Goal: Task Accomplishment & Management: Complete application form

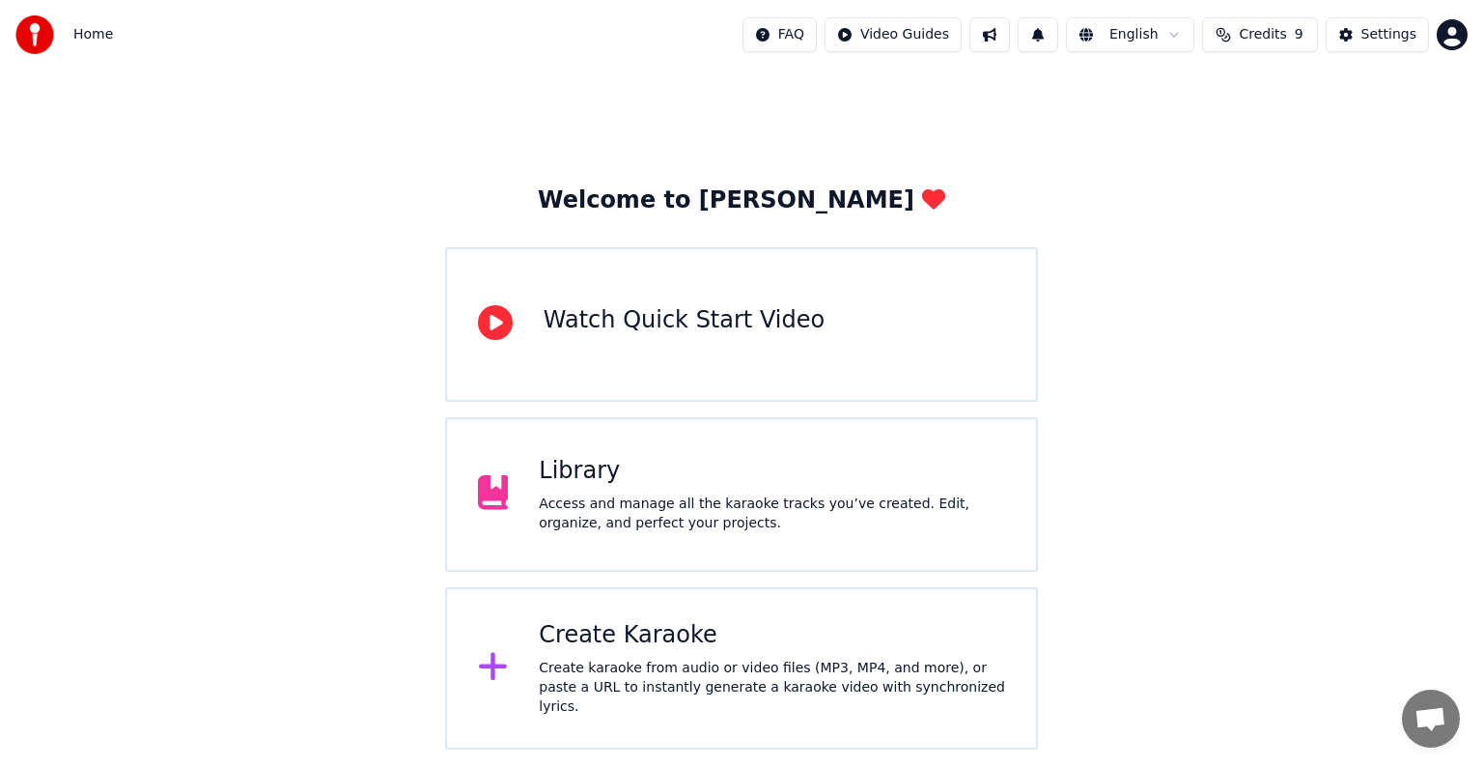
click at [623, 507] on div "Access and manage all the karaoke tracks you’ve created. Edit, organize, and pe…" at bounding box center [772, 513] width 466 height 39
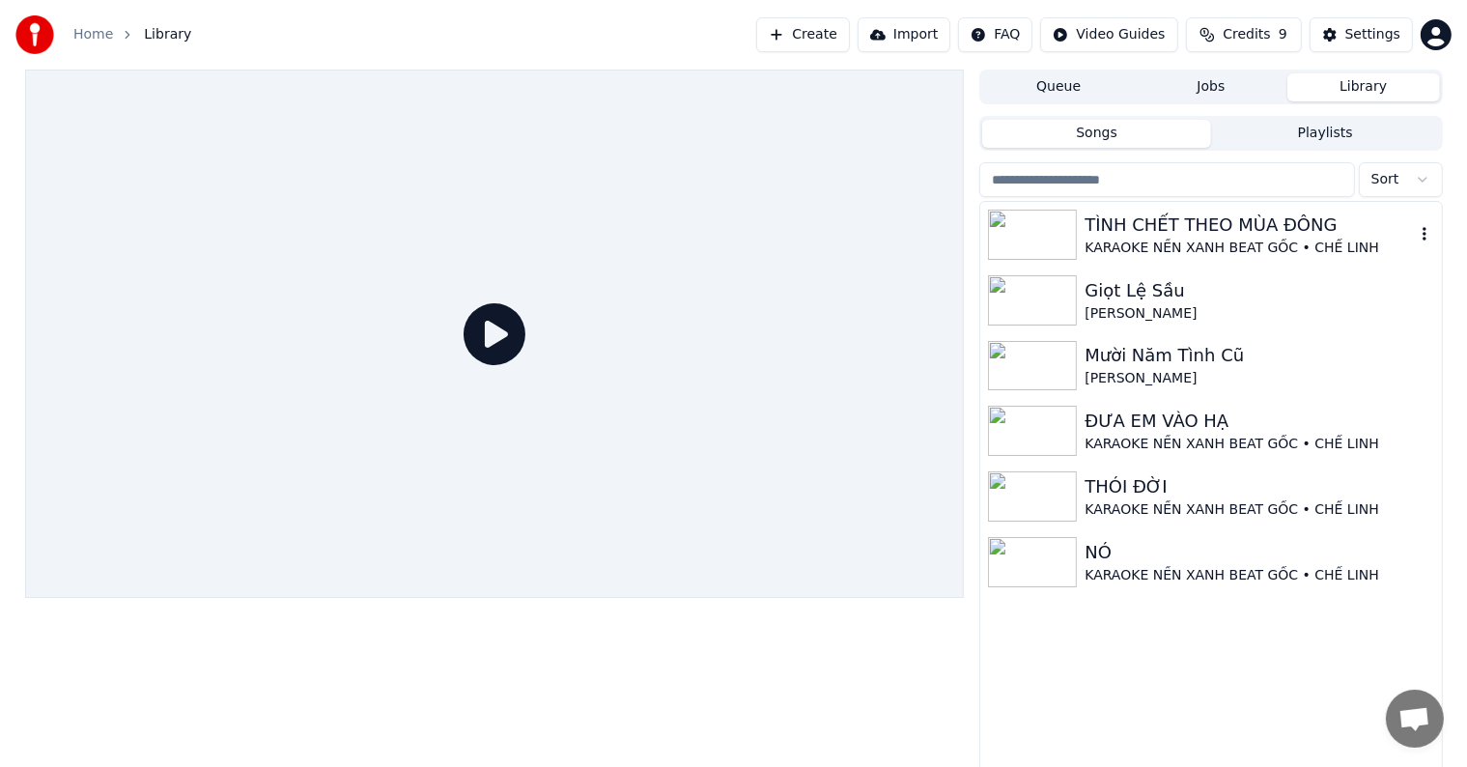
click at [1169, 228] on div "TÌNH CHẾT THEO MÙA ĐÔNG" at bounding box center [1248, 224] width 329 height 27
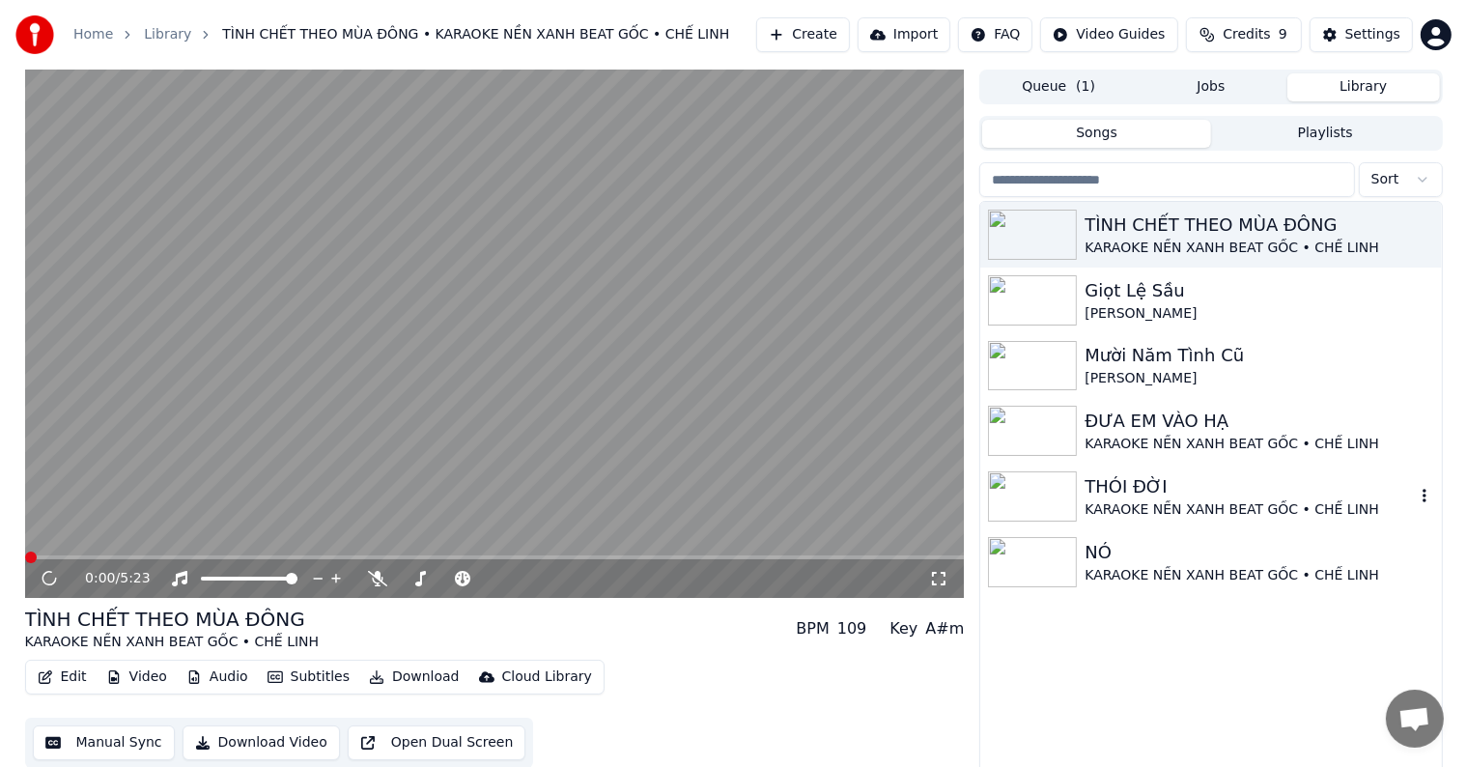
click at [1149, 494] on div "THÓI ĐỜI" at bounding box center [1248, 486] width 329 height 27
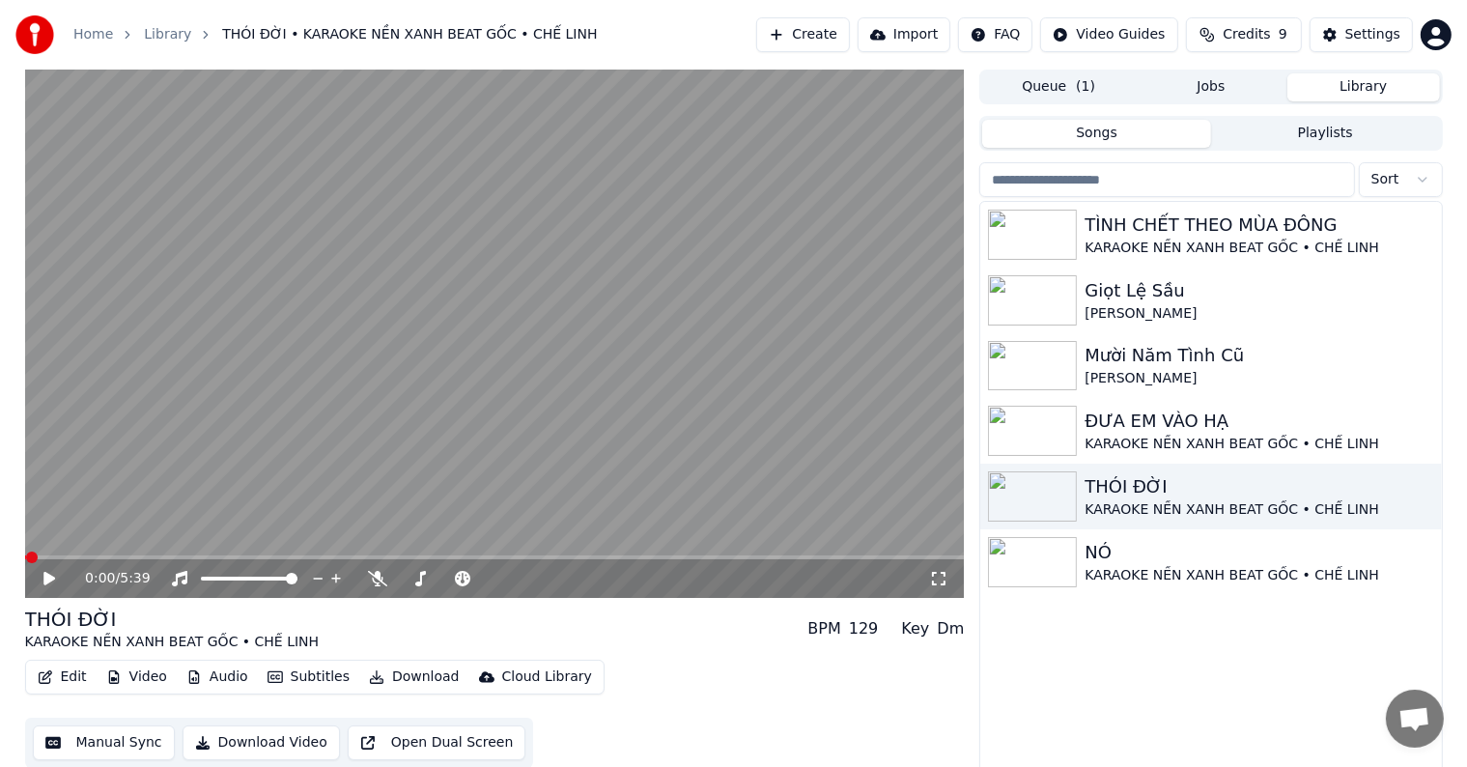
scroll to position [9, 0]
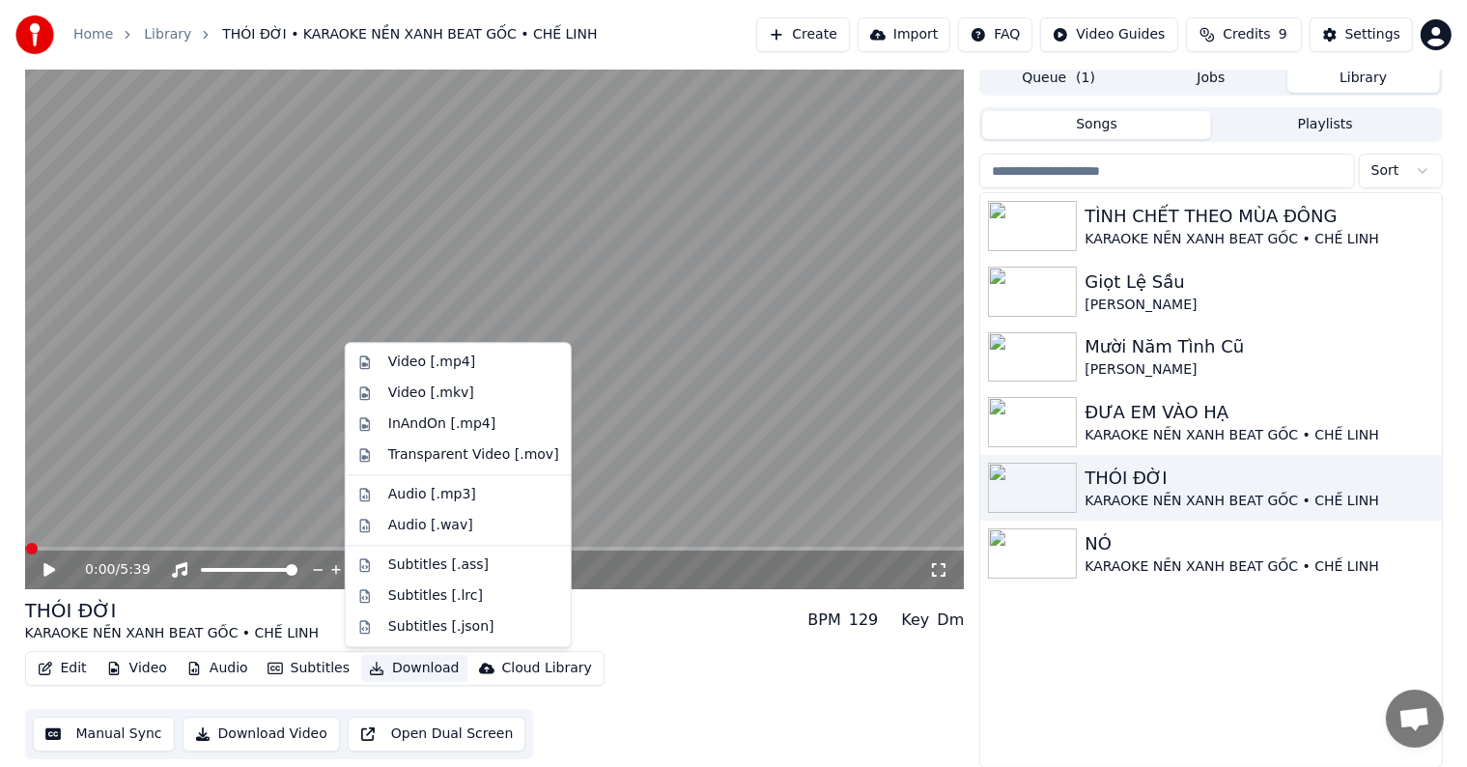
click at [397, 663] on button "Download" at bounding box center [414, 668] width 106 height 27
click at [433, 454] on div "Transparent Video [.mov]" at bounding box center [473, 454] width 171 height 19
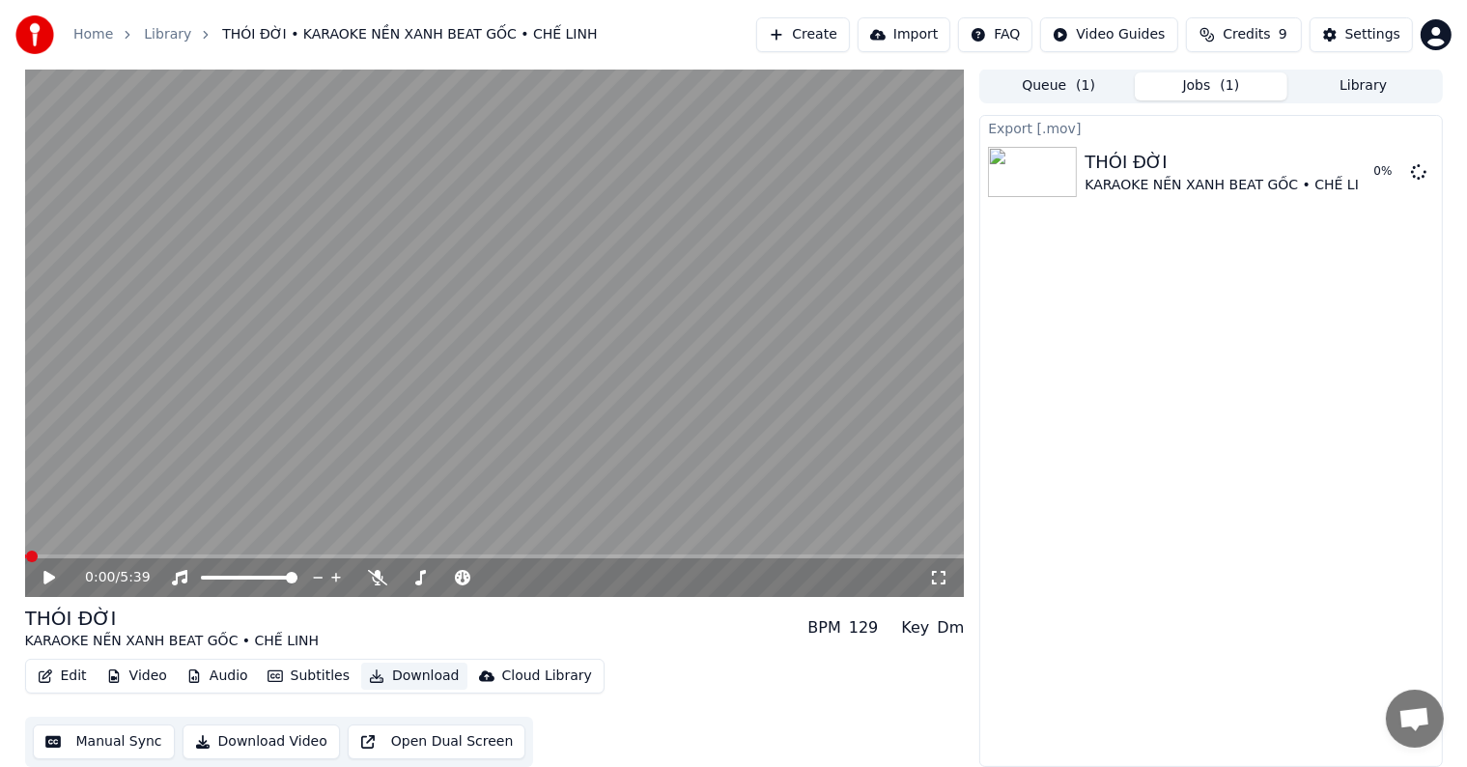
scroll to position [1, 0]
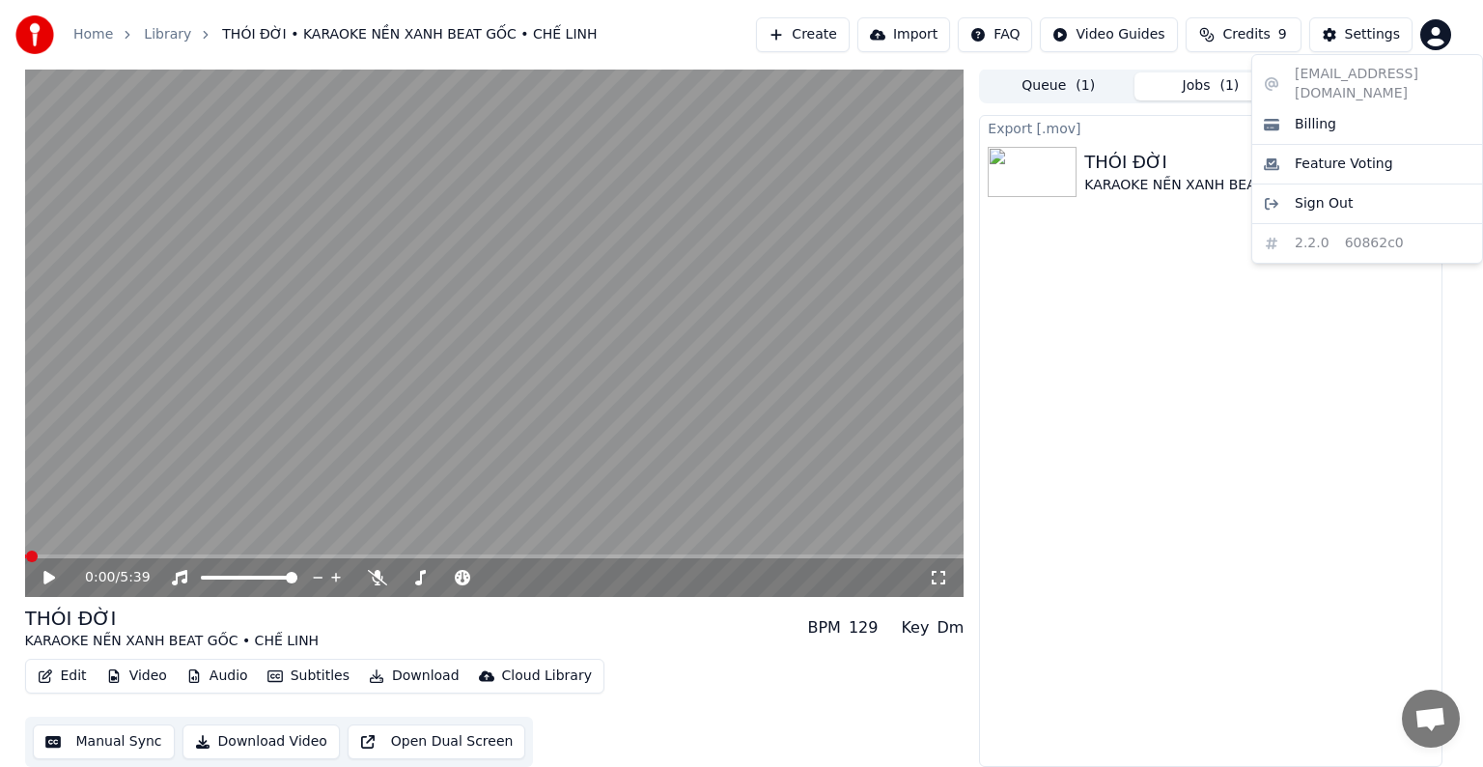
click at [1437, 35] on html "Home Library THÓI ĐỜI • KARAOKE NỀN XANH BEAT GỐC • CHẾ LINH Create Import FAQ …" at bounding box center [741, 382] width 1483 height 767
click at [1211, 379] on html "Home Library THÓI ĐỜI • KARAOKE NỀN XANH BEAT GỐC • CHẾ LINH Create Import FAQ …" at bounding box center [741, 382] width 1483 height 767
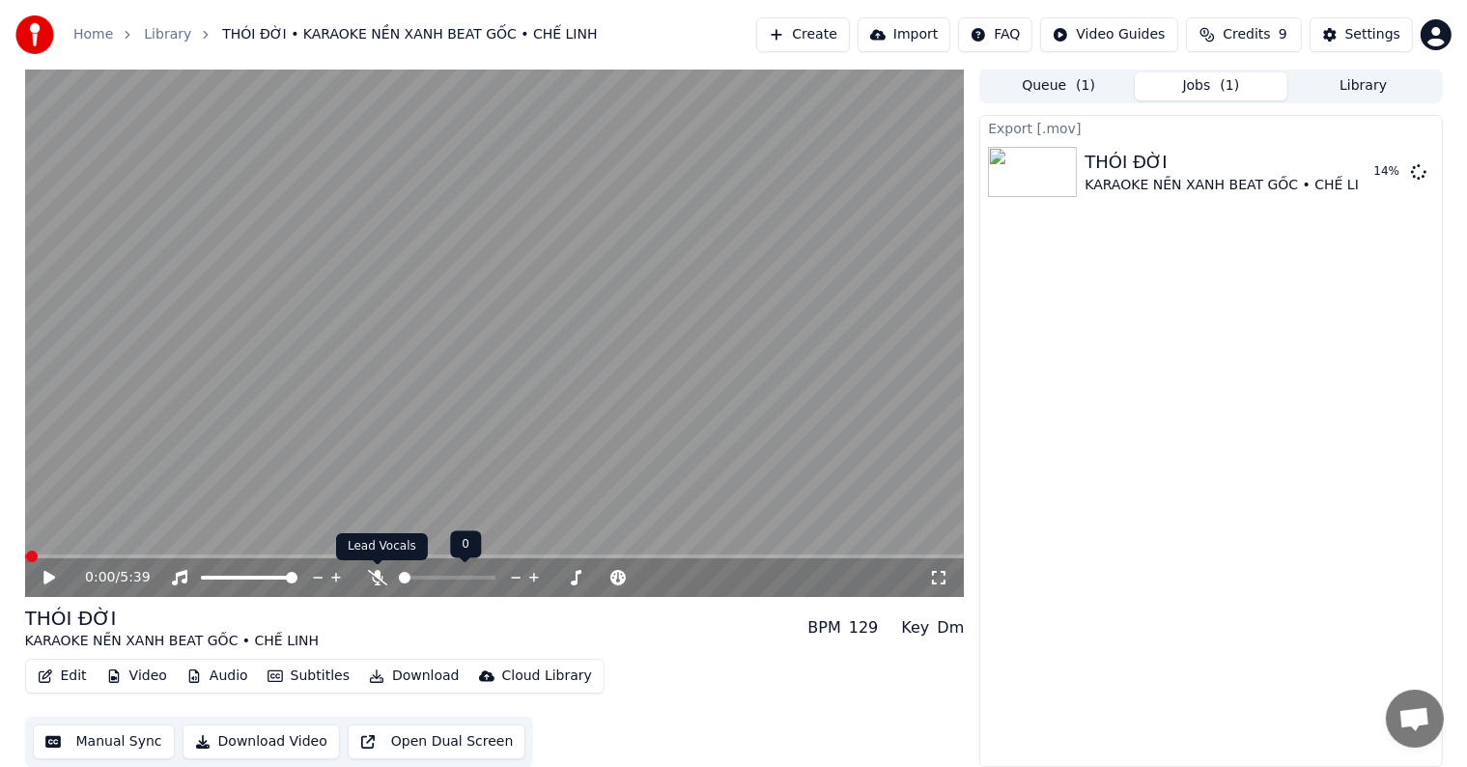
click at [375, 578] on icon at bounding box center [377, 577] width 19 height 15
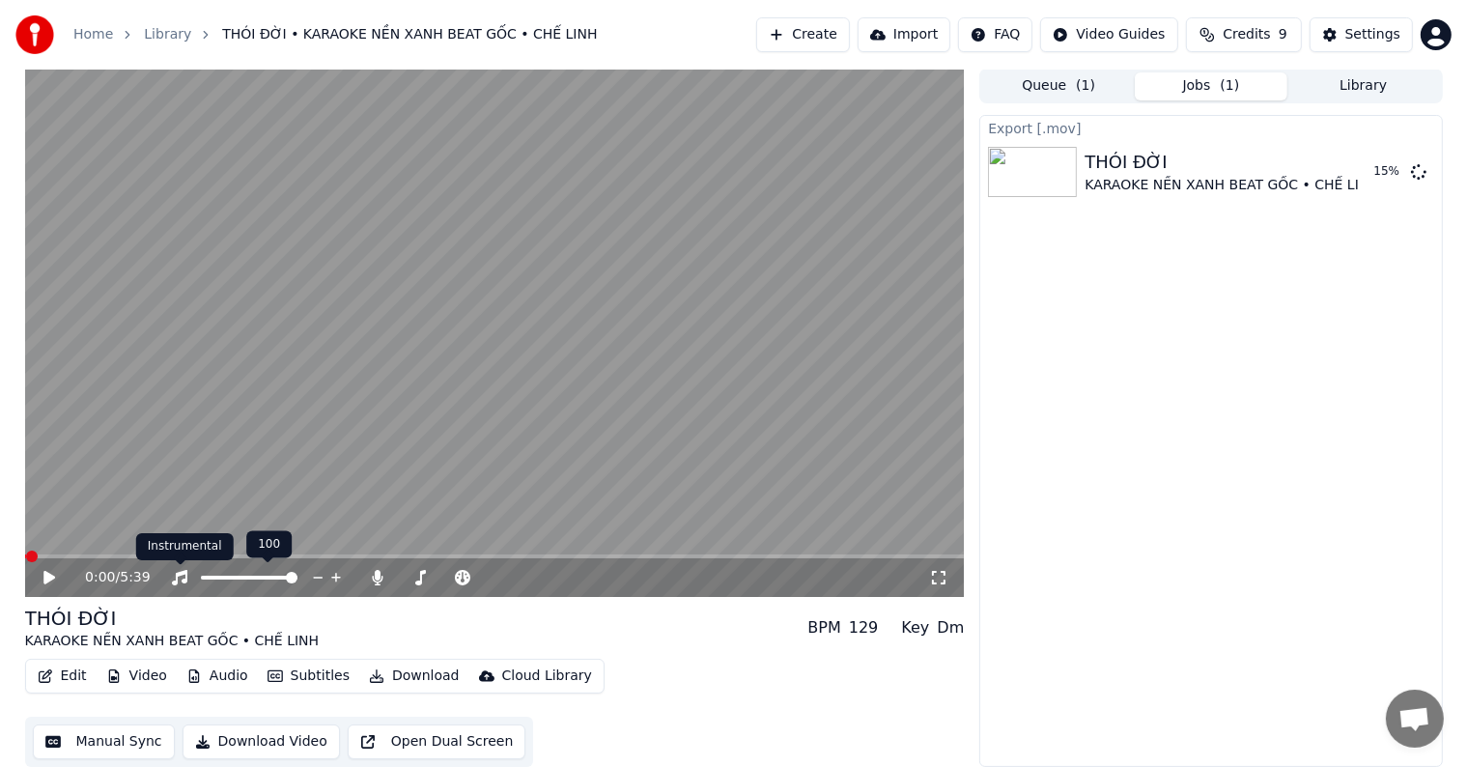
click at [174, 576] on icon at bounding box center [179, 577] width 19 height 15
click at [175, 576] on body "Home Library THÓI ĐỜI • KARAOKE NỀN XANH BEAT GỐC • CHẾ LINH Create Import FAQ …" at bounding box center [733, 382] width 1467 height 767
click at [182, 572] on icon at bounding box center [179, 577] width 19 height 15
click at [46, 576] on icon at bounding box center [49, 578] width 12 height 14
click at [329, 550] on span at bounding box center [324, 556] width 12 height 12
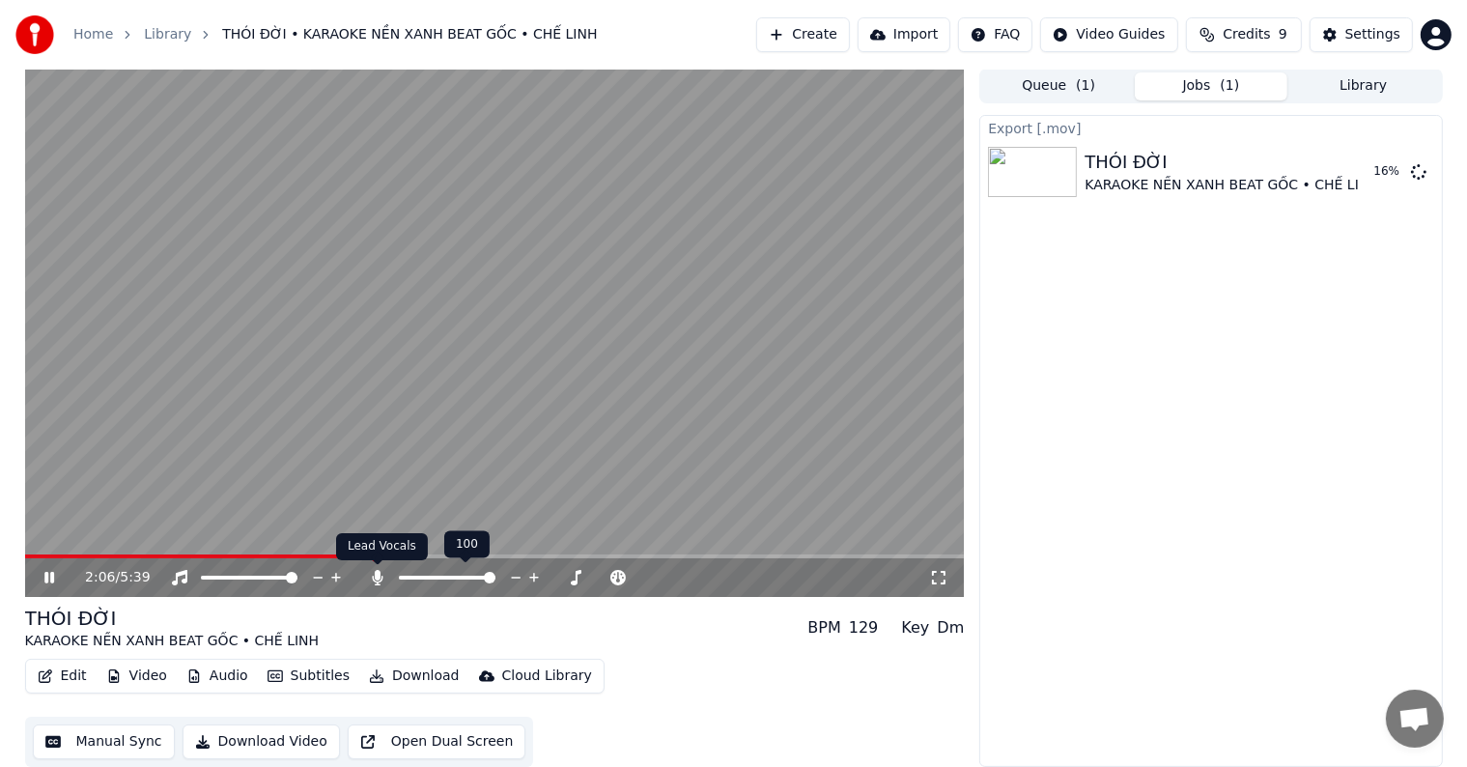
click at [374, 577] on icon at bounding box center [378, 577] width 11 height 15
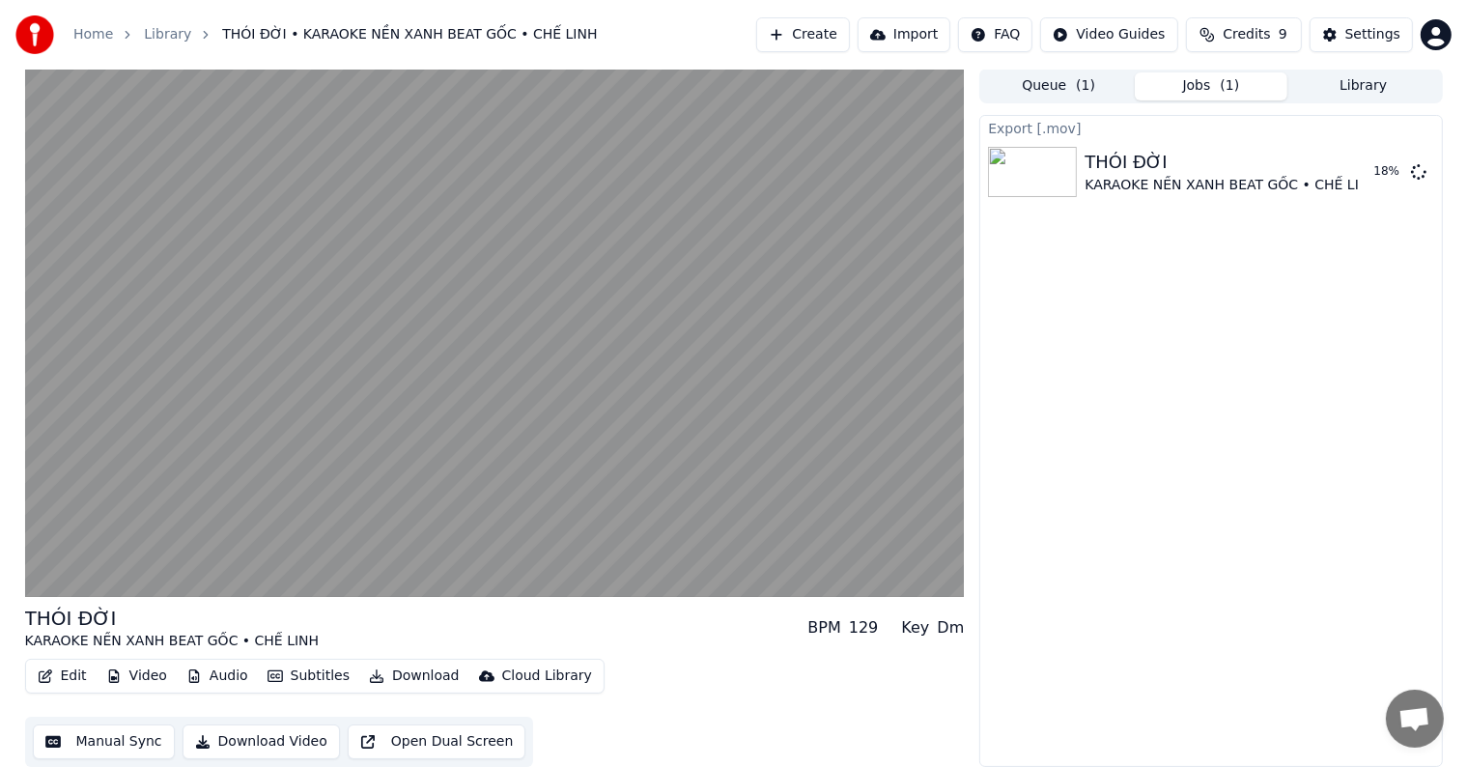
click at [1085, 645] on div "Export [.mov] THÓI ĐỜI KARAOKE NỀN XANH BEAT GỐC • CHẾ LINH 18 %" at bounding box center [1210, 441] width 463 height 652
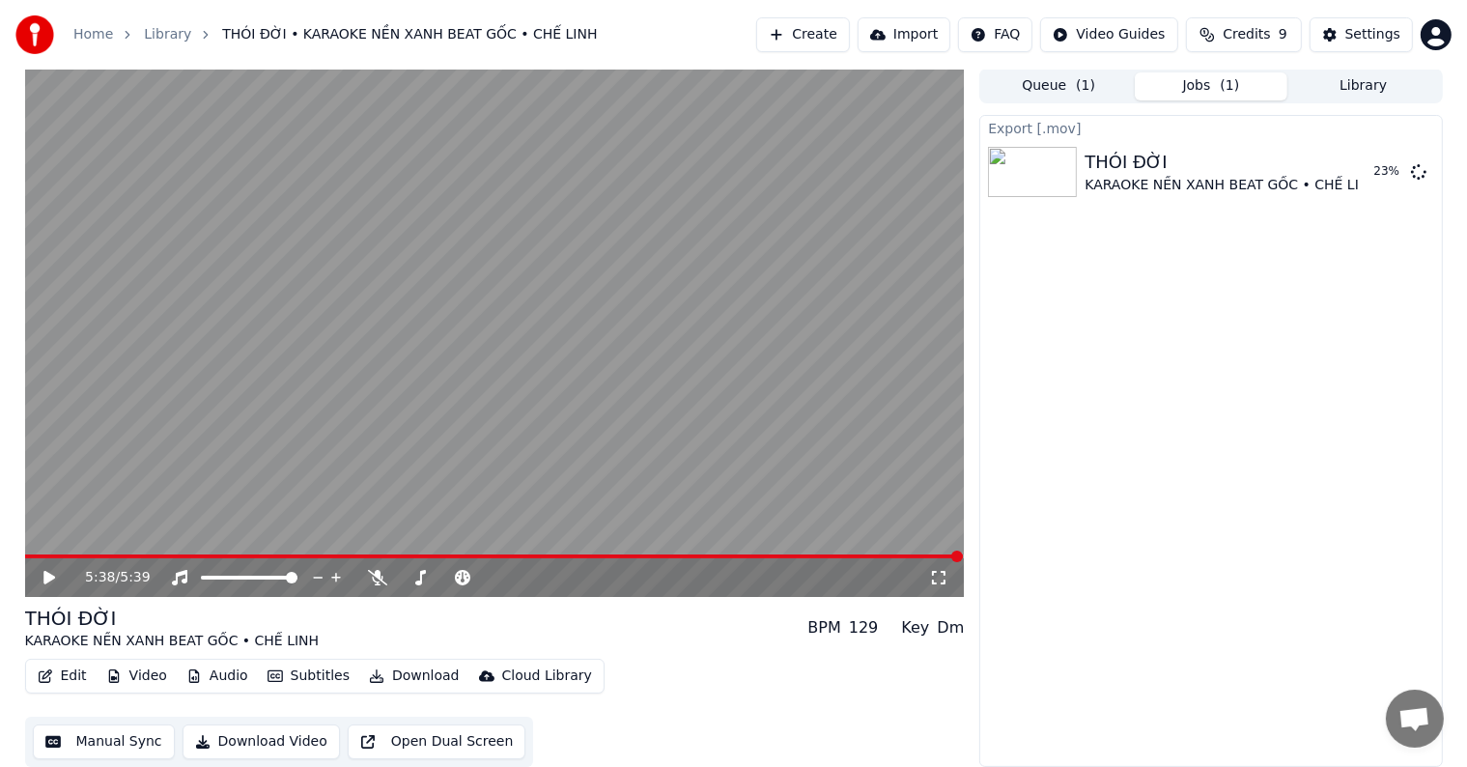
click at [1115, 352] on div "Export [.mov] THÓI ĐỜI KARAOKE NỀN XANH BEAT GỐC • CHẾ LINH 23 %" at bounding box center [1210, 441] width 463 height 652
click at [1206, 84] on button "Jobs ( 1 )" at bounding box center [1211, 86] width 153 height 28
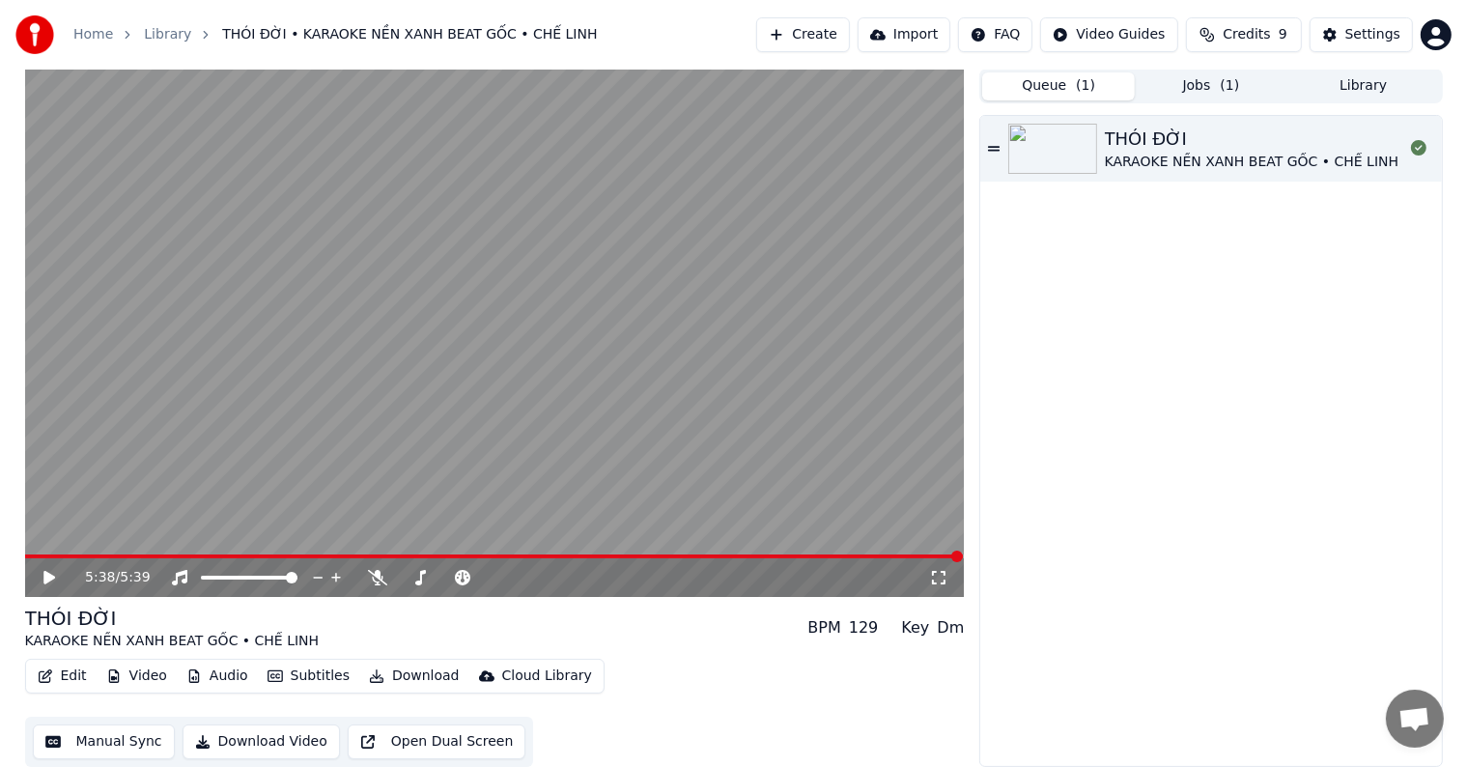
click at [1083, 81] on span "( 1 )" at bounding box center [1085, 85] width 19 height 19
click at [1157, 127] on div "THÓI ĐỜI" at bounding box center [1252, 139] width 295 height 27
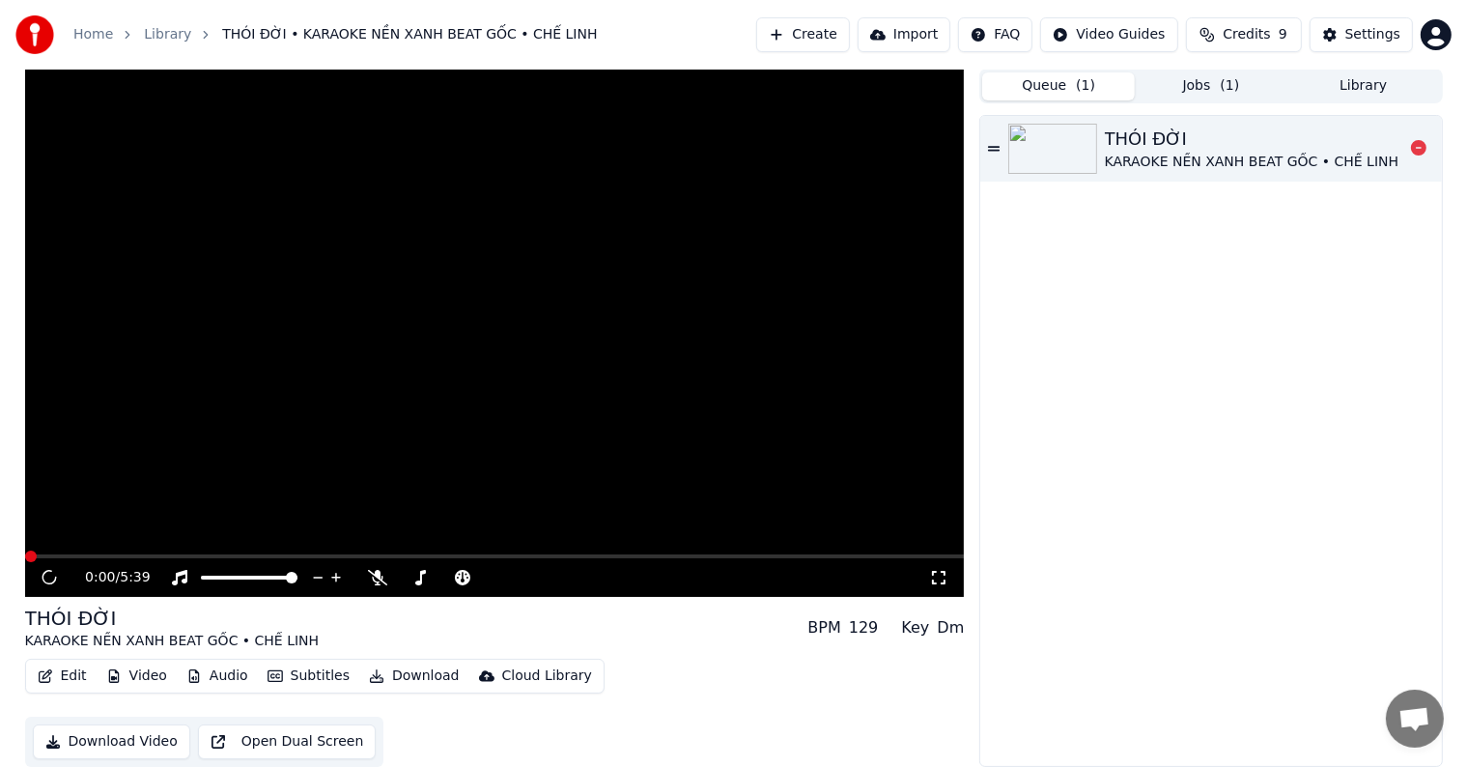
scroll to position [1, 0]
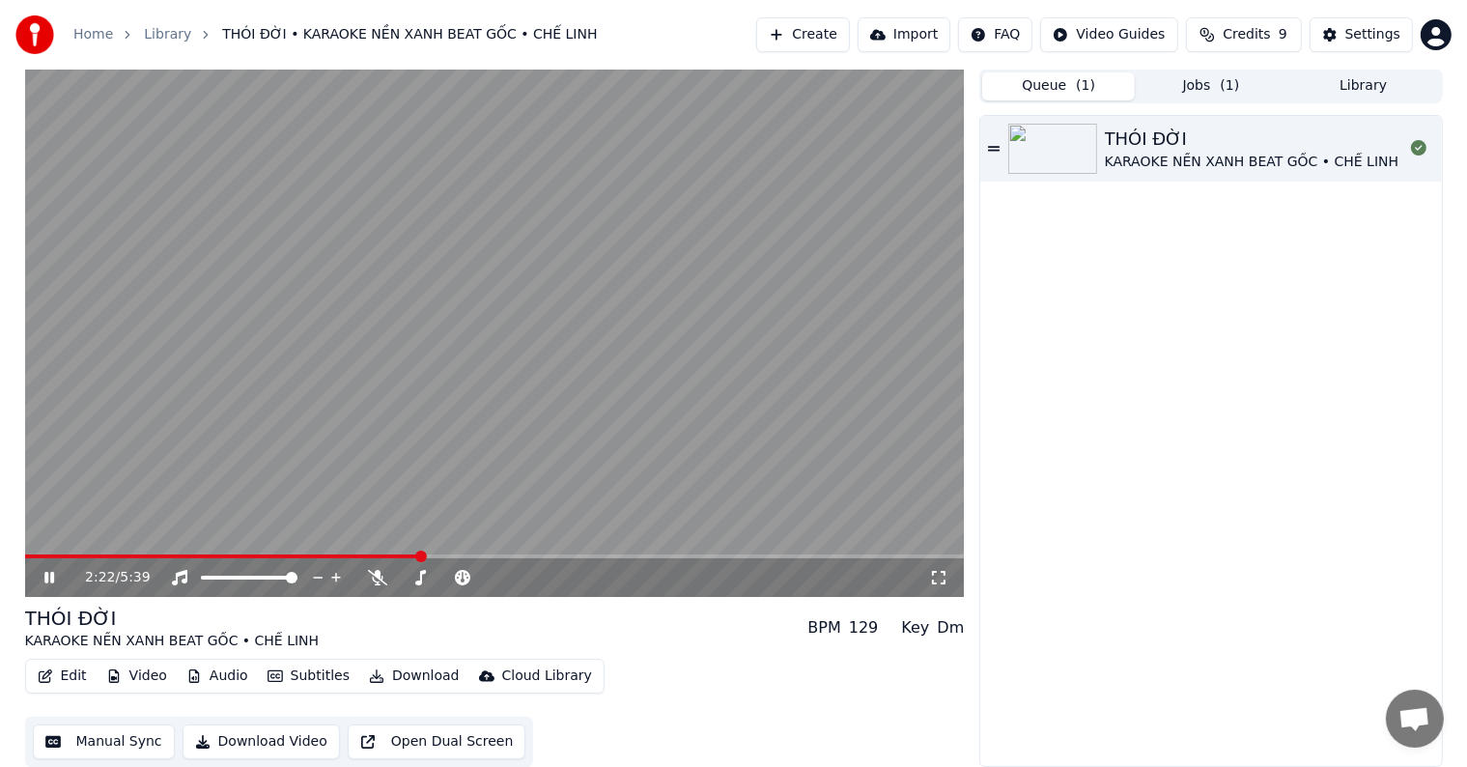
click at [474, 402] on video at bounding box center [495, 333] width 940 height 528
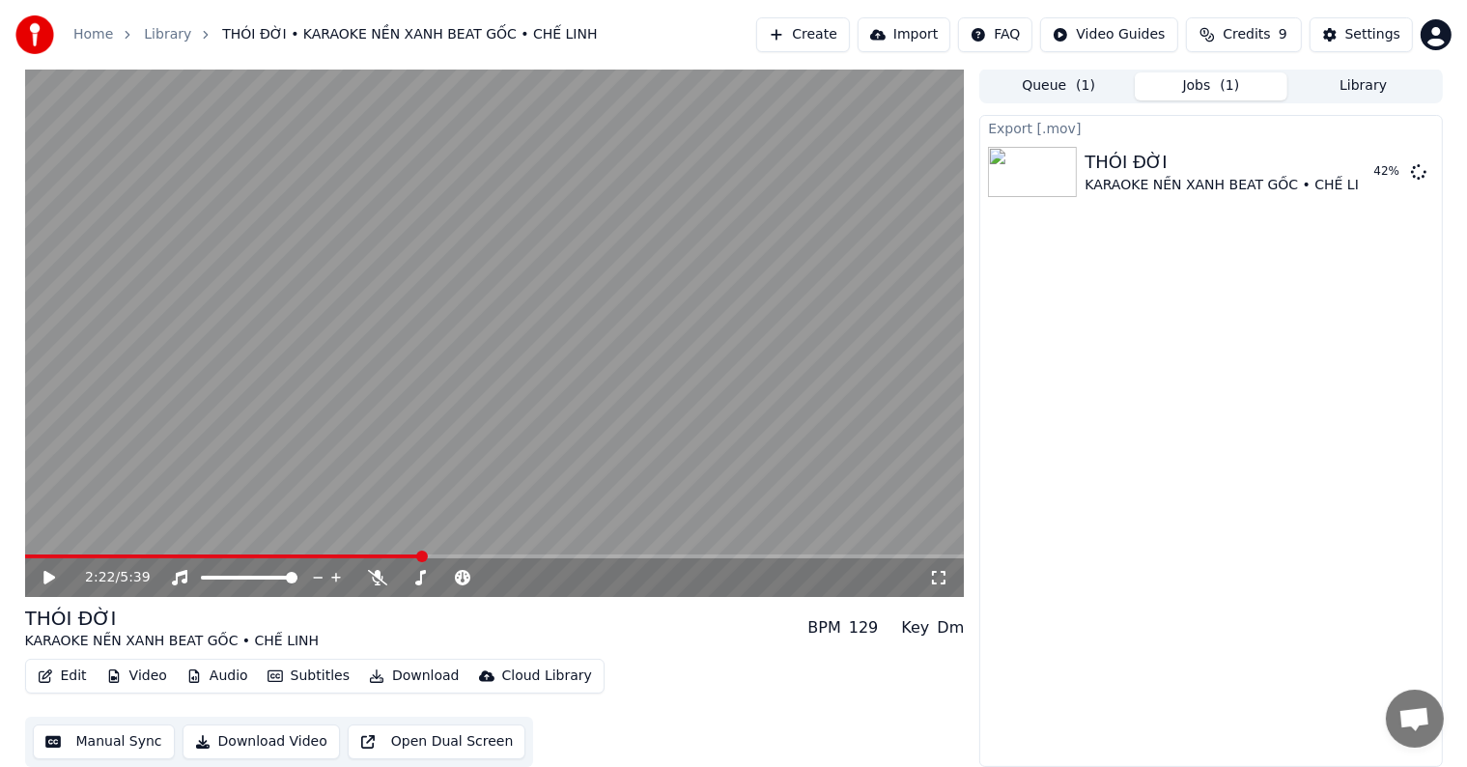
click at [1223, 85] on span "( 1 )" at bounding box center [1229, 85] width 19 height 19
click at [1196, 304] on div "Export [.mov] THÓI ĐỜI KARAOKE NỀN XANH BEAT GỐC • CHẾ LINH 53 %" at bounding box center [1210, 441] width 463 height 652
click at [16, 695] on div "2:22 / 5:39 THÓI ĐỜI KARAOKE NỀN XANH BEAT GỐC • CHẾ LINH BPM 129 Key Dm Edit V…" at bounding box center [734, 418] width 1449 height 698
click at [1381, 35] on div "Settings" at bounding box center [1372, 34] width 55 height 19
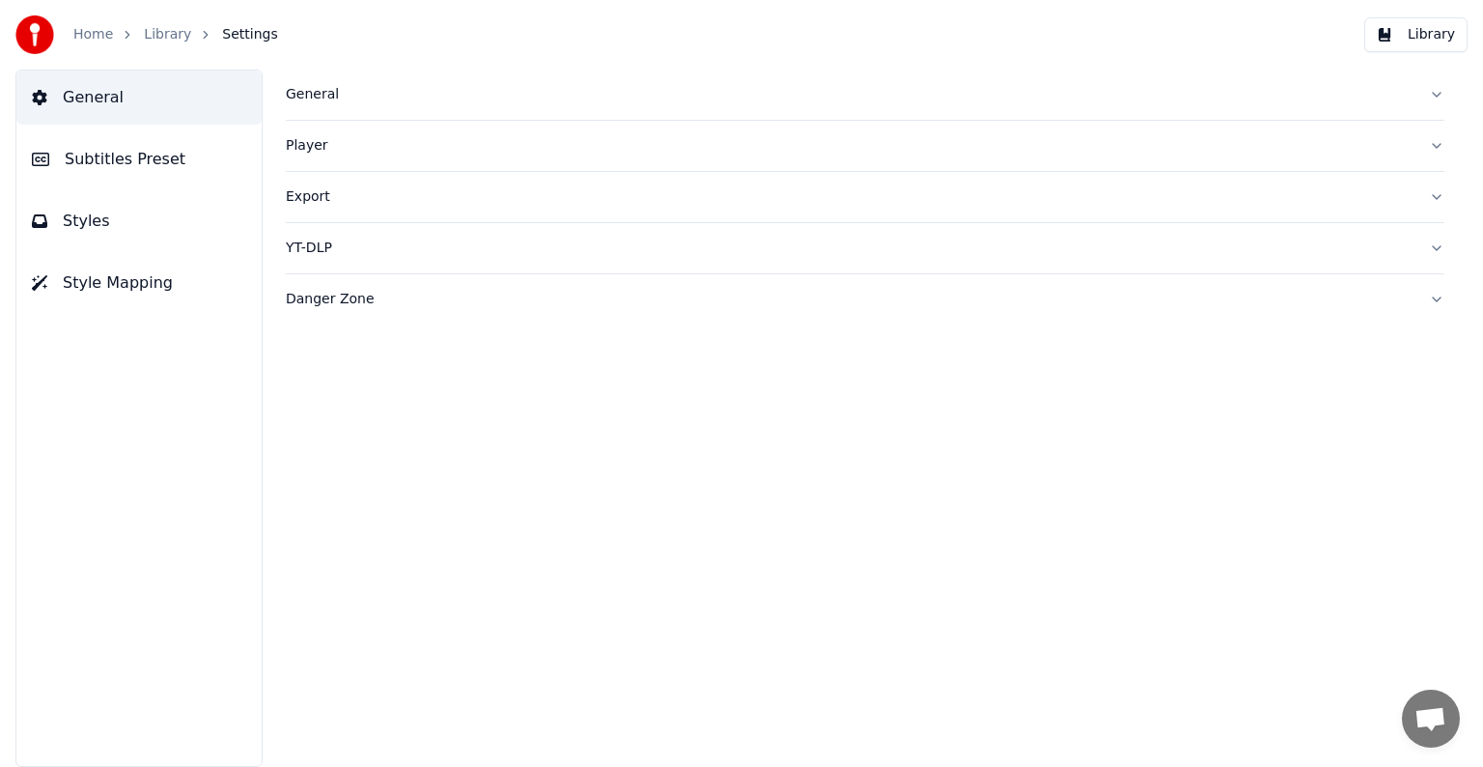
click at [313, 198] on div "Export" at bounding box center [850, 196] width 1128 height 19
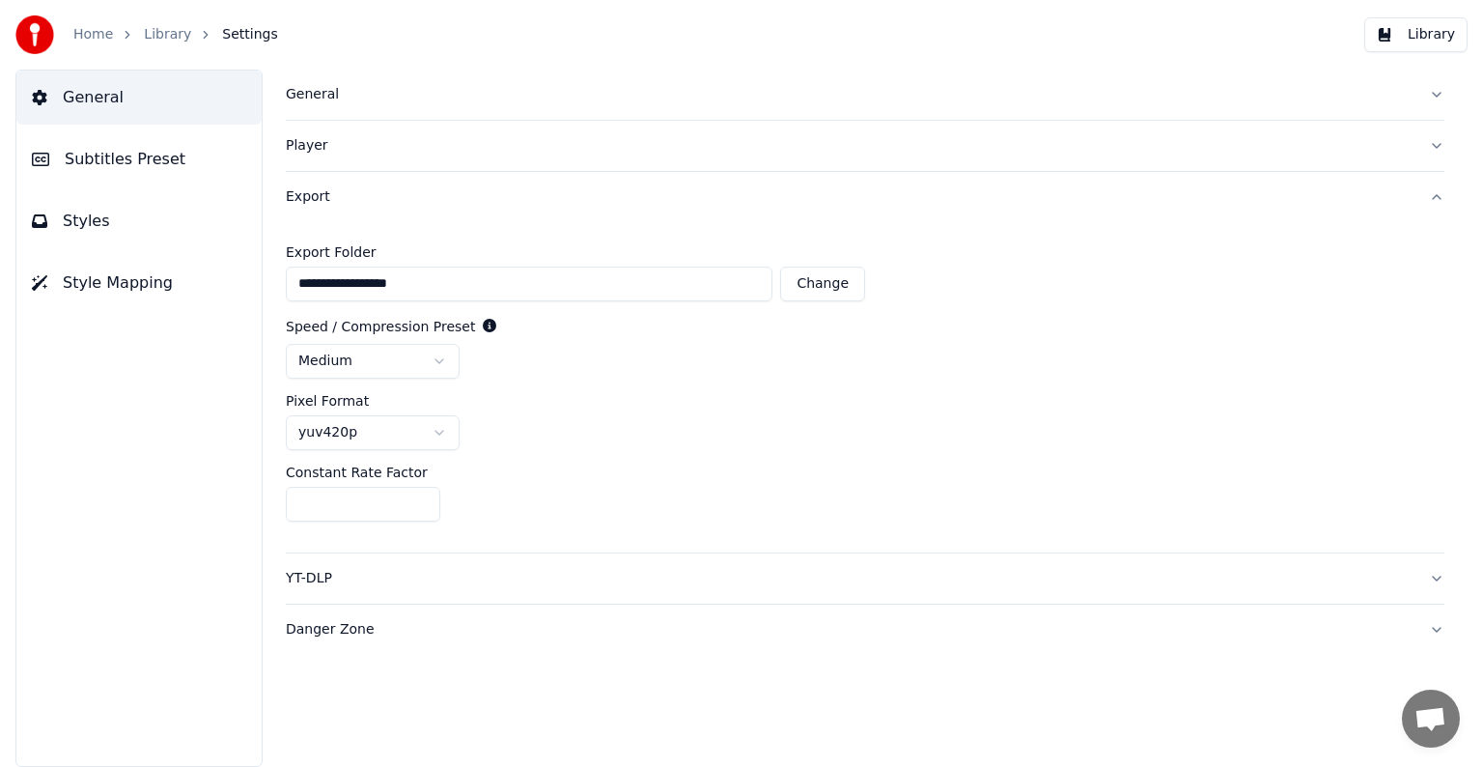
click at [826, 285] on button "Change" at bounding box center [822, 284] width 85 height 35
type input "**********"
click at [125, 467] on div "General Subtitles Preset Styles Style Mapping" at bounding box center [138, 418] width 247 height 697
click at [158, 418] on div "General Subtitles Preset Styles Style Mapping" at bounding box center [138, 418] width 247 height 697
click at [121, 369] on div "General Subtitles Preset Styles Style Mapping" at bounding box center [138, 418] width 247 height 697
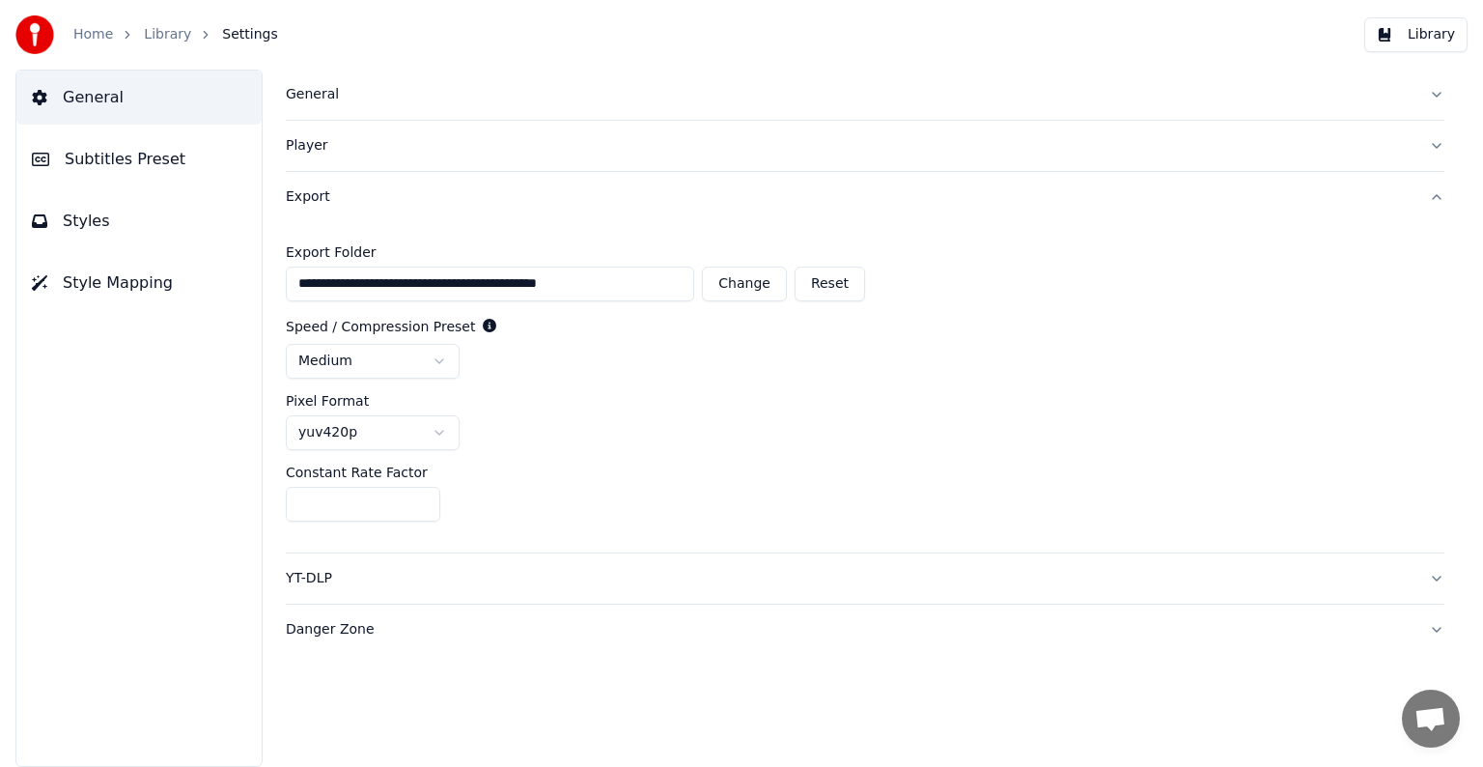
click at [98, 23] on div "Home Library Settings" at bounding box center [146, 34] width 263 height 39
click at [224, 31] on span "Settings" at bounding box center [249, 34] width 55 height 19
click at [85, 160] on span "Subtitles Preset" at bounding box center [125, 159] width 121 height 23
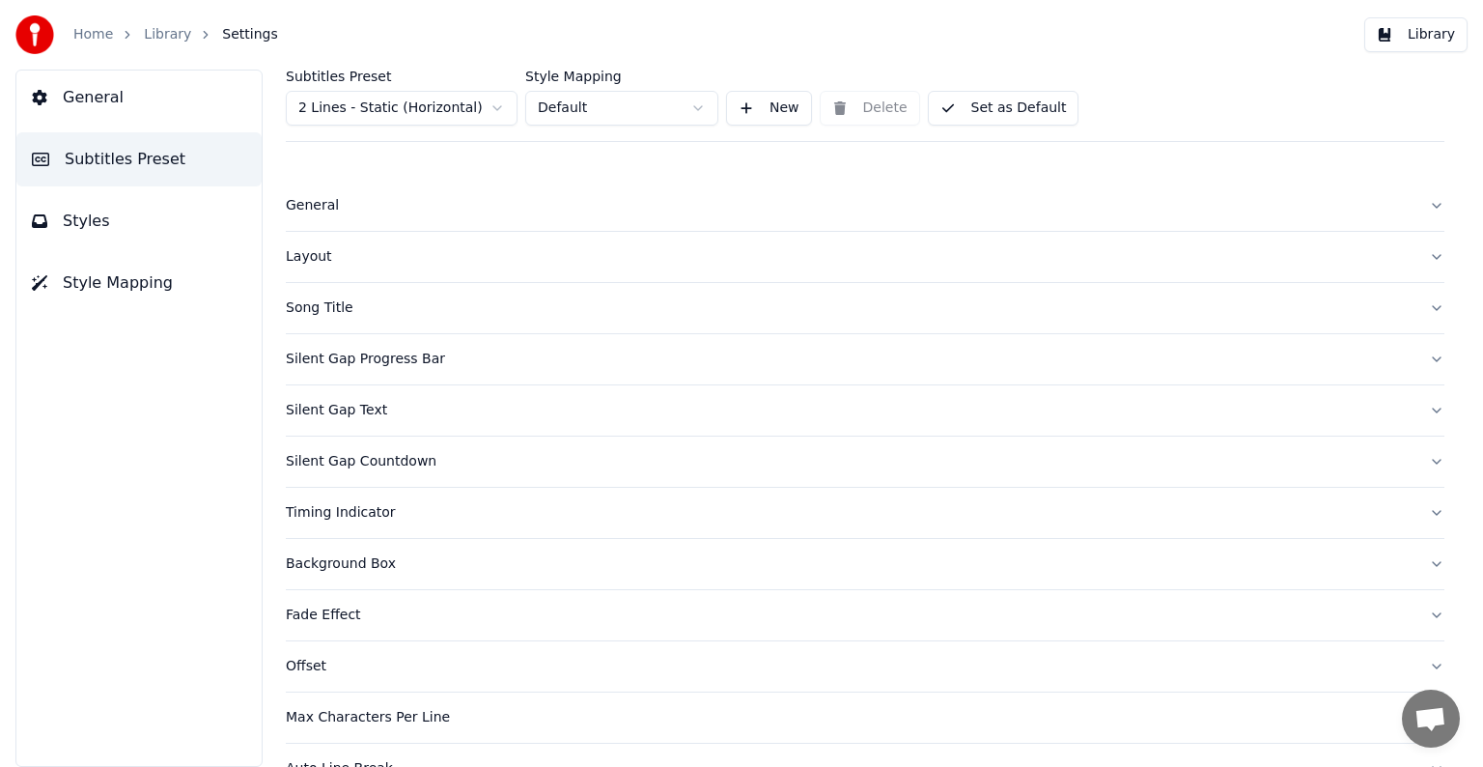
click at [96, 97] on span "General" at bounding box center [93, 97] width 61 height 23
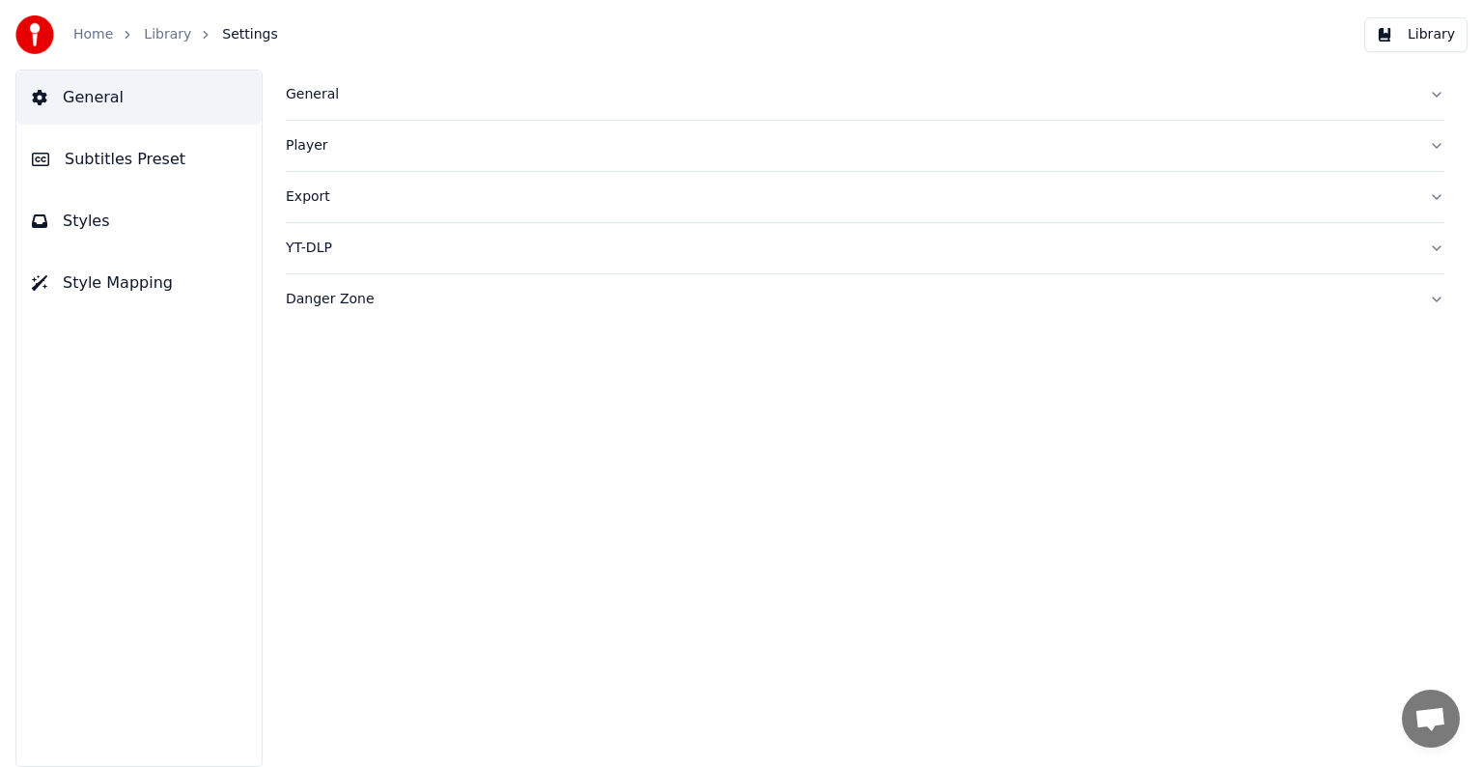
click at [312, 197] on div "Export" at bounding box center [850, 196] width 1128 height 19
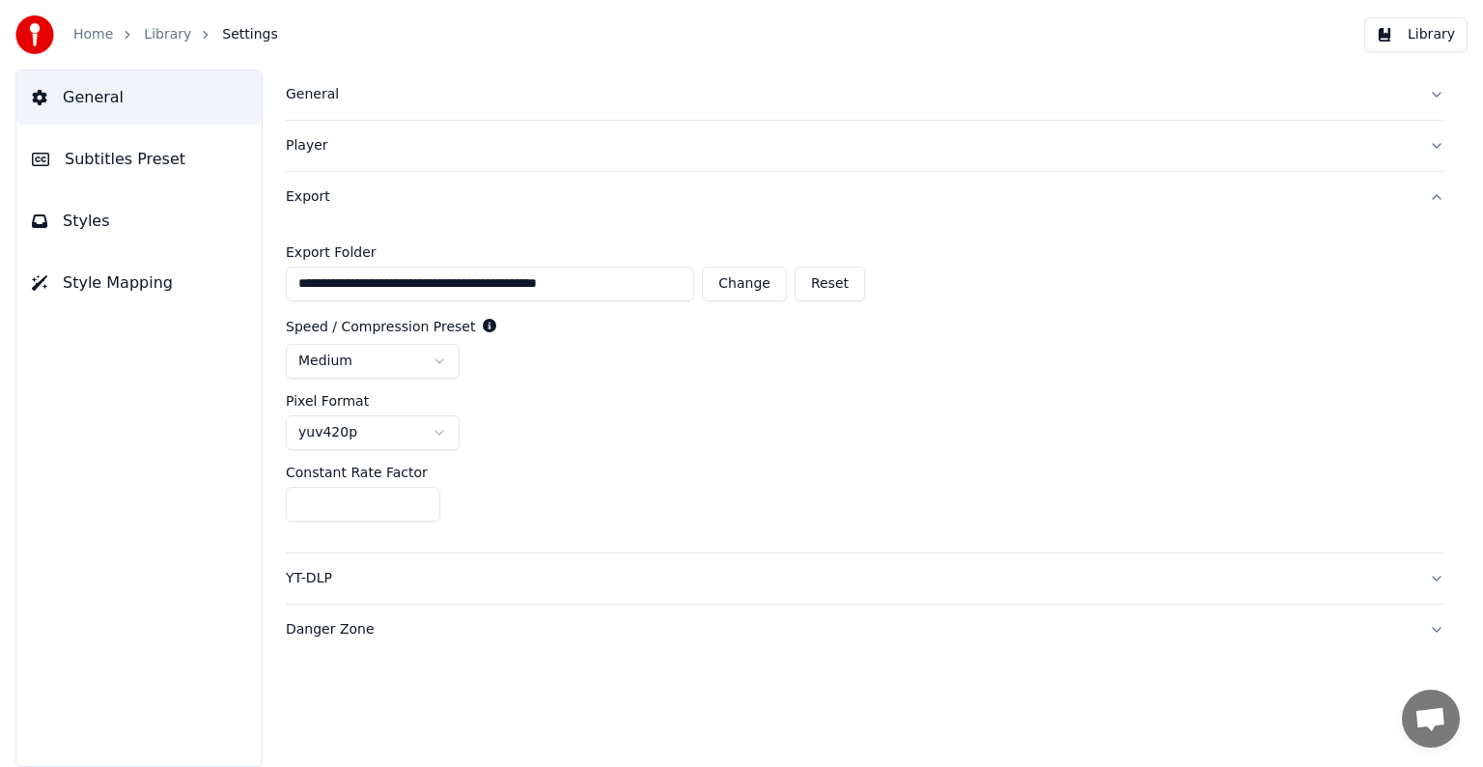
click at [132, 440] on div "General Subtitles Preset Styles Style Mapping" at bounding box center [138, 418] width 247 height 697
click at [107, 99] on span "General" at bounding box center [93, 97] width 61 height 23
click at [225, 29] on span "Settings" at bounding box center [249, 34] width 55 height 19
click at [309, 148] on div "Player" at bounding box center [850, 145] width 1128 height 19
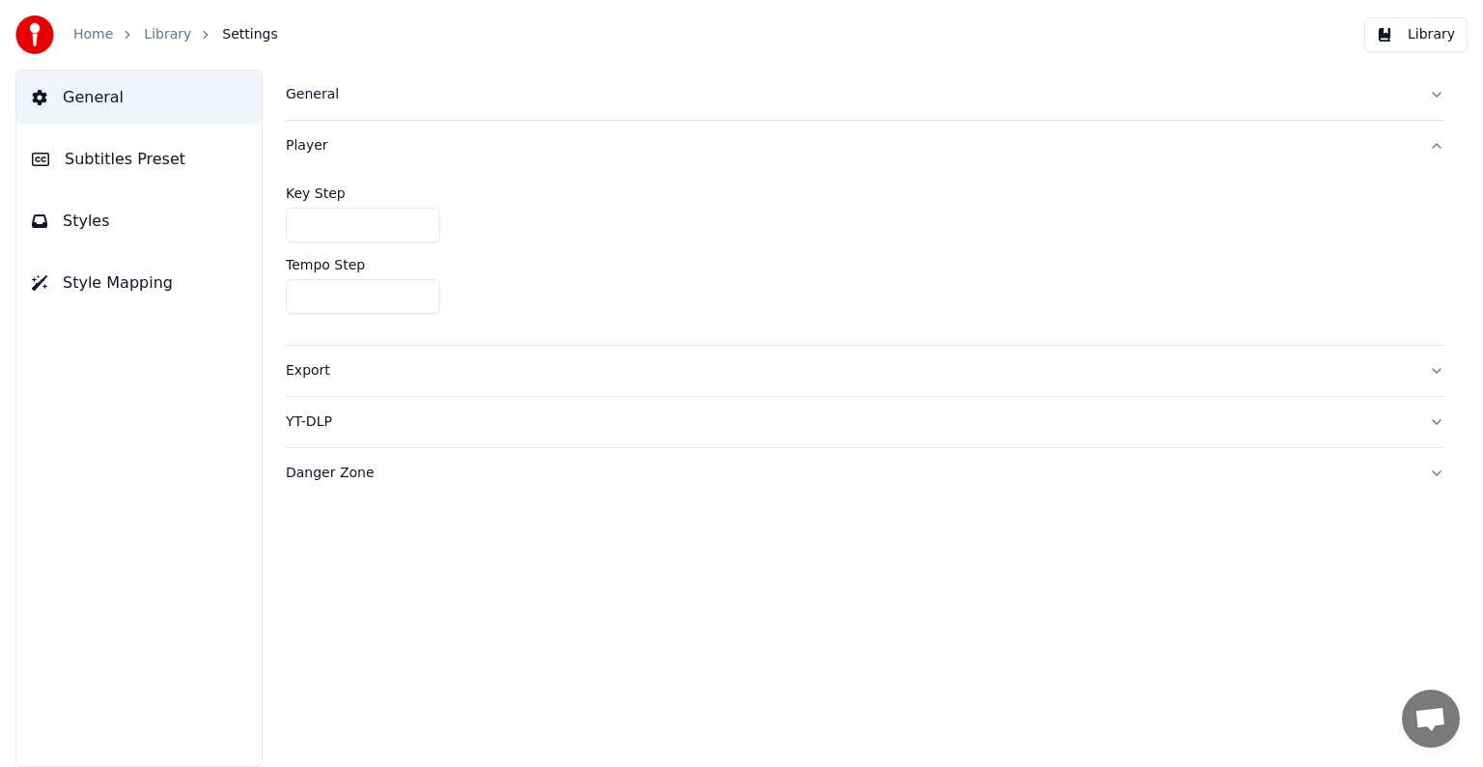
click at [323, 420] on div "YT-DLP" at bounding box center [850, 421] width 1128 height 19
click at [439, 386] on html "Home Library Settings Library General Subtitles Preset Styles Style Mapping Gen…" at bounding box center [741, 383] width 1483 height 767
click at [321, 464] on div "Danger Zone" at bounding box center [850, 466] width 1128 height 19
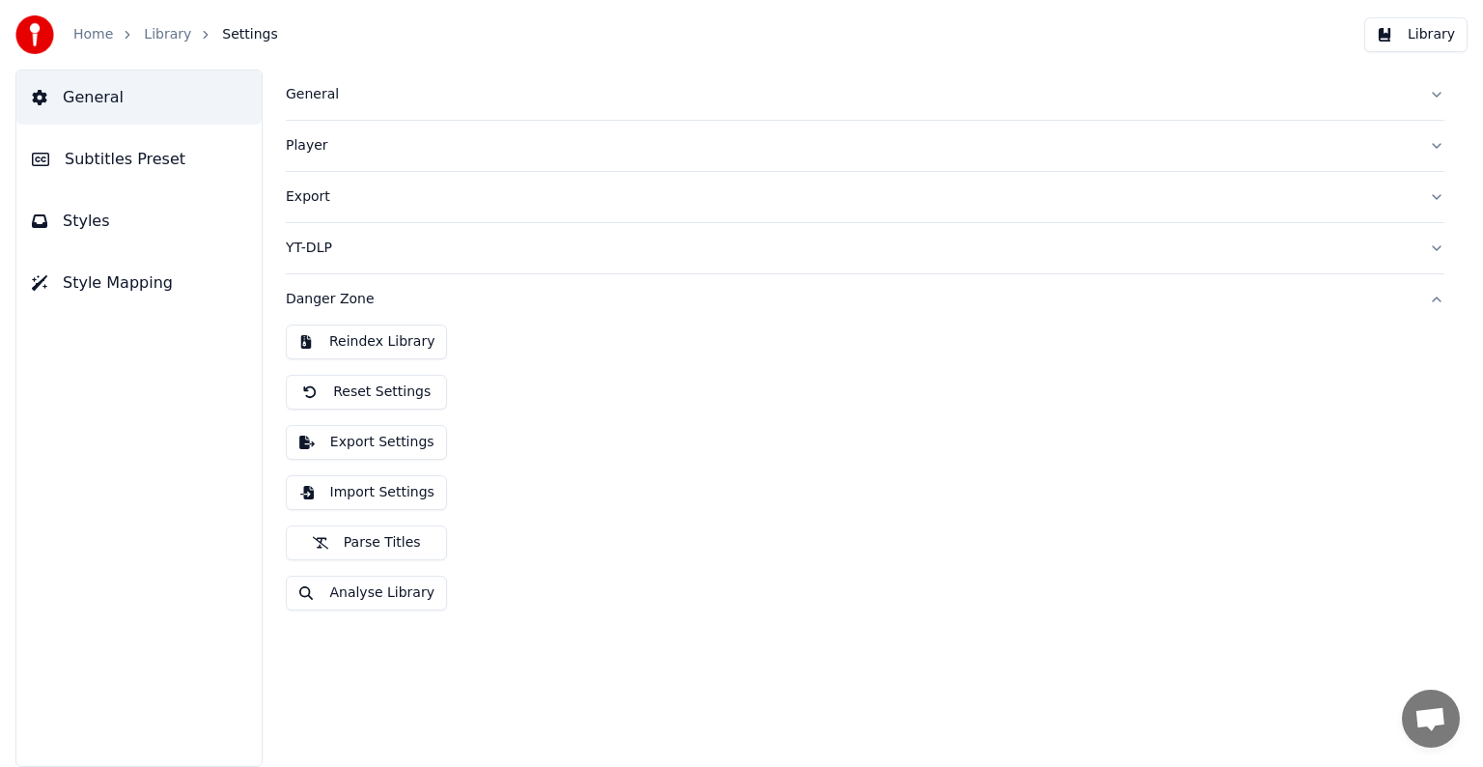
click at [197, 610] on div "General Subtitles Preset Styles Style Mapping" at bounding box center [138, 418] width 247 height 697
click at [183, 430] on div "General Subtitles Preset Styles Style Mapping" at bounding box center [138, 418] width 247 height 697
click at [112, 445] on div "General Subtitles Preset Styles Style Mapping" at bounding box center [138, 418] width 247 height 697
click at [110, 447] on div "General Subtitles Preset Styles Style Mapping" at bounding box center [138, 418] width 247 height 697
click at [346, 440] on button "Export Settings" at bounding box center [366, 442] width 161 height 35
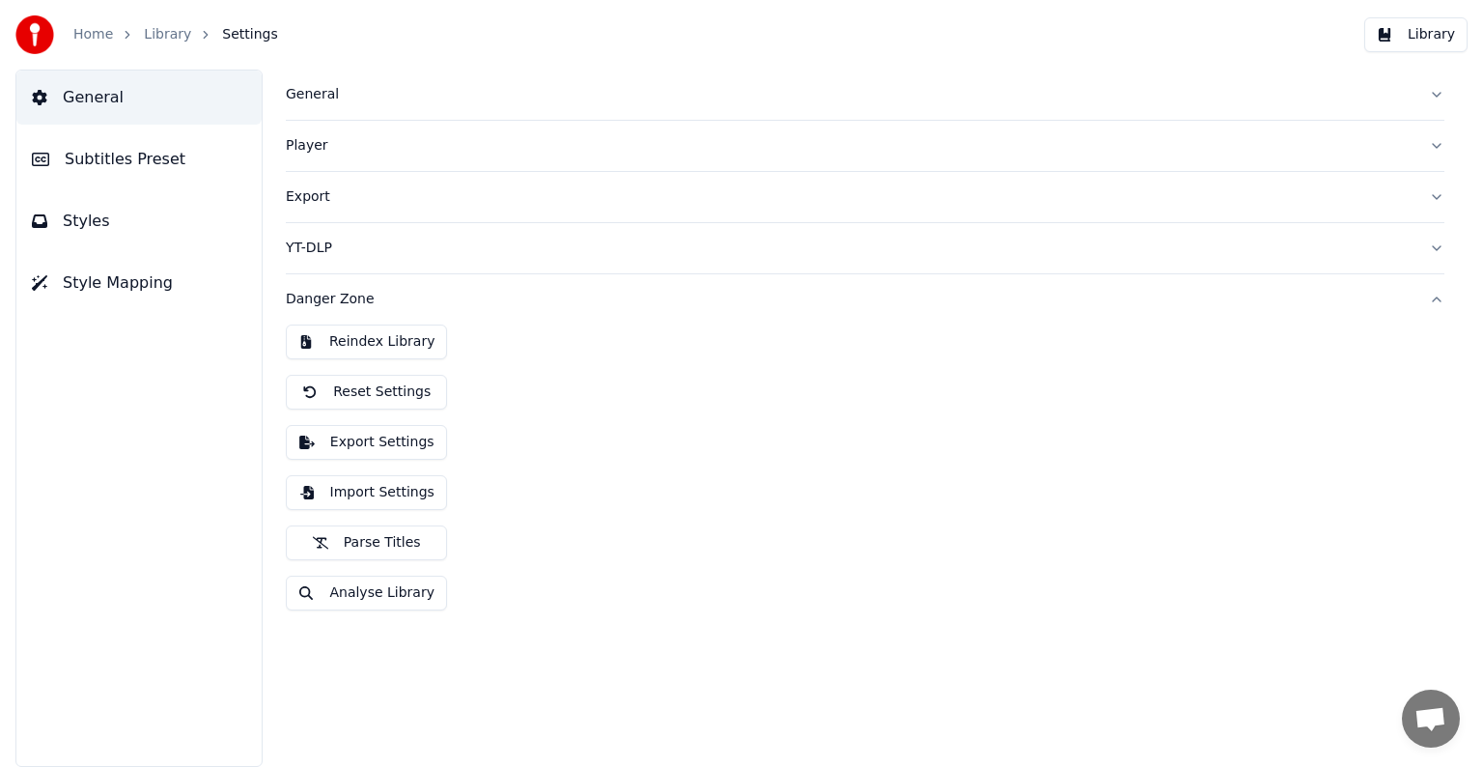
click at [344, 337] on button "Reindex Library" at bounding box center [366, 341] width 161 height 35
click at [821, 657] on div "General Player Export YT-DLP Danger Zone Reindex Library Reset Settings Export …" at bounding box center [865, 418] width 1236 height 697
click at [367, 664] on div "General Player Export YT-DLP Danger Zone Reindex Library Reset Settings Export …" at bounding box center [865, 418] width 1236 height 697
click at [328, 681] on div "General Player Export YT-DLP Danger Zone Reindex Library Reset Settings Export …" at bounding box center [865, 418] width 1236 height 697
click at [382, 546] on button "Parse Titles" at bounding box center [366, 542] width 161 height 35
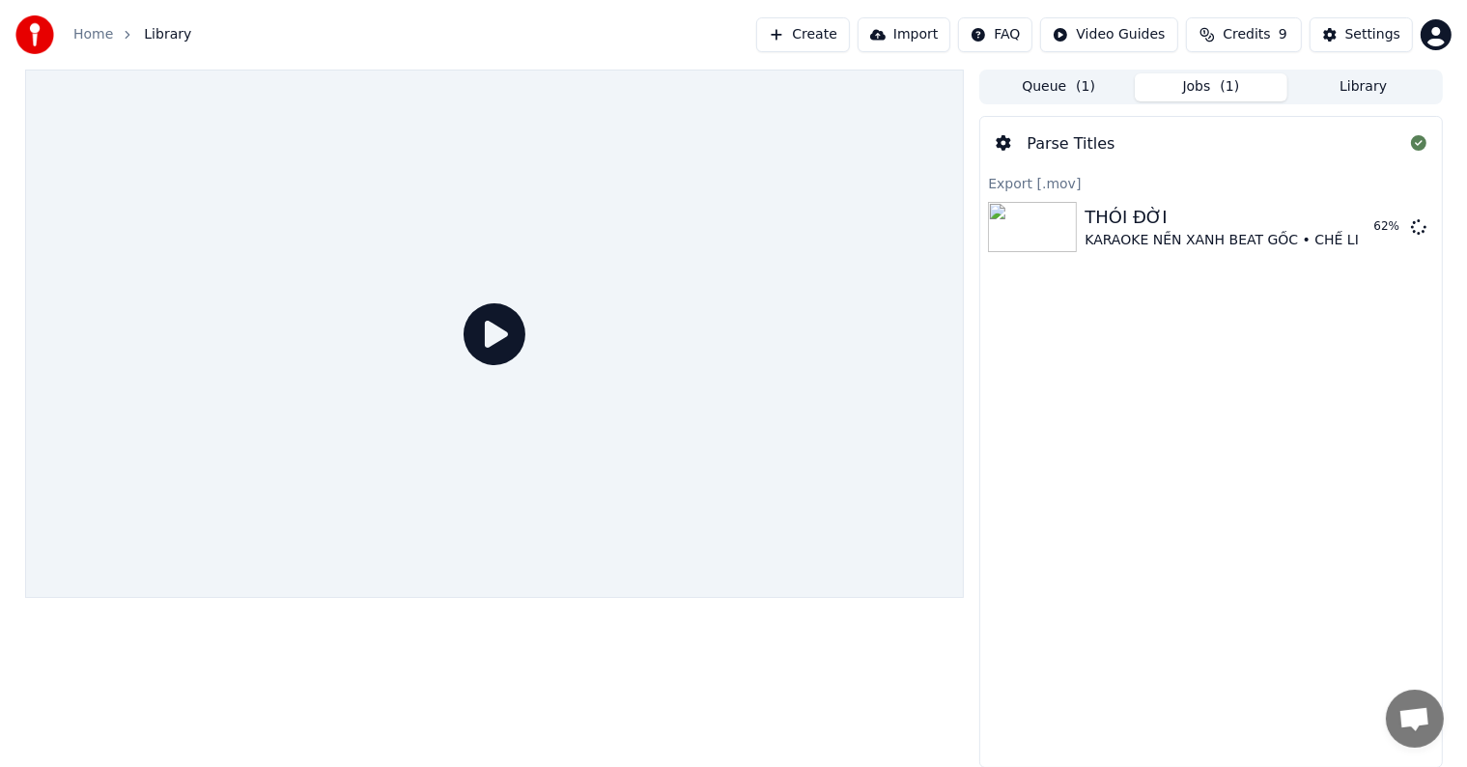
click at [1039, 87] on button "Queue ( 1 )" at bounding box center [1058, 87] width 153 height 28
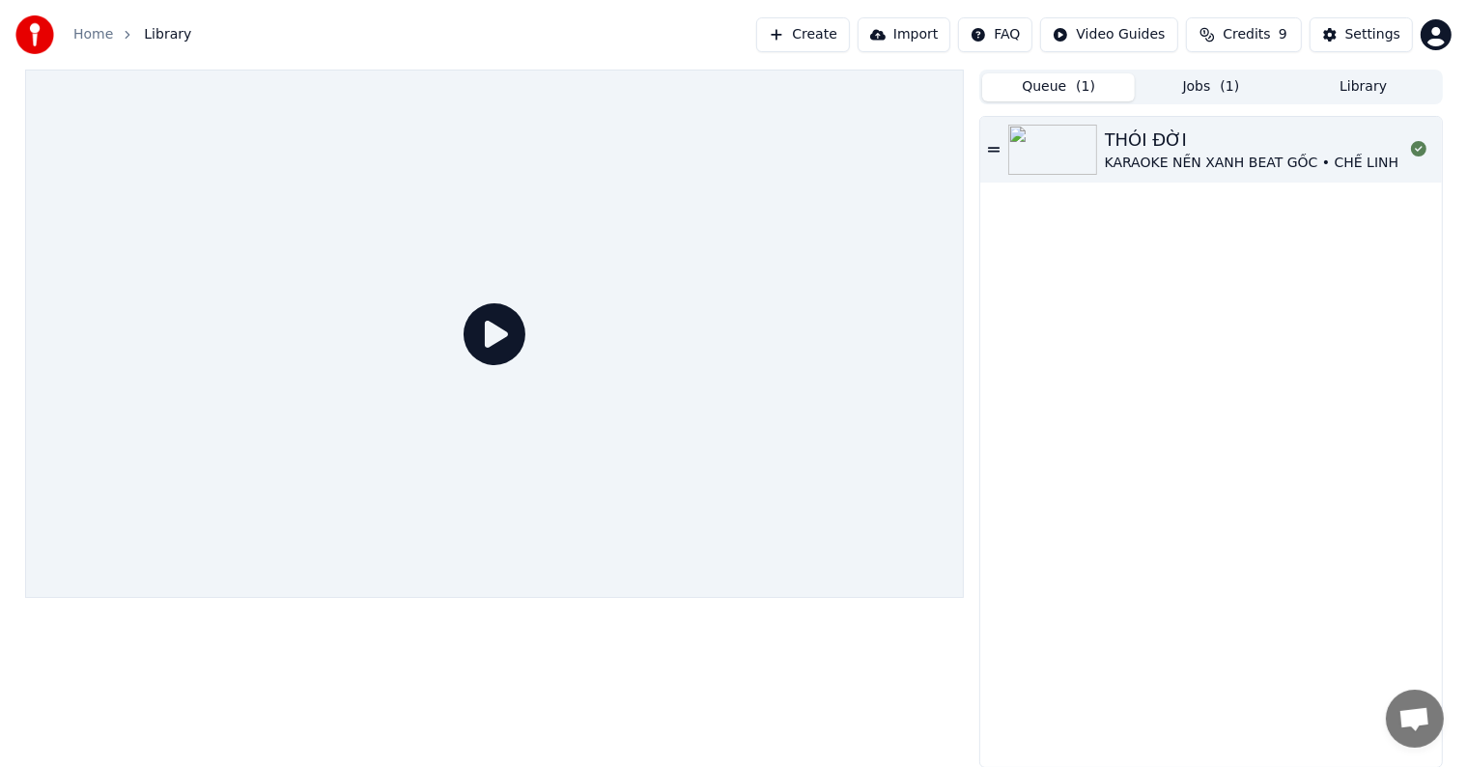
click at [1191, 86] on button "Jobs ( 1 )" at bounding box center [1211, 87] width 153 height 28
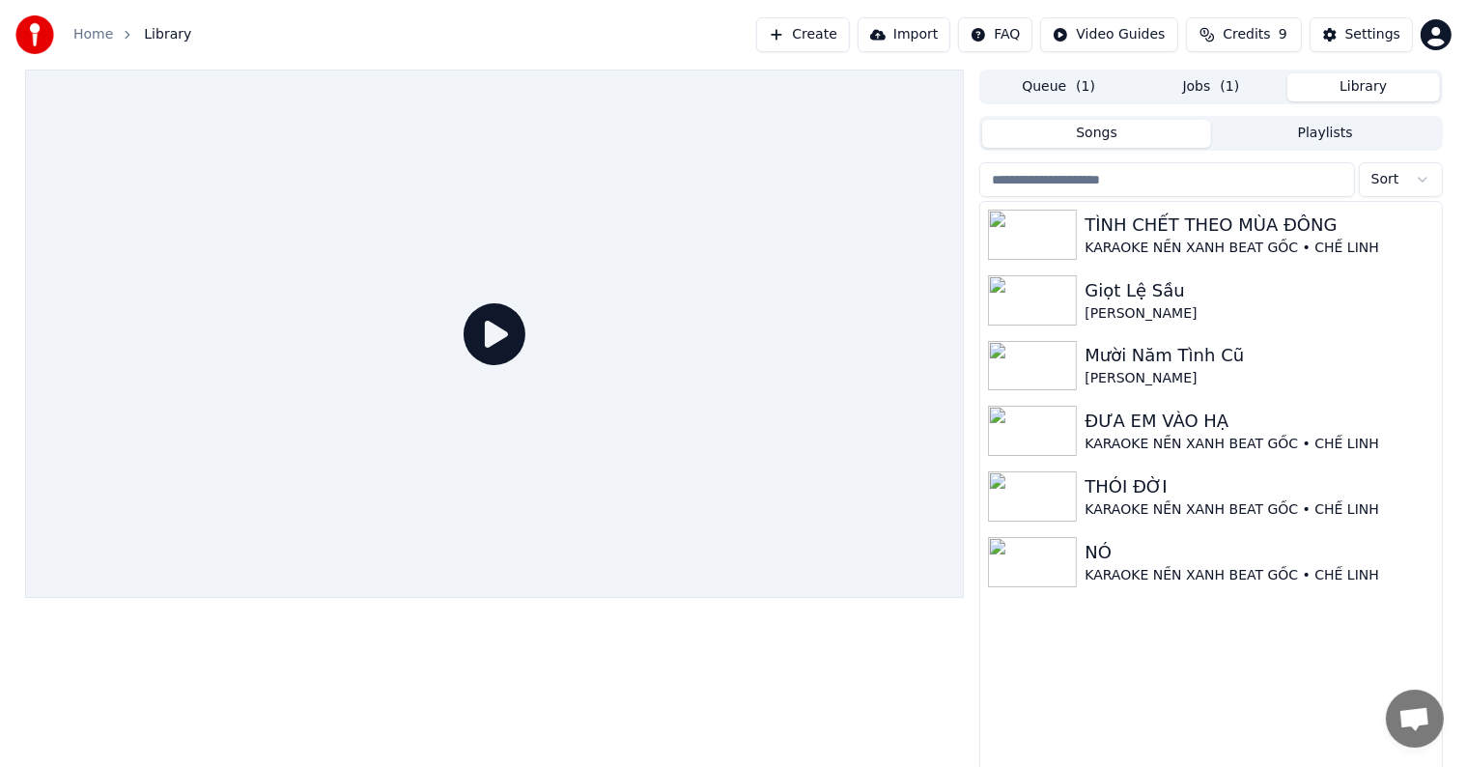
click at [1349, 85] on button "Library" at bounding box center [1363, 87] width 153 height 28
click at [1095, 688] on div "TÌNH CHẾT THEO MÙA ĐÔNG KARAOKE NỀN XANH BEAT GỐC • CHẾ LINH Giọt Lệ Sầu Chế Li…" at bounding box center [1210, 489] width 461 height 574
click at [1367, 27] on div "Settings" at bounding box center [1372, 34] width 55 height 19
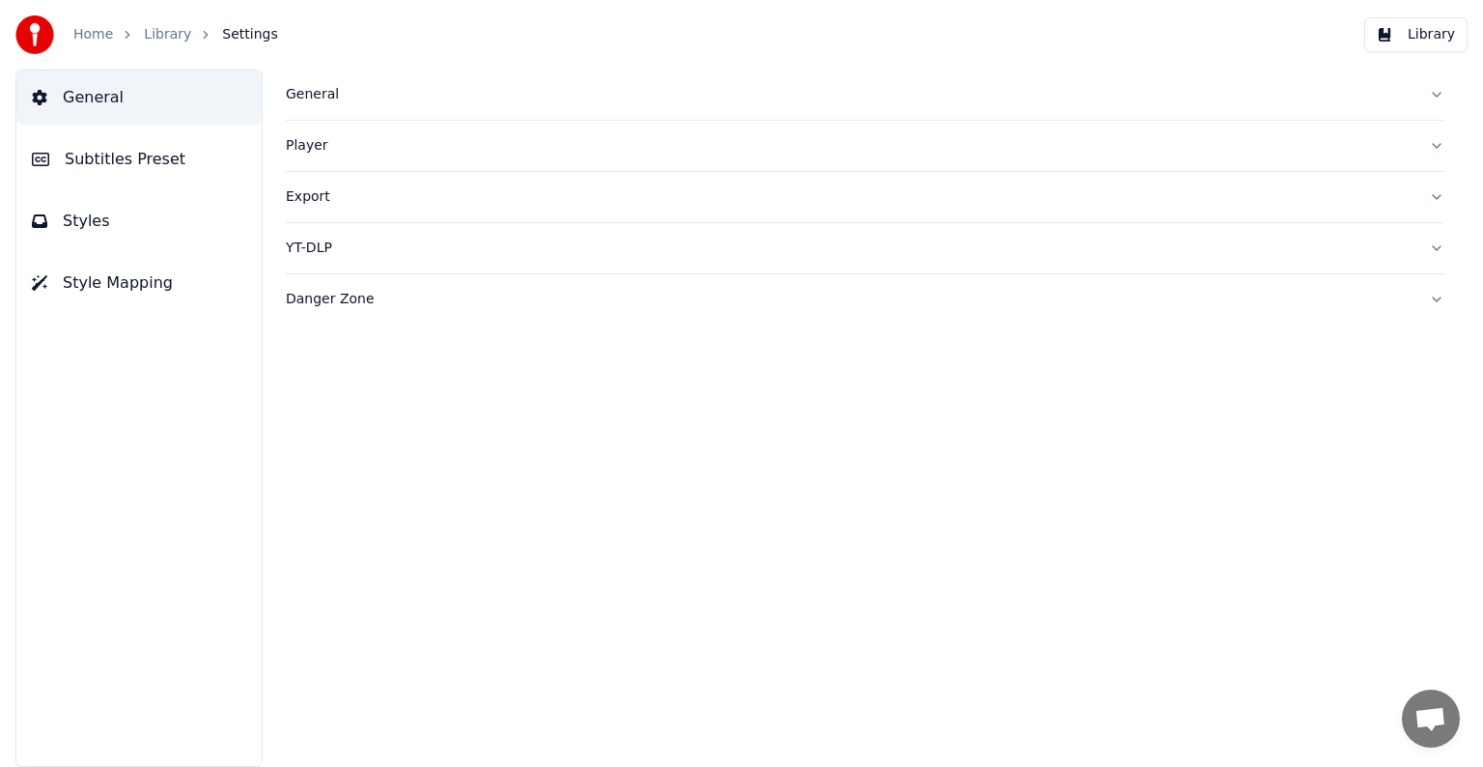
click at [309, 297] on div "Danger Zone" at bounding box center [850, 299] width 1128 height 19
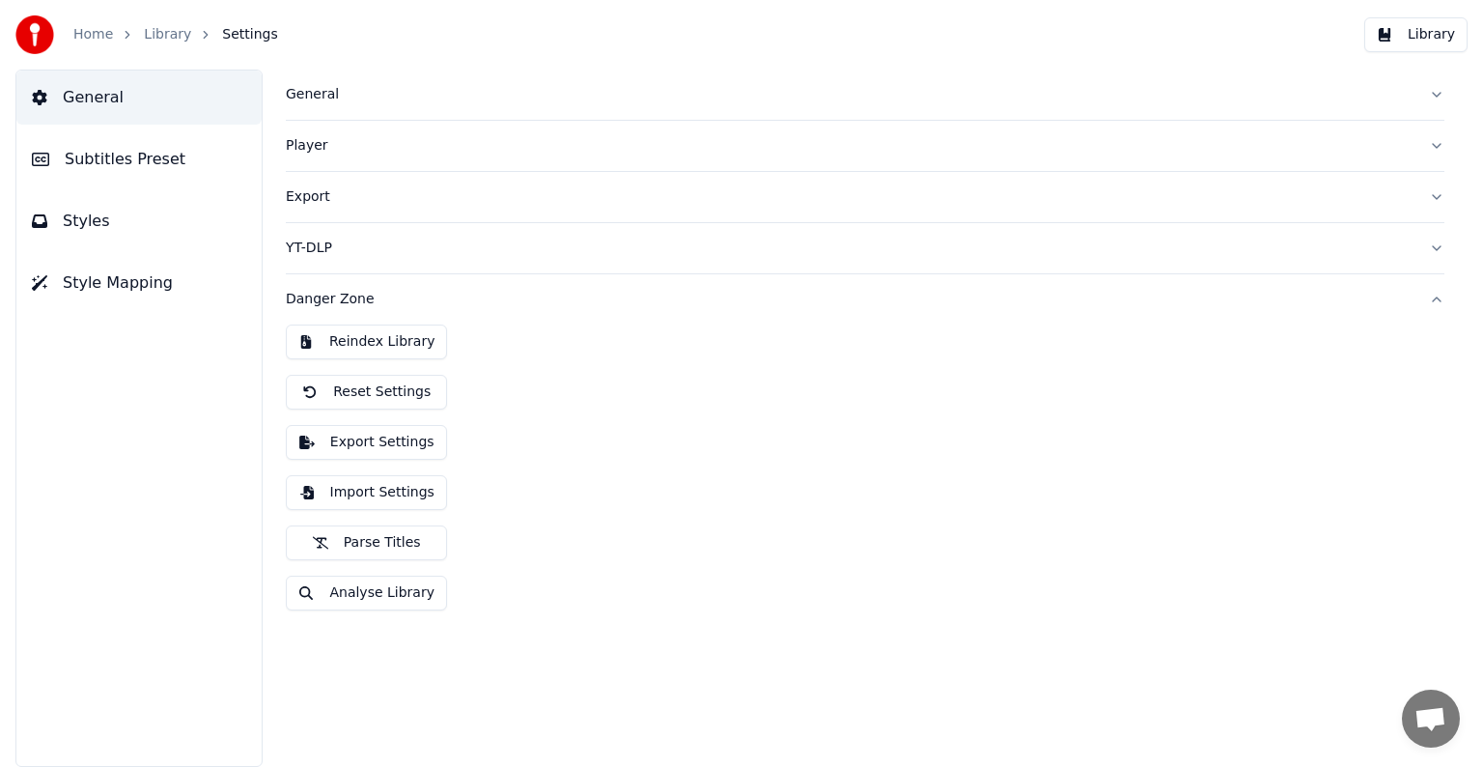
click at [383, 593] on button "Analyse Library" at bounding box center [366, 593] width 161 height 35
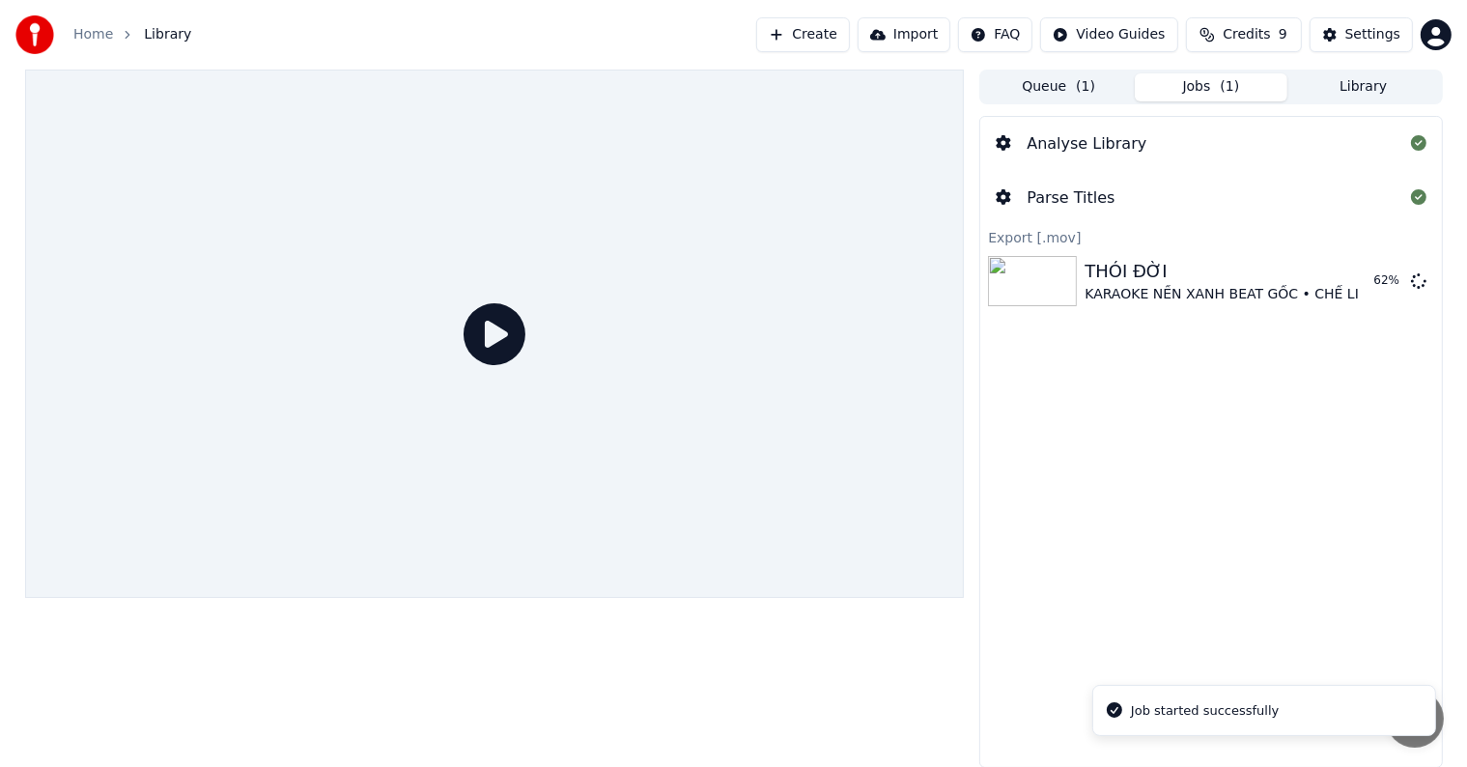
click at [1205, 463] on div "Analyse Library Parse Titles Export [.mov] THÓI ĐỜI KARAOKE NỀN XANH BEAT GỐC •…" at bounding box center [1210, 442] width 463 height 652
click at [1092, 146] on div "Analyse Library" at bounding box center [1087, 143] width 120 height 23
click at [1055, 138] on div "Analyse Library" at bounding box center [1087, 143] width 120 height 23
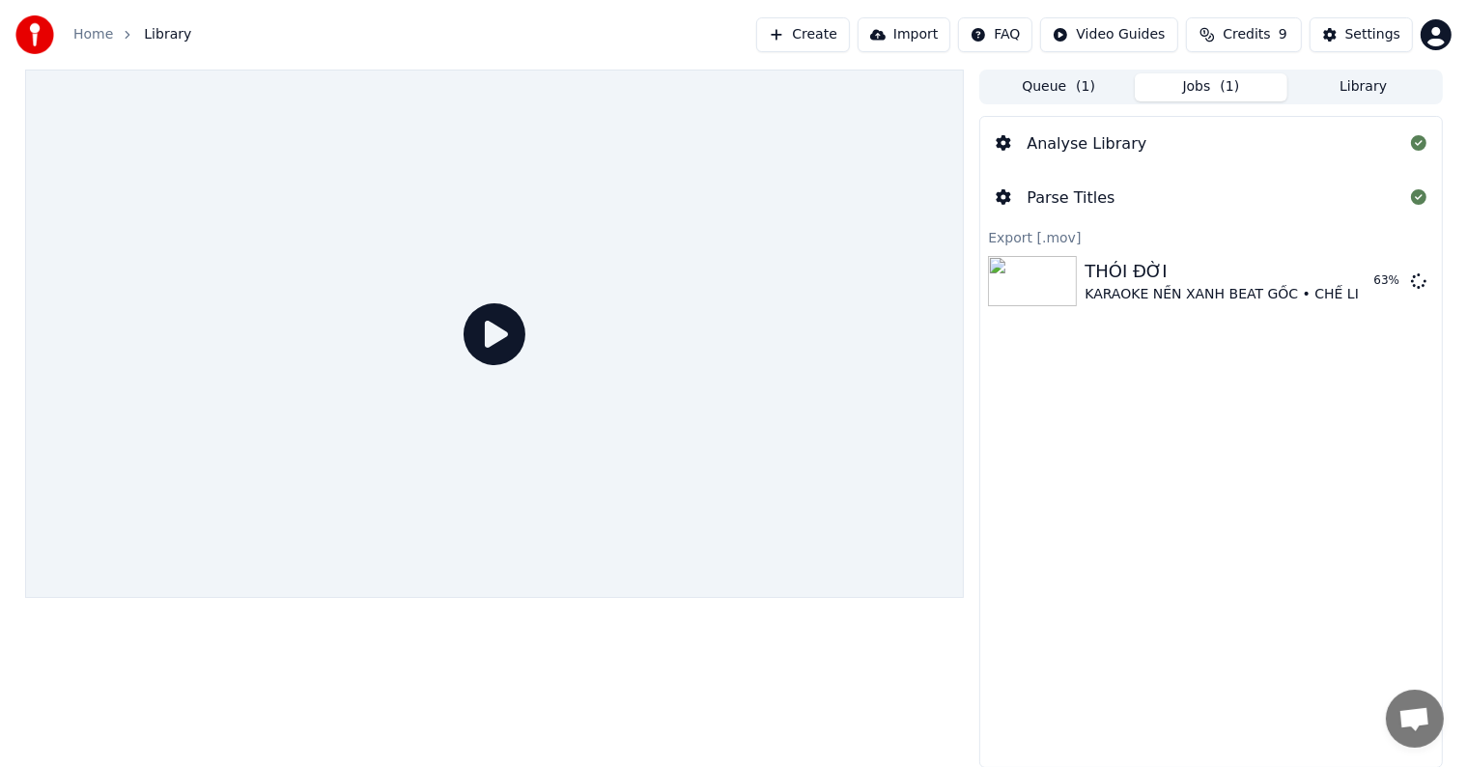
click at [1056, 201] on div "Parse Titles" at bounding box center [1071, 197] width 88 height 23
click at [1076, 416] on div "Analyse Library Parse Titles Export [.mov] THÓI ĐỜI KARAOKE NỀN XANH BEAT GỐC •…" at bounding box center [1210, 442] width 463 height 652
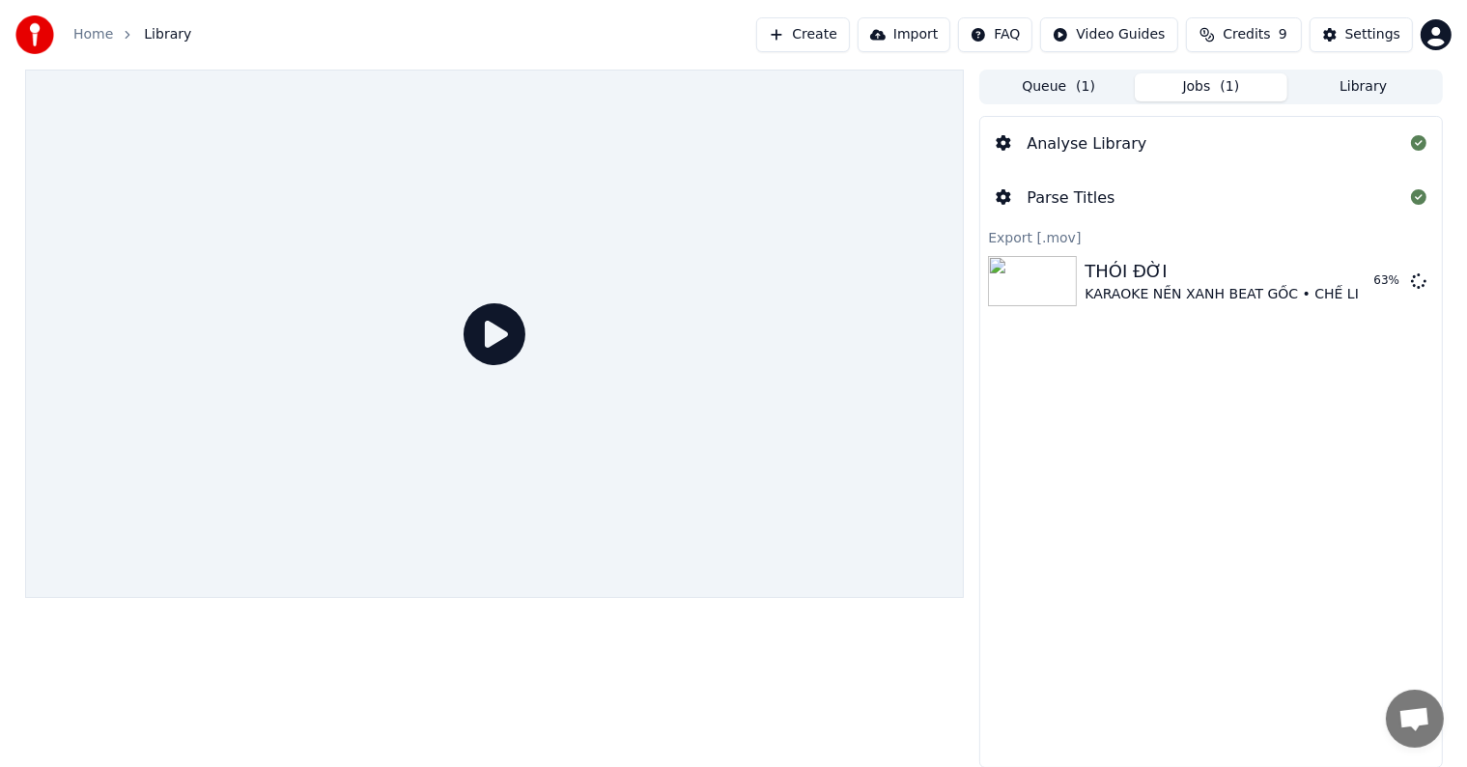
click at [1354, 89] on button "Library" at bounding box center [1363, 87] width 153 height 28
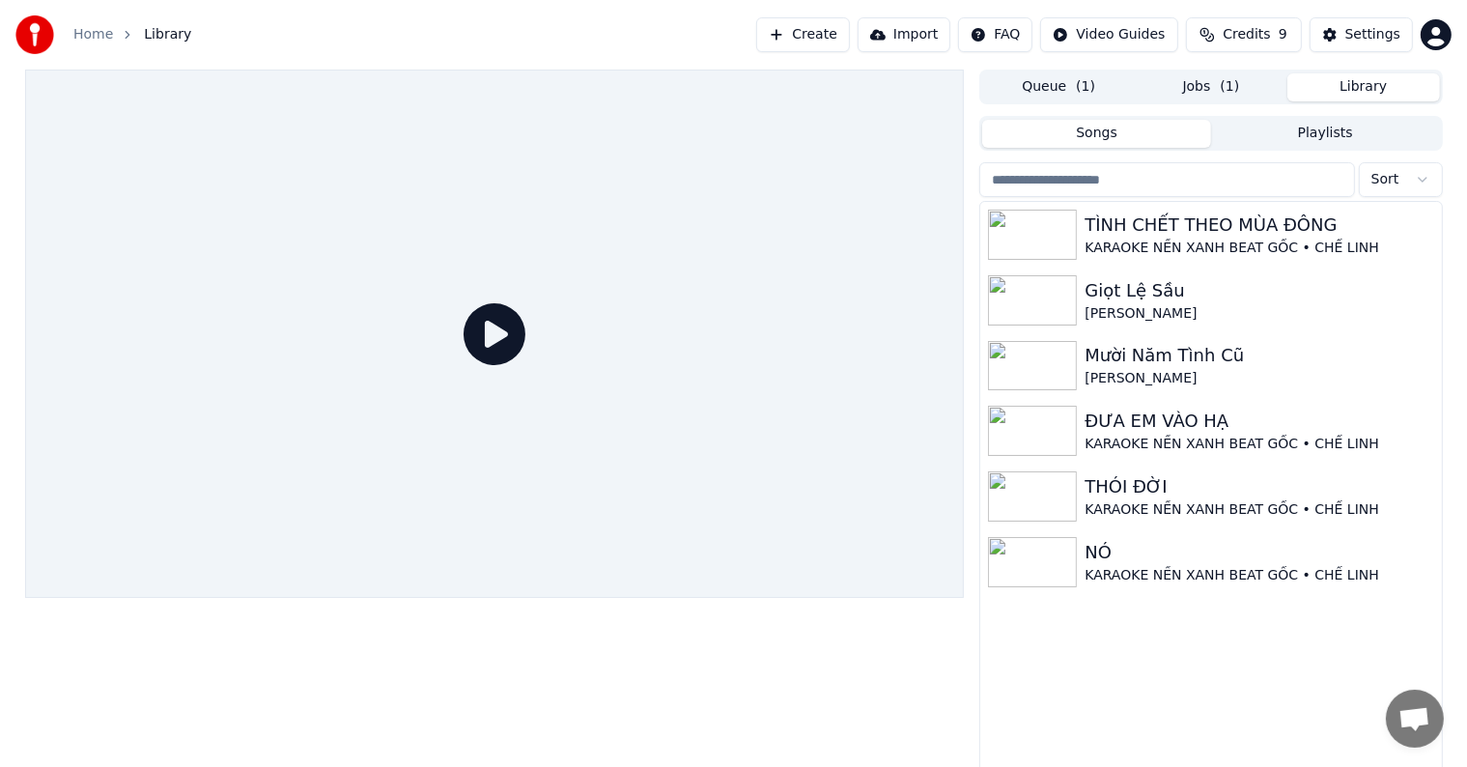
click at [1031, 81] on button "Queue ( 1 )" at bounding box center [1058, 87] width 153 height 28
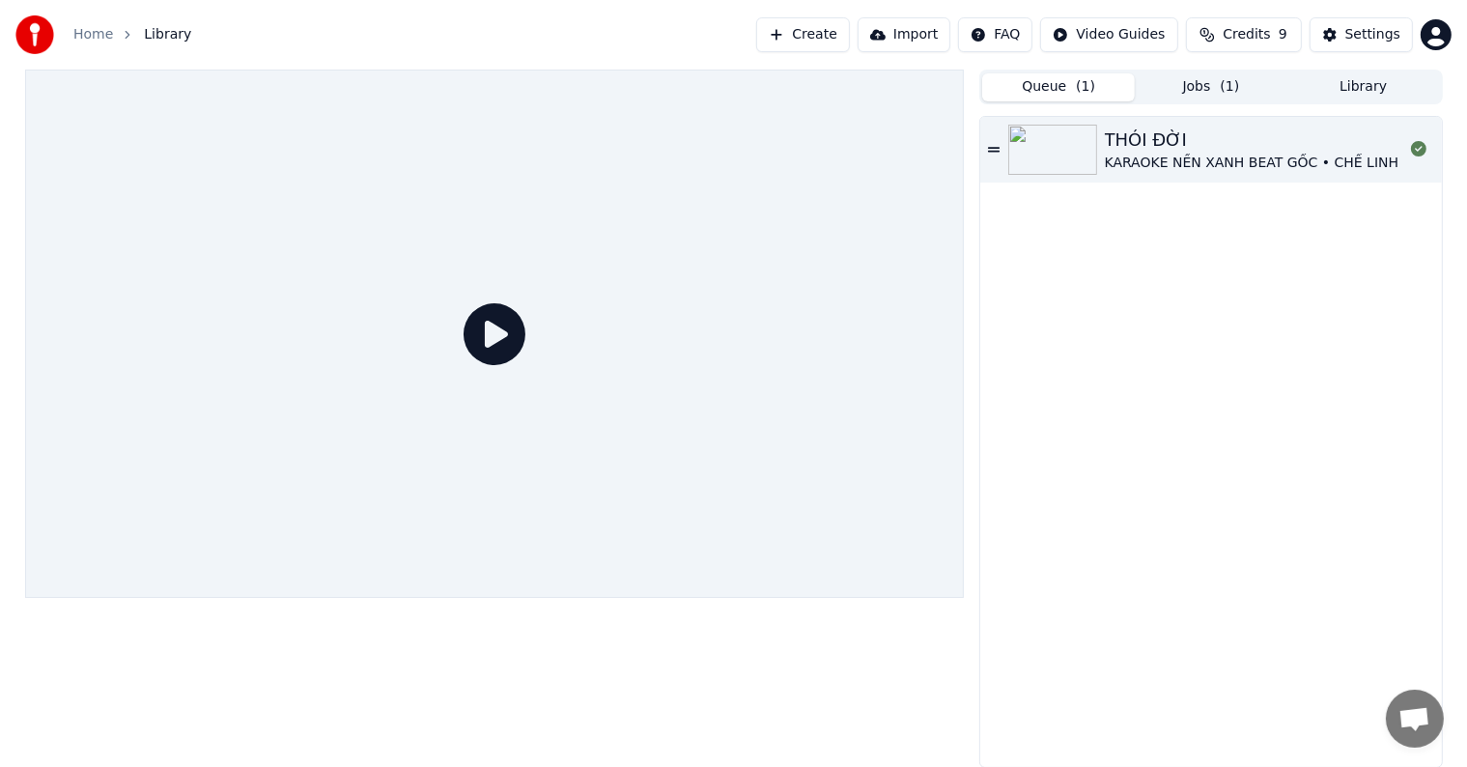
click at [1177, 461] on div "THÓI ĐỜI KARAOKE NỀN XANH BEAT GỐC • CHẾ LINH" at bounding box center [1210, 442] width 461 height 650
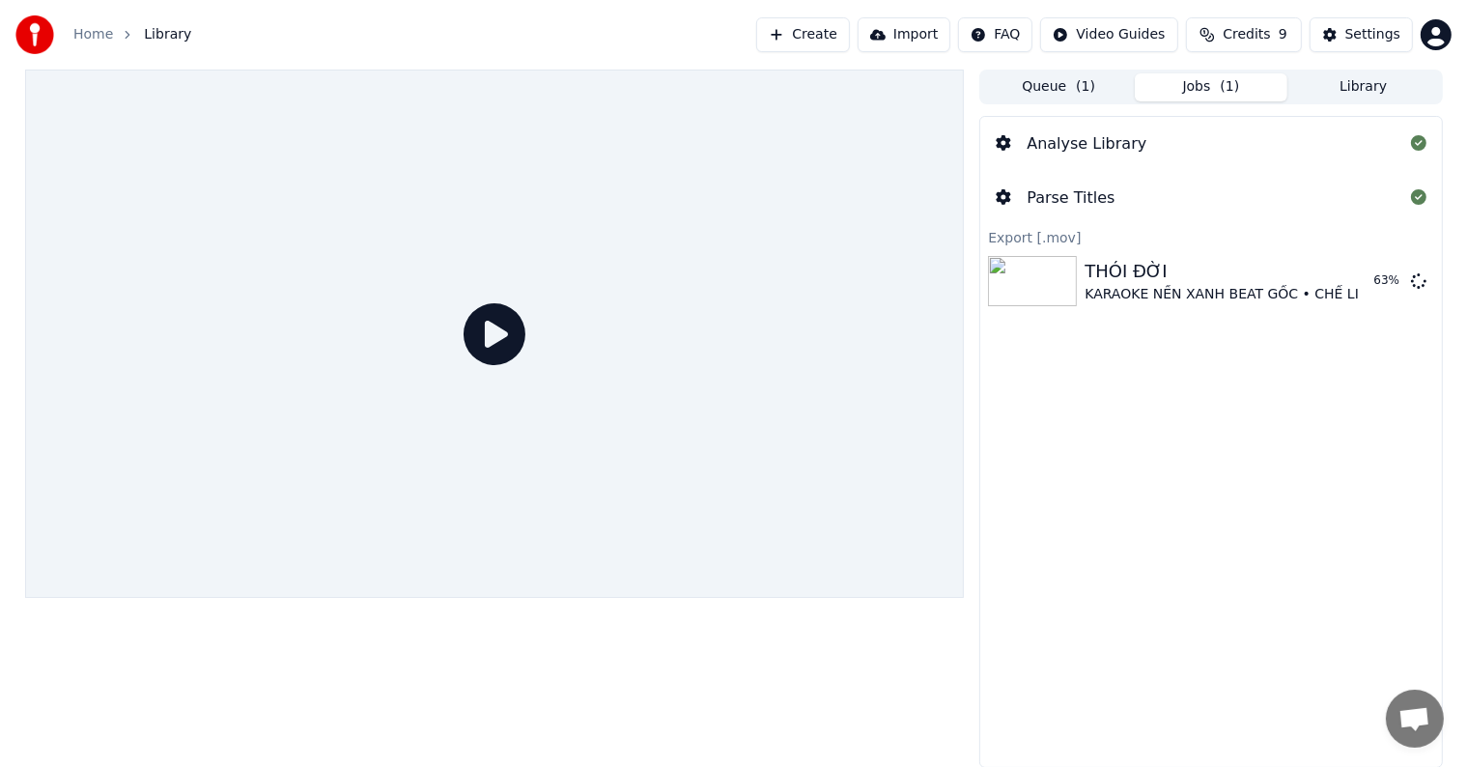
click at [1223, 90] on span "( 1 )" at bounding box center [1229, 86] width 19 height 19
click at [1176, 505] on div "Analyse Library Parse Titles Export [.mov] THÓI ĐỜI KARAOKE NỀN XANH BEAT GỐC •…" at bounding box center [1210, 442] width 463 height 652
click at [919, 29] on button "Import" at bounding box center [904, 34] width 93 height 35
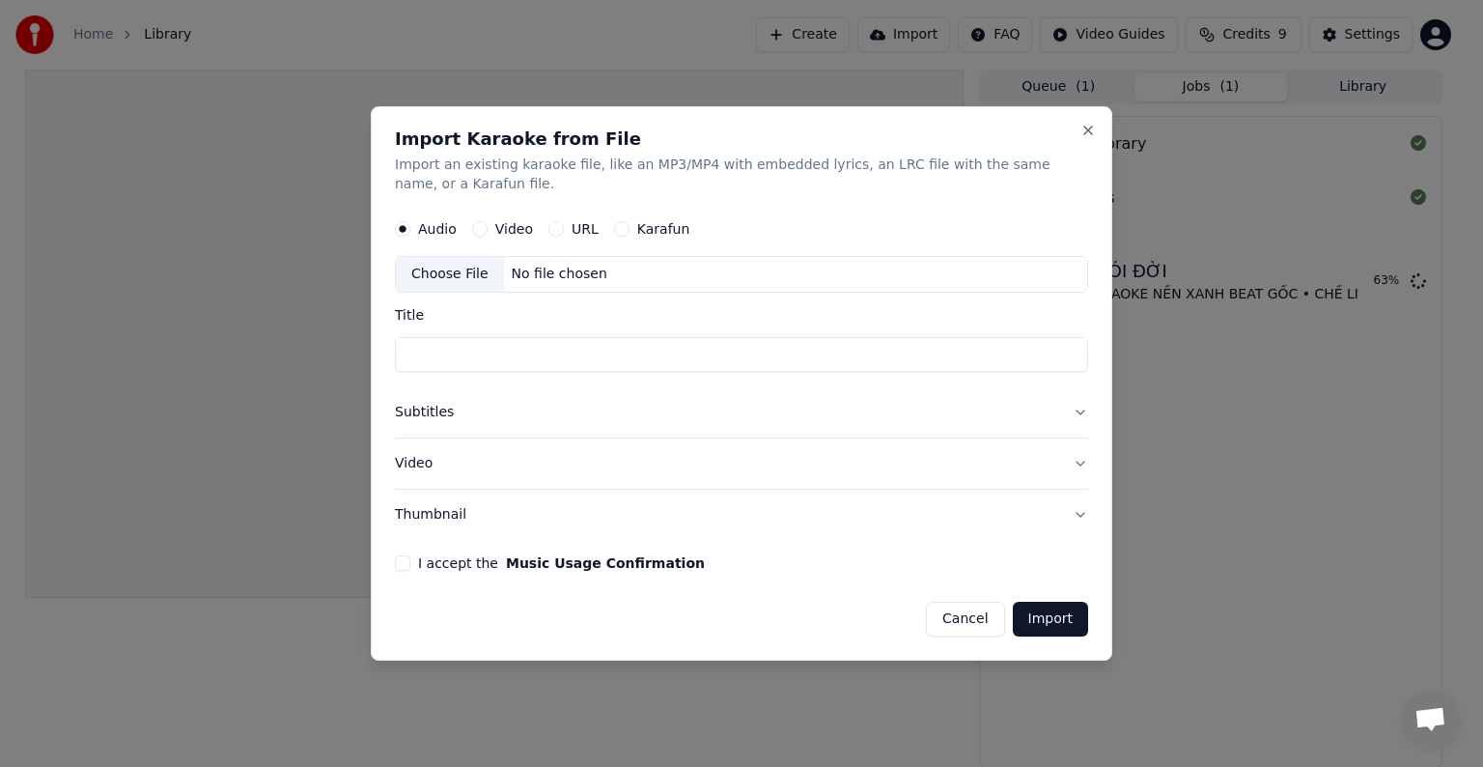
click at [964, 622] on button "Cancel" at bounding box center [965, 619] width 78 height 35
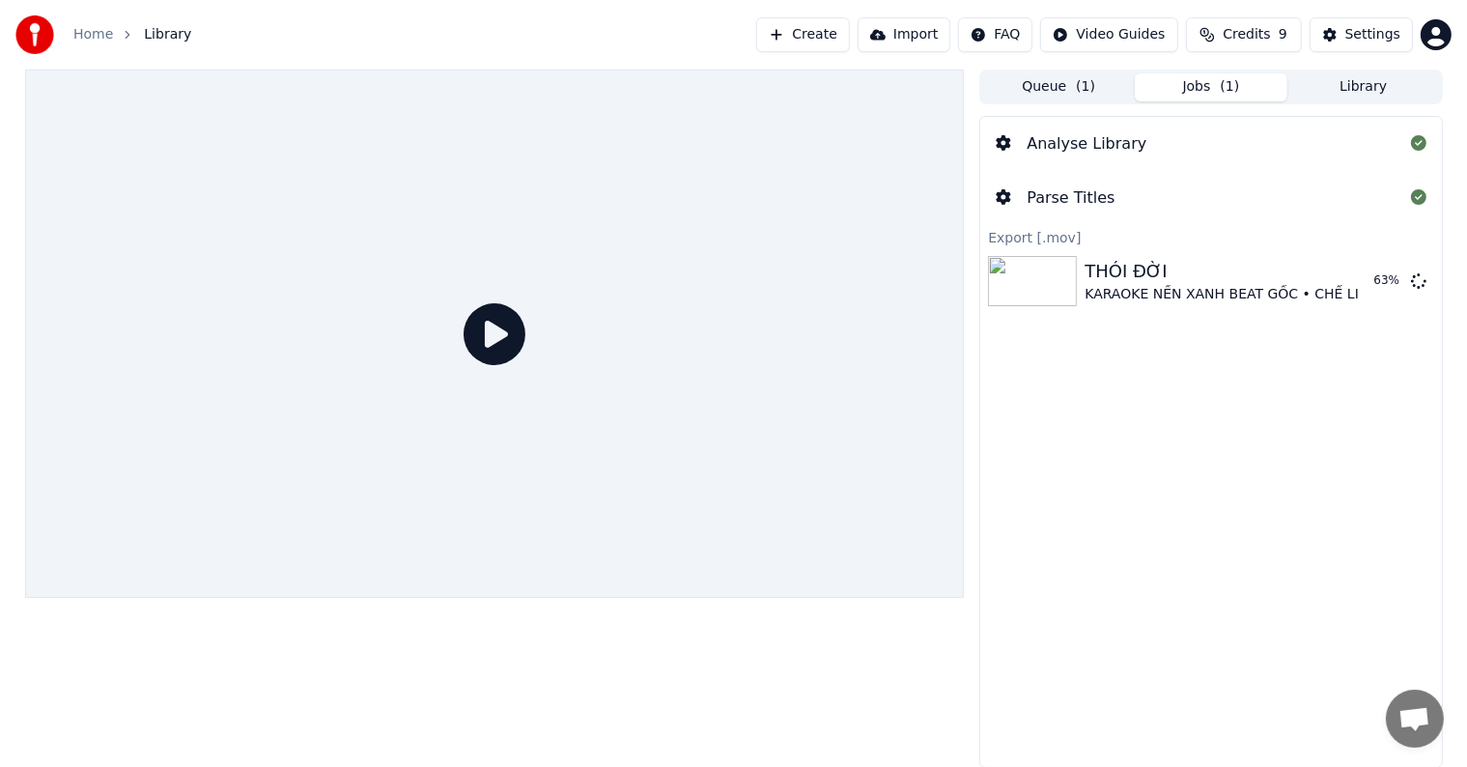
click at [1089, 581] on div "Analyse Library Parse Titles Export [.mov] THÓI ĐỜI KARAOKE NỀN XANH BEAT GỐC •…" at bounding box center [1210, 442] width 463 height 652
click at [1363, 81] on button "Library" at bounding box center [1363, 87] width 153 height 28
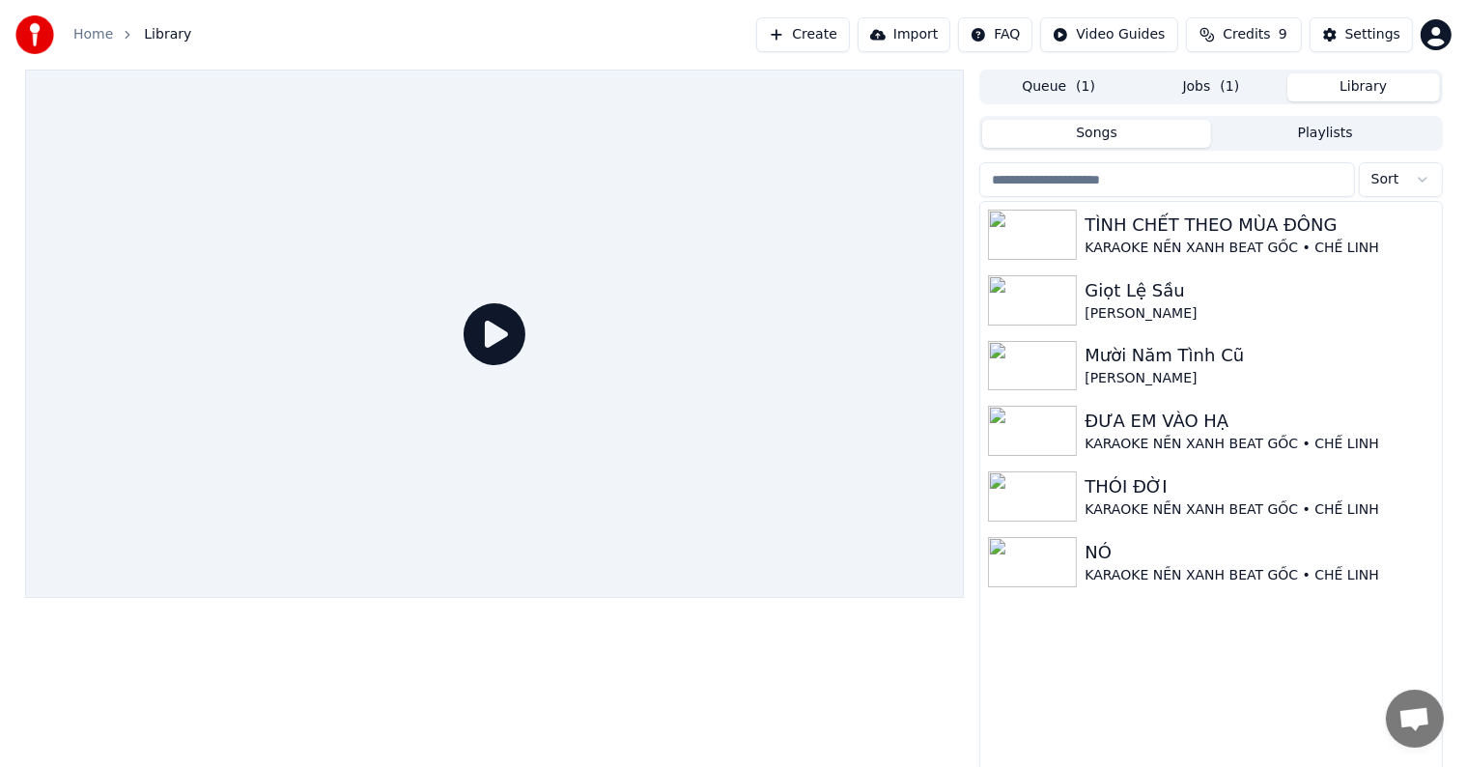
click at [1155, 669] on div "TÌNH CHẾT THEO MÙA ĐÔNG KARAOKE NỀN XANH BEAT GỐC • CHẾ LINH Giọt Lệ Sầu Chế Li…" at bounding box center [1210, 489] width 461 height 574
click at [1156, 239] on div "KARAOKE NỀN XANH BEAT GỐC • CHẾ LINH" at bounding box center [1248, 248] width 329 height 19
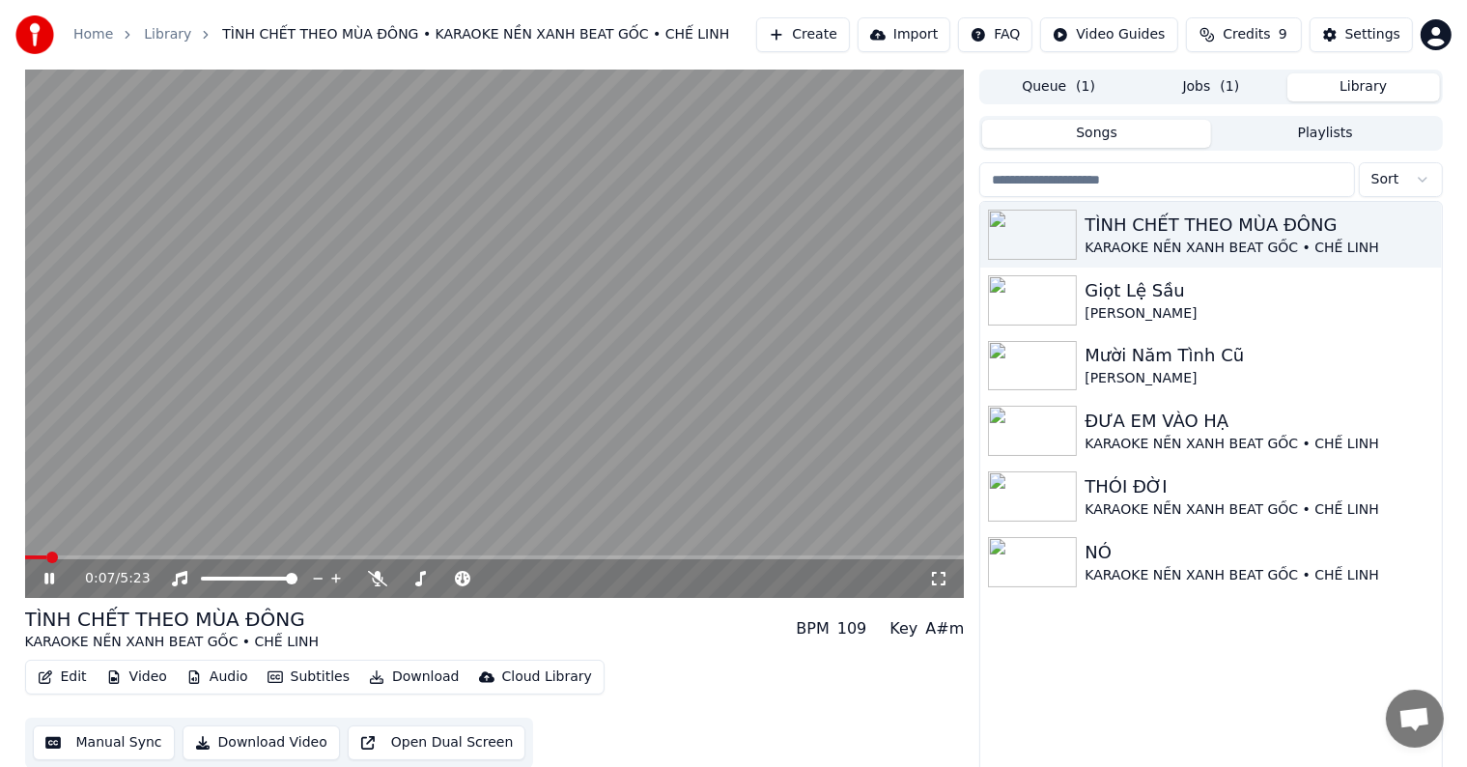
click at [1352, 79] on button "Library" at bounding box center [1363, 87] width 153 height 28
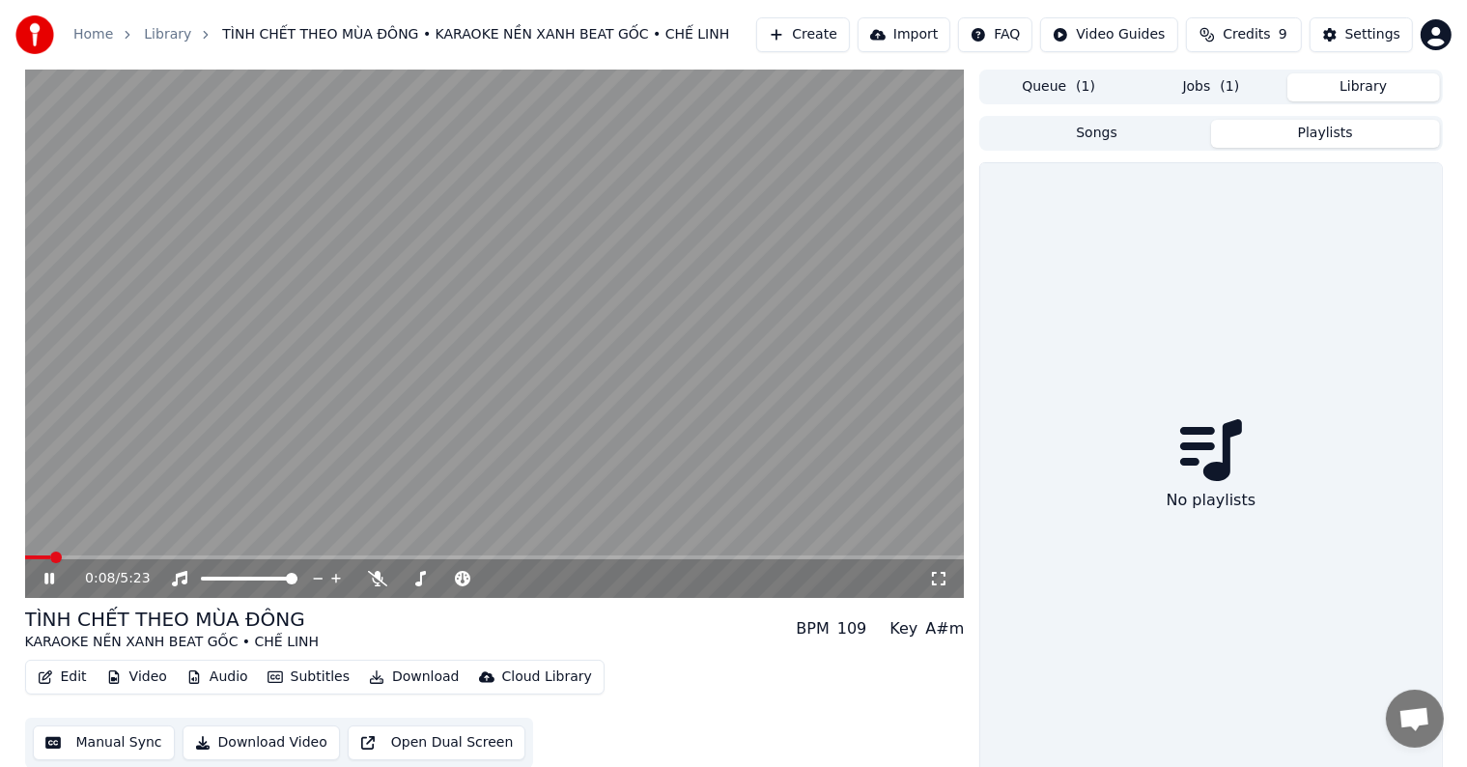
click at [1329, 134] on button "Playlists" at bounding box center [1325, 134] width 229 height 28
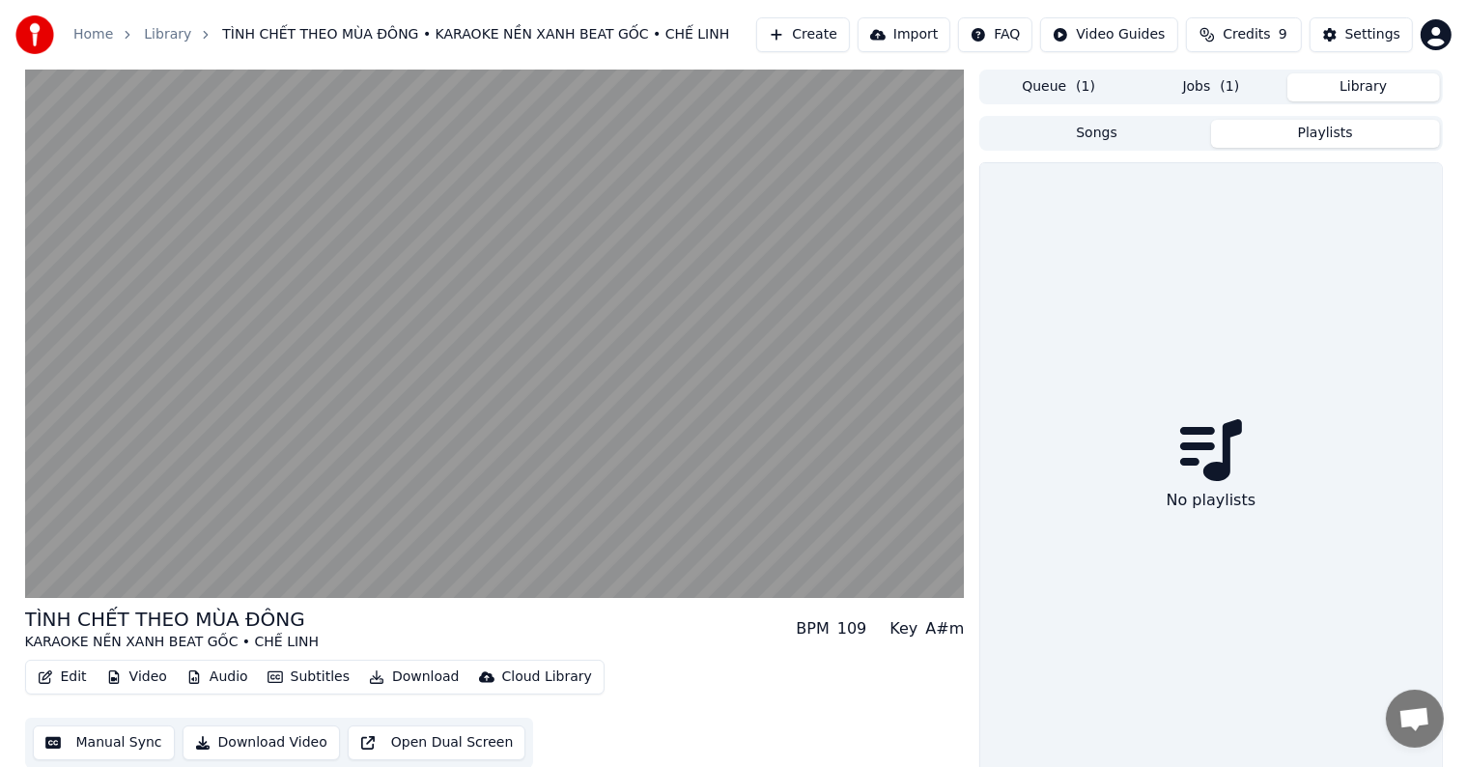
click at [1128, 135] on button "Songs" at bounding box center [1096, 134] width 229 height 28
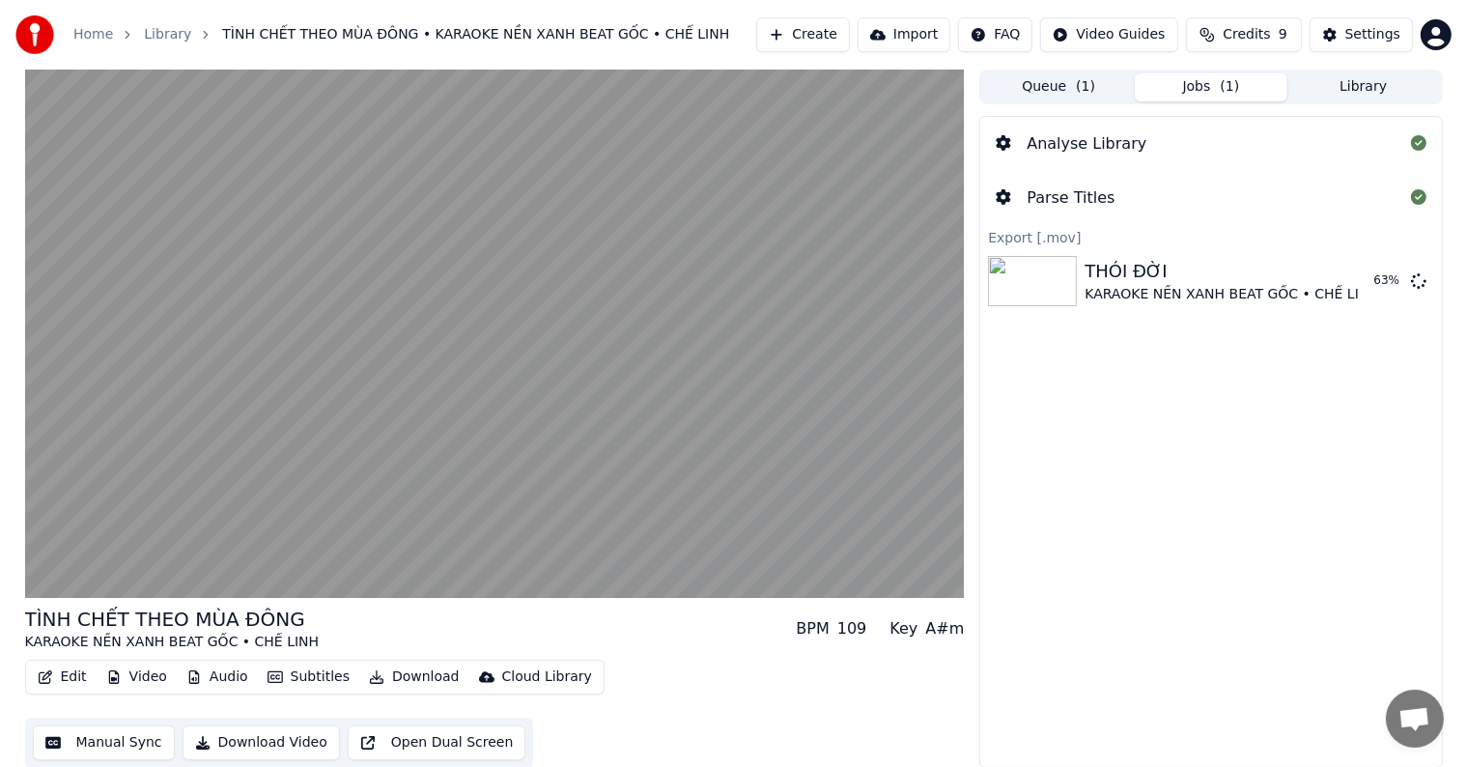
click at [1221, 80] on button "Jobs ( 1 )" at bounding box center [1211, 87] width 153 height 28
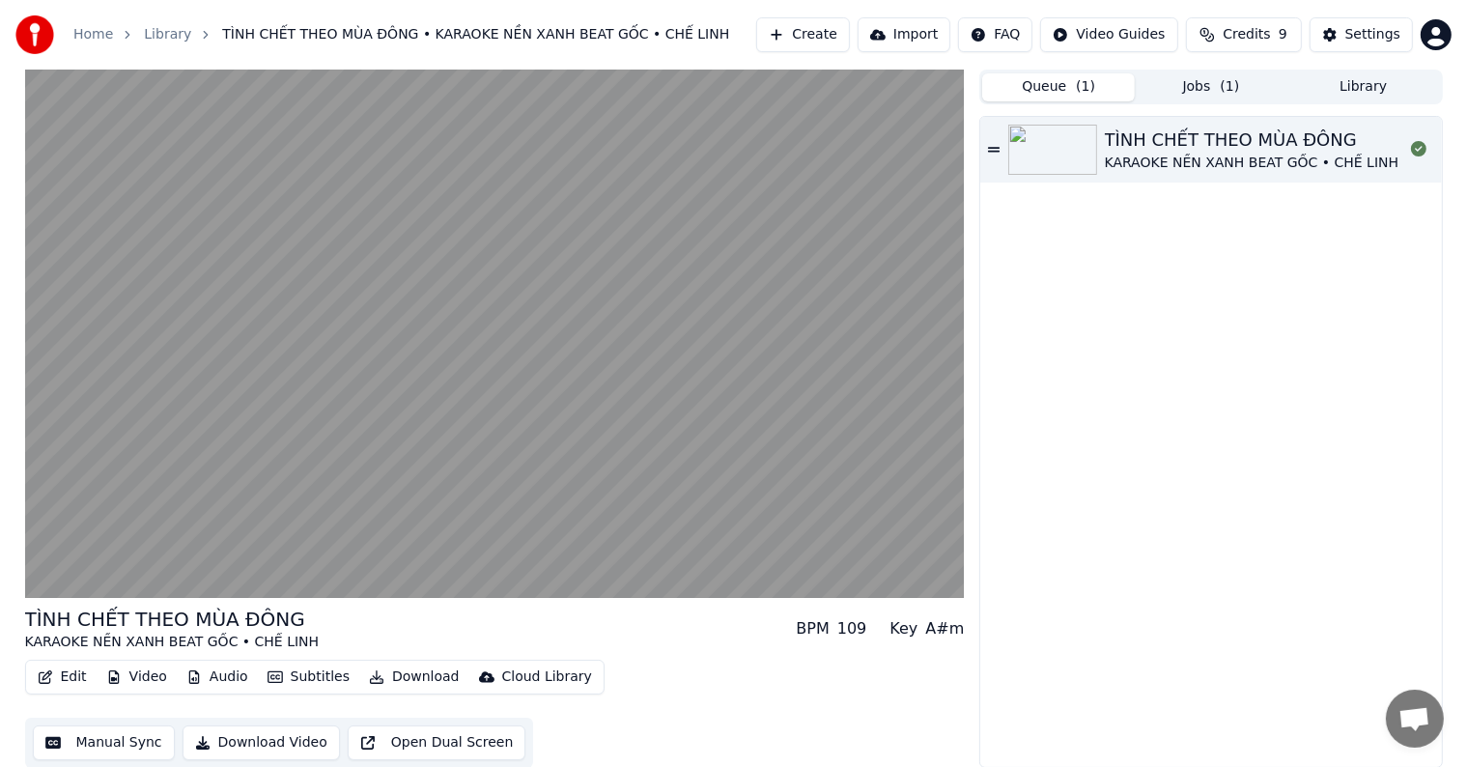
click at [1080, 86] on span "( 1 )" at bounding box center [1085, 86] width 19 height 19
click at [1197, 289] on div "TÌNH CHẾT THEO MÙA ĐÔNG KARAOKE NỀN XANH BEAT GỐC • CHẾ LINH" at bounding box center [1210, 442] width 461 height 650
click at [1199, 139] on div "TÌNH CHẾT THEO MÙA ĐÔNG" at bounding box center [1252, 140] width 295 height 27
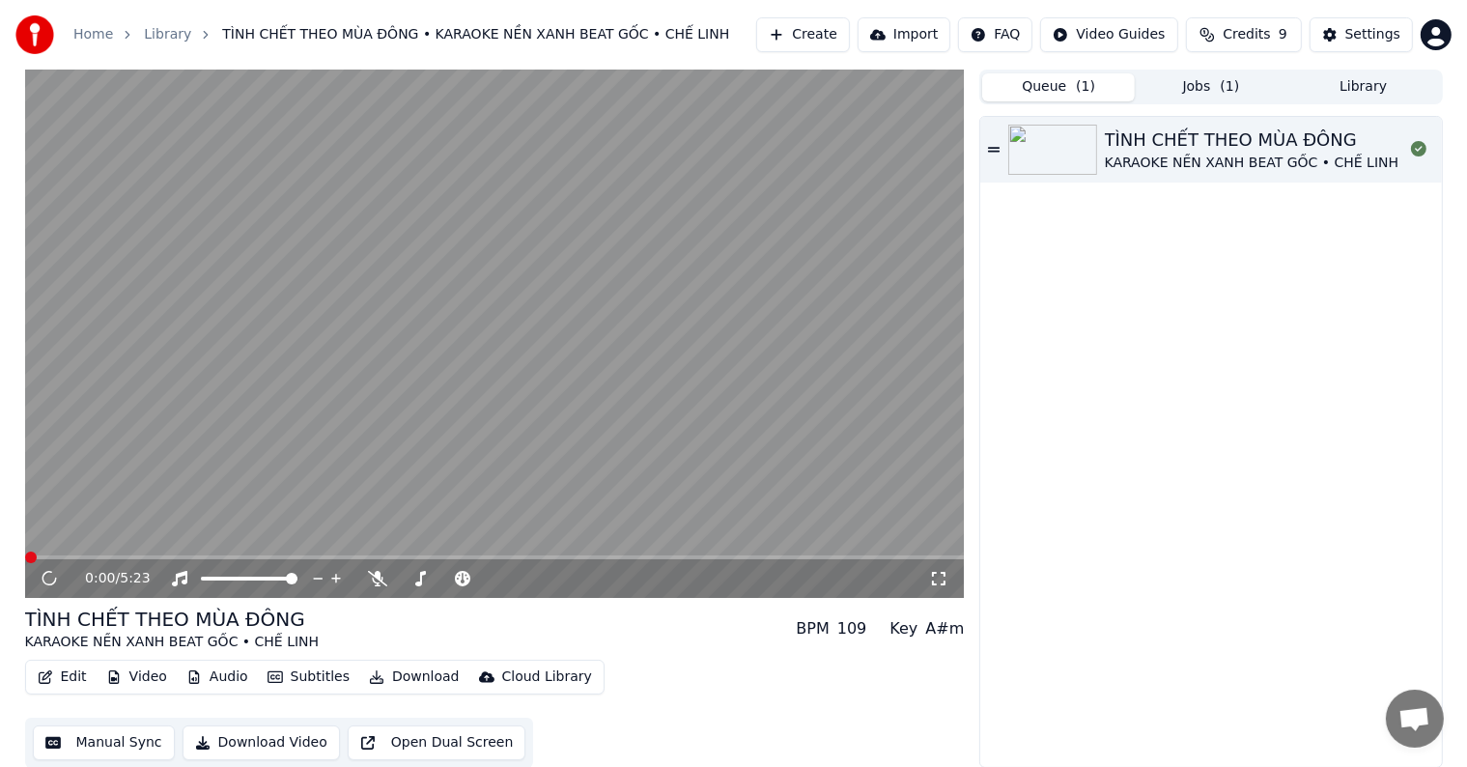
click at [1170, 301] on div "TÌNH CHẾT THEO MÙA ĐÔNG KARAOKE NỀN XANH BEAT GỐC • CHẾ LINH" at bounding box center [1210, 442] width 461 height 650
click at [323, 372] on video at bounding box center [495, 334] width 940 height 528
click at [1369, 81] on button "Library" at bounding box center [1363, 87] width 153 height 28
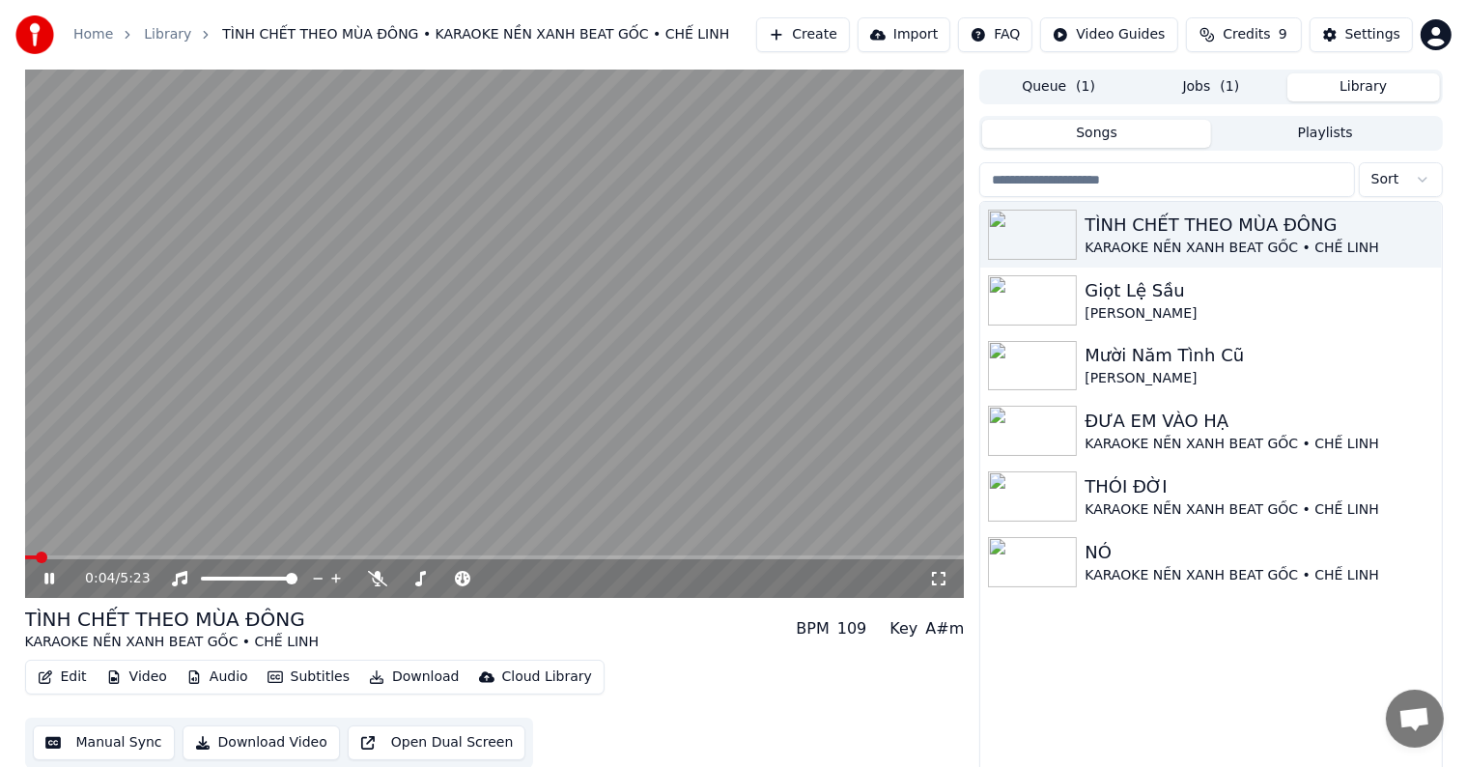
click at [197, 448] on video at bounding box center [495, 334] width 940 height 528
click at [546, 630] on div "TÌNH CHẾT THEO MÙA ĐÔNG KARAOKE NỀN XANH BEAT GỐC • CHẾ LINH BPM 109 Key A#m" at bounding box center [495, 628] width 940 height 46
click at [456, 447] on video at bounding box center [495, 334] width 940 height 528
click at [567, 439] on video at bounding box center [495, 334] width 940 height 528
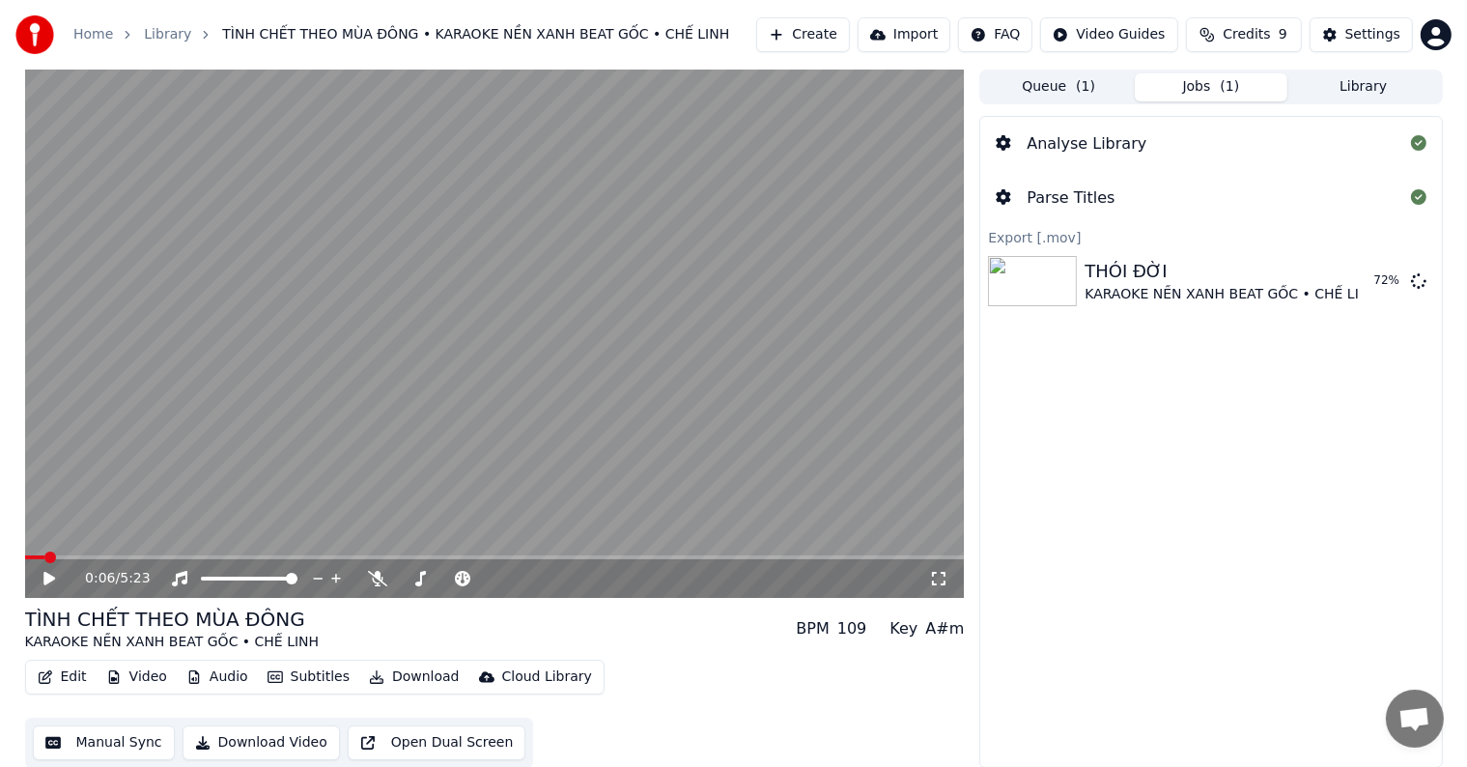
click at [1205, 84] on button "Jobs ( 1 )" at bounding box center [1211, 87] width 153 height 28
click at [1252, 456] on div "Analyse Library Parse Titles Export [.mov] THÓI ĐỜI KARAOKE NỀN XANH BEAT GỐC •…" at bounding box center [1210, 442] width 463 height 652
click at [1221, 371] on div "Analyse Library Parse Titles Export [.mov] THÓI ĐỜI KARAOKE NỀN XANH BEAT GỐC •…" at bounding box center [1210, 442] width 463 height 652
click at [513, 675] on div "Cloud Library" at bounding box center [547, 676] width 90 height 19
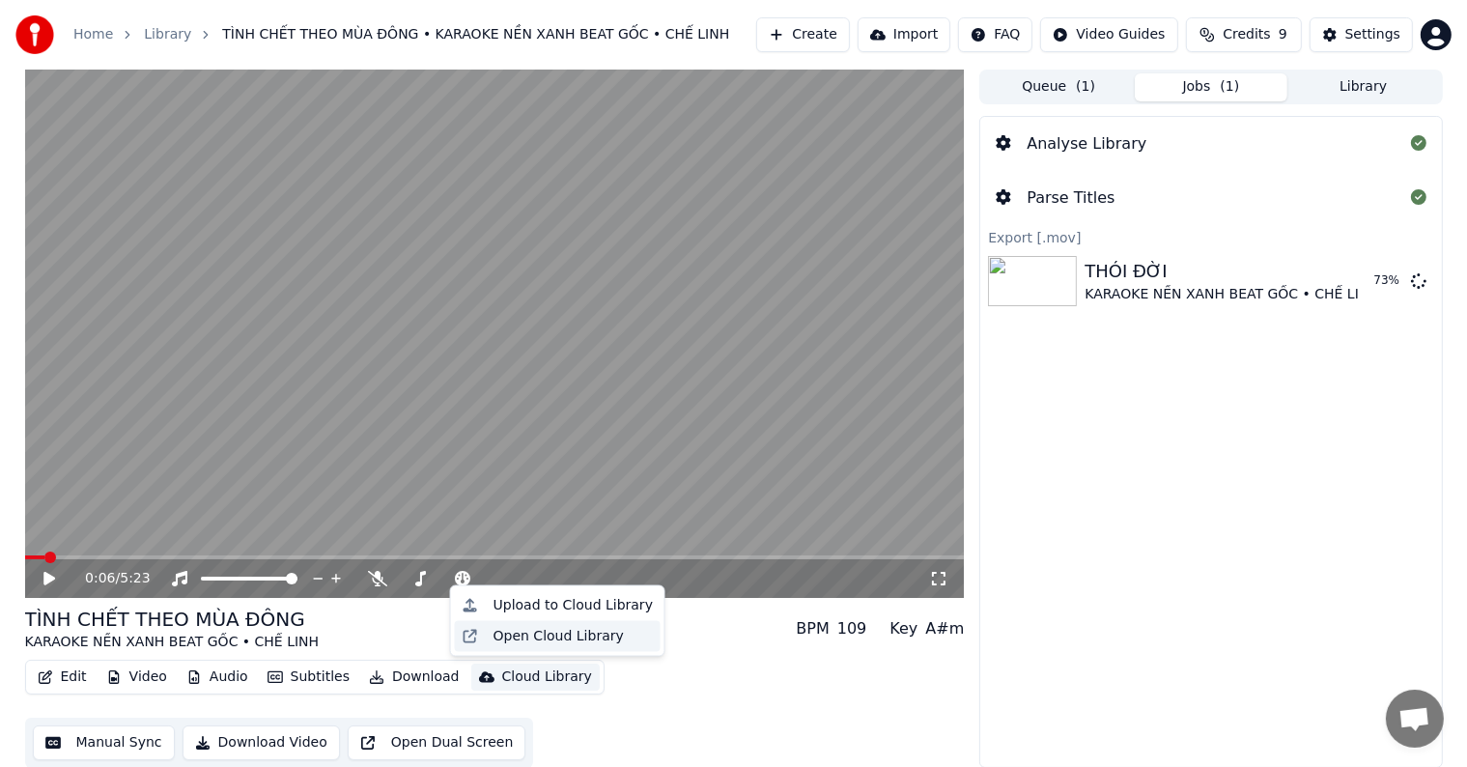
click at [522, 636] on div "Open Cloud Library" at bounding box center [558, 636] width 130 height 19
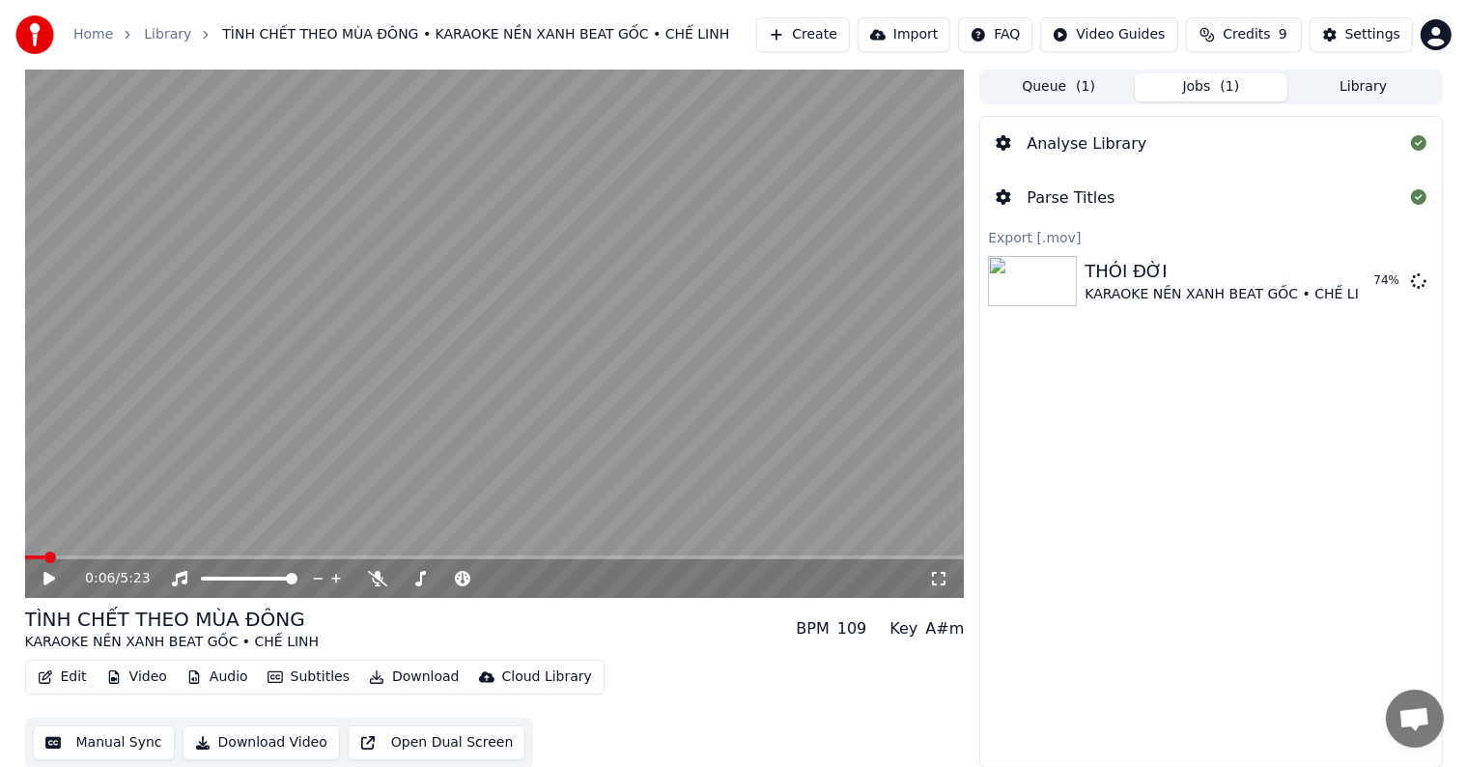
click at [502, 676] on div "Cloud Library" at bounding box center [547, 676] width 90 height 19
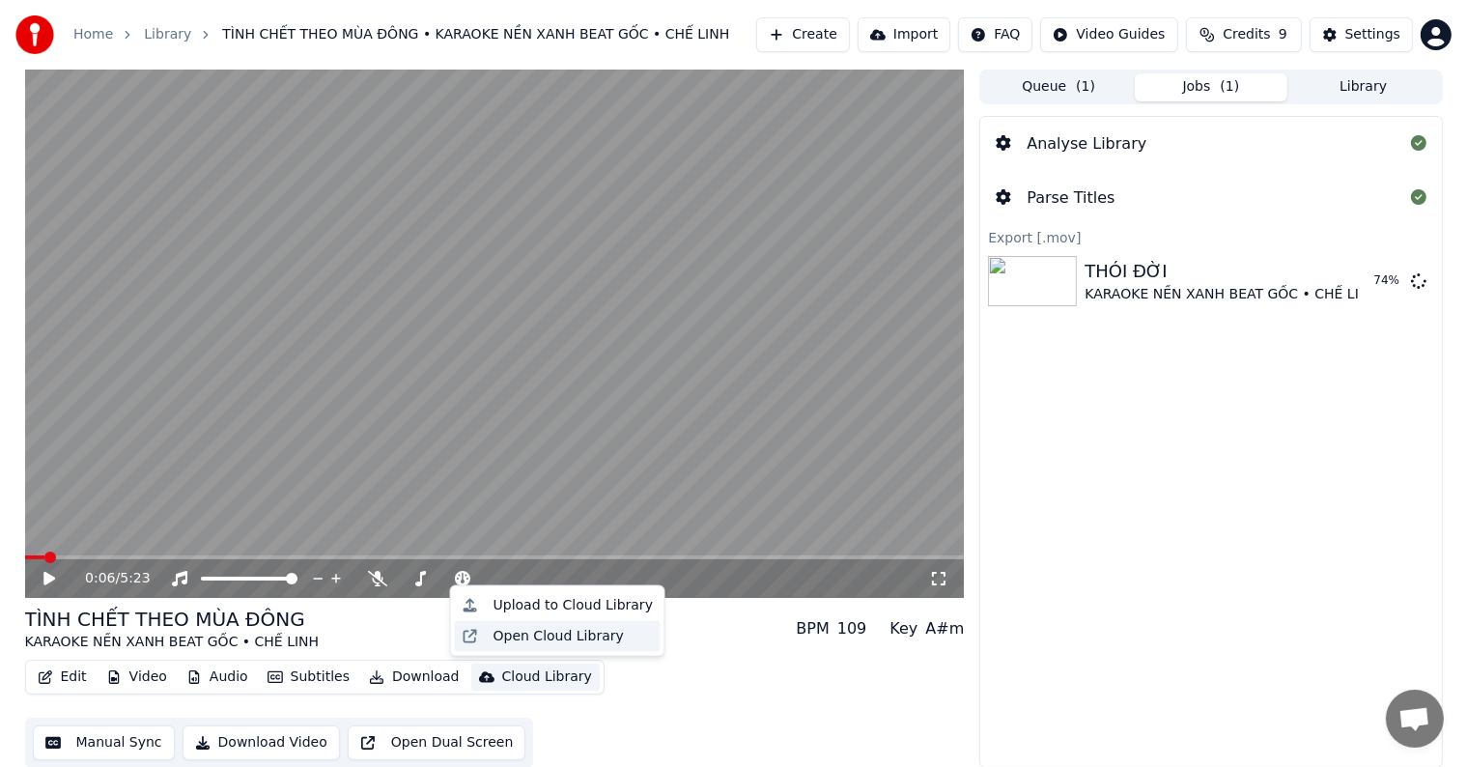
click at [560, 630] on div "Open Cloud Library" at bounding box center [558, 636] width 130 height 19
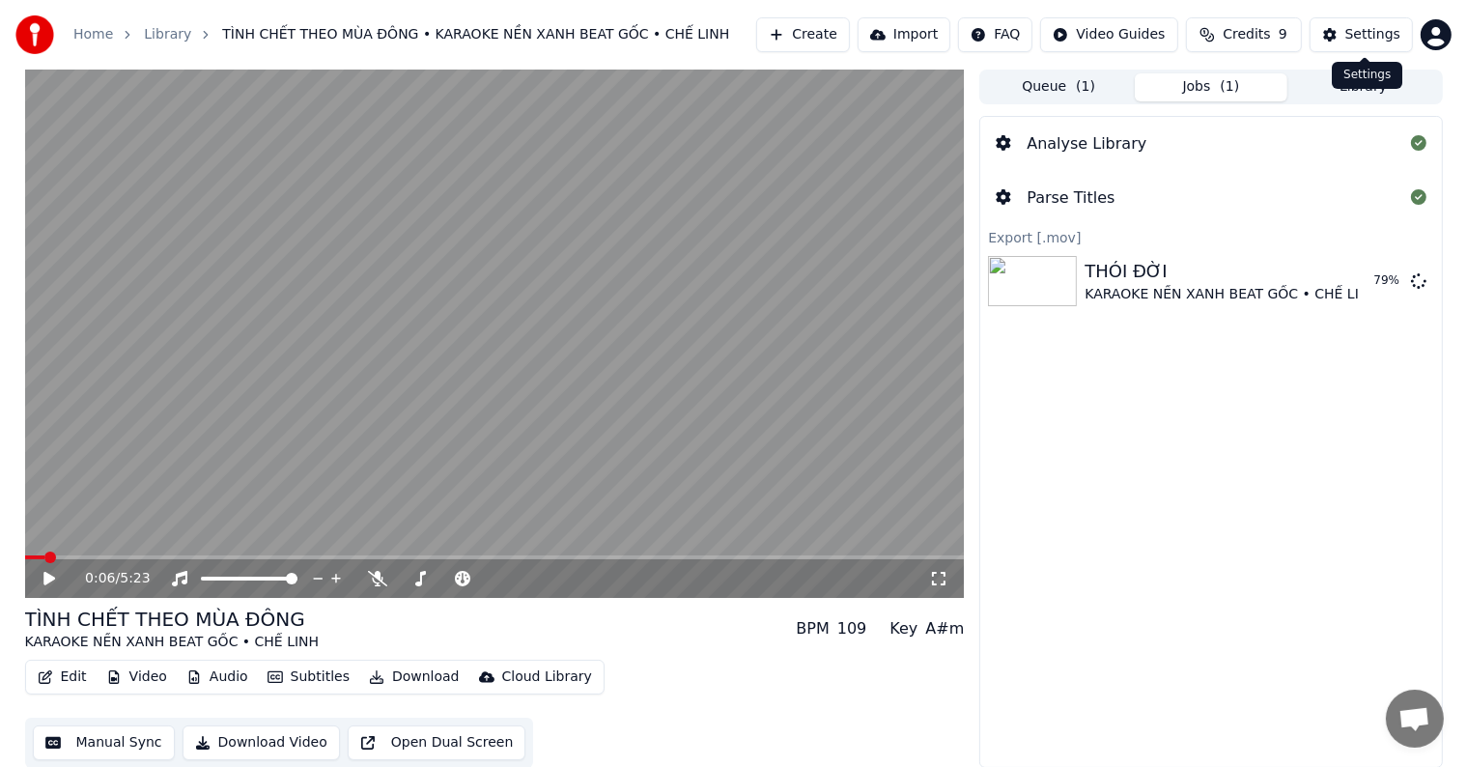
click at [1373, 32] on div "Settings" at bounding box center [1372, 34] width 55 height 19
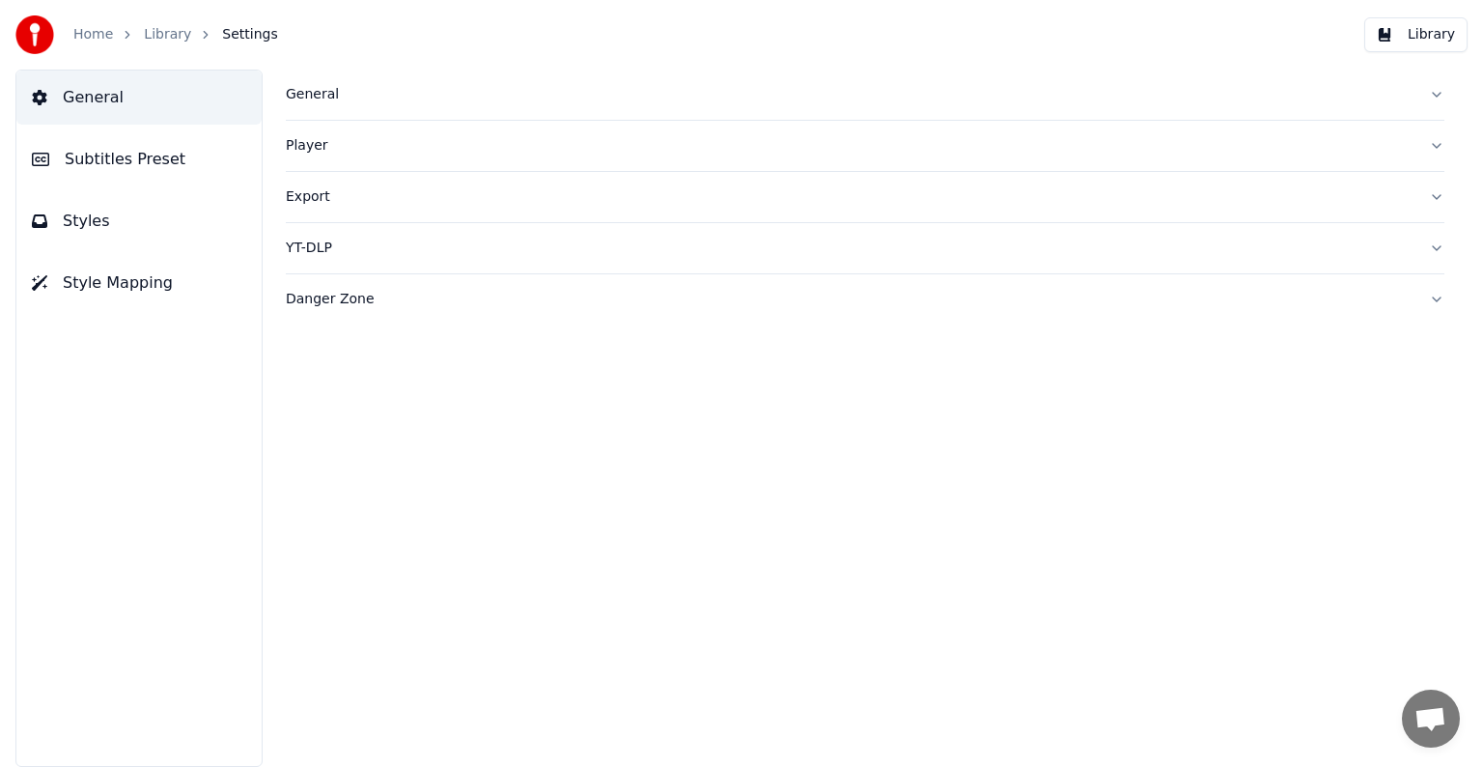
click at [332, 301] on div "Danger Zone" at bounding box center [850, 299] width 1128 height 19
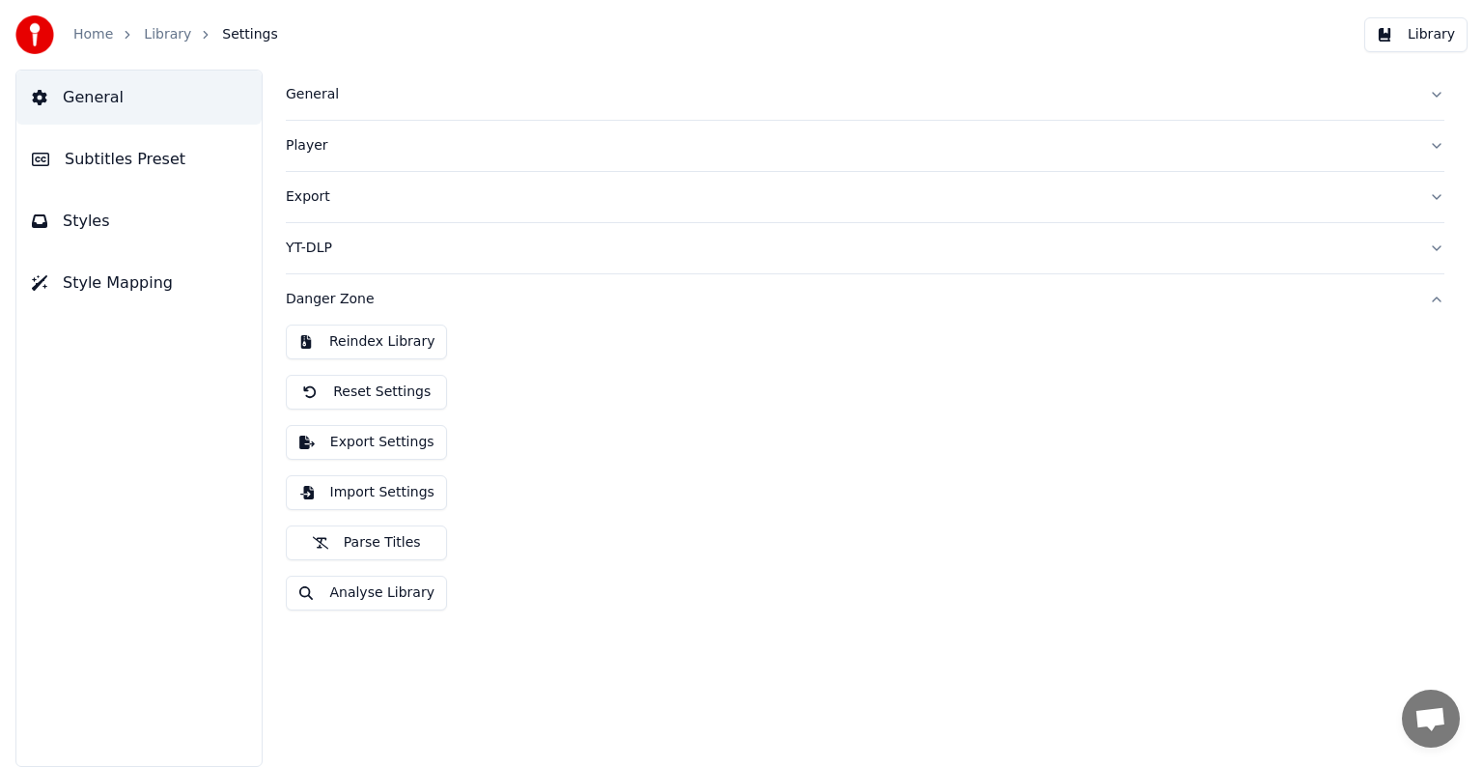
click at [96, 27] on link "Home" at bounding box center [93, 34] width 40 height 19
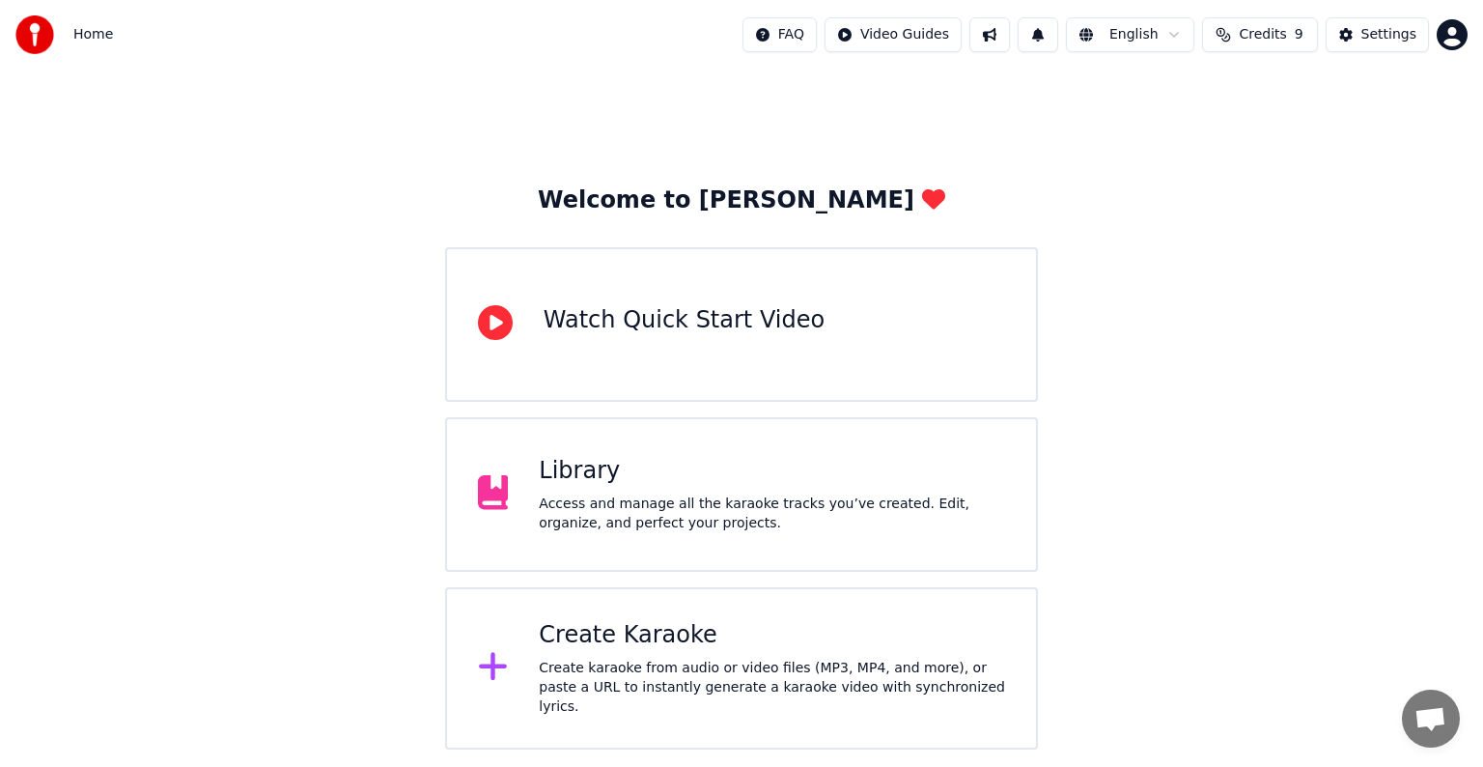
click at [1456, 30] on html "Home FAQ Video Guides English Credits 9 Settings Welcome to Youka Watch Quick S…" at bounding box center [741, 374] width 1483 height 749
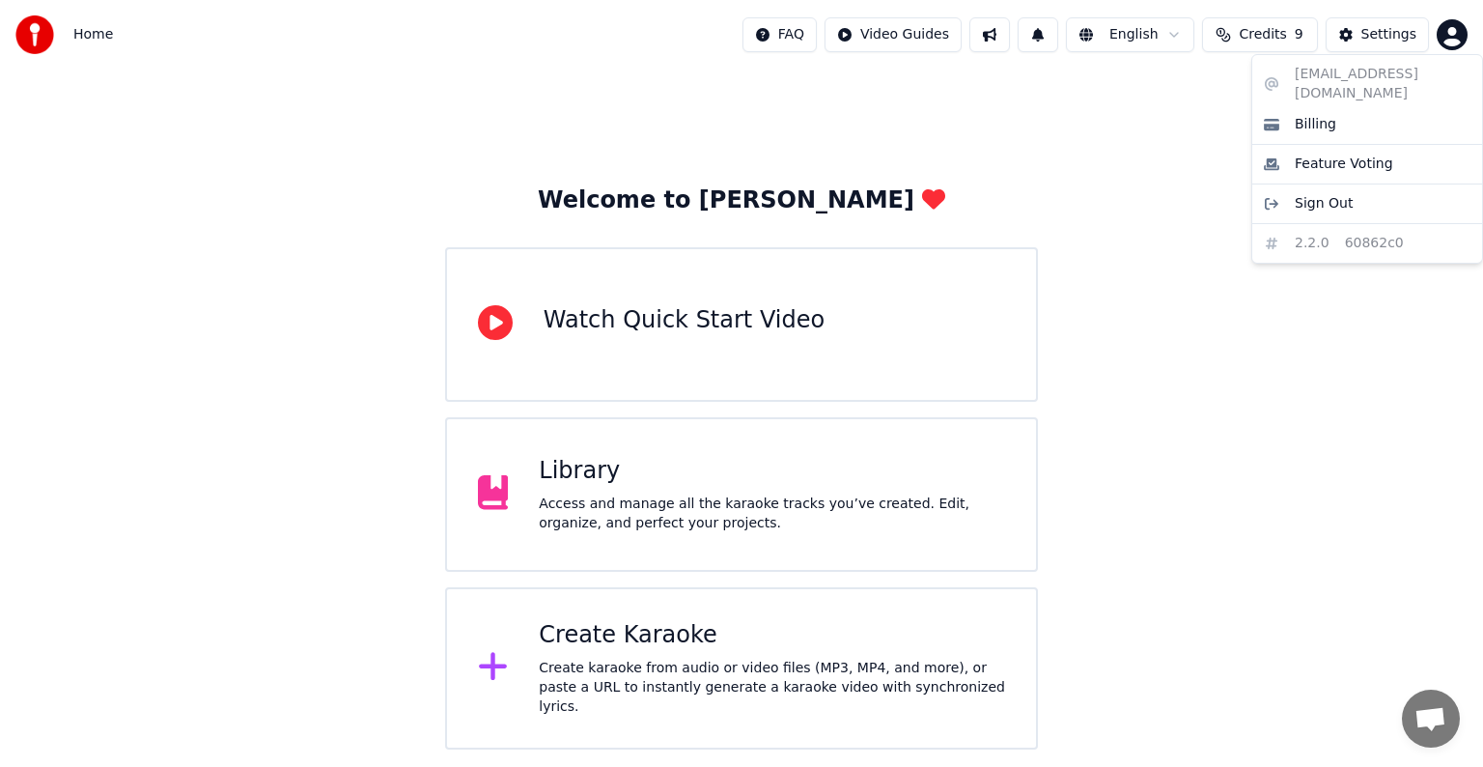
click at [1348, 76] on div "[EMAIL_ADDRESS][DOMAIN_NAME] Billing Feature Voting Sign Out 2.2.0 60862c0" at bounding box center [1368, 159] width 232 height 210
click at [1364, 155] on span "Feature Voting" at bounding box center [1344, 164] width 98 height 19
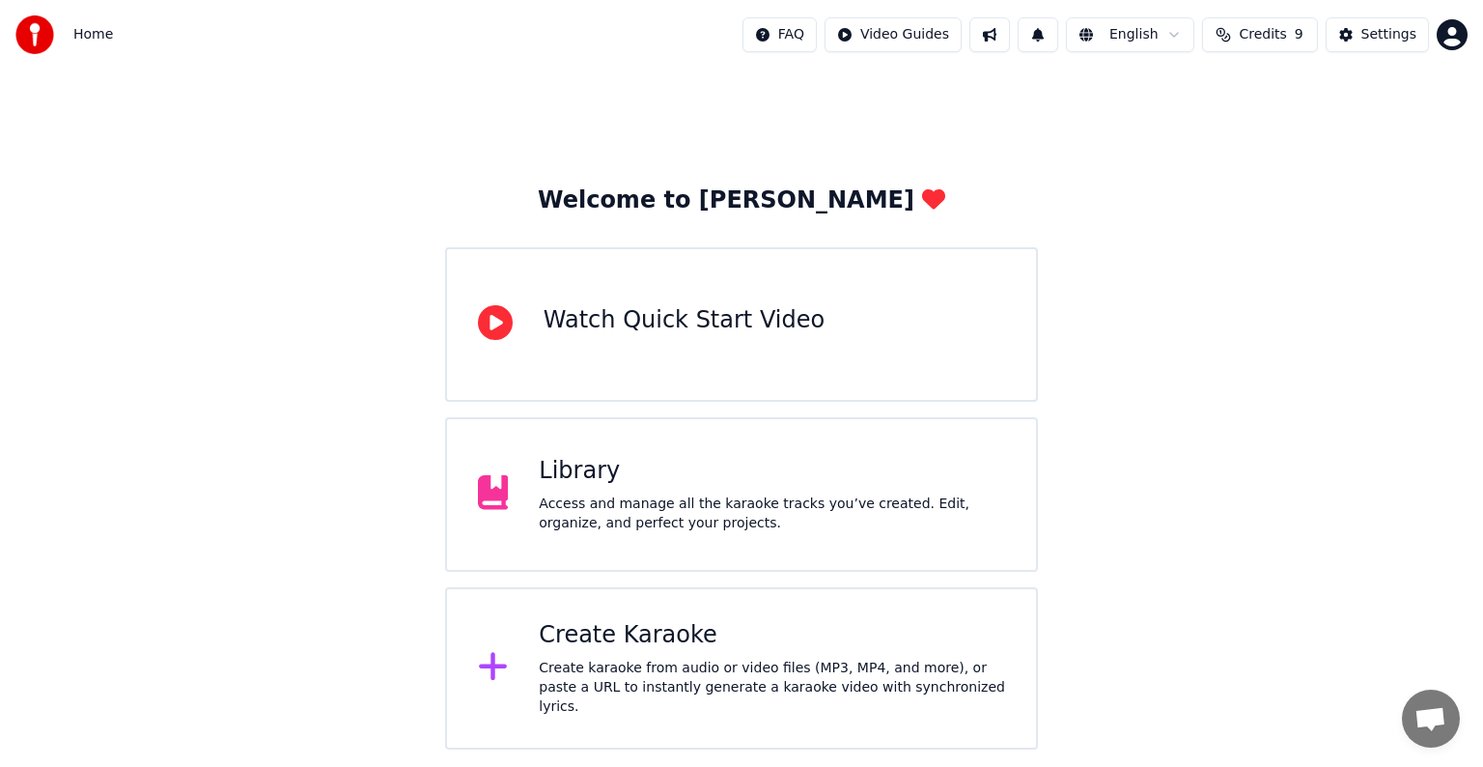
click at [1184, 210] on div "Welcome to Youka Watch Quick Start Video Library Access and manage all the kara…" at bounding box center [741, 410] width 1483 height 680
click at [208, 540] on div "Welcome to Youka Watch Quick Start Video Library Access and manage all the kara…" at bounding box center [741, 410] width 1483 height 680
click at [565, 468] on div "Library" at bounding box center [772, 471] width 466 height 31
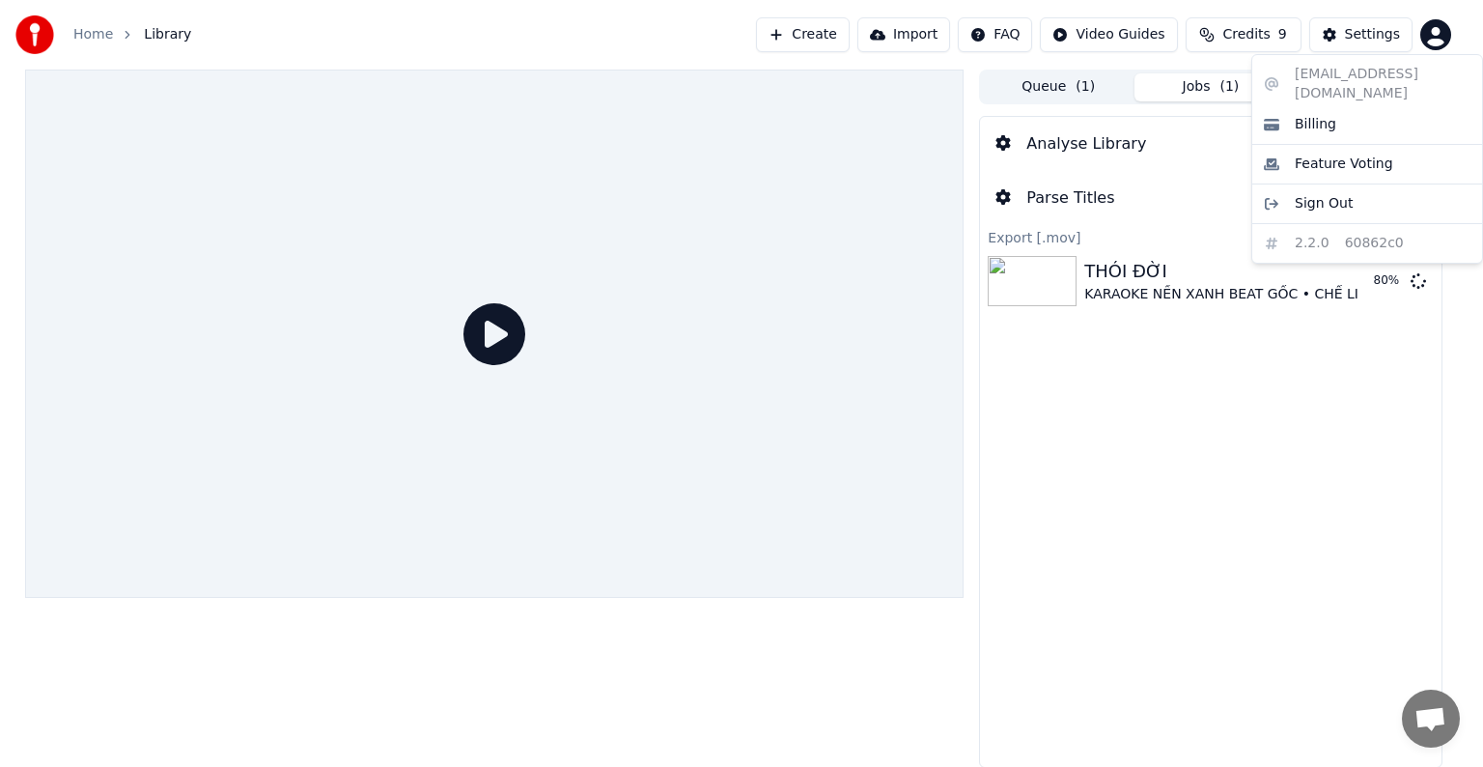
click at [1435, 41] on html "Home Library Create Import FAQ Video Guides Credits 9 Settings Queue ( 1 ) Jobs…" at bounding box center [741, 383] width 1483 height 767
click at [1217, 494] on html "Home Library Create Import FAQ Video Guides Credits 9 Settings Queue ( 1 ) Jobs…" at bounding box center [741, 383] width 1483 height 767
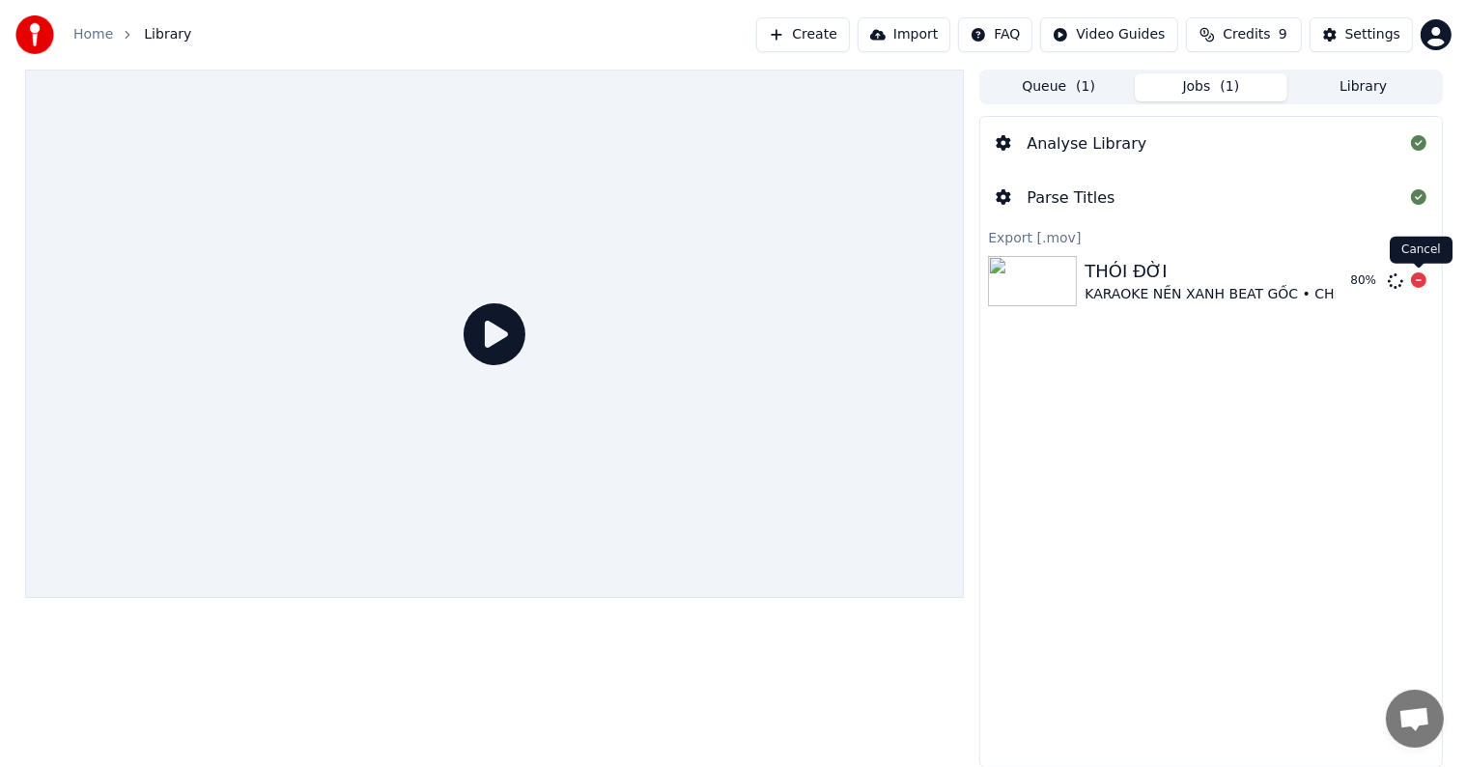
click at [1419, 278] on icon at bounding box center [1418, 279] width 15 height 15
click at [1275, 448] on div "Analyse Library Parse Titles Export [.mov] THÓI ĐỜI KARAOKE NỀN XANH BEAT GỐC •…" at bounding box center [1210, 442] width 463 height 652
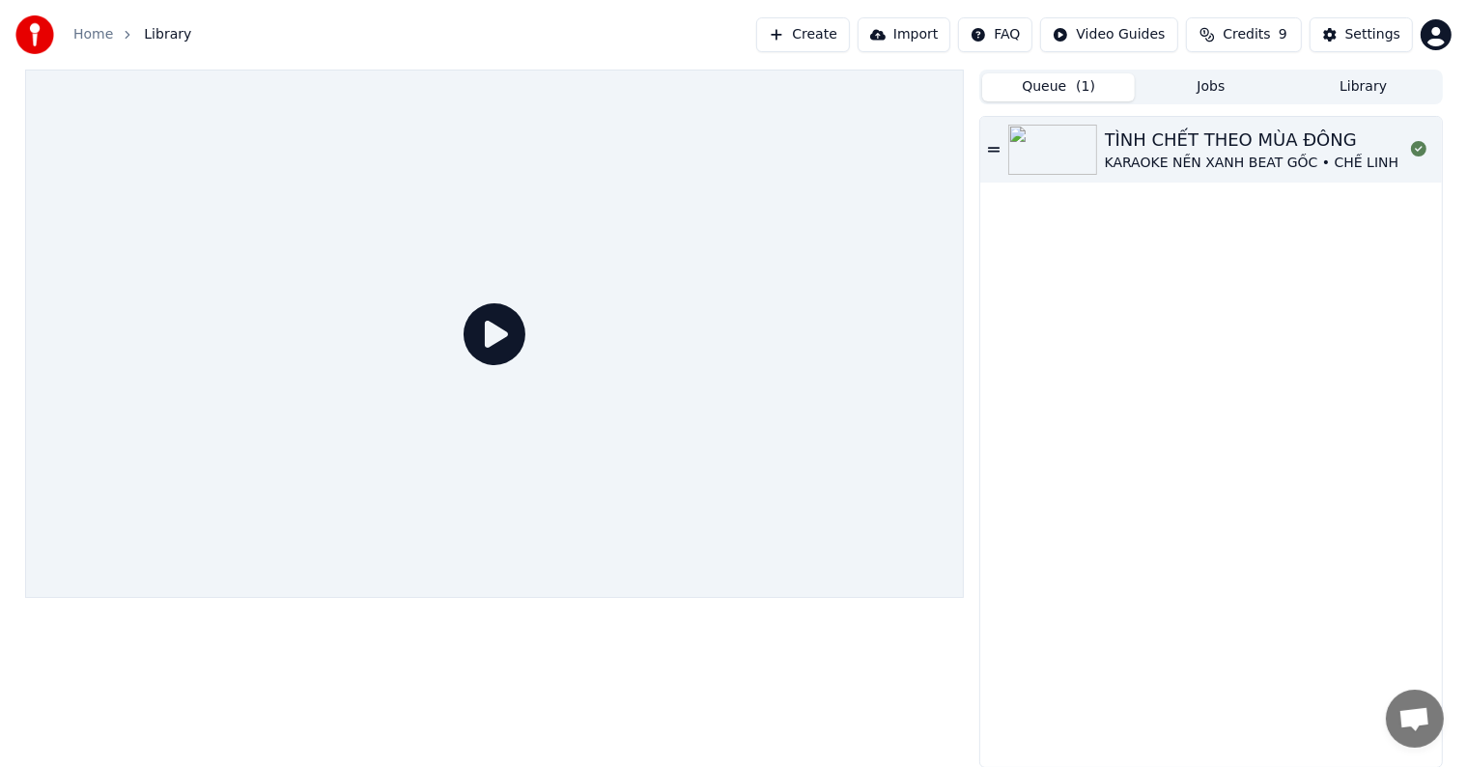
click at [1030, 85] on button "Queue ( 1 )" at bounding box center [1058, 87] width 153 height 28
click at [1082, 281] on div "TÌNH CHẾT THEO MÙA ĐÔNG KARAOKE NỀN XANH BEAT GỐC • CHẾ LINH" at bounding box center [1210, 442] width 461 height 650
click at [1060, 395] on div "TÌNH CHẾT THEO MÙA ĐÔNG KARAOKE NỀN XANH BEAT GỐC • CHẾ LINH" at bounding box center [1210, 442] width 461 height 650
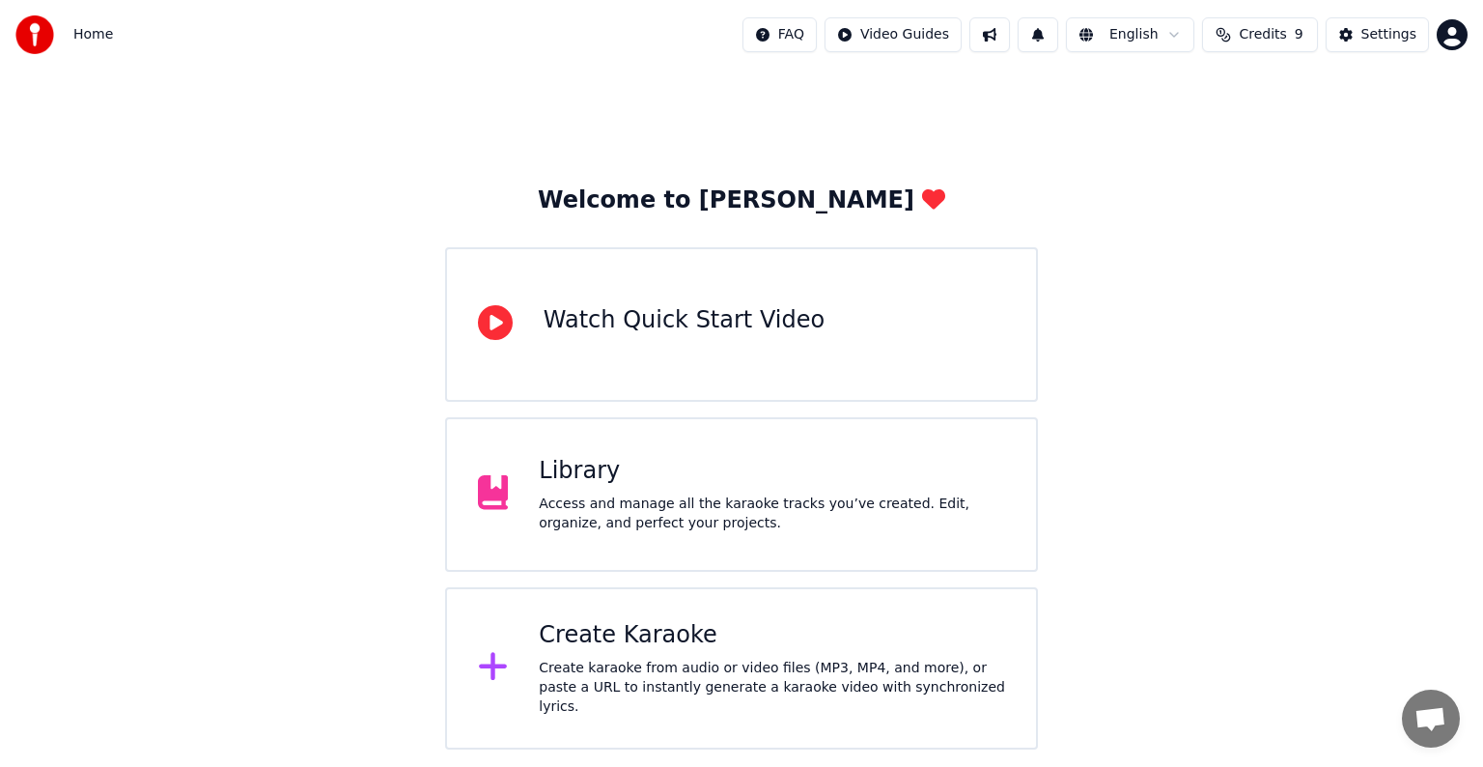
click at [599, 485] on div "Library" at bounding box center [772, 471] width 466 height 31
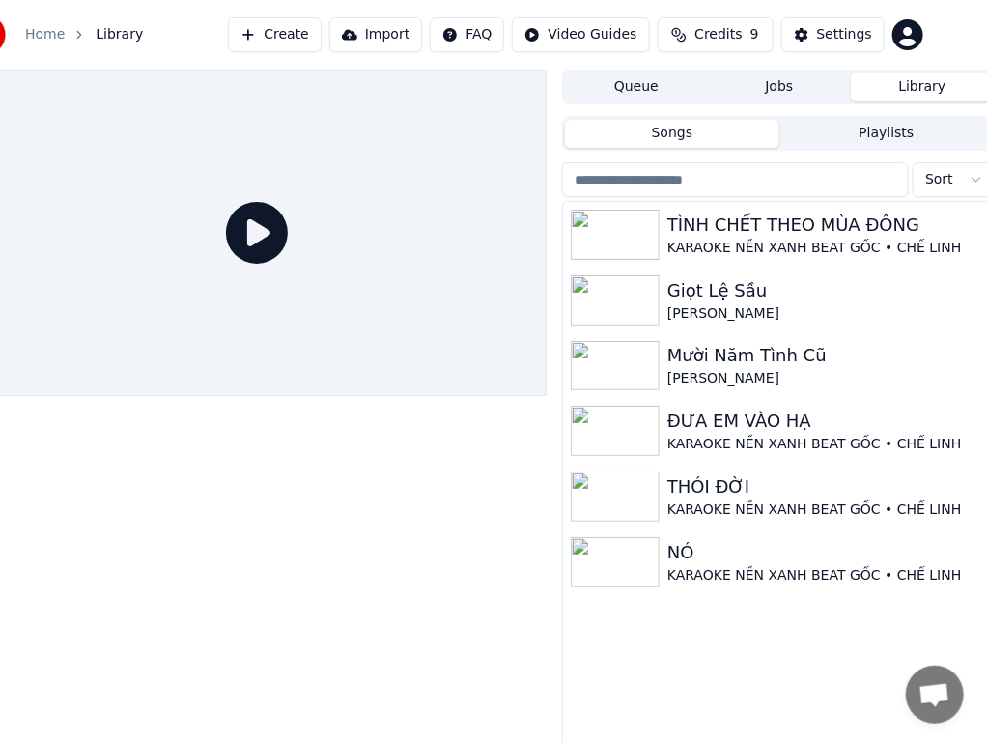
scroll to position [0, 58]
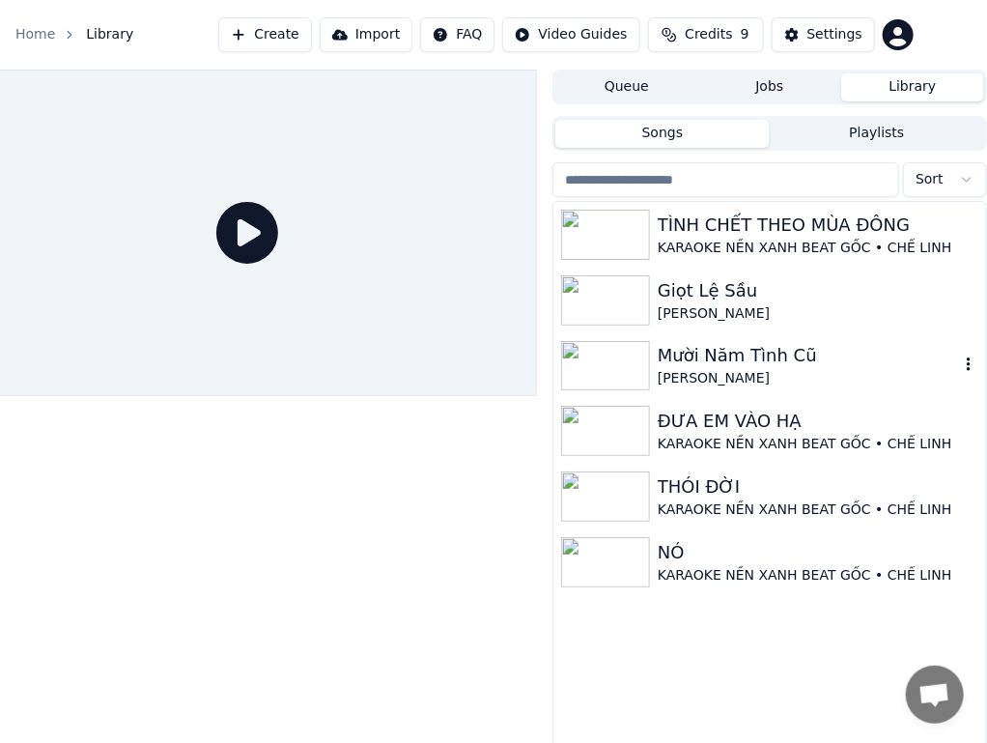
click at [760, 357] on div "Mười Năm Tình Cũ" at bounding box center [808, 355] width 301 height 27
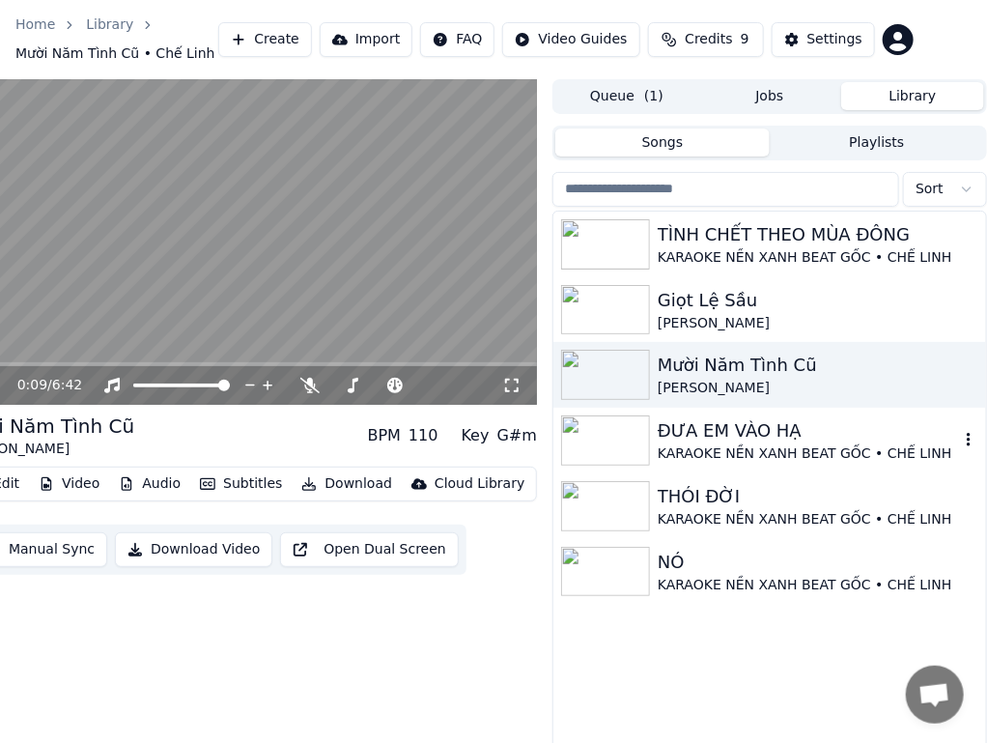
click at [696, 449] on div "KARAOKE NỀN XANH BEAT GỐC • CHẾ LINH" at bounding box center [808, 453] width 301 height 19
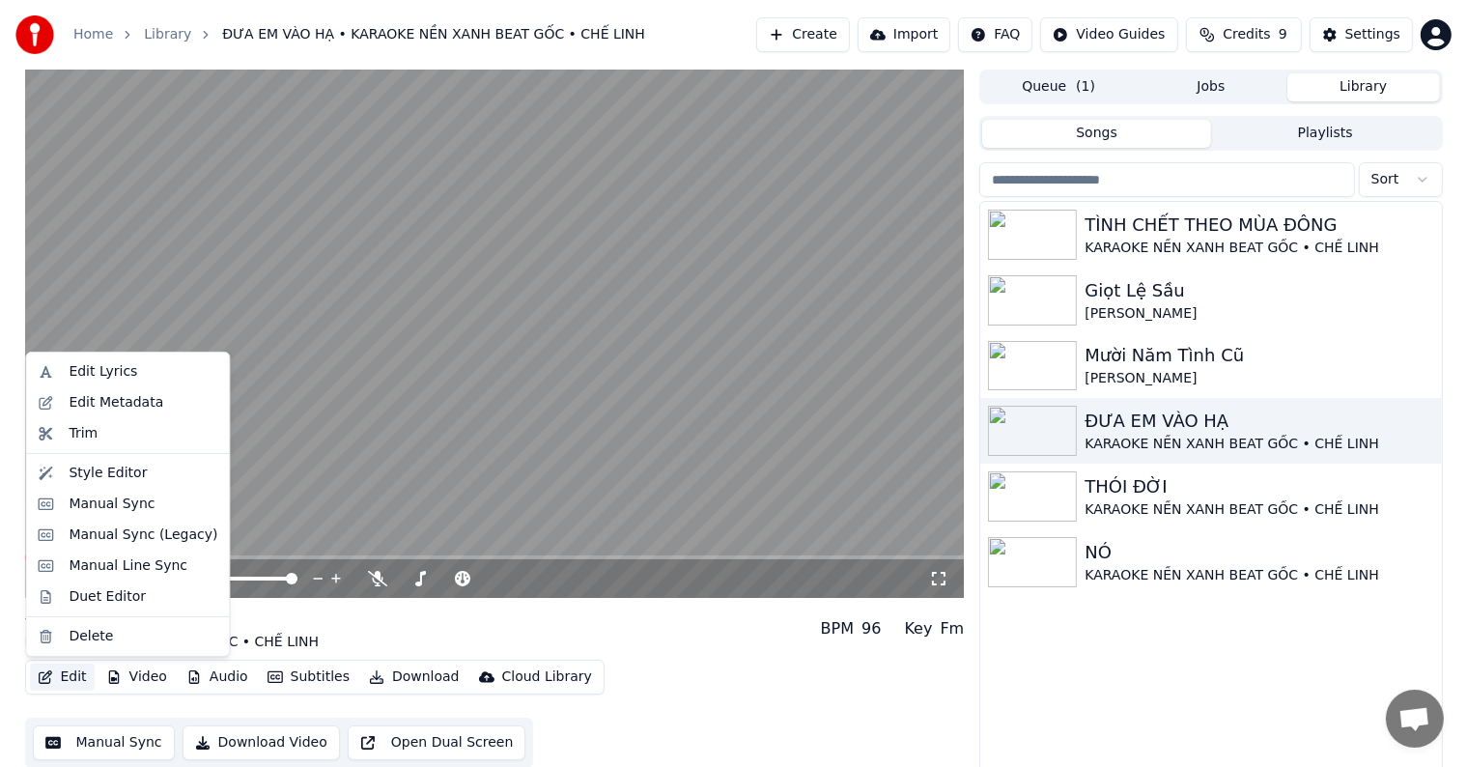
click at [67, 677] on button "Edit" at bounding box center [62, 676] width 65 height 27
click at [110, 398] on div "Edit Metadata" at bounding box center [116, 402] width 95 height 19
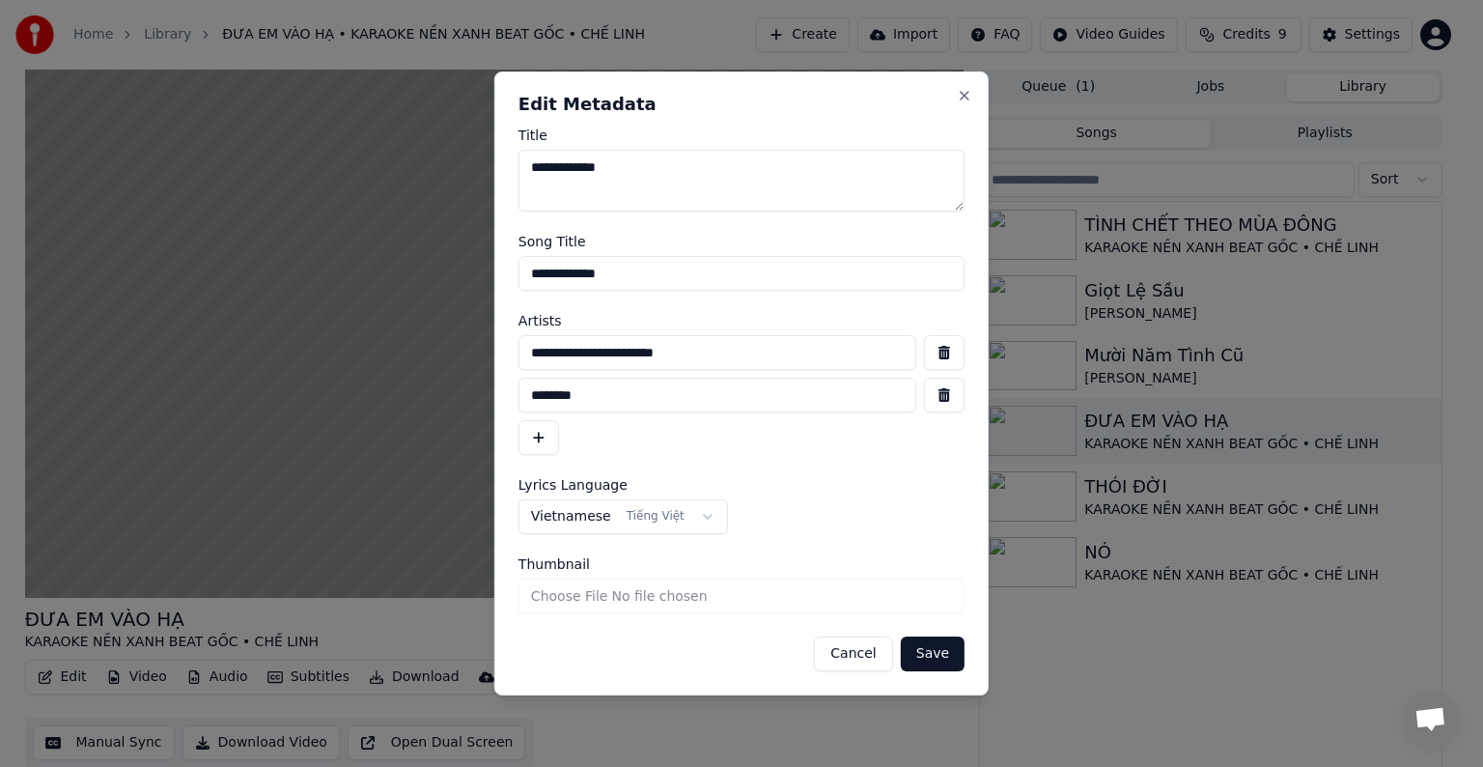
click at [593, 354] on input "**********" at bounding box center [718, 352] width 398 height 35
drag, startPoint x: 755, startPoint y: 352, endPoint x: 494, endPoint y: 350, distance: 260.7
click at [494, 350] on div "**********" at bounding box center [741, 383] width 494 height 624
click at [862, 656] on button "Cancel" at bounding box center [853, 653] width 78 height 35
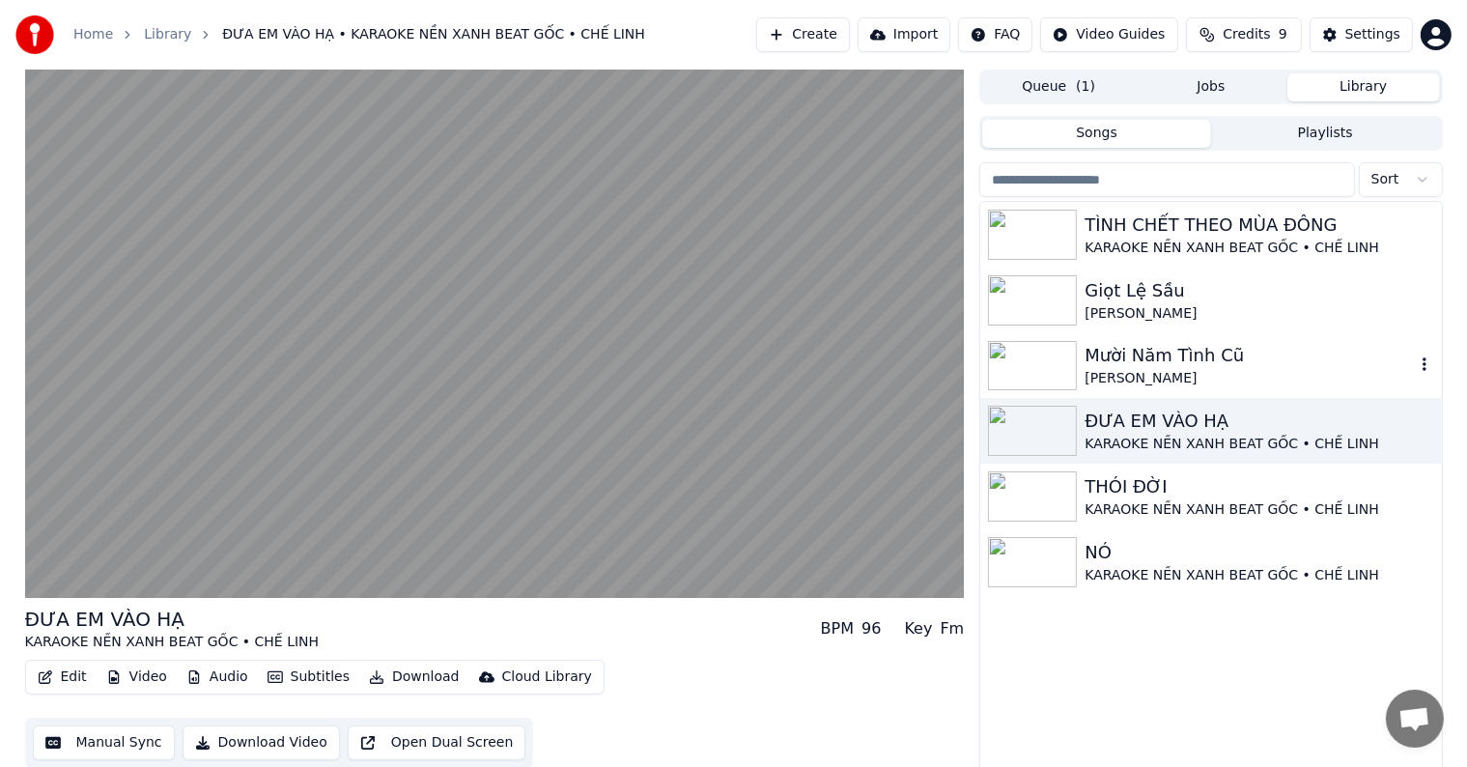
click at [1164, 355] on div "Mười Năm Tình Cũ" at bounding box center [1248, 355] width 329 height 27
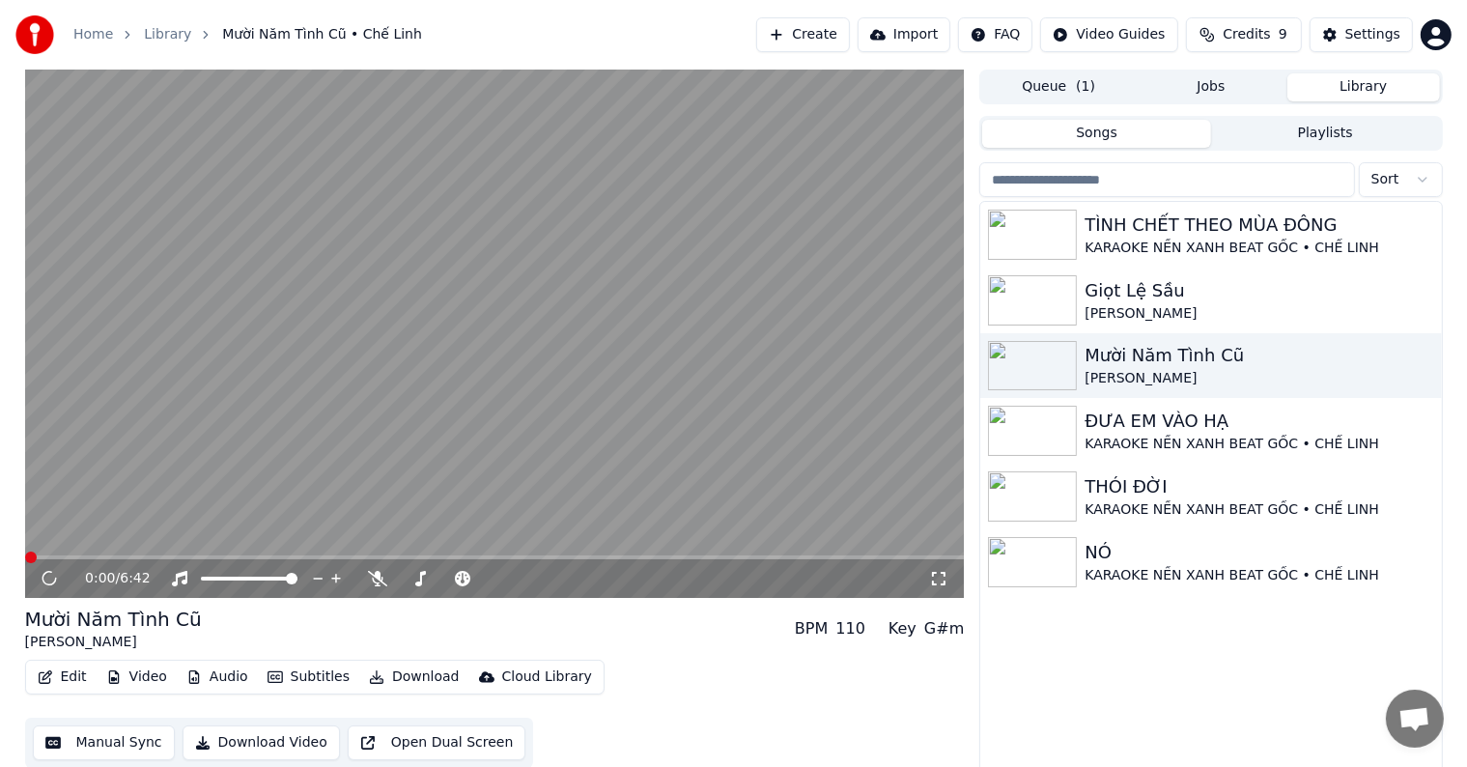
click at [64, 676] on button "Edit" at bounding box center [62, 676] width 65 height 27
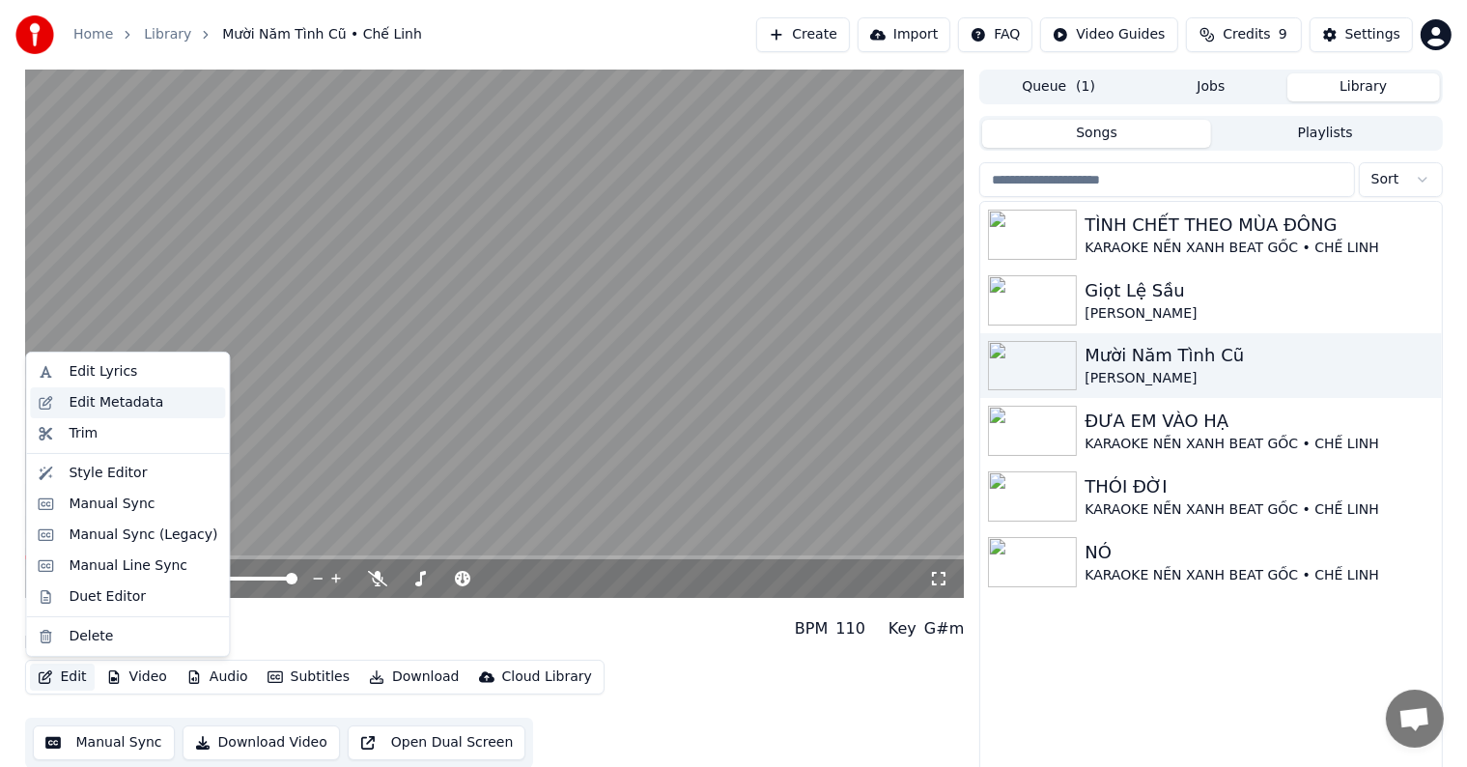
click at [104, 402] on div "Edit Metadata" at bounding box center [116, 402] width 95 height 19
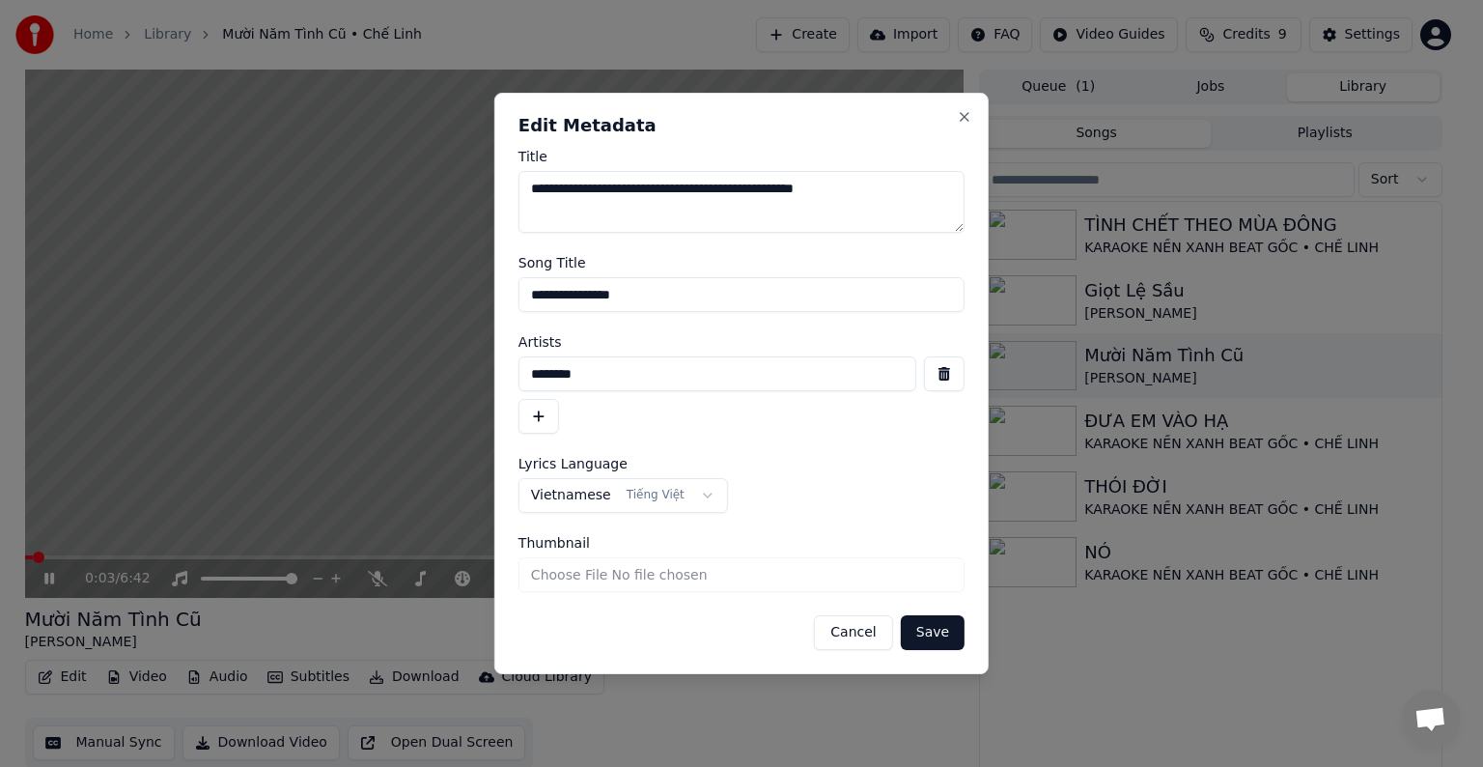
click at [661, 288] on input "**********" at bounding box center [742, 294] width 446 height 35
click at [674, 295] on input "**********" at bounding box center [742, 294] width 446 height 35
click at [622, 379] on input "********" at bounding box center [718, 373] width 398 height 35
drag, startPoint x: 617, startPoint y: 375, endPoint x: 490, endPoint y: 371, distance: 127.5
click at [490, 371] on body "**********" at bounding box center [733, 383] width 1467 height 767
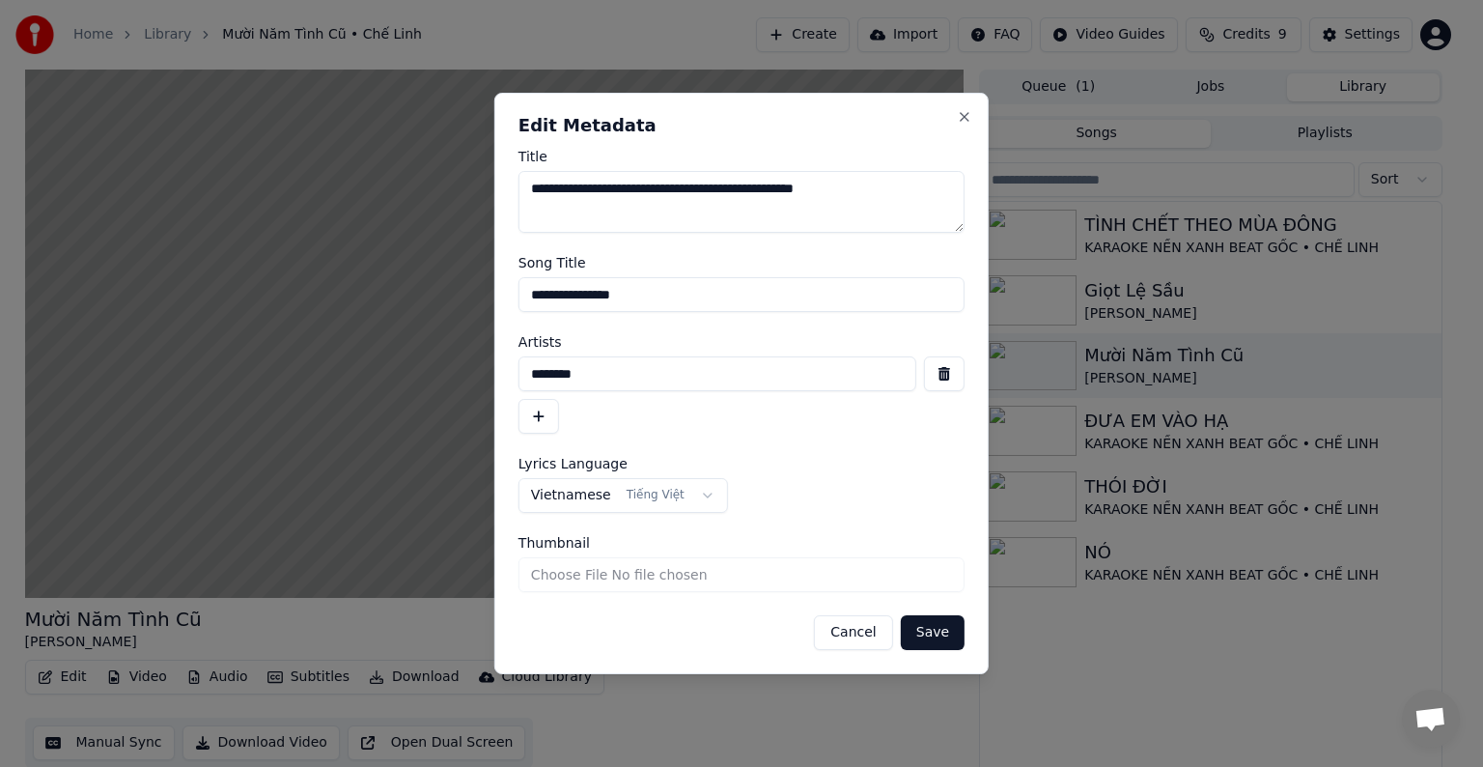
paste input "**********"
type input "**********"
click at [538, 415] on button "button" at bounding box center [539, 416] width 41 height 35
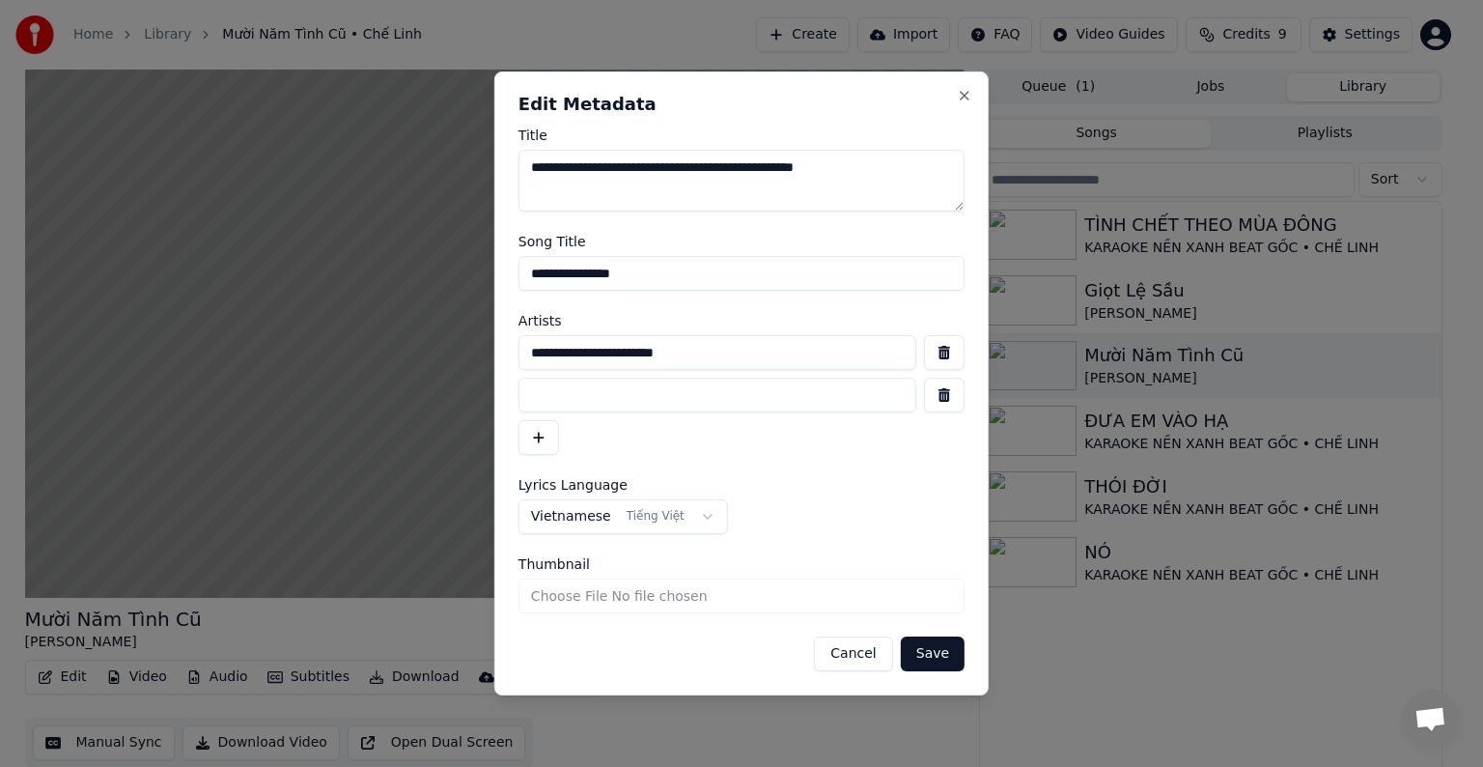
click at [556, 398] on input at bounding box center [718, 395] width 398 height 35
type input "*"
type input "********"
drag, startPoint x: 668, startPoint y: 270, endPoint x: 447, endPoint y: 269, distance: 221.1
click at [447, 269] on body "**********" at bounding box center [733, 383] width 1467 height 767
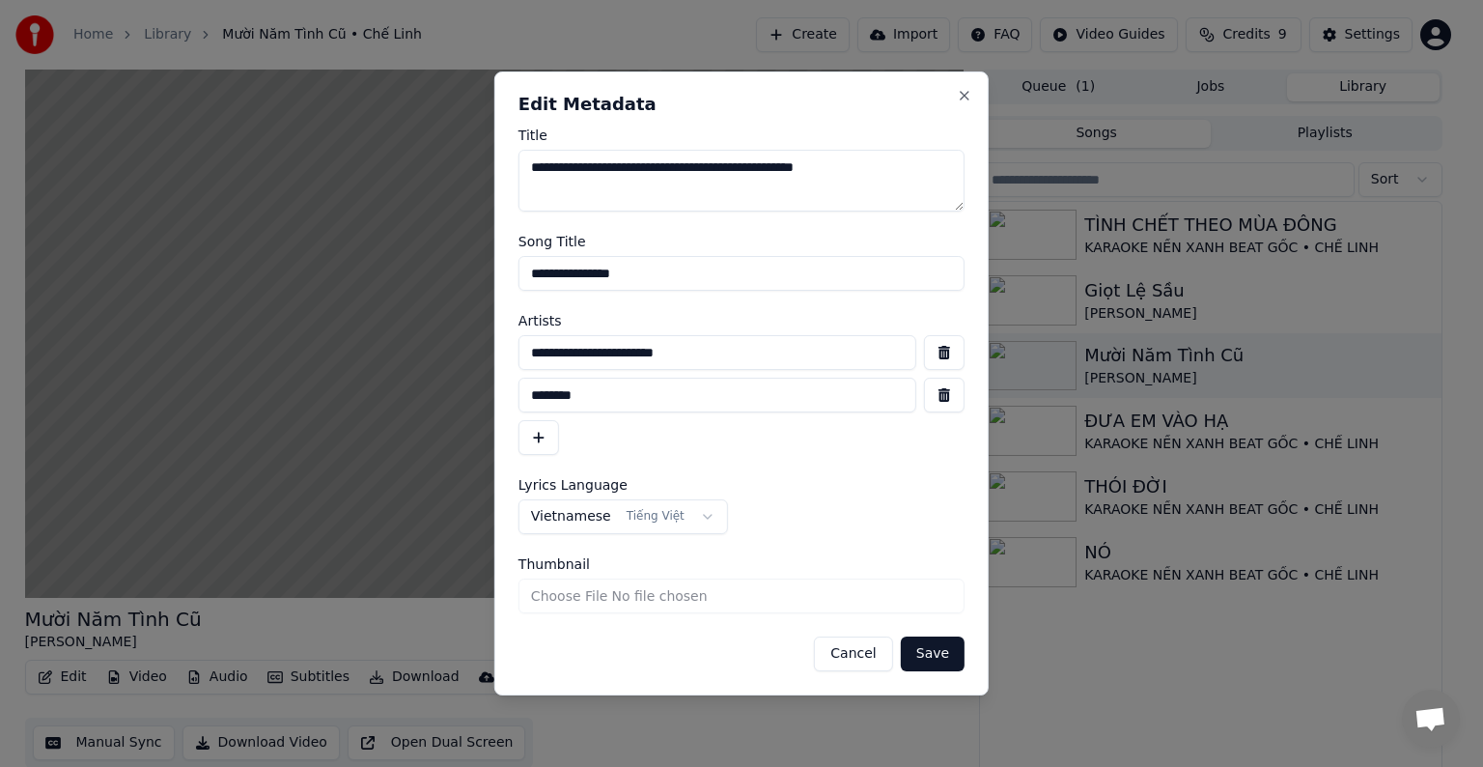
type input "**********"
click at [928, 657] on button "Save" at bounding box center [933, 653] width 64 height 35
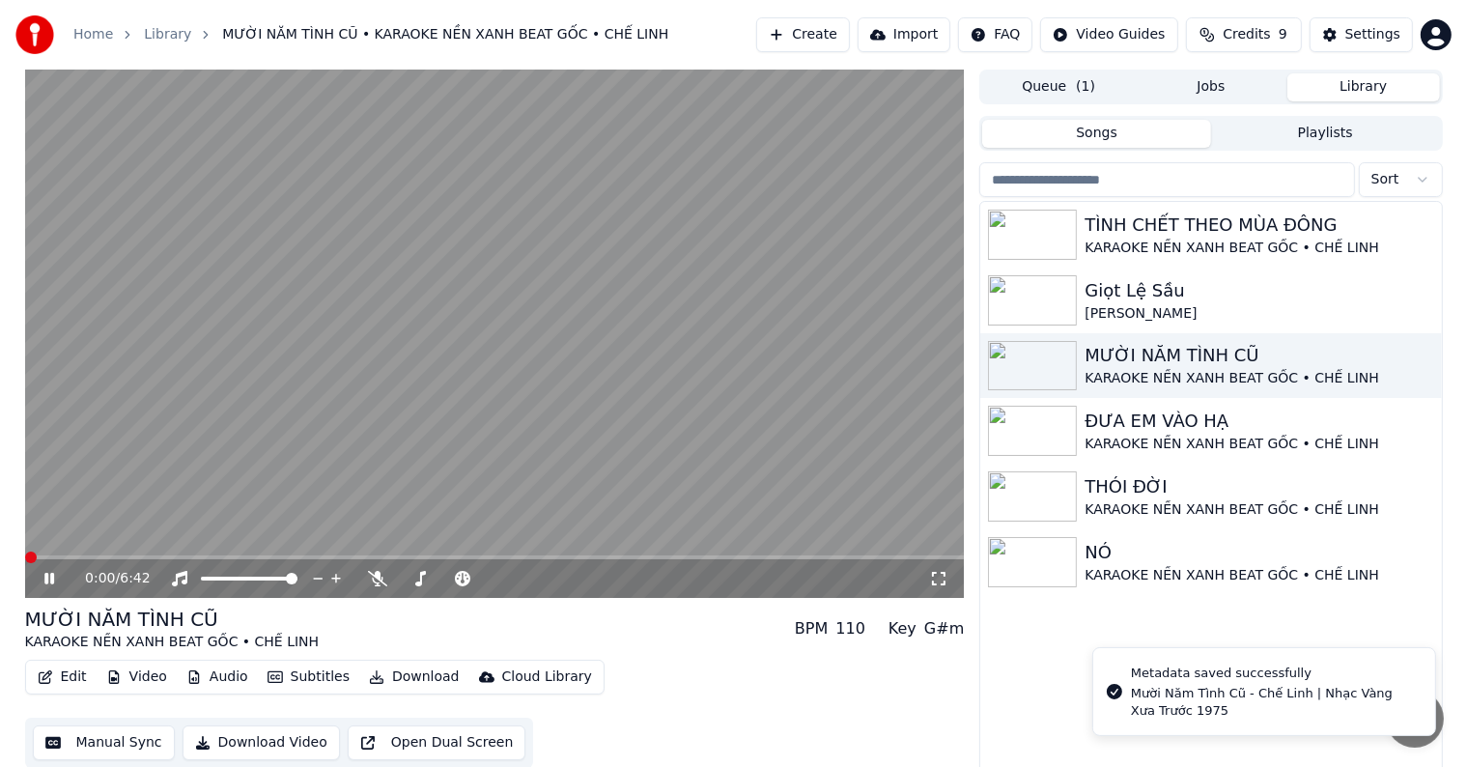
click at [25, 563] on span at bounding box center [31, 557] width 12 height 12
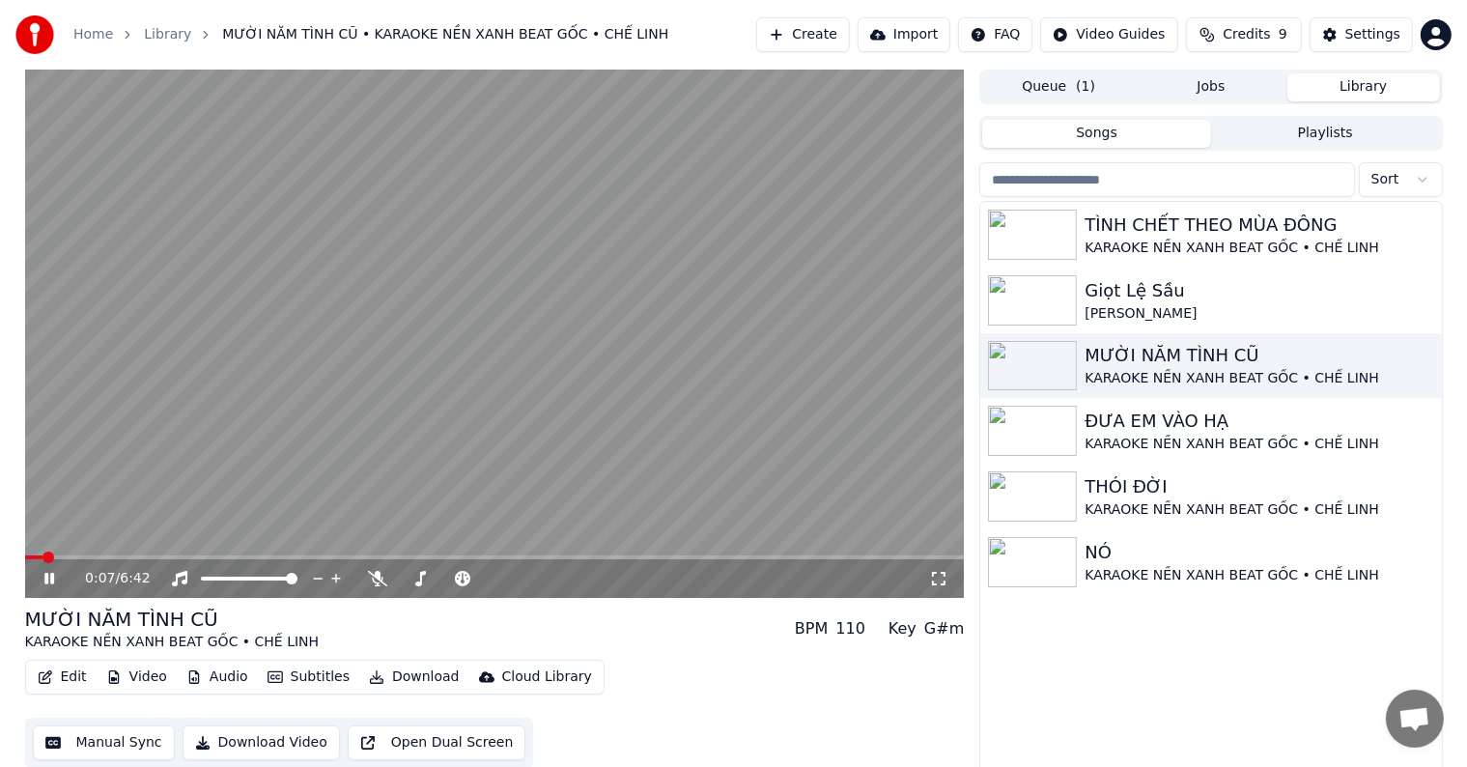
click at [0, 463] on div "0:07 / 6:42 MƯỜI NĂM TÌNH CŨ KARAOKE NỀN XANH BEAT GỐC • CHẾ LINH BPM 110 Key G…" at bounding box center [733, 423] width 1467 height 707
click at [1182, 283] on div "Giọt Lệ Sầu" at bounding box center [1248, 290] width 329 height 27
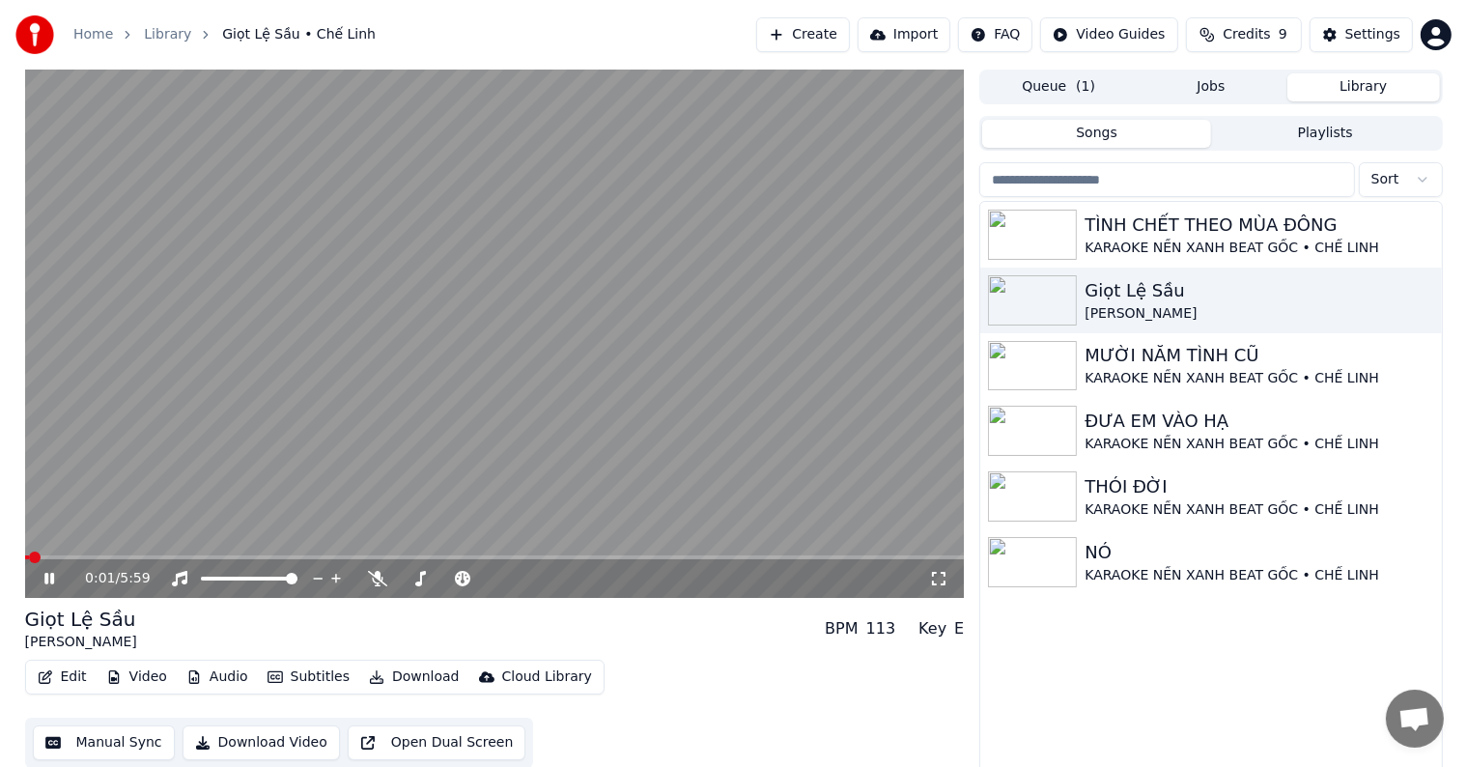
click at [70, 676] on button "Edit" at bounding box center [62, 676] width 65 height 27
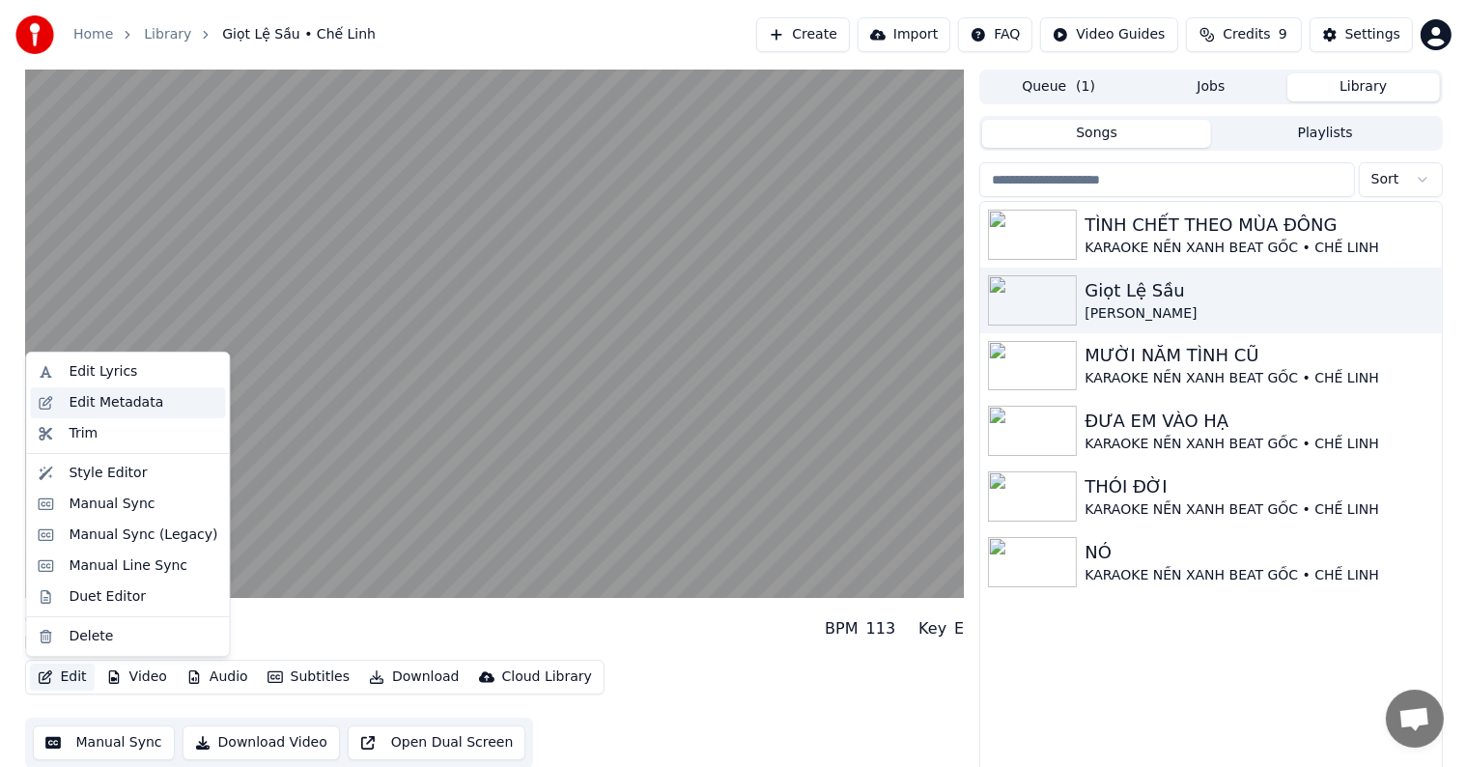
click at [108, 398] on div "Edit Metadata" at bounding box center [116, 402] width 95 height 19
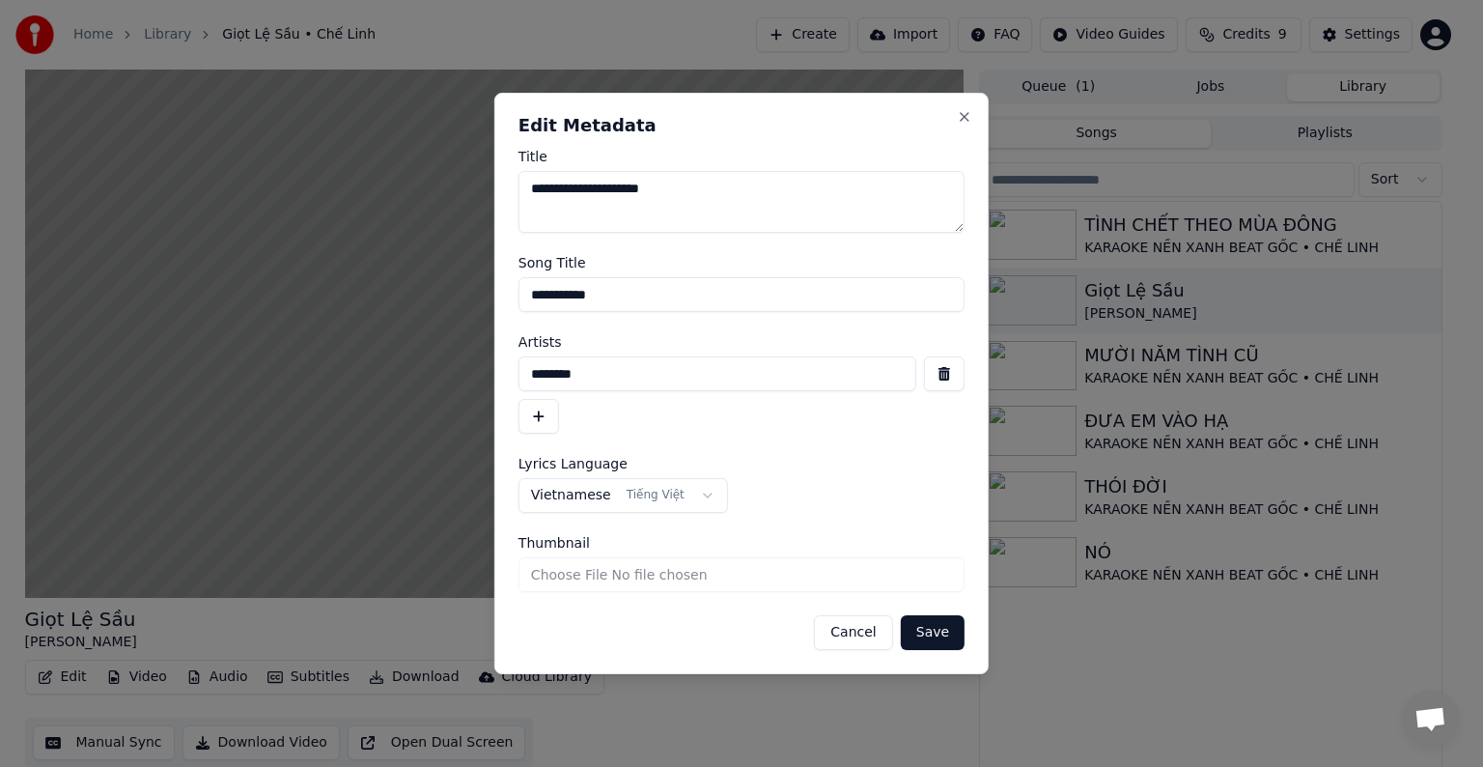
click at [673, 294] on input "**********" at bounding box center [742, 294] width 446 height 35
drag, startPoint x: 671, startPoint y: 294, endPoint x: 420, endPoint y: 283, distance: 251.3
click at [420, 283] on body "**********" at bounding box center [733, 383] width 1467 height 767
type input "**********"
click at [533, 416] on button "button" at bounding box center [539, 416] width 41 height 35
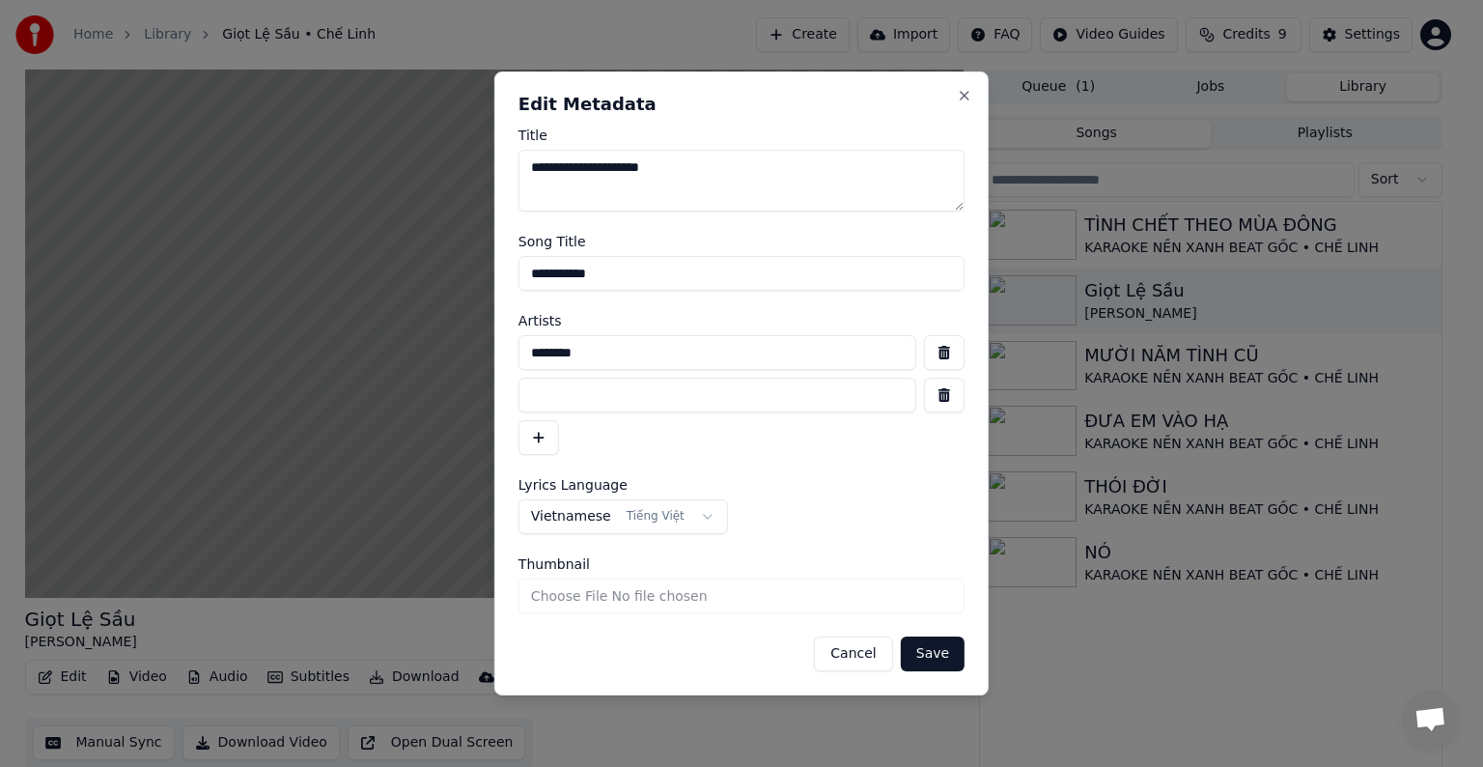
drag, startPoint x: 603, startPoint y: 352, endPoint x: 475, endPoint y: 352, distance: 127.5
click at [475, 352] on body "**********" at bounding box center [733, 383] width 1467 height 767
paste input "**********"
type input "**********"
click at [557, 399] on input at bounding box center [718, 395] width 398 height 35
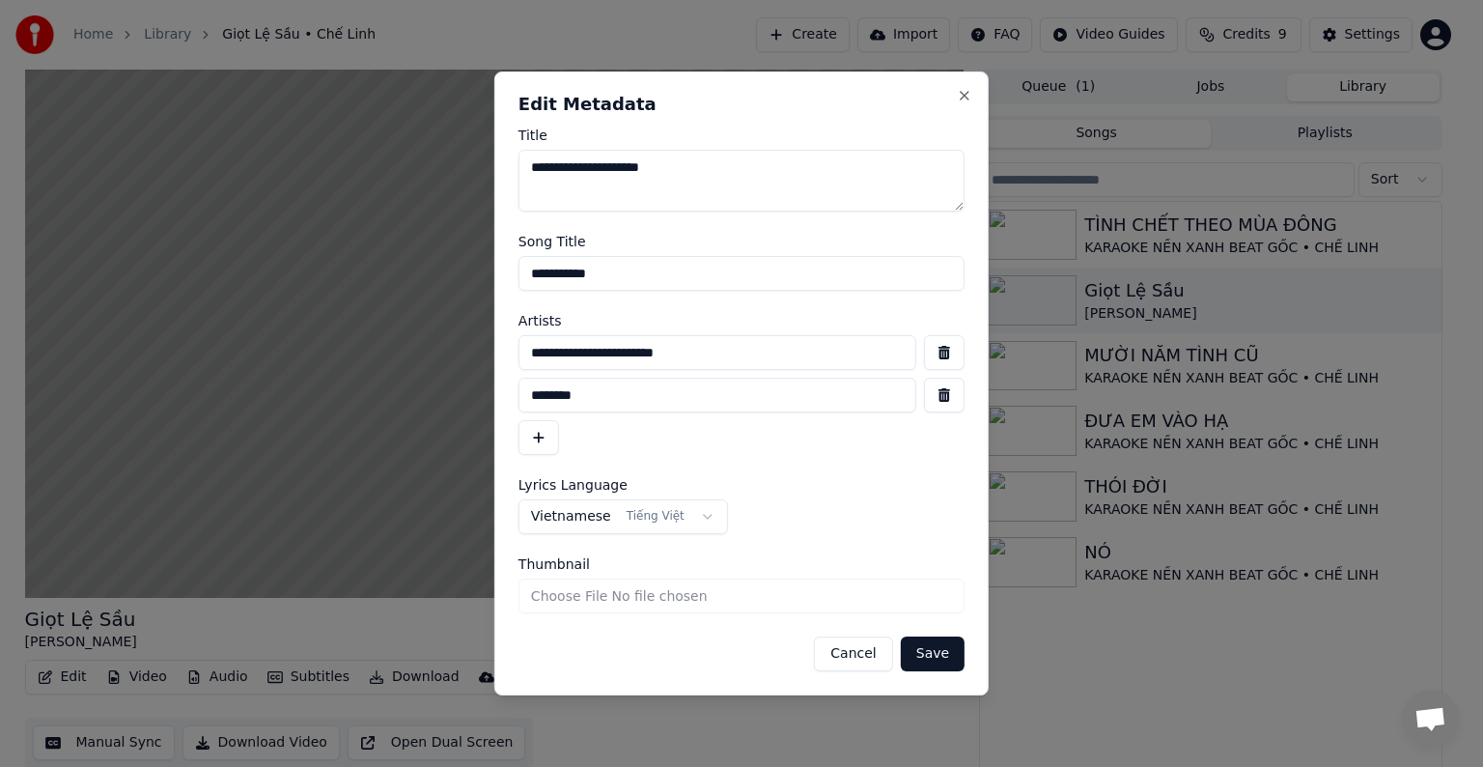
type input "********"
click at [938, 655] on button "Save" at bounding box center [933, 653] width 64 height 35
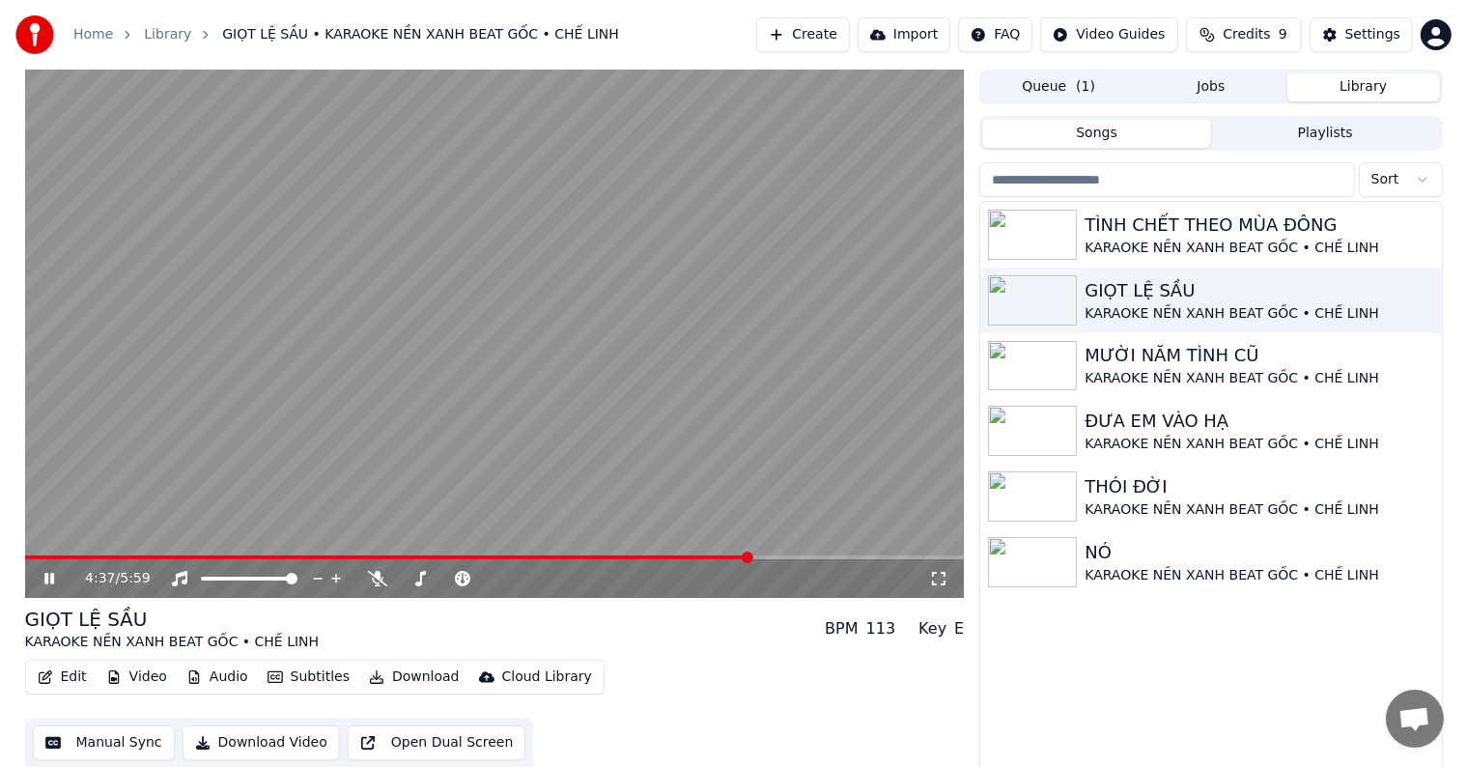
click at [738, 307] on video at bounding box center [495, 334] width 940 height 528
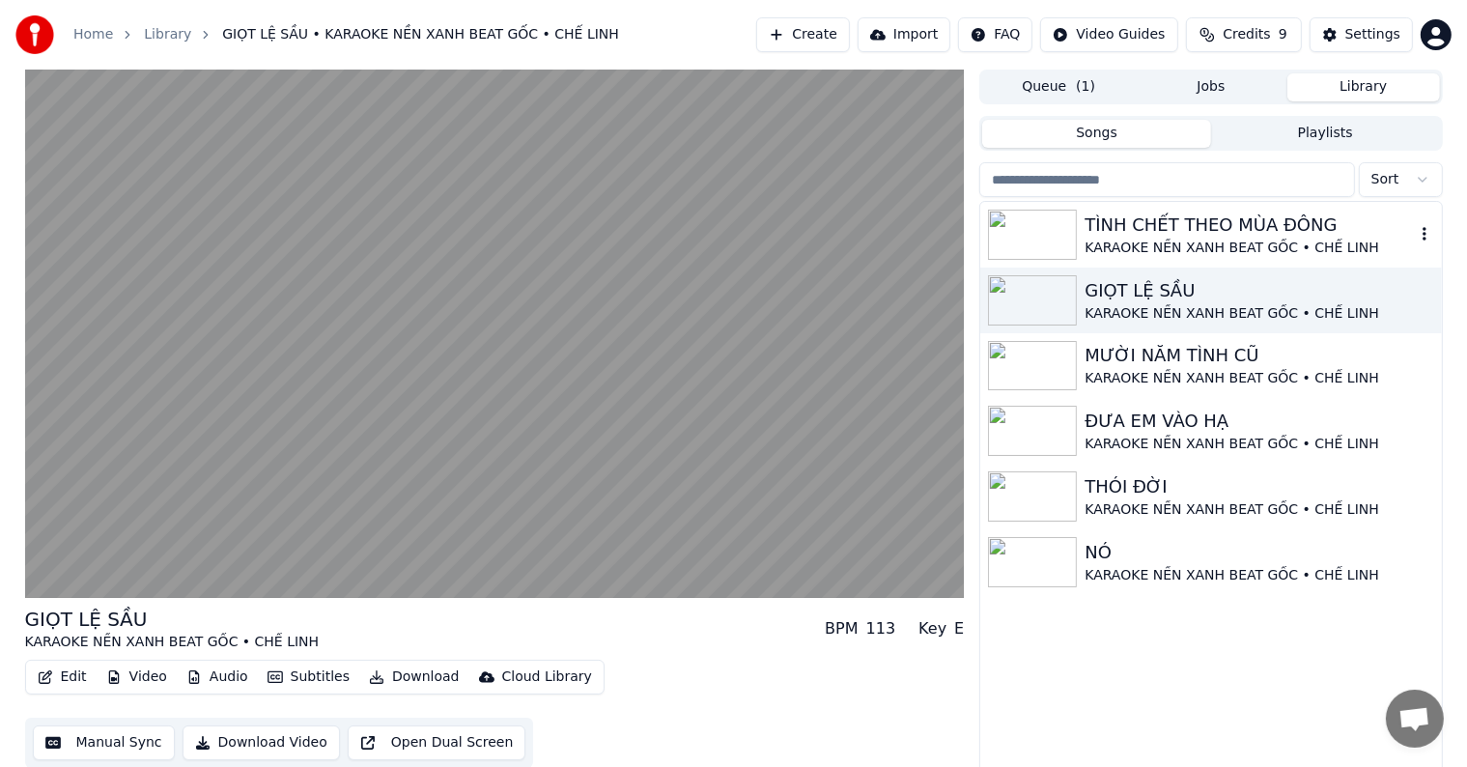
click at [1430, 235] on icon "button" at bounding box center [1424, 233] width 19 height 15
click at [900, 716] on div "Edit Video Audio Subtitles Download Cloud Library Manual Sync Download Video Op…" at bounding box center [495, 714] width 940 height 108
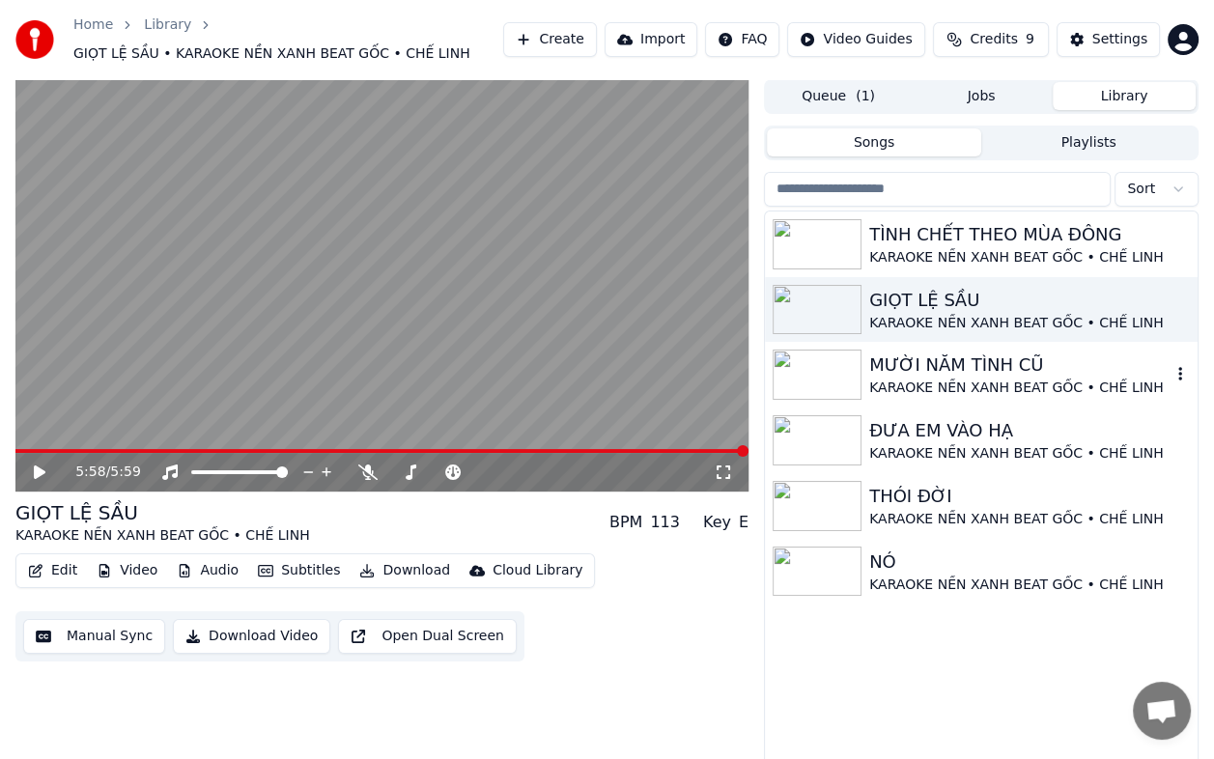
click at [937, 373] on div "MƯỜI NĂM TÌNH CŨ" at bounding box center [1019, 365] width 301 height 27
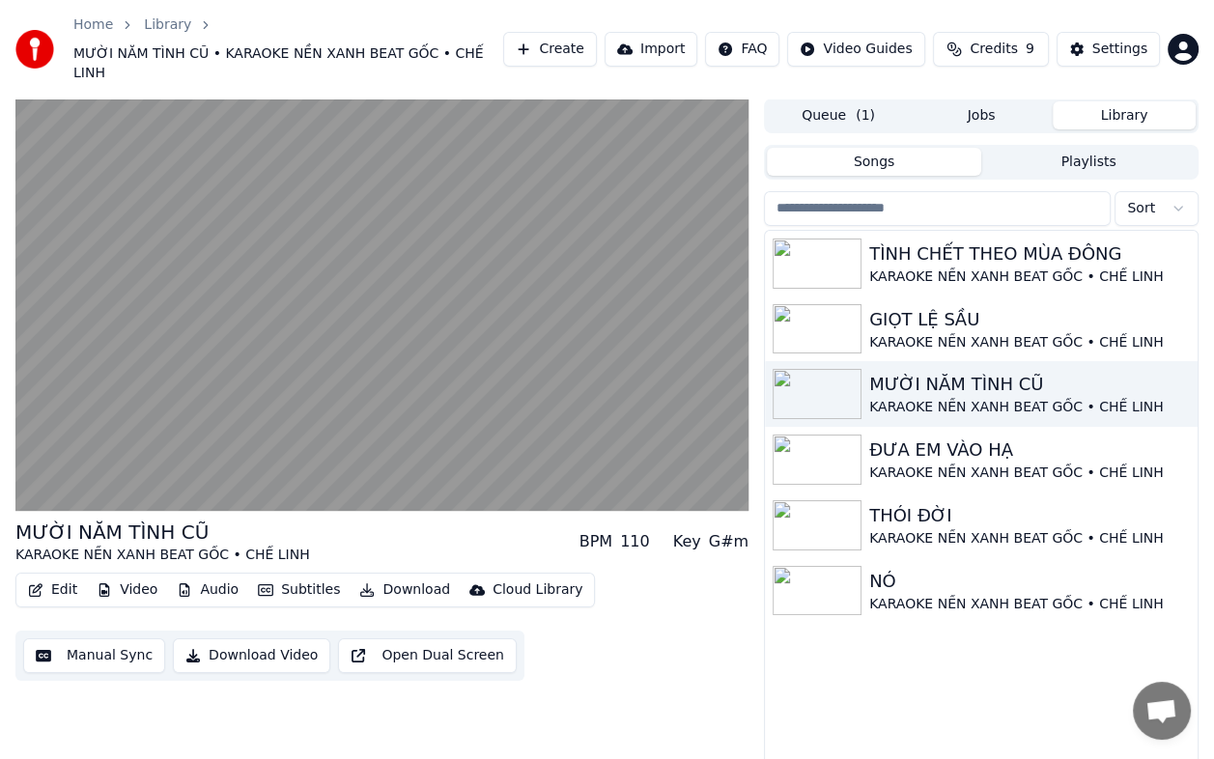
click at [268, 638] on button "Download Video" at bounding box center [251, 655] width 157 height 35
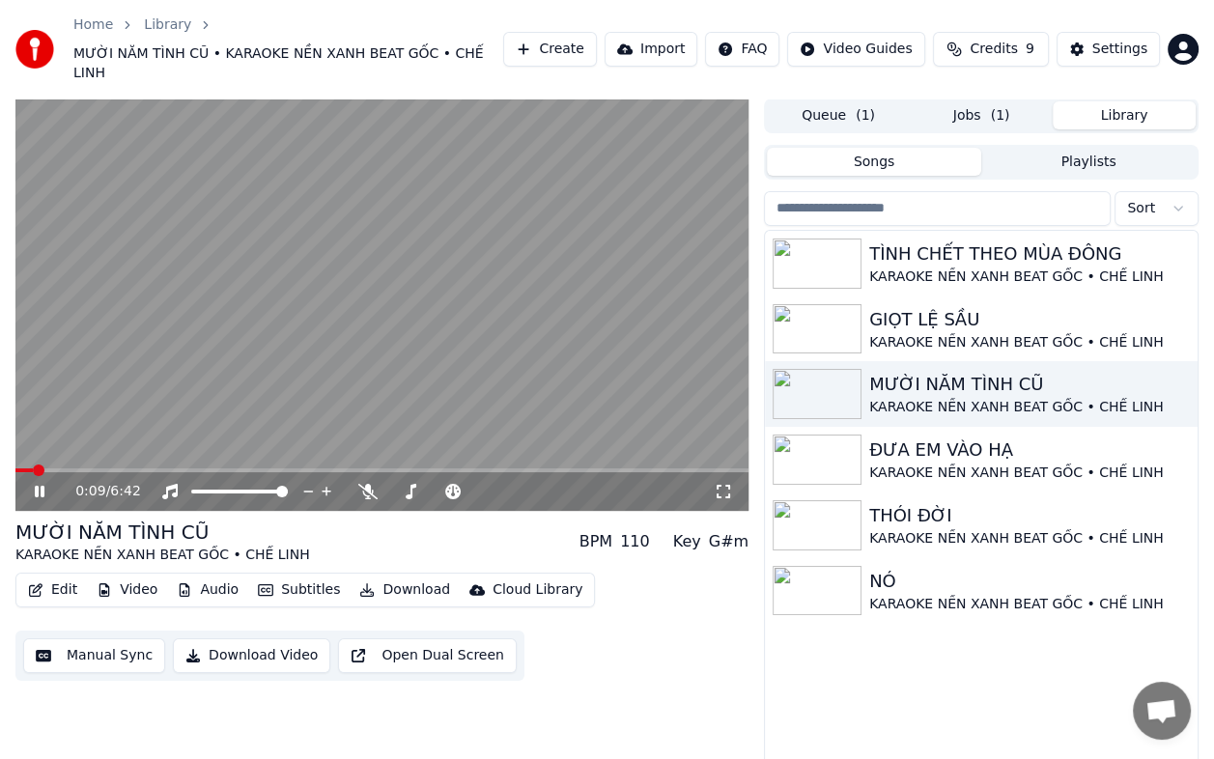
click at [1109, 101] on button "Library" at bounding box center [1124, 115] width 143 height 28
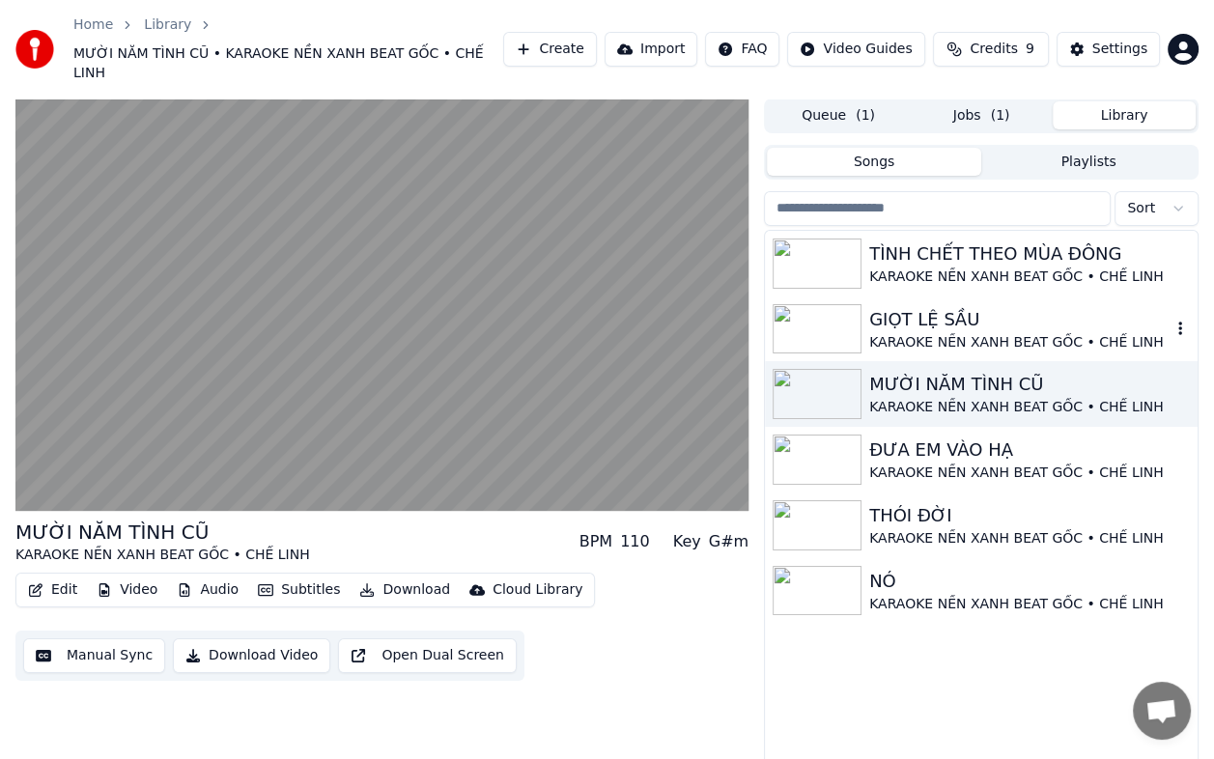
click at [942, 306] on div "GIỌT LỆ SẦU" at bounding box center [1019, 319] width 301 height 27
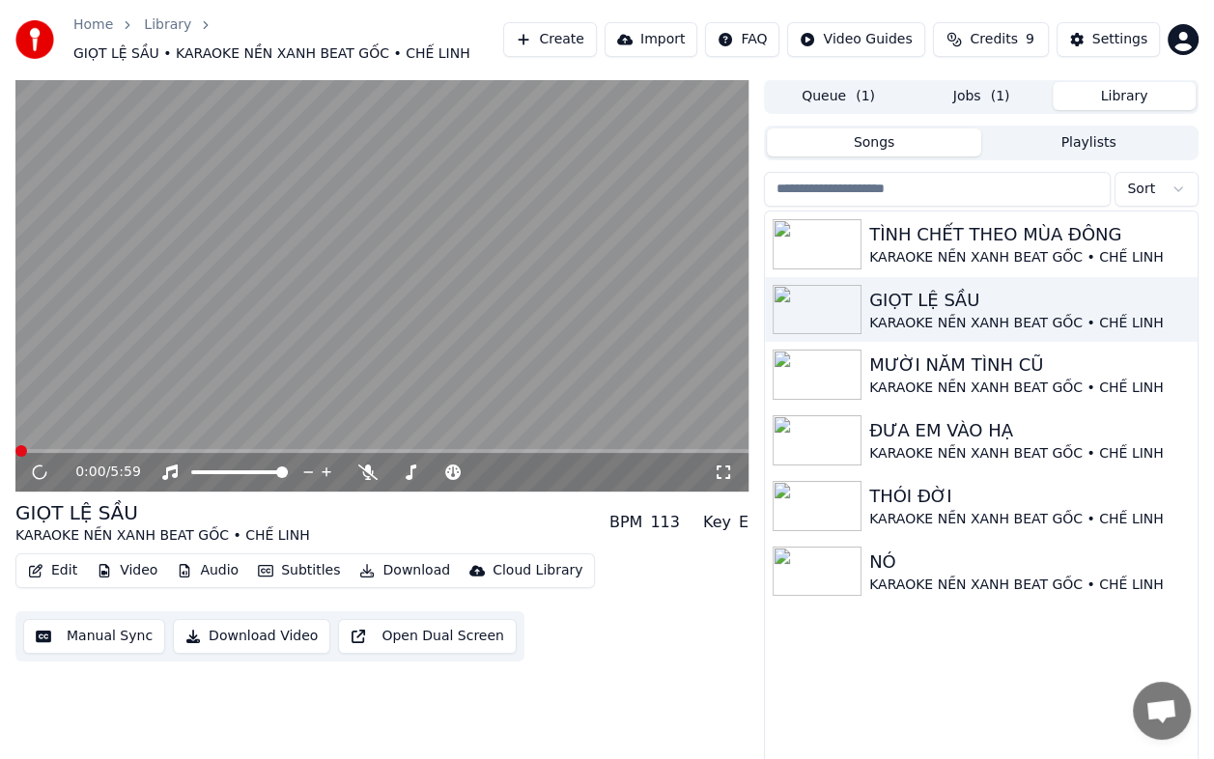
click at [259, 638] on button "Download Video" at bounding box center [251, 636] width 157 height 35
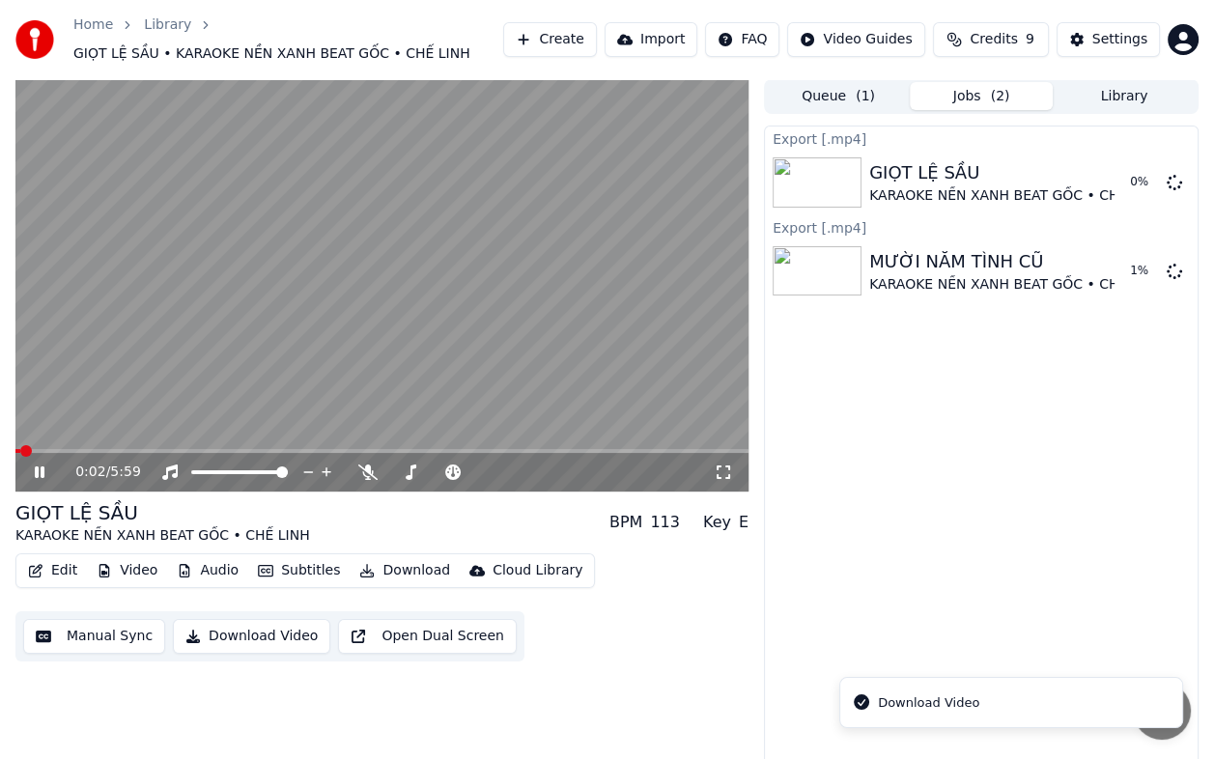
click at [1122, 93] on button "Library" at bounding box center [1124, 96] width 143 height 28
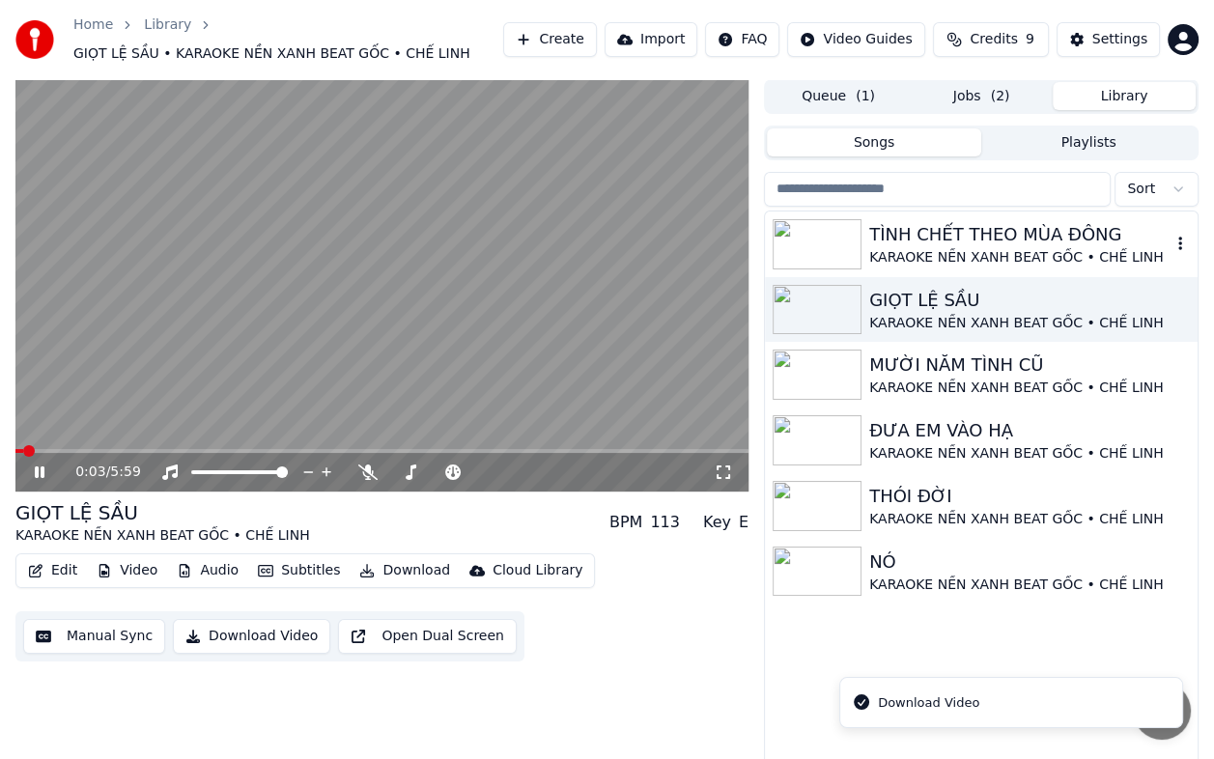
click at [944, 238] on div "TÌNH CHẾT THEO MÙA ĐÔNG" at bounding box center [1019, 234] width 301 height 27
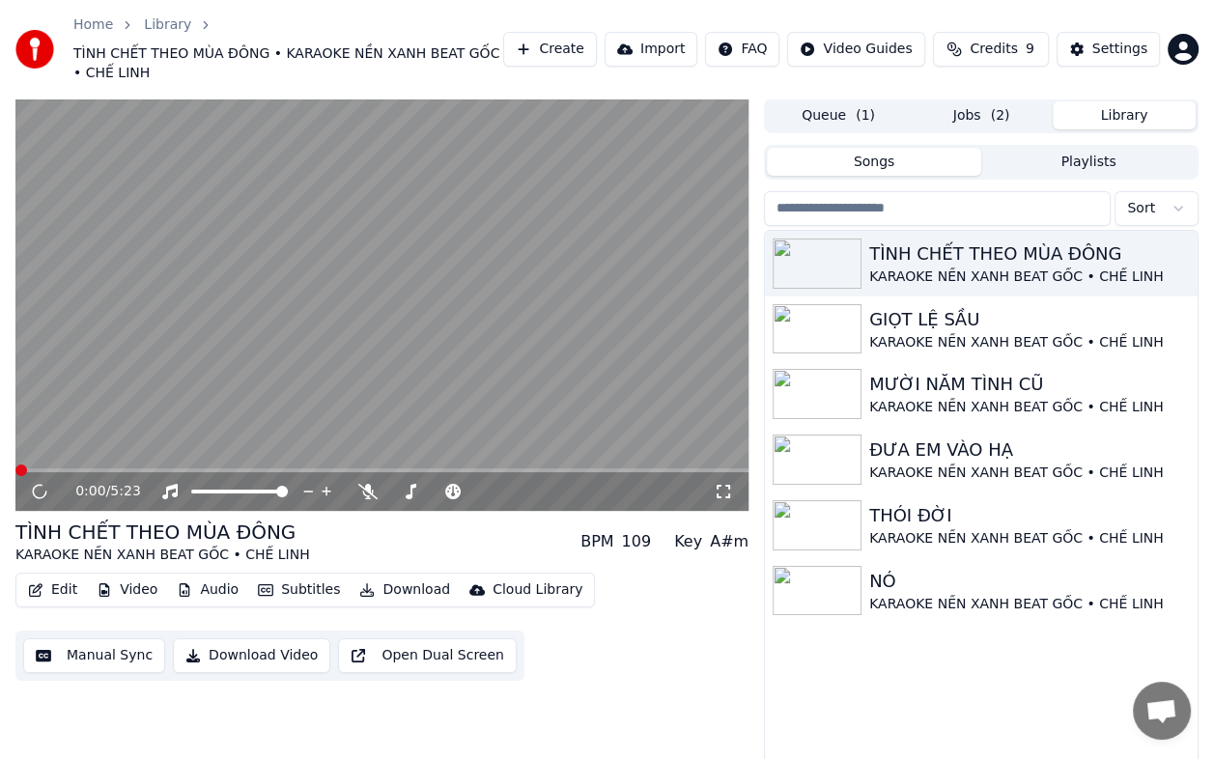
click at [238, 655] on button "Download Video" at bounding box center [251, 655] width 157 height 35
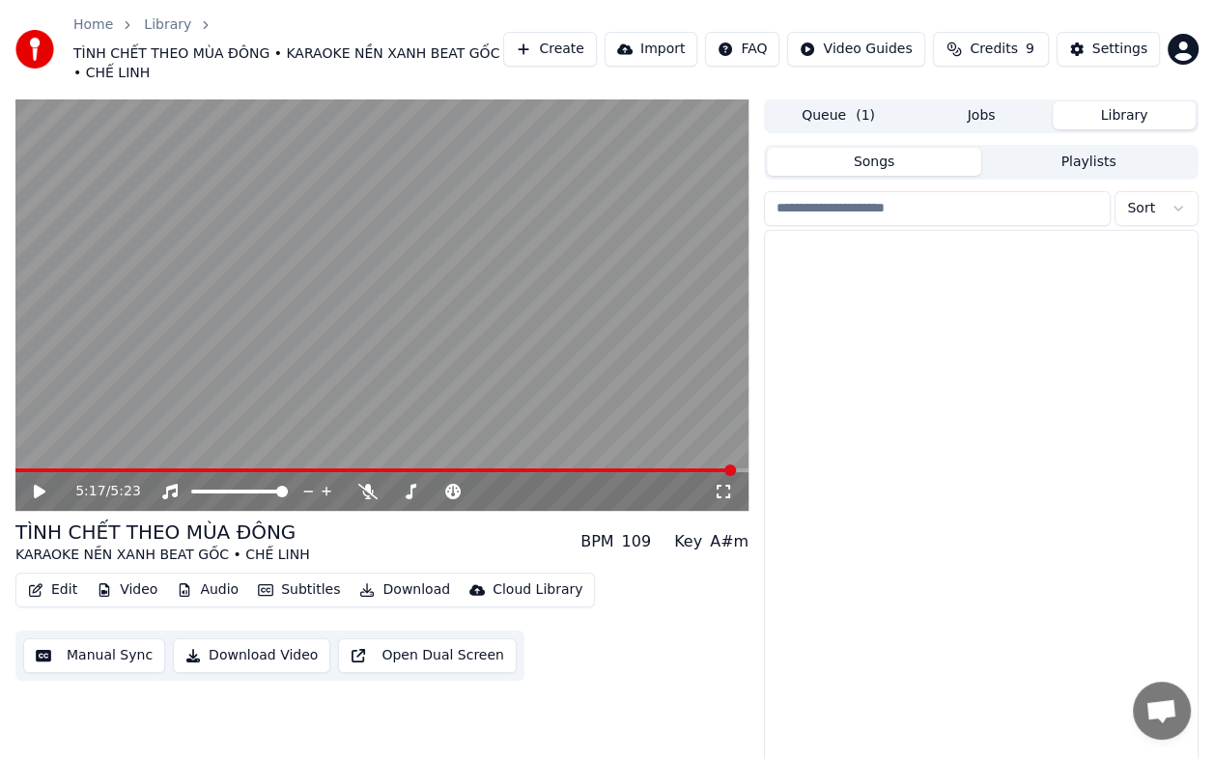
click at [1112, 101] on button "Library" at bounding box center [1124, 115] width 143 height 28
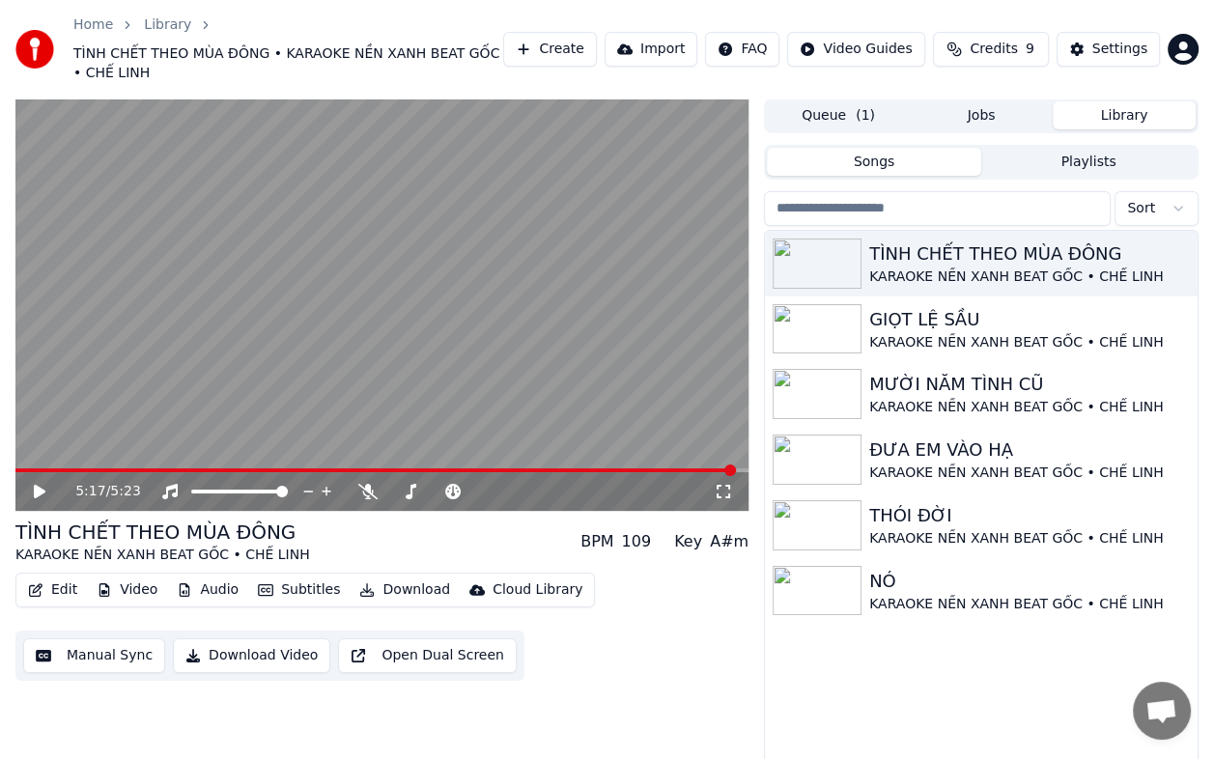
click at [1116, 100] on div "Queue ( 1 ) Jobs Library" at bounding box center [981, 115] width 435 height 35
click at [1112, 108] on button "Library" at bounding box center [1124, 115] width 143 height 28
click at [575, 46] on button "Create" at bounding box center [550, 49] width 94 height 35
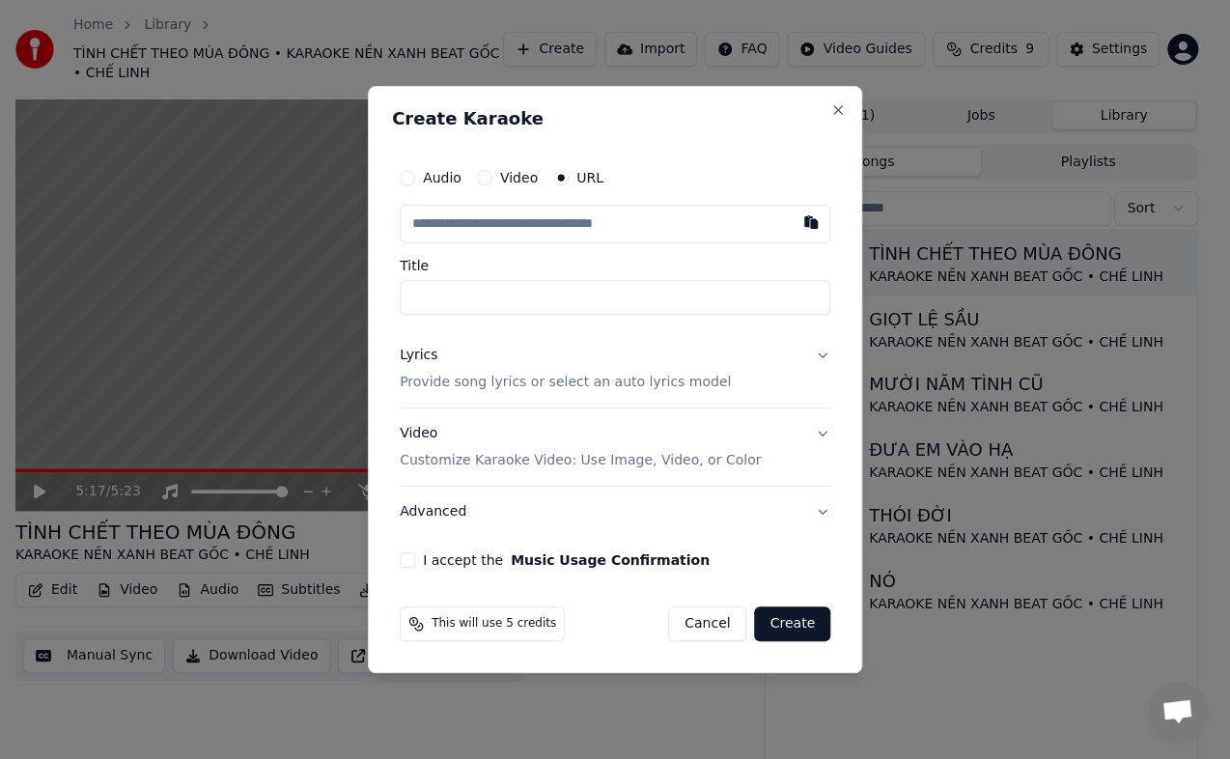
click at [556, 216] on input "text" at bounding box center [615, 224] width 431 height 39
click at [557, 220] on input "text" at bounding box center [615, 224] width 431 height 39
type input "**********"
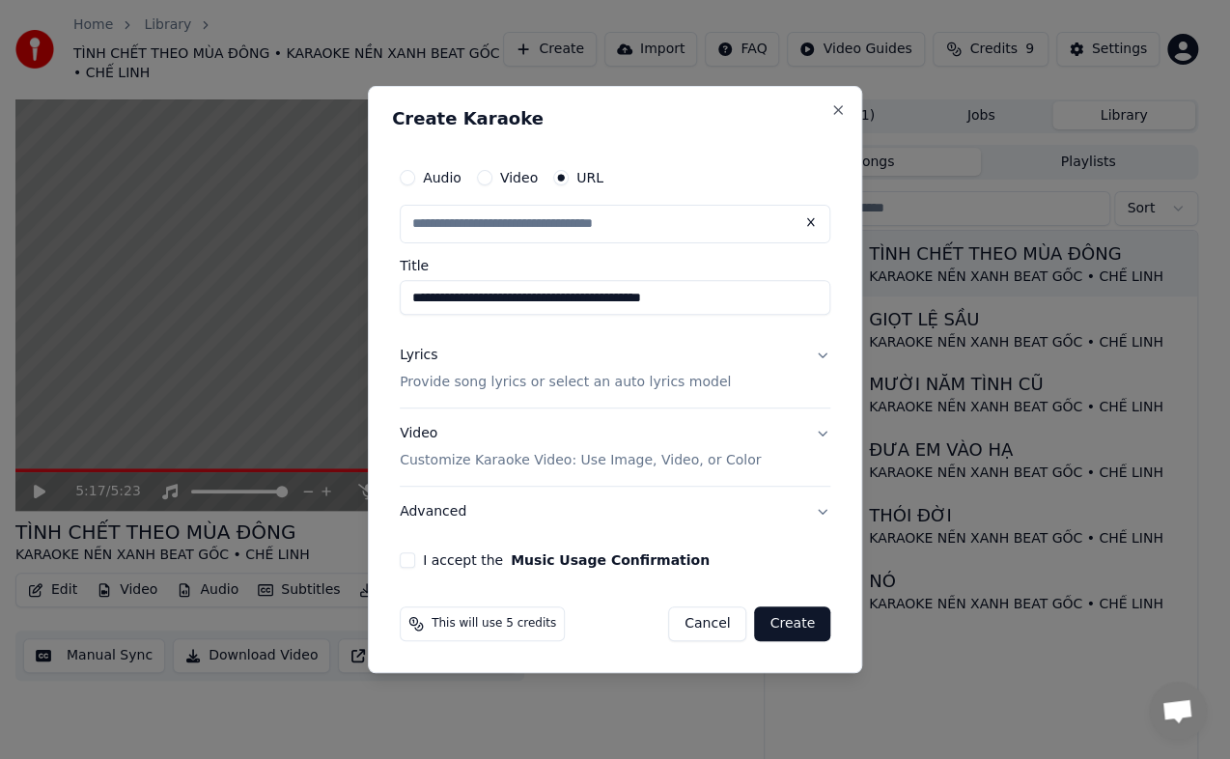
click at [471, 381] on p "Provide song lyrics or select an auto lyrics model" at bounding box center [565, 382] width 331 height 19
type input "**********"
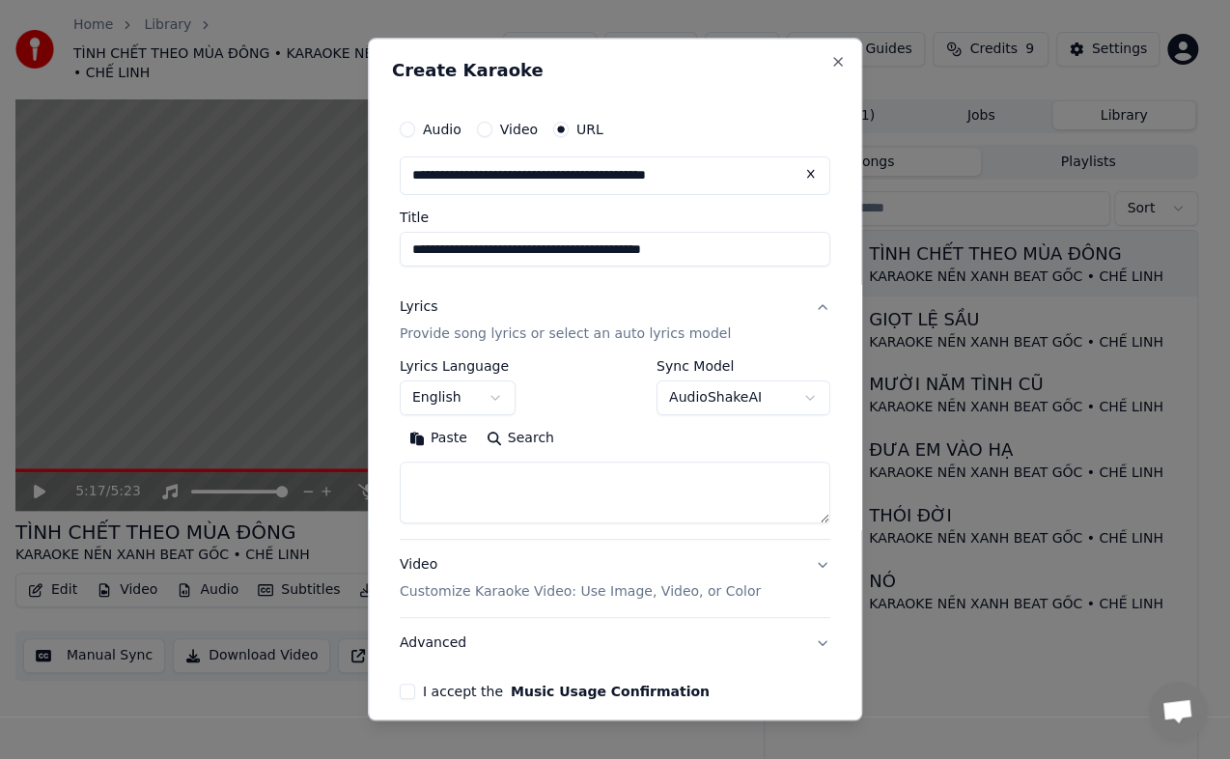
click at [476, 398] on button "English" at bounding box center [458, 397] width 116 height 35
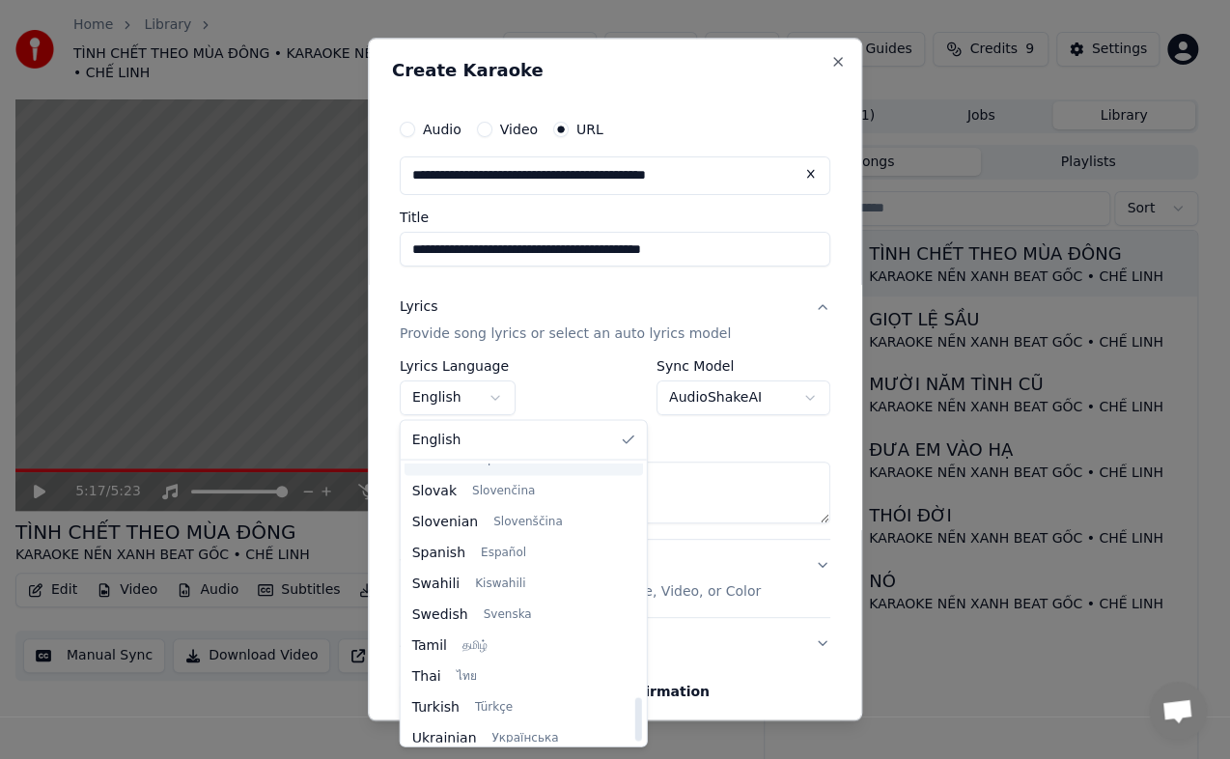
scroll to position [1482, 0]
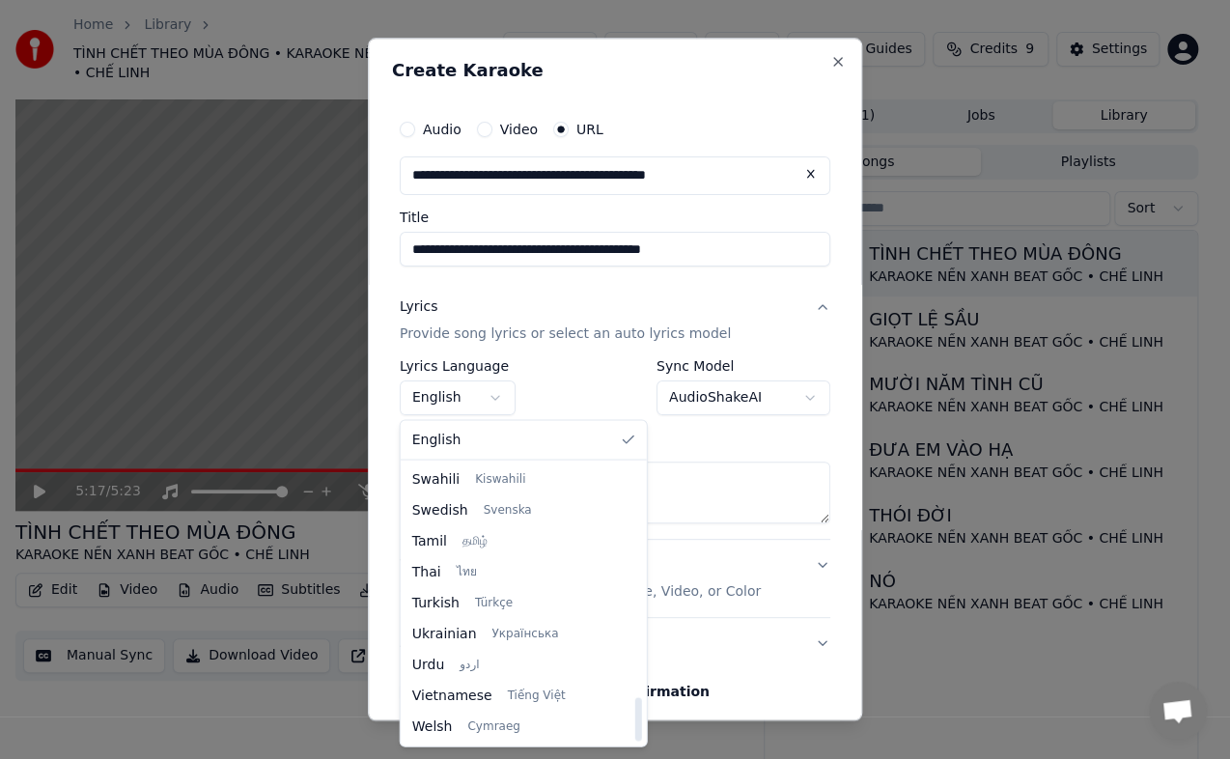
select select "**"
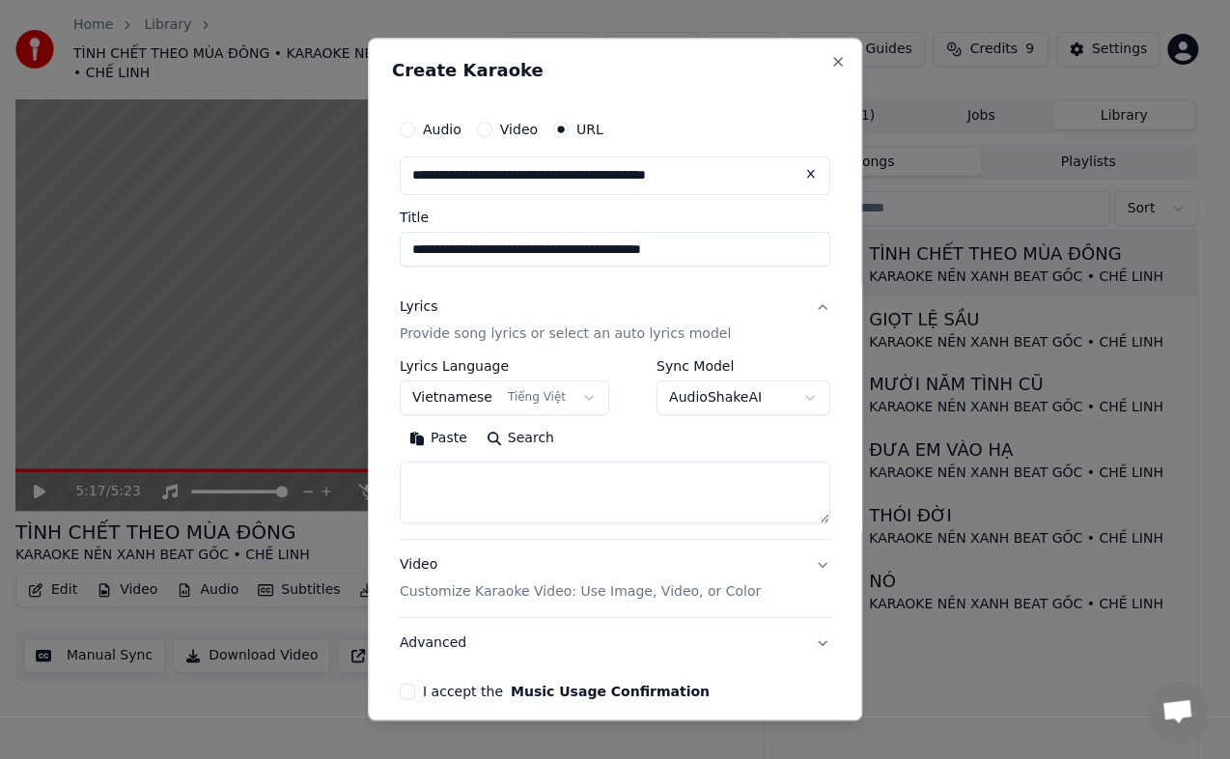
click at [527, 482] on textarea at bounding box center [615, 493] width 431 height 62
paste textarea "**********"
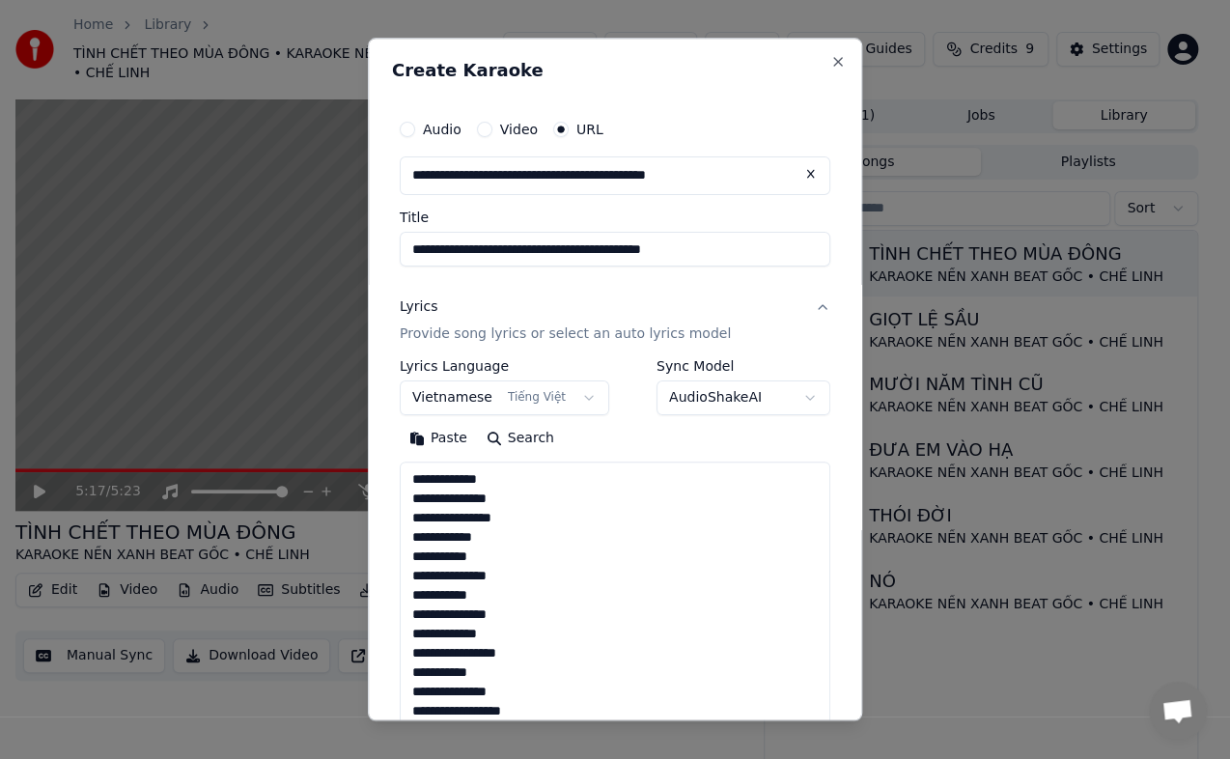
scroll to position [1413, 0]
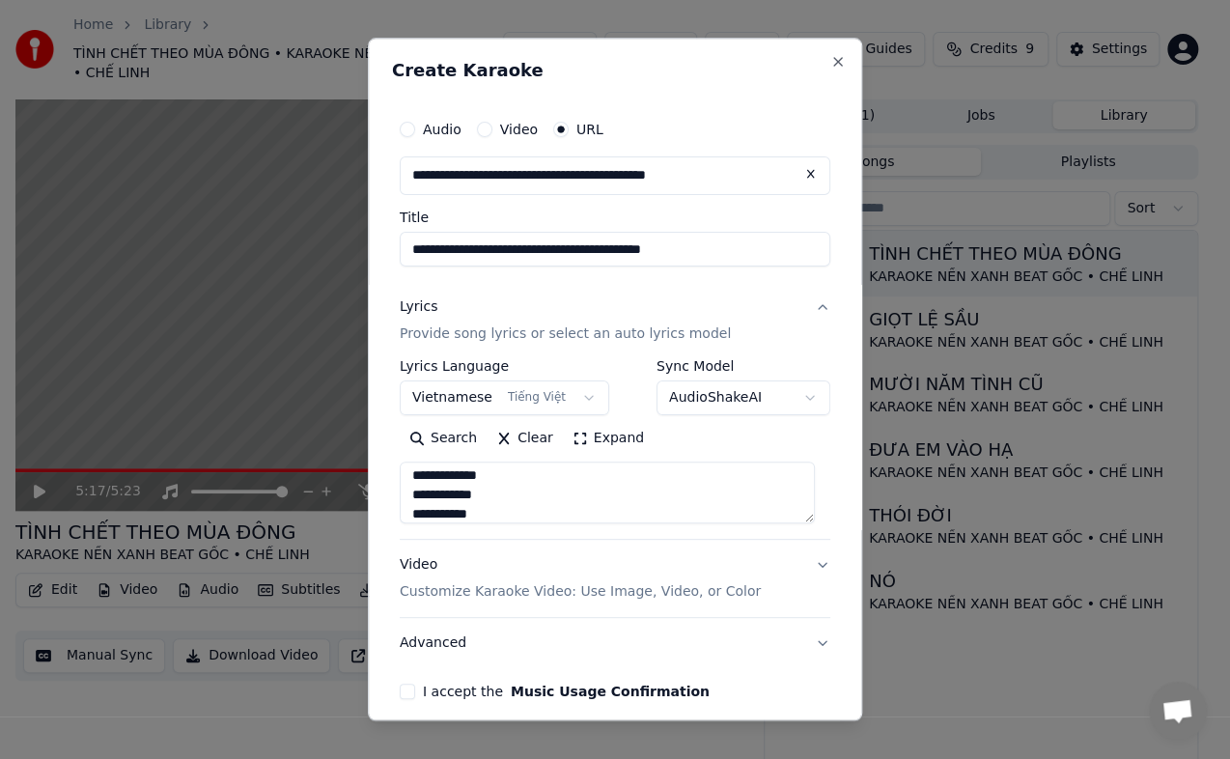
type textarea "**********"
click at [810, 564] on button "Video Customize Karaoke Video: Use Image, Video, or Color" at bounding box center [615, 578] width 431 height 77
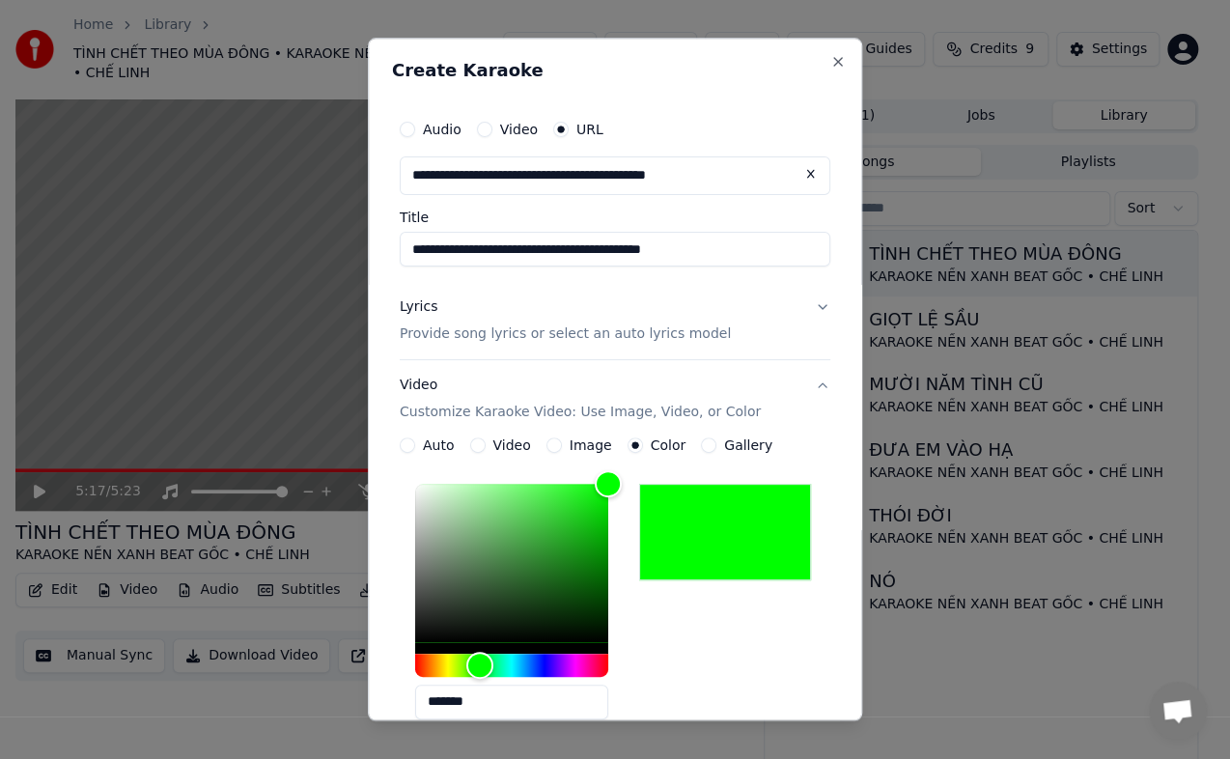
scroll to position [368, 0]
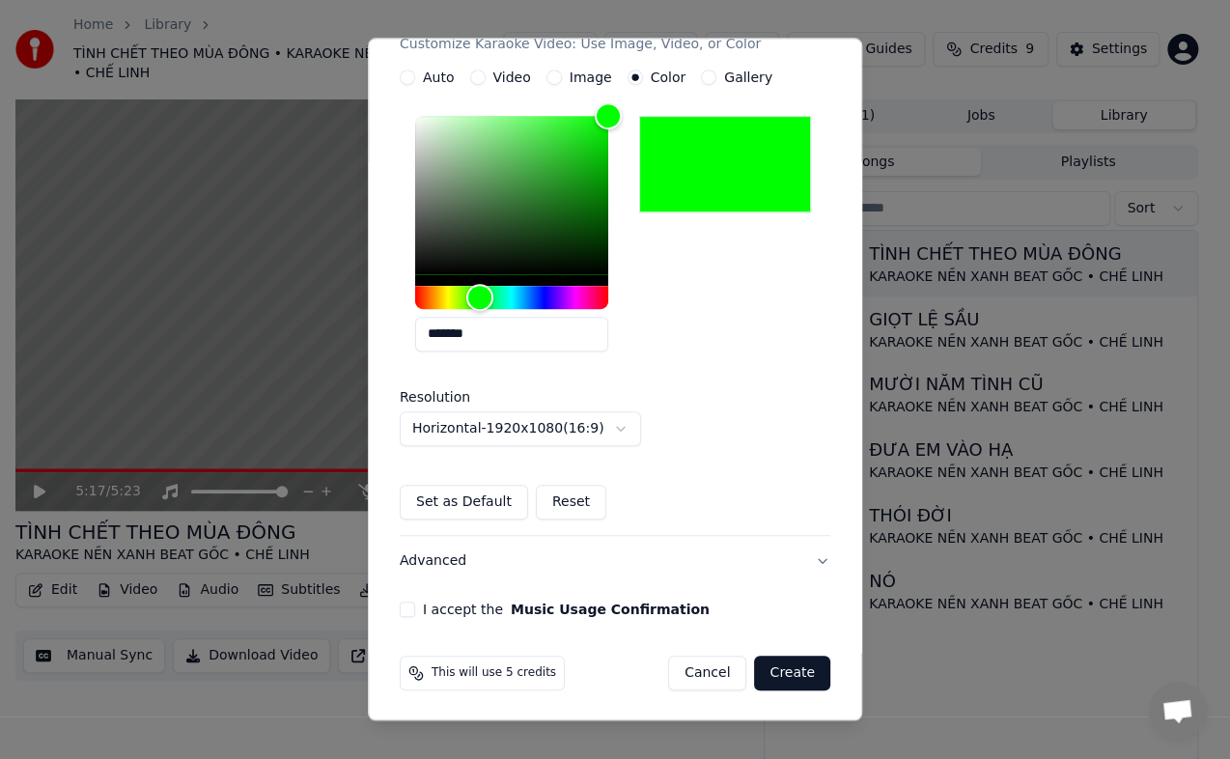
click at [402, 609] on button "I accept the Music Usage Confirmation" at bounding box center [407, 609] width 15 height 15
click at [783, 671] on button "Create" at bounding box center [792, 673] width 76 height 35
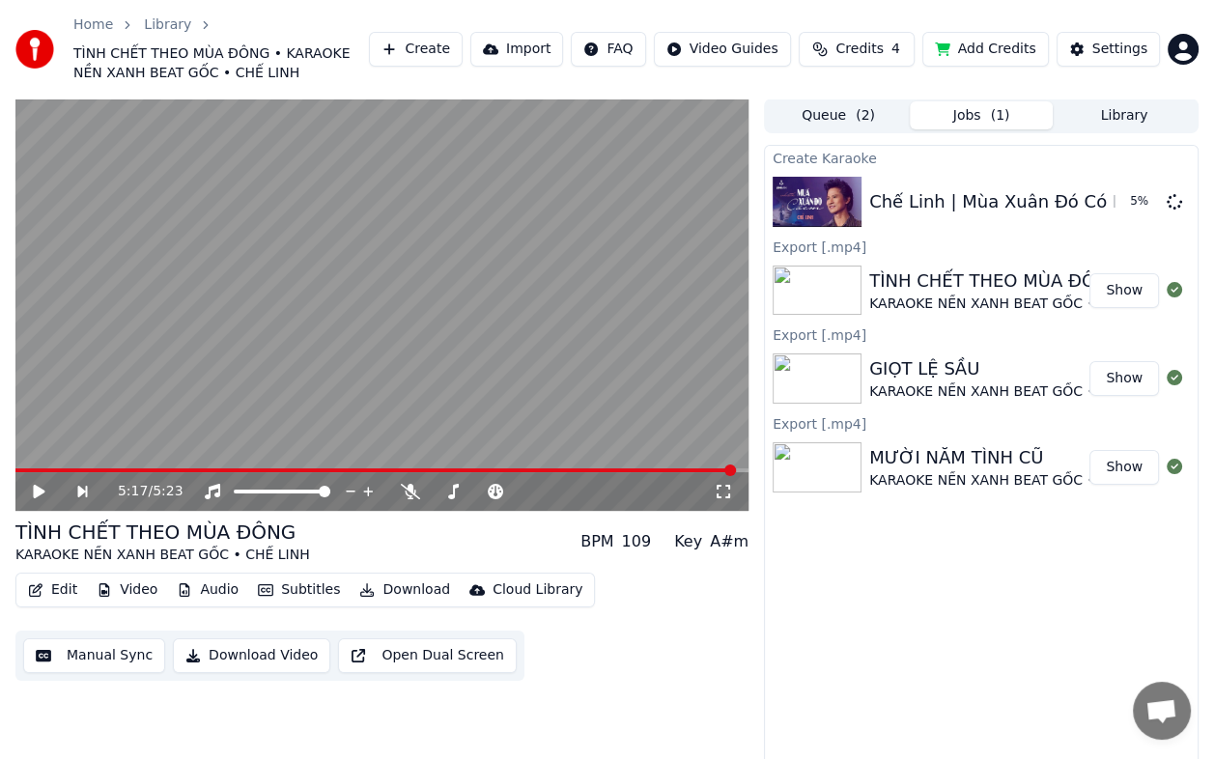
click at [1180, 52] on html "Home Library TÌNH CHẾT THEO MÙA ĐÔNG • KARAOKE NỀN XANH BEAT GỐC • CHẾ LINH Cre…" at bounding box center [607, 379] width 1214 height 759
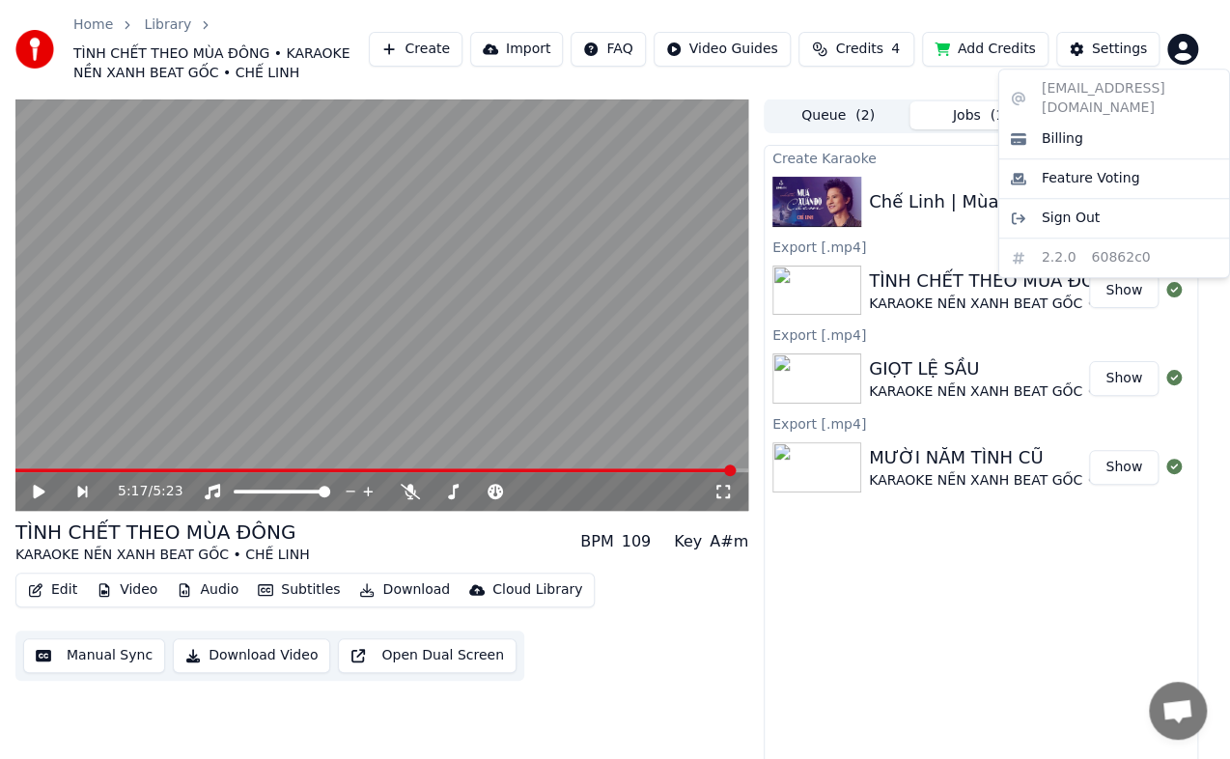
click at [983, 599] on html "Home Library TÌNH CHẾT THEO MÙA ĐÔNG • KARAOKE NỀN XANH BEAT GỐC • CHẾ LINH Cre…" at bounding box center [615, 379] width 1230 height 759
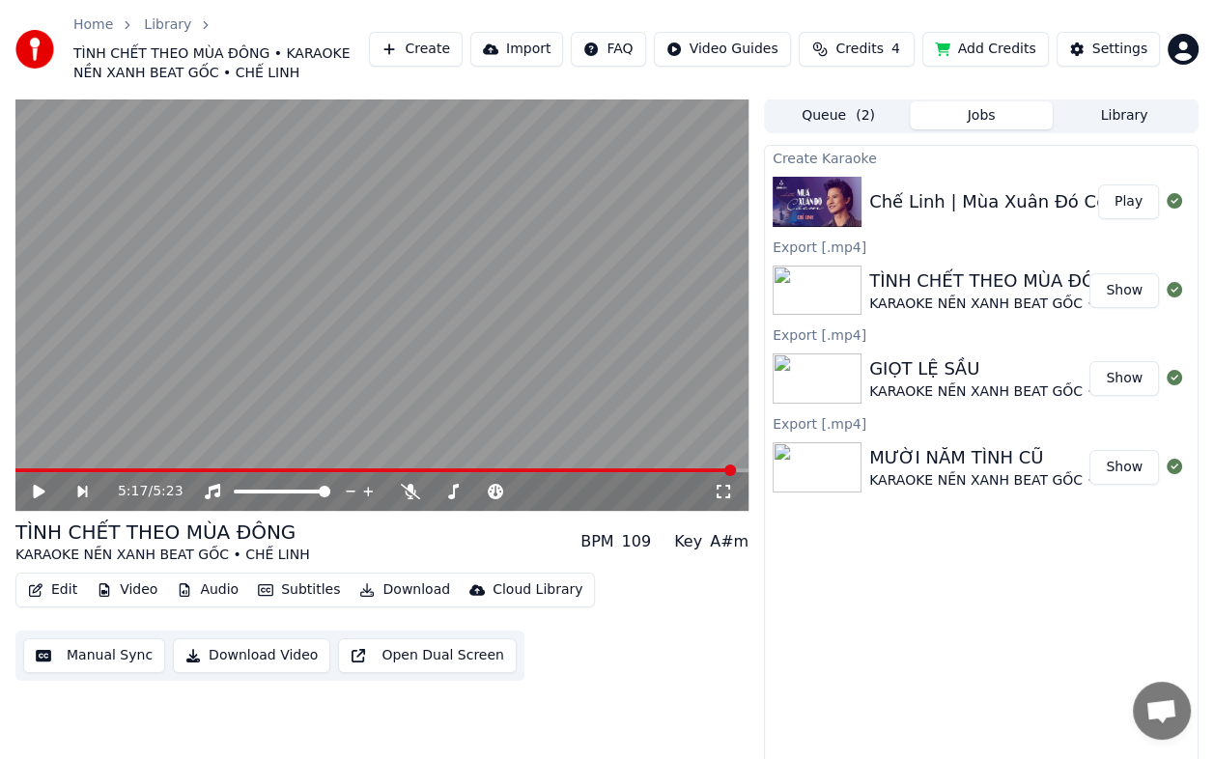
click at [920, 289] on div "TÌNH CHẾT THEO MÙA ĐÔNG" at bounding box center [1016, 280] width 295 height 27
click at [925, 279] on div "TÌNH CHẾT THEO MÙA ĐÔNG" at bounding box center [1016, 280] width 295 height 27
click at [1100, 109] on button "Library" at bounding box center [1124, 115] width 143 height 28
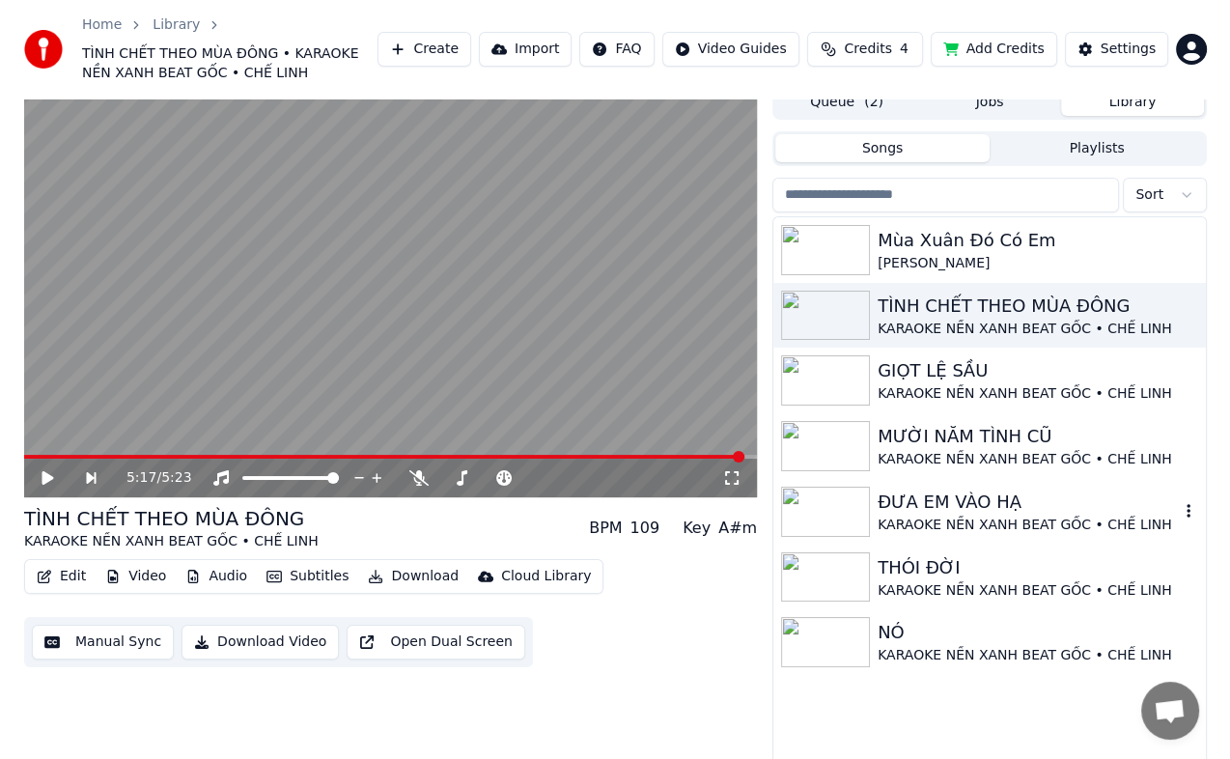
scroll to position [0, 0]
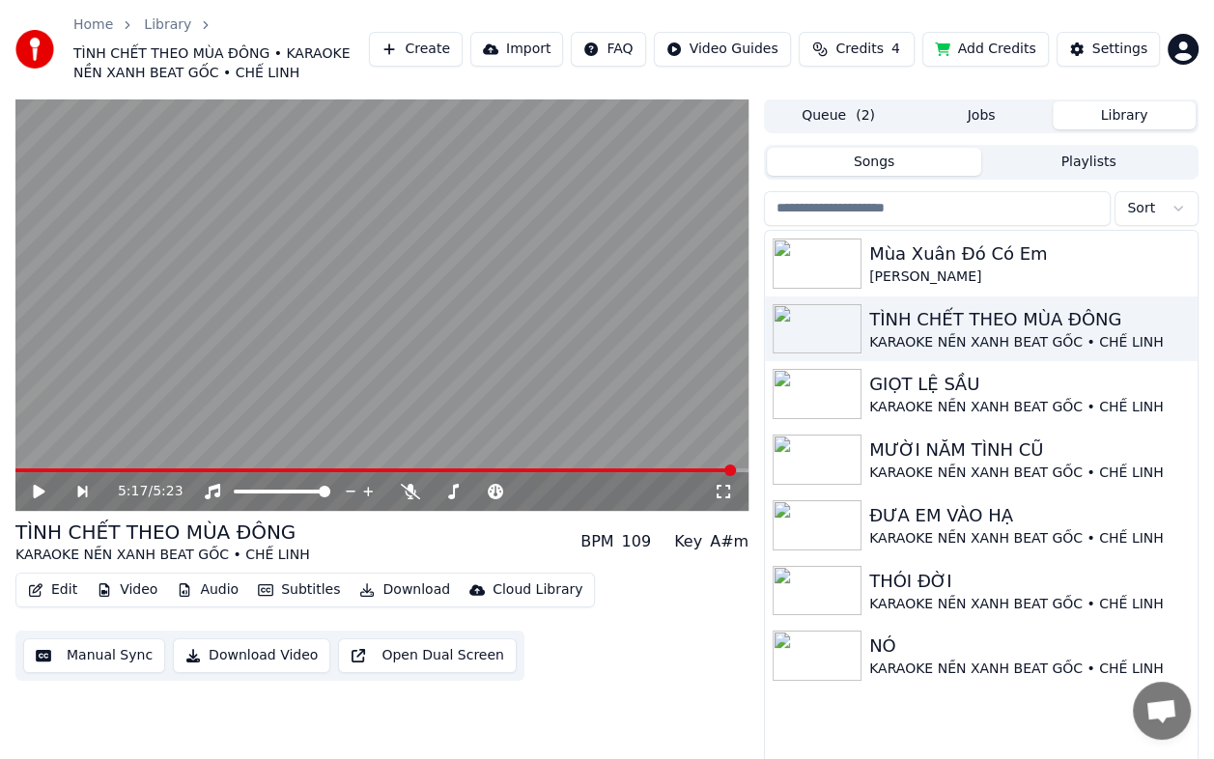
click at [1105, 119] on button "Library" at bounding box center [1124, 115] width 143 height 28
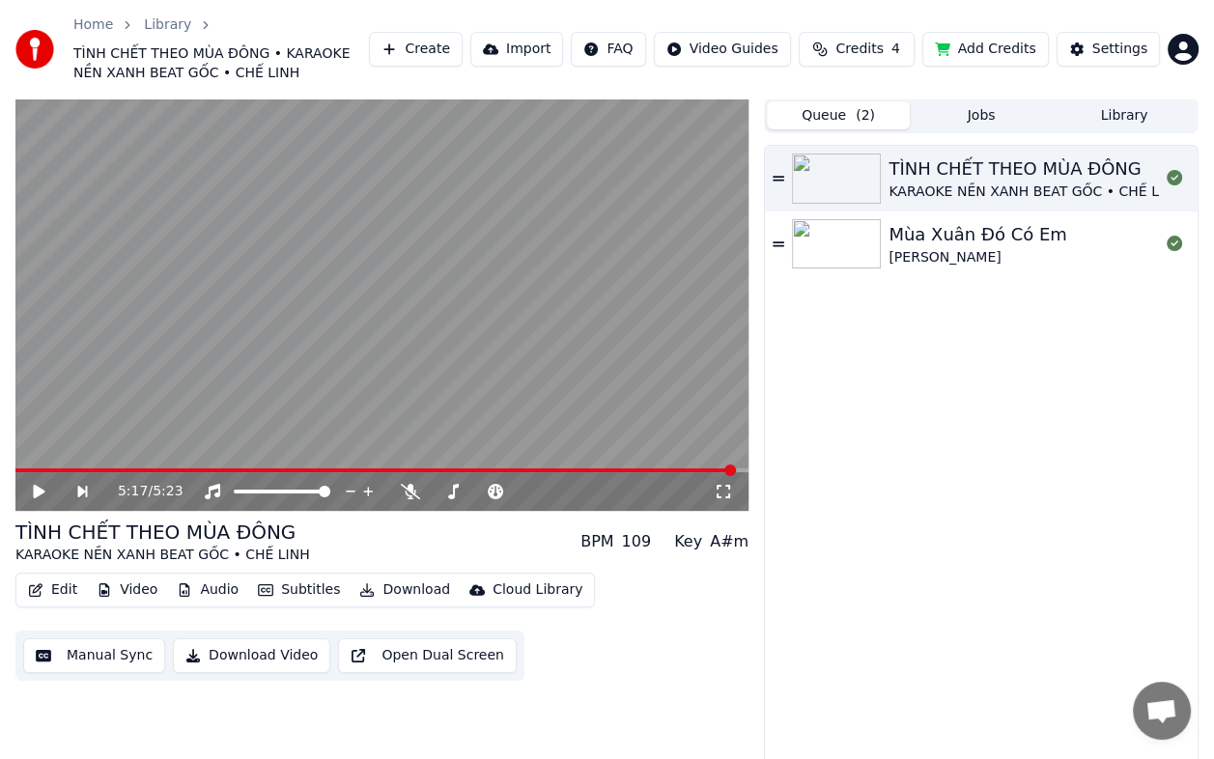
click at [843, 116] on button "Queue ( 2 )" at bounding box center [838, 115] width 143 height 28
click at [963, 378] on div "TÌNH CHẾT THEO MÙA ĐÔNG KARAOKE NỀN XANH BEAT GỐC • CHẾ LINH Mùa Xuân Đó Có Em …" at bounding box center [981, 467] width 433 height 643
click at [1028, 339] on div "TÌNH CHẾT THEO MÙA ĐÔNG KARAOKE NỀN XANH BEAT GỐC • CHẾ LINH Mùa Xuân Đó Có Em …" at bounding box center [981, 467] width 433 height 643
click at [930, 243] on div "Mùa Xuân Đó Có Em" at bounding box center [977, 234] width 178 height 27
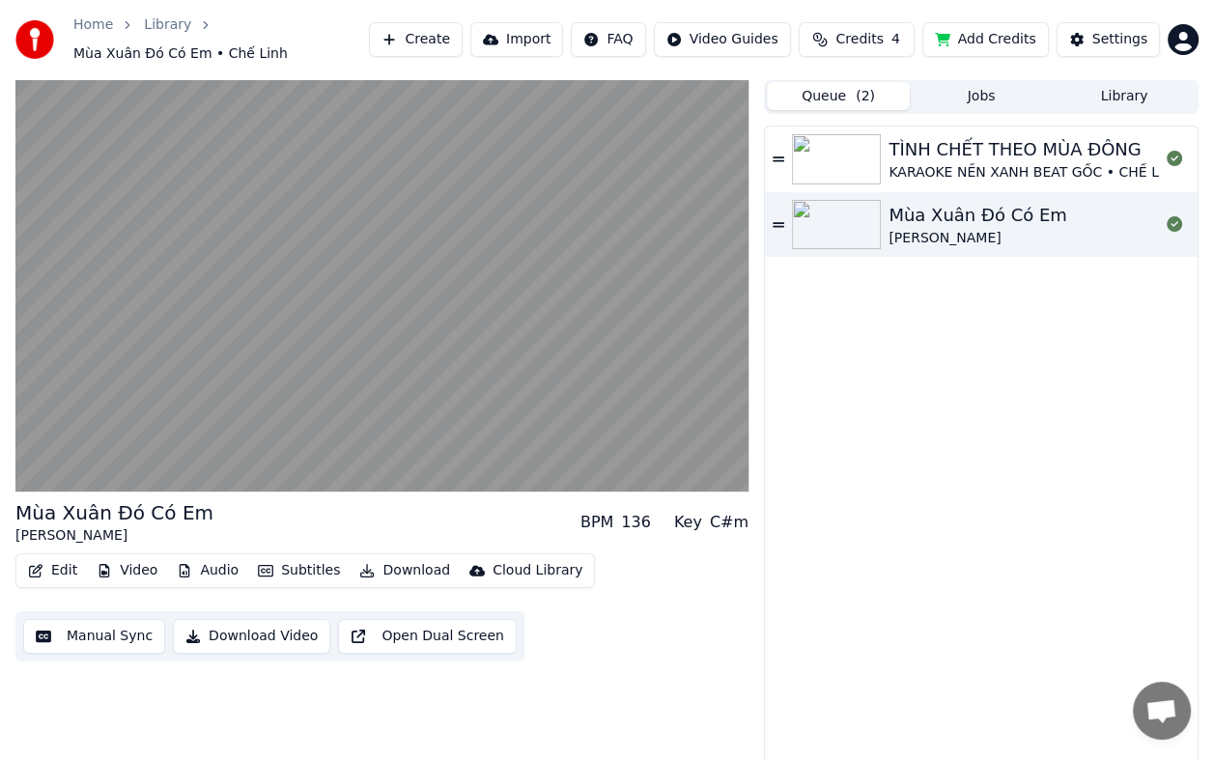
click at [930, 324] on div "TÌNH CHẾT THEO MÙA ĐÔNG KARAOKE NỀN XANH BEAT GỐC • CHẾ LINH Mùa Xuân Đó Có Em …" at bounding box center [981, 448] width 433 height 643
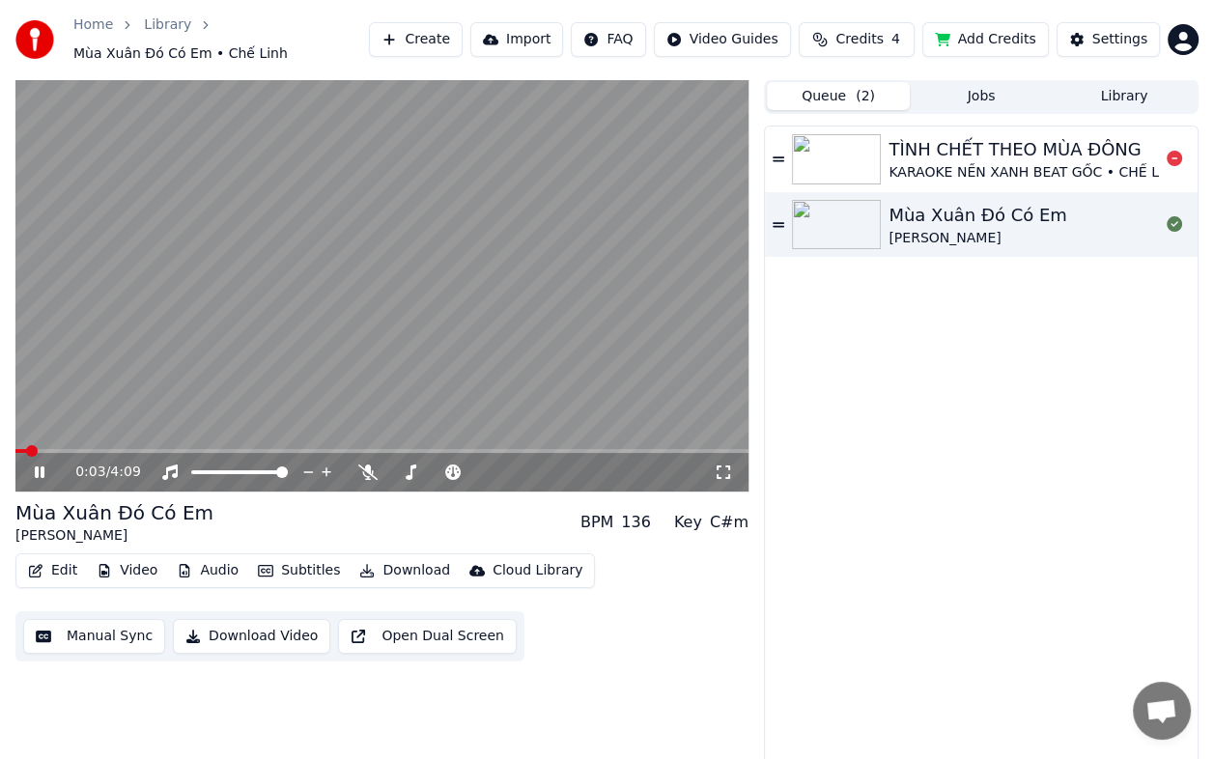
click at [943, 161] on div "TÌNH CHẾT THEO MÙA ĐÔNG" at bounding box center [1035, 149] width 295 height 27
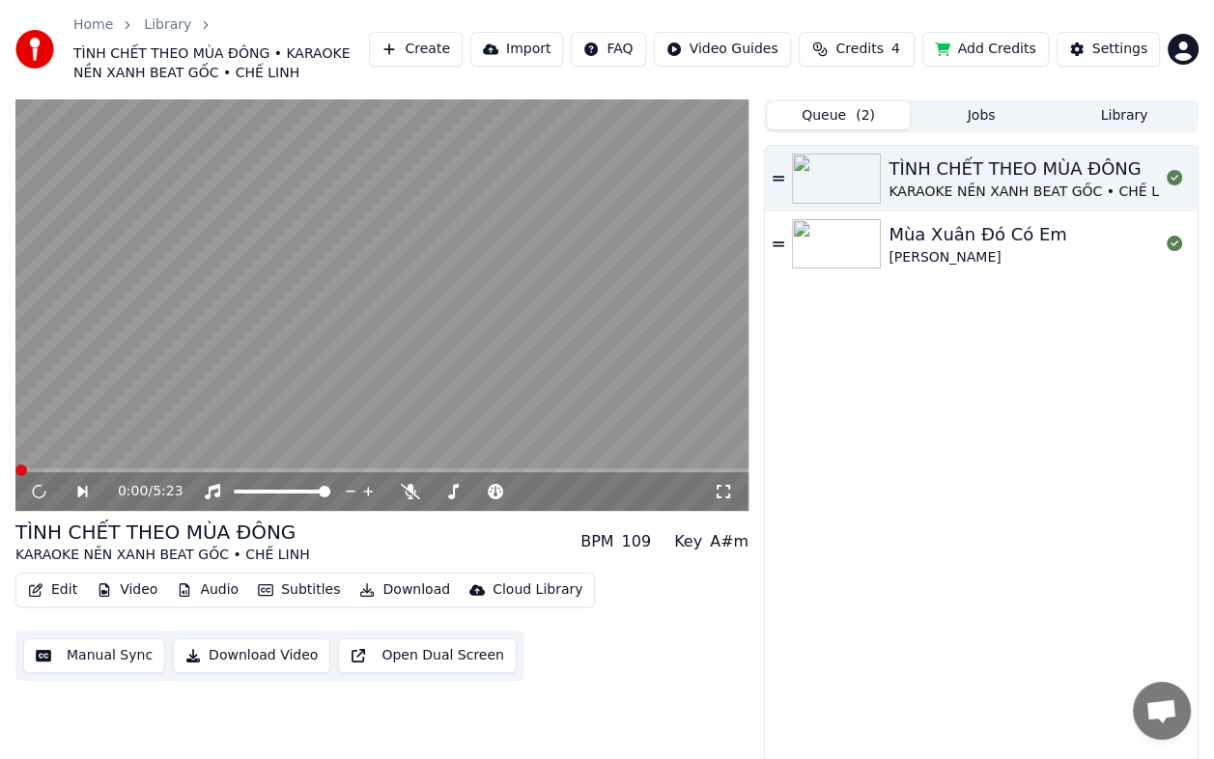
click at [53, 591] on button "Edit" at bounding box center [52, 590] width 65 height 27
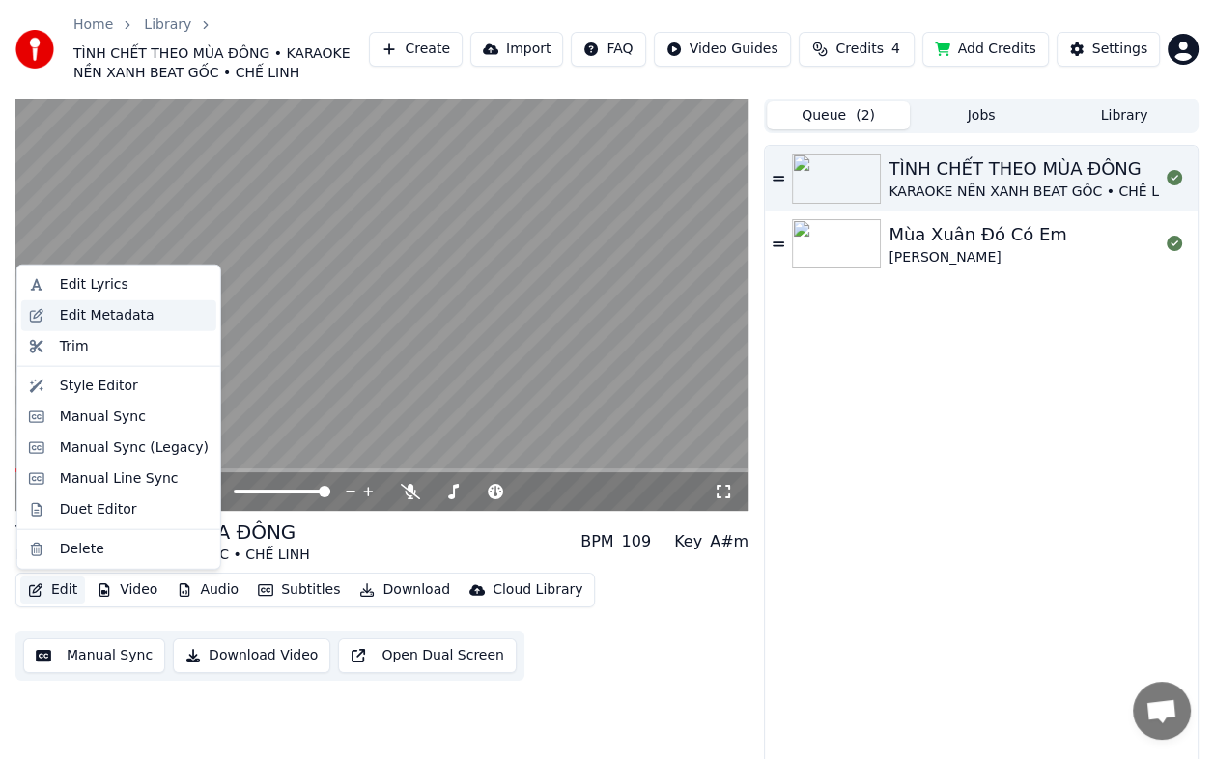
click at [124, 315] on div "Edit Metadata" at bounding box center [107, 315] width 95 height 19
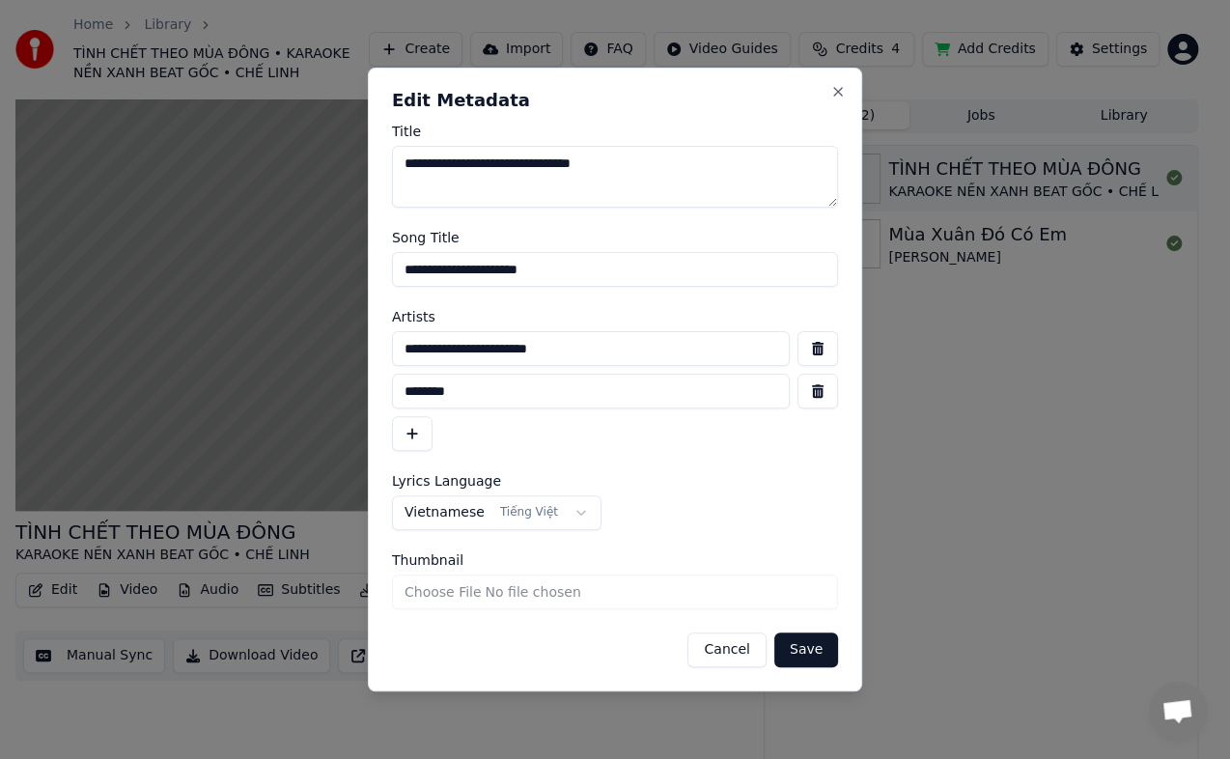
drag, startPoint x: 591, startPoint y: 344, endPoint x: 362, endPoint y: 352, distance: 229.0
click at [362, 352] on body "**********" at bounding box center [607, 379] width 1214 height 759
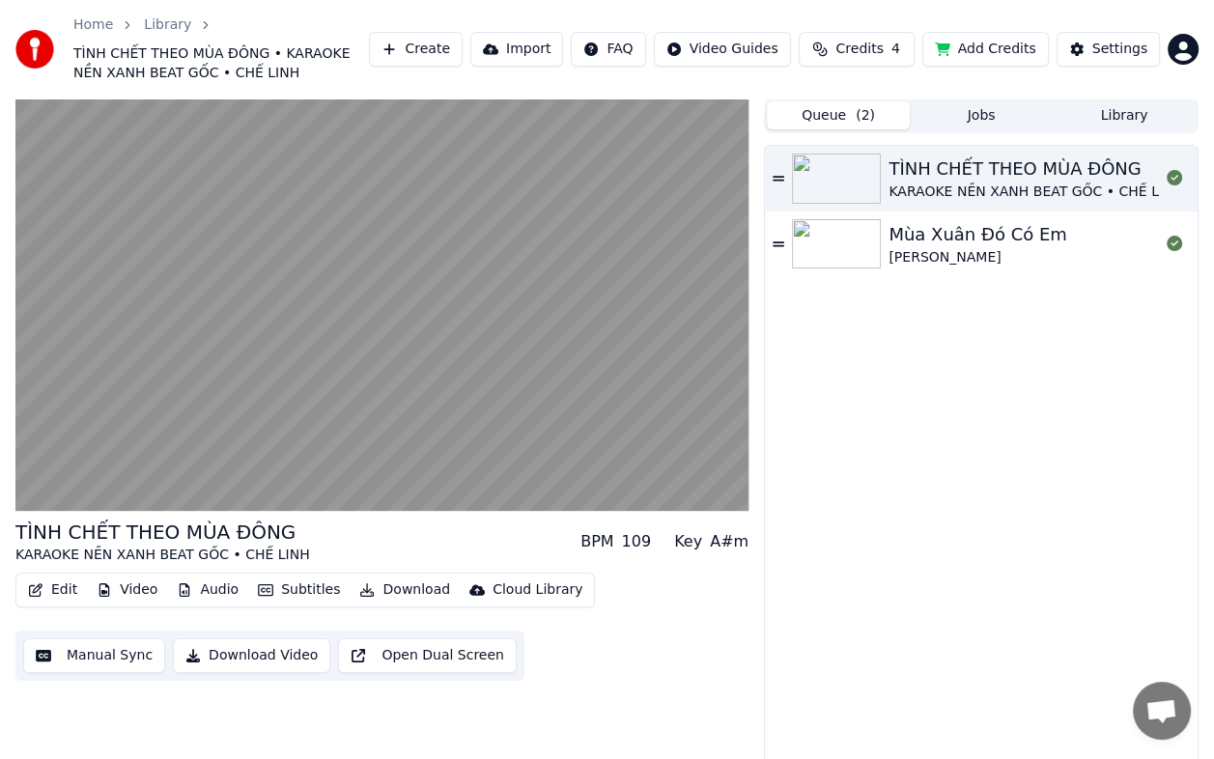
click at [955, 231] on div "Mùa Xuân Đó Có Em" at bounding box center [977, 234] width 178 height 27
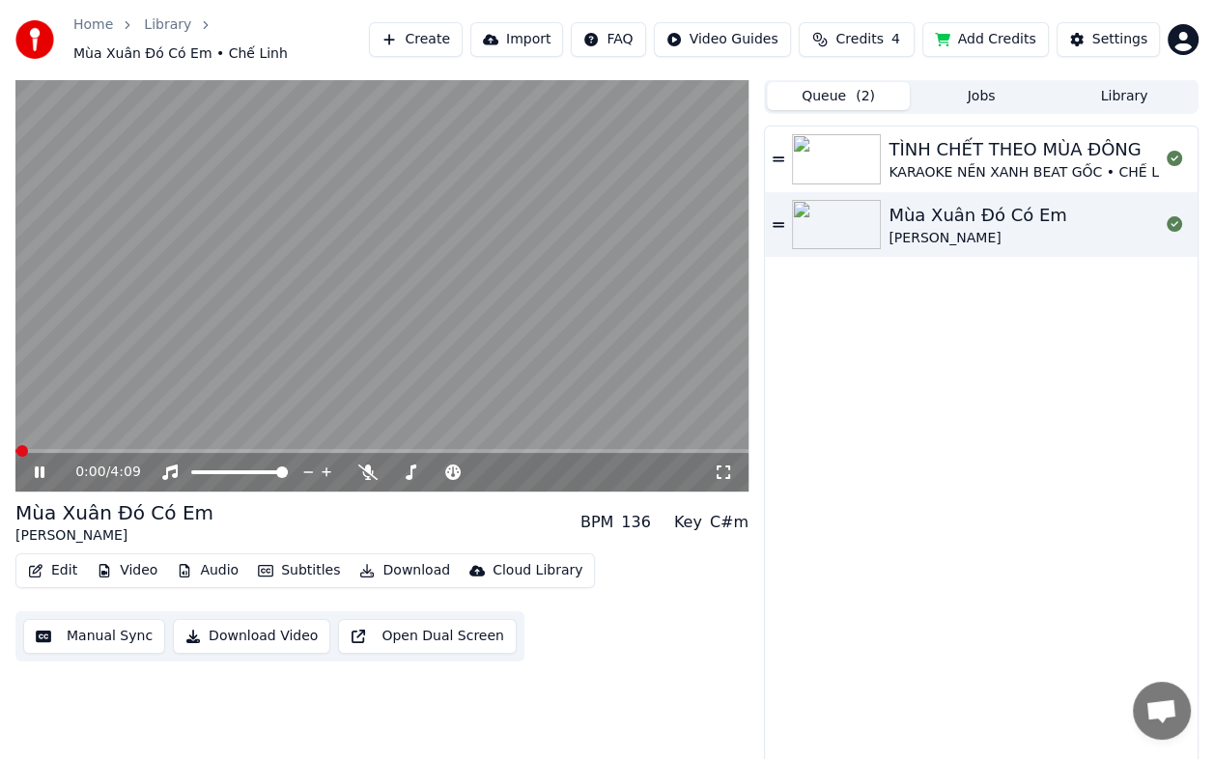
click at [57, 568] on button "Edit" at bounding box center [52, 570] width 65 height 27
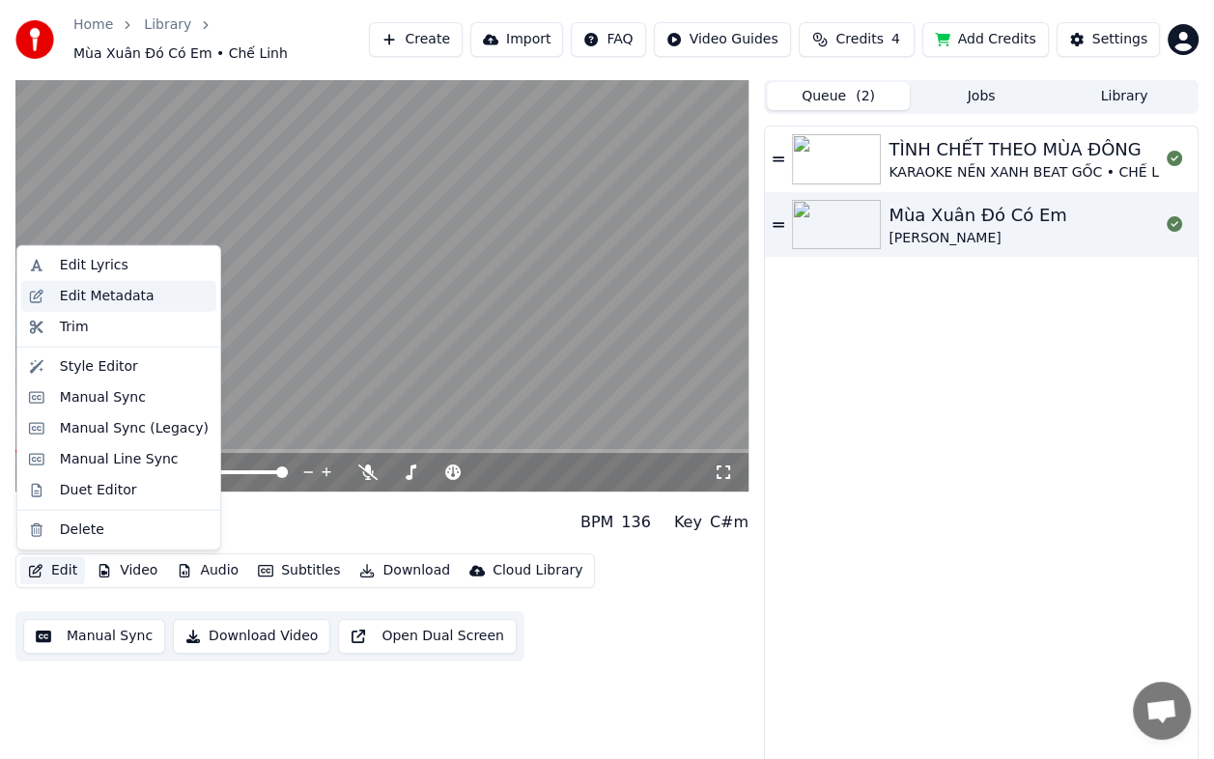
click at [98, 296] on div "Edit Metadata" at bounding box center [107, 296] width 95 height 19
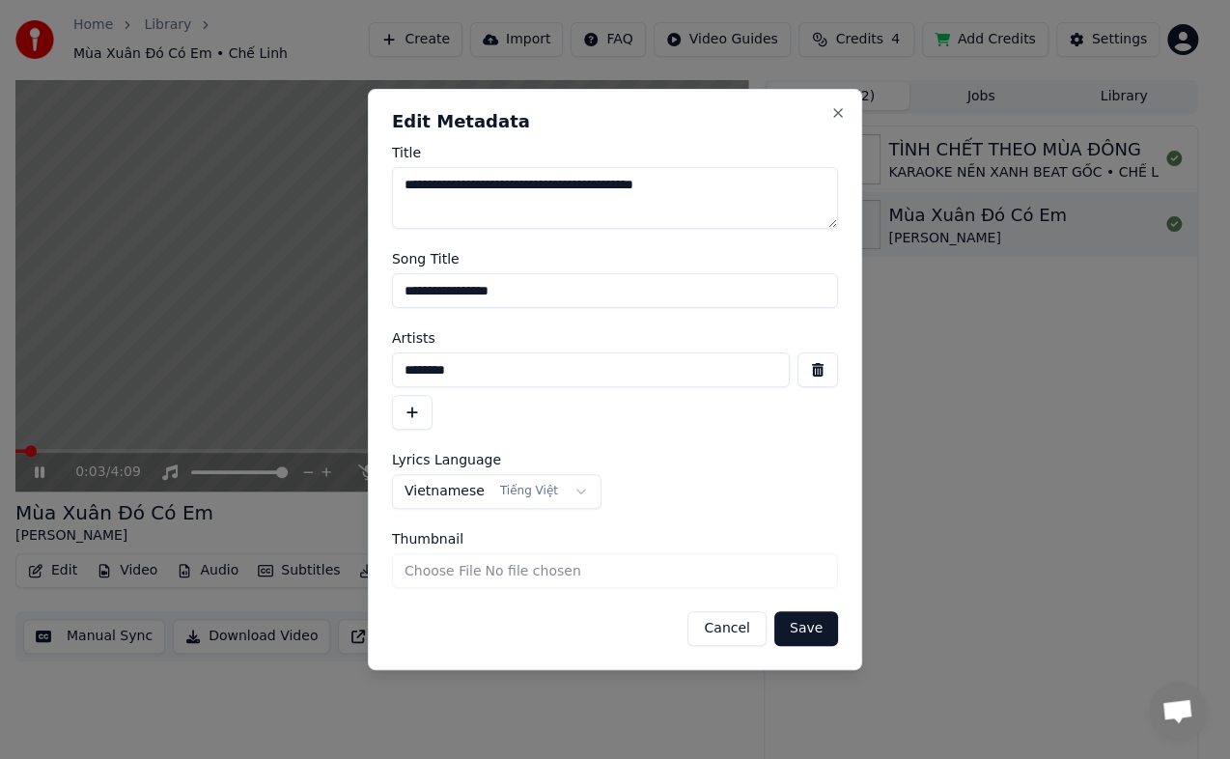
click at [520, 369] on input "********" at bounding box center [591, 369] width 398 height 35
drag, startPoint x: 457, startPoint y: 383, endPoint x: 380, endPoint y: 382, distance: 77.3
click at [380, 382] on div "**********" at bounding box center [615, 379] width 494 height 581
paste input "**********"
type input "**********"
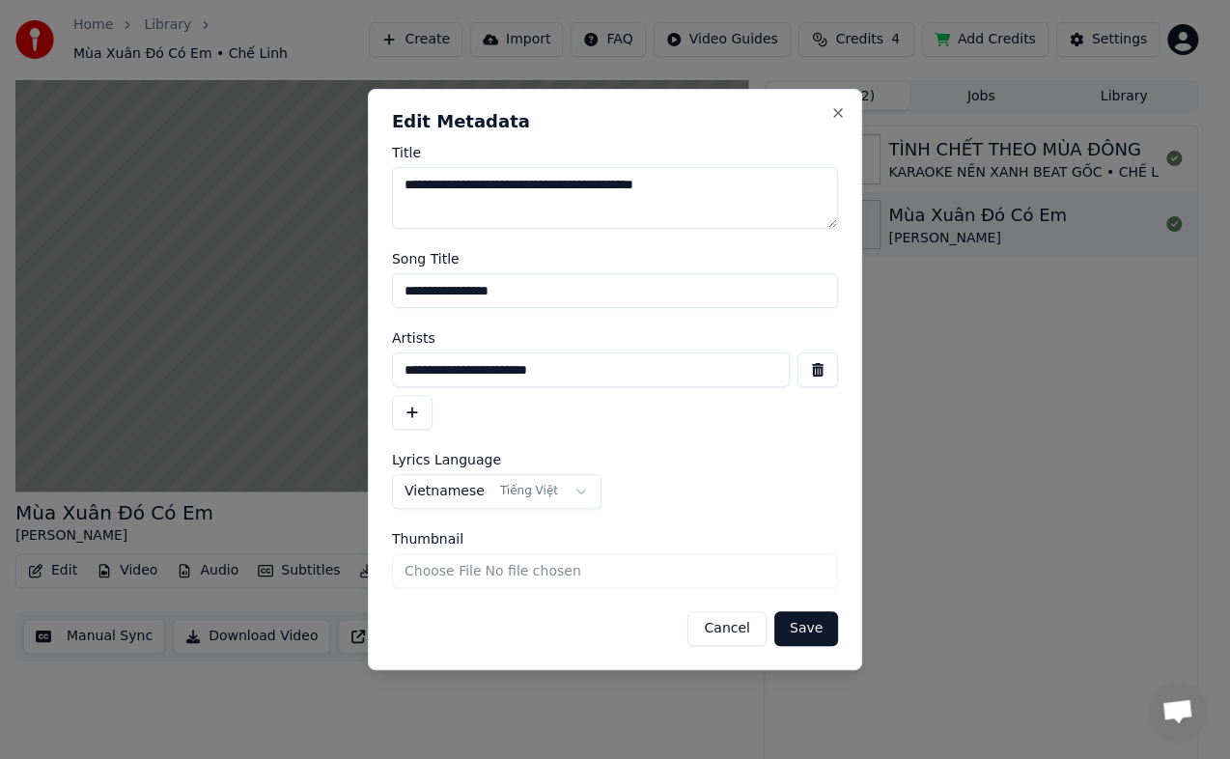
click at [413, 416] on button "button" at bounding box center [412, 412] width 41 height 35
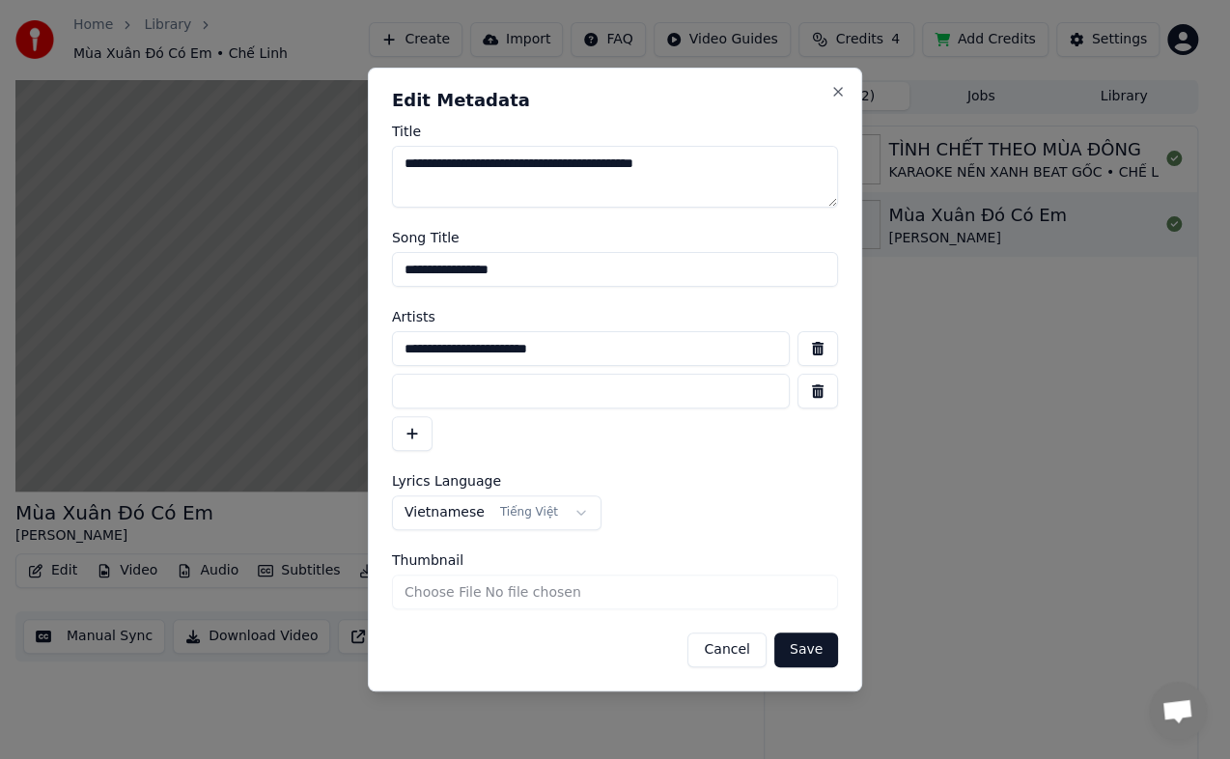
click at [475, 394] on input at bounding box center [591, 391] width 398 height 35
type input "********"
drag, startPoint x: 562, startPoint y: 275, endPoint x: 309, endPoint y: 274, distance: 253.0
click at [309, 274] on body "**********" at bounding box center [607, 379] width 1214 height 759
type input "**********"
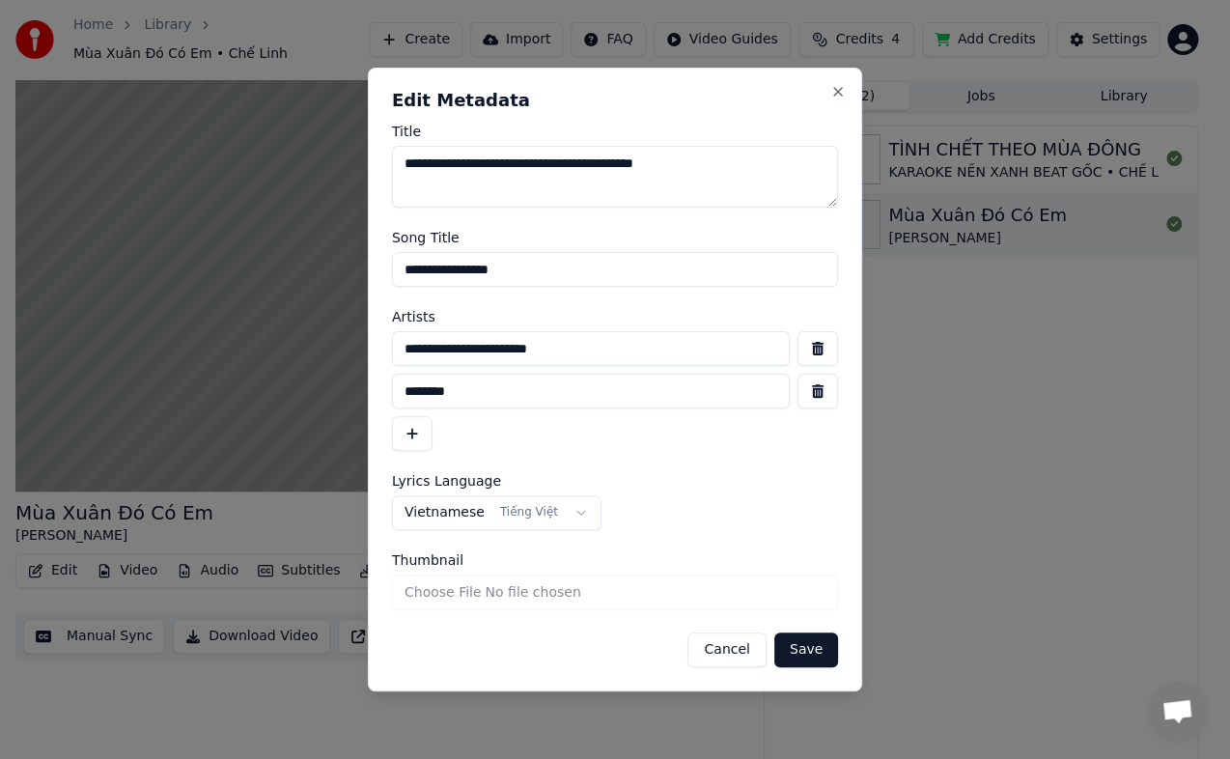
click at [814, 651] on button "Save" at bounding box center [806, 650] width 64 height 35
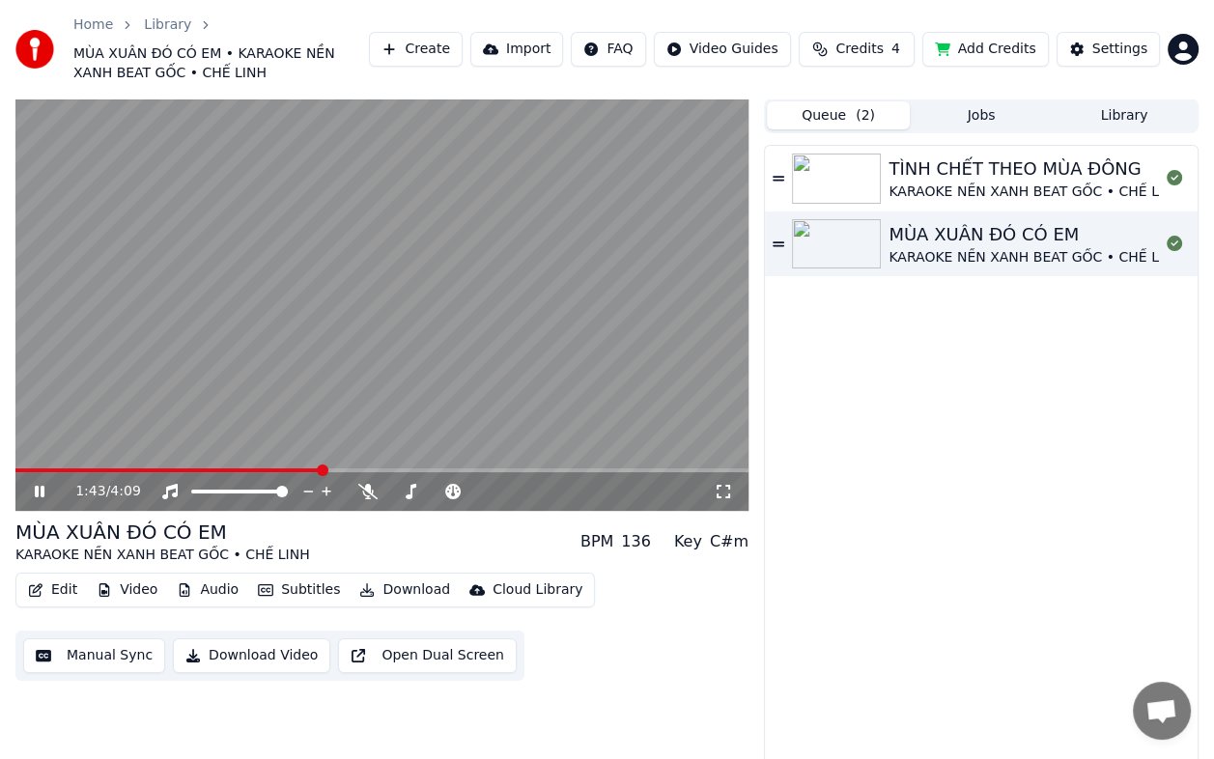
click at [349, 465] on video at bounding box center [381, 304] width 733 height 412
click at [360, 466] on span at bounding box center [360, 470] width 12 height 12
click at [42, 491] on icon at bounding box center [40, 492] width 12 height 14
click at [394, 464] on span at bounding box center [395, 470] width 12 height 12
click at [438, 464] on span at bounding box center [439, 470] width 12 height 12
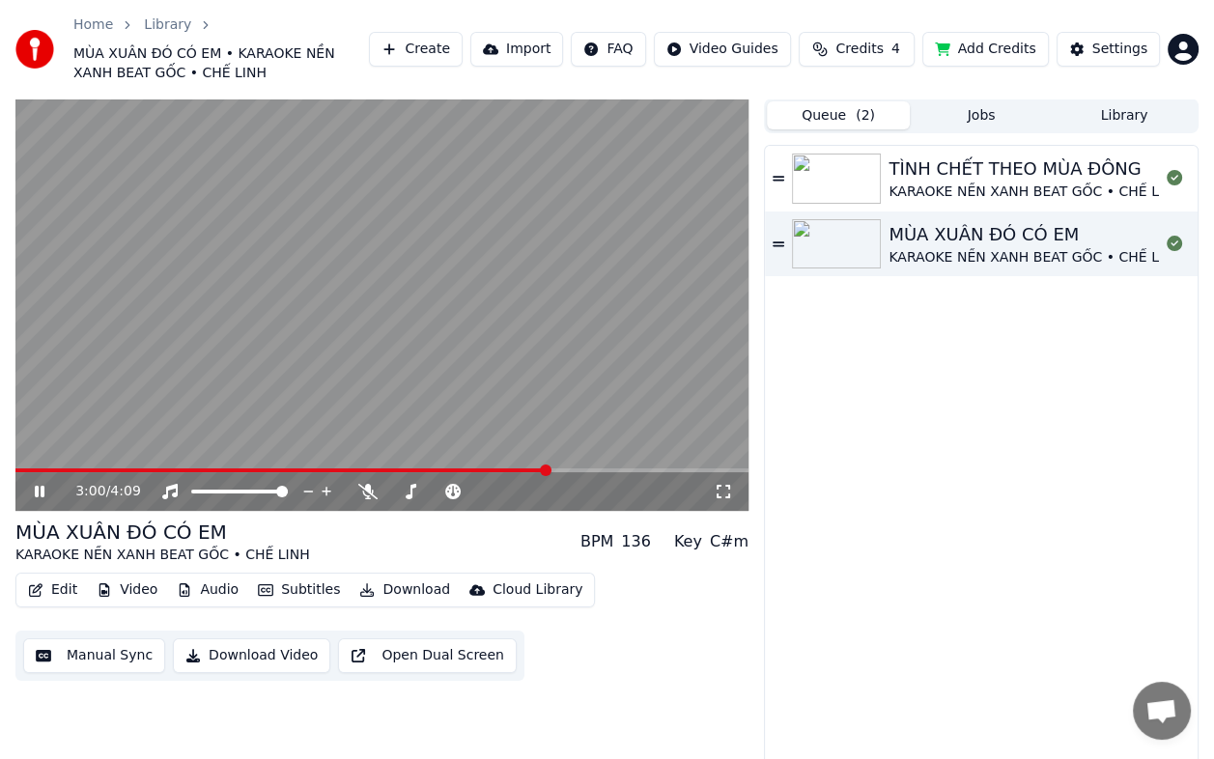
click at [919, 413] on div "TÌNH CHẾT THEO MÙA ĐÔNG KARAOKE NỀN XANH BEAT GỐC • CHẾ LINH MÙA XUÂN ĐÓ CÓ EM …" at bounding box center [981, 467] width 433 height 643
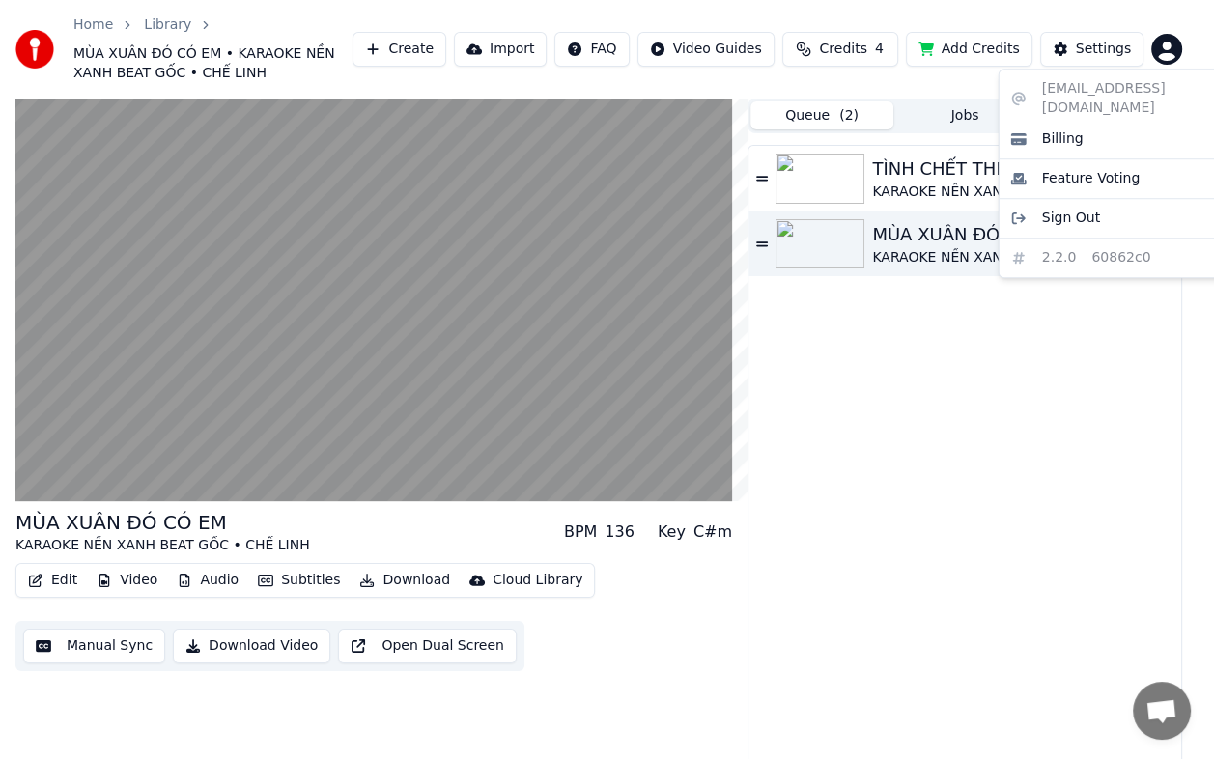
click at [1182, 42] on html "Home Library MÙA XUÂN ĐÓ CÓ EM • KARAOKE NỀN XANH BEAT GỐC • CHẾ LINH Create Im…" at bounding box center [607, 379] width 1214 height 759
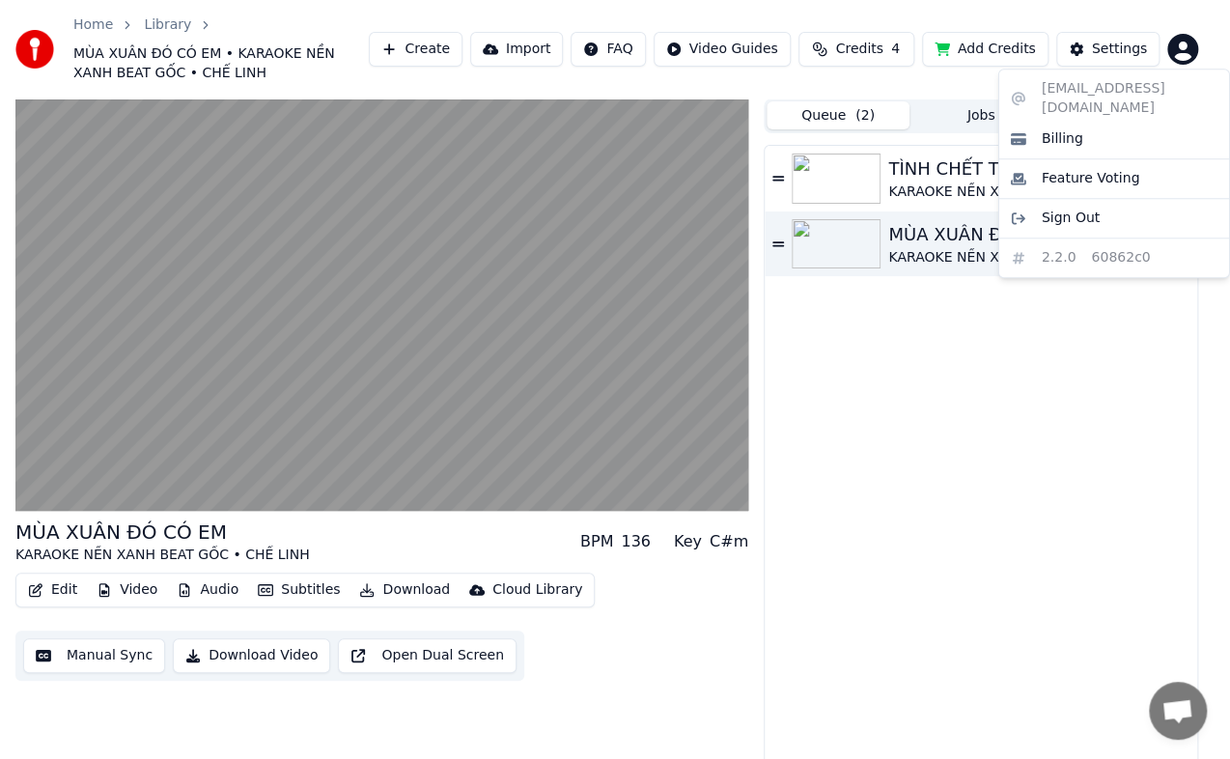
click at [999, 402] on html "Home Library MÙA XUÂN ĐÓ CÓ EM • KARAOKE NỀN XANH BEAT GỐC • CHẾ LINH Create Im…" at bounding box center [615, 379] width 1230 height 759
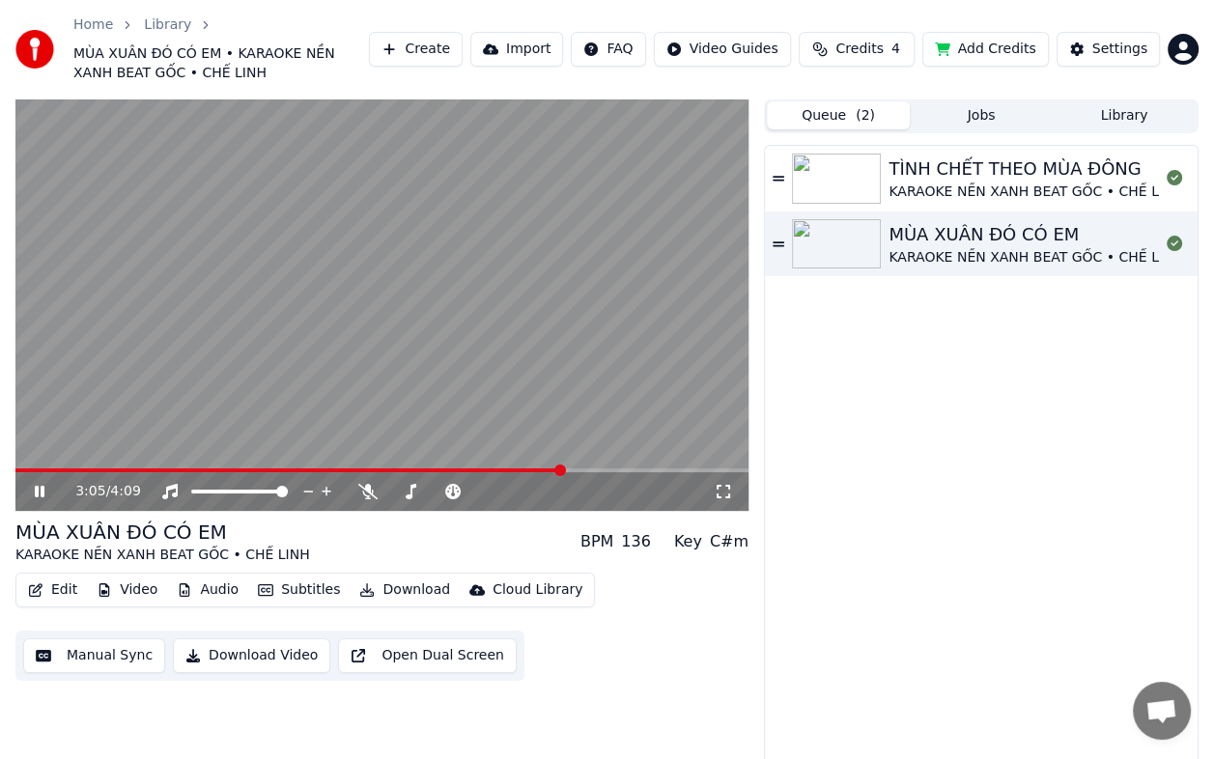
click at [324, 249] on video at bounding box center [381, 304] width 733 height 412
click at [955, 364] on div "TÌNH CHẾT THEO MÙA ĐÔNG KARAOKE NỀN XANH BEAT GỐC • CHẾ LINH MÙA XUÂN ĐÓ CÓ EM …" at bounding box center [981, 467] width 433 height 643
click at [675, 726] on div "3:06 / 4:09 MÙA XUÂN ĐÓ CÓ EM KARAOKE NỀN XANH BEAT GỐC • CHẾ LINH BPM 136 Key …" at bounding box center [381, 443] width 733 height 691
click at [993, 365] on div "TÌNH CHẾT THEO MÙA ĐÔNG KARAOKE NỀN XANH BEAT GỐC • CHẾ LINH MÙA XUÂN ĐÓ CÓ EM …" at bounding box center [981, 467] width 433 height 643
click at [1116, 111] on button "Library" at bounding box center [1124, 115] width 143 height 28
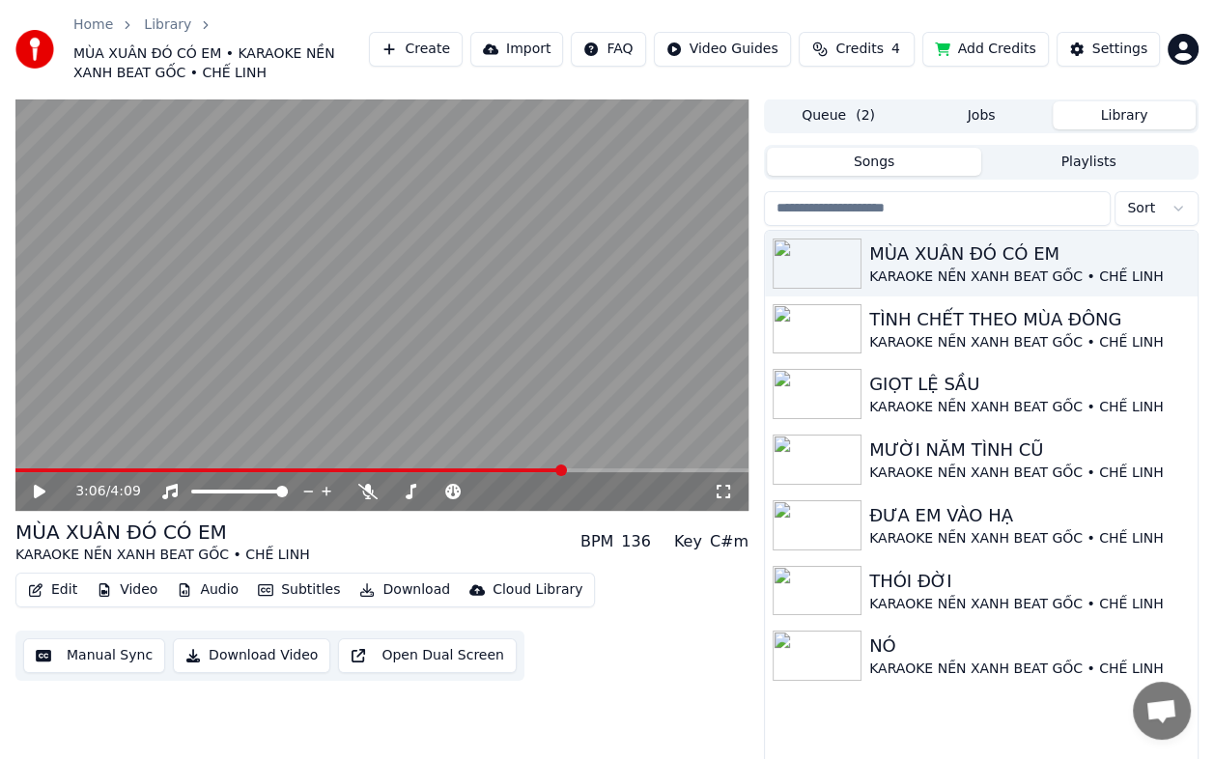
click at [674, 741] on div "3:06 / 4:09 MÙA XUÂN ĐÓ CÓ EM KARAOKE NỀN XANH BEAT GỐC • CHẾ LINH BPM 136 Key …" at bounding box center [381, 448] width 733 height 701
click at [945, 263] on div "MÙA XUÂN ĐÓ CÓ EM" at bounding box center [1019, 253] width 301 height 27
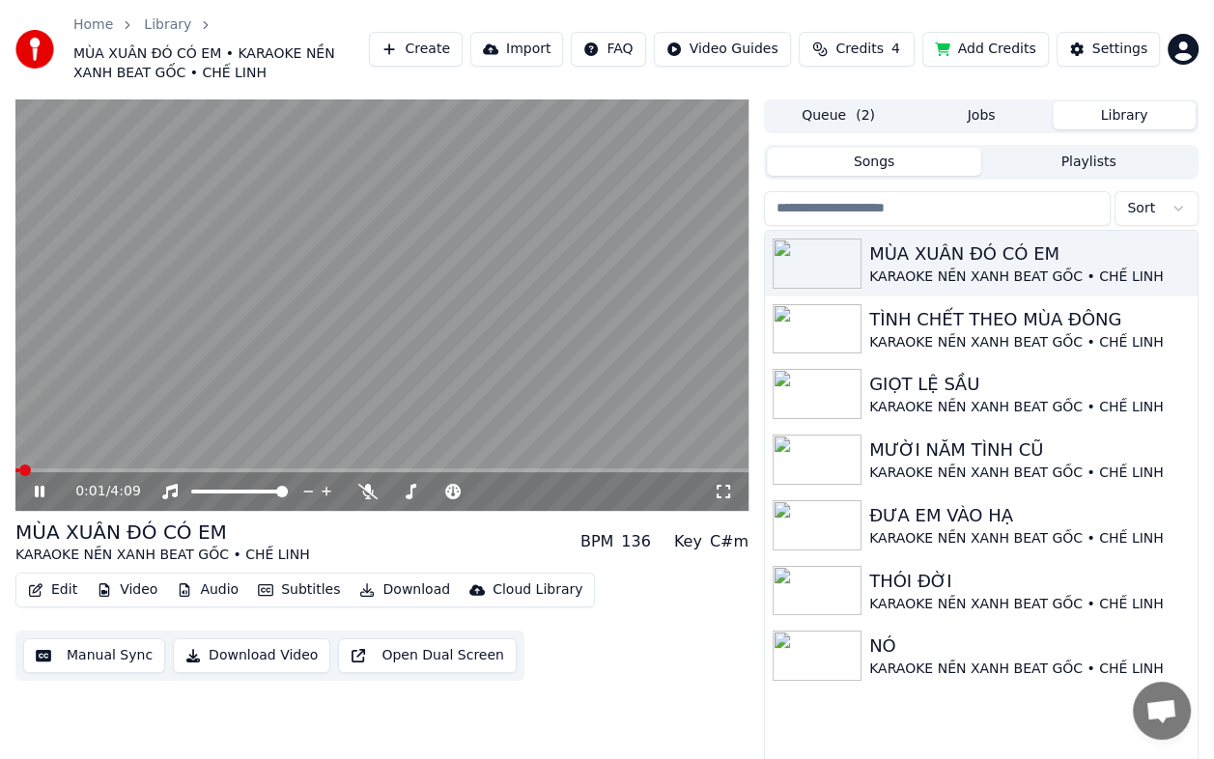
click at [255, 655] on button "Download Video" at bounding box center [251, 655] width 157 height 35
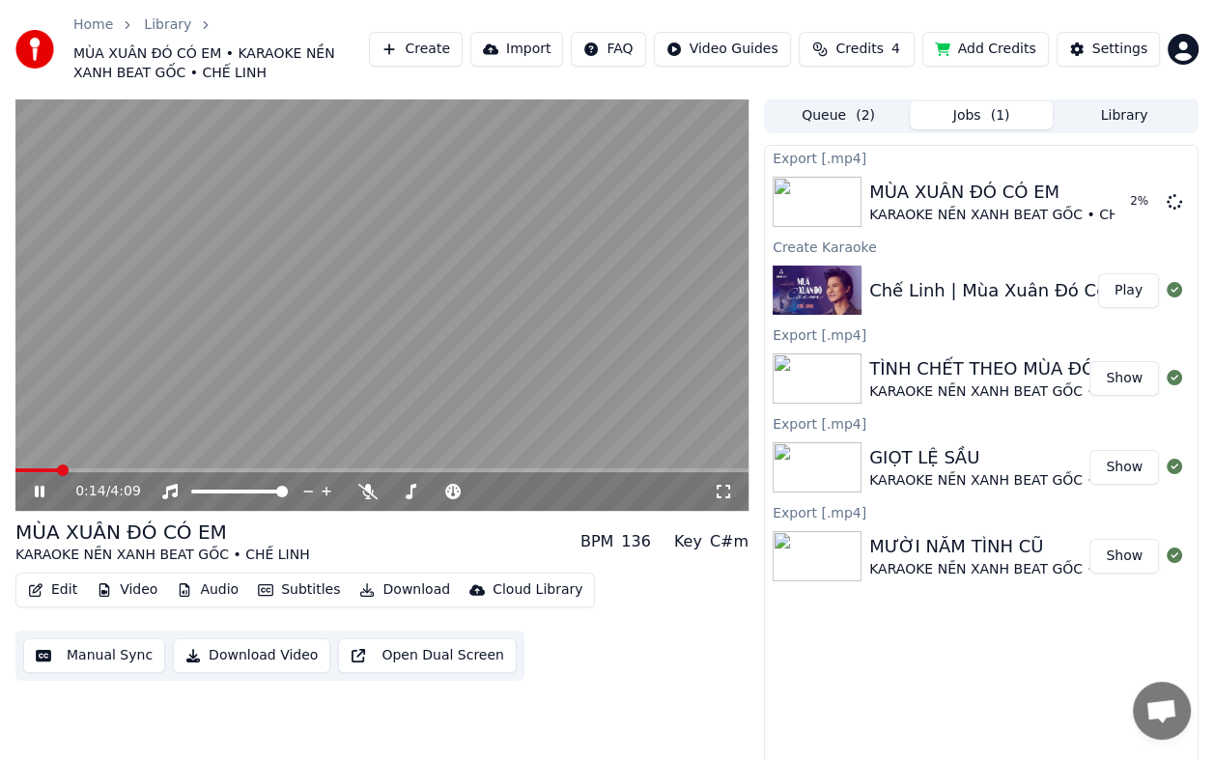
click at [455, 387] on video at bounding box center [381, 304] width 733 height 412
click at [1104, 116] on button "Library" at bounding box center [1124, 115] width 143 height 28
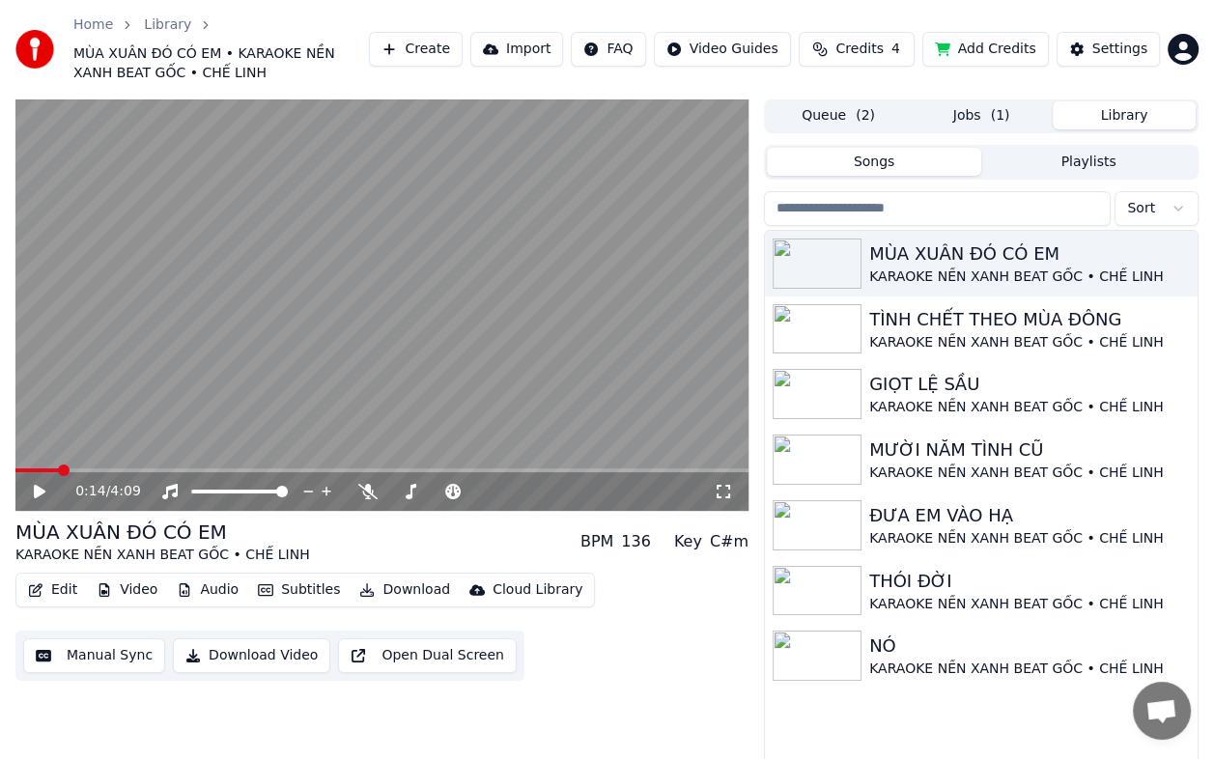
click at [865, 110] on span "( 2 )" at bounding box center [865, 115] width 19 height 19
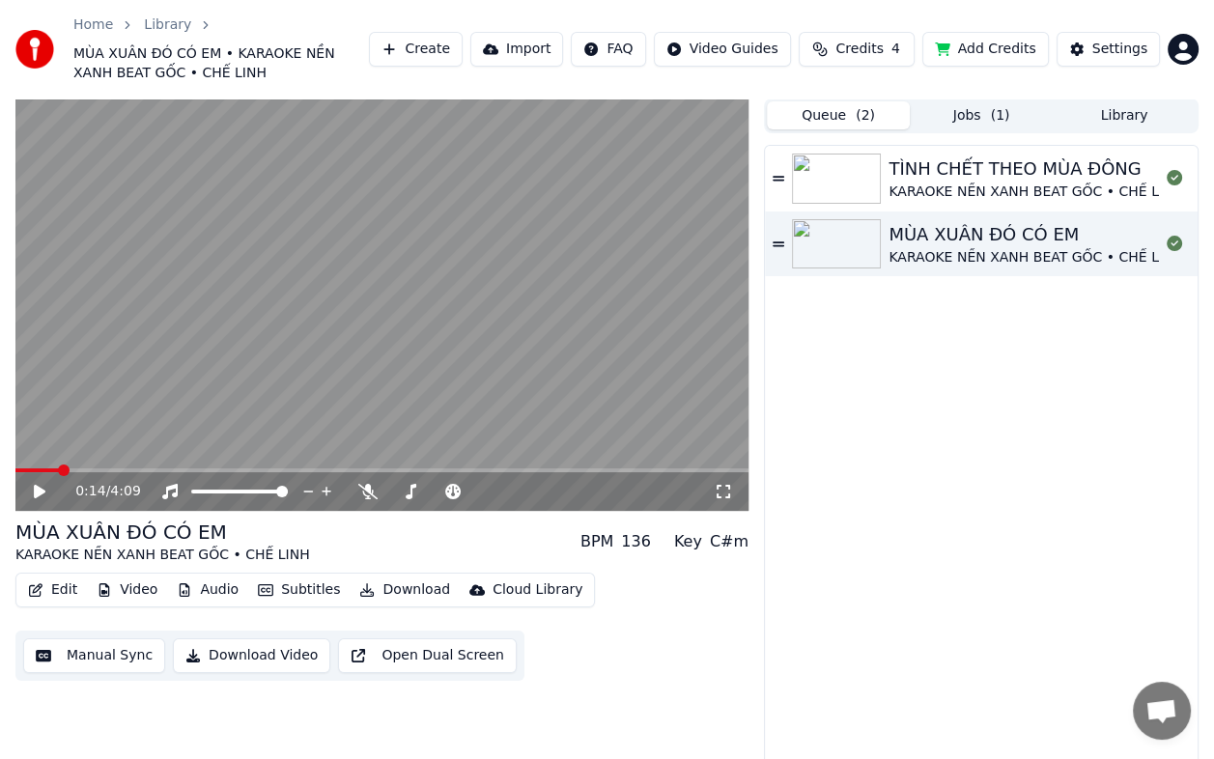
click at [954, 398] on div "TÌNH CHẾT THEO MÙA ĐÔNG KARAOKE NỀN XANH BEAT GỐC • CHẾ LINH MÙA XUÂN ĐÓ CÓ EM …" at bounding box center [981, 467] width 433 height 643
click at [976, 109] on button "Jobs ( 1 )" at bounding box center [981, 115] width 143 height 28
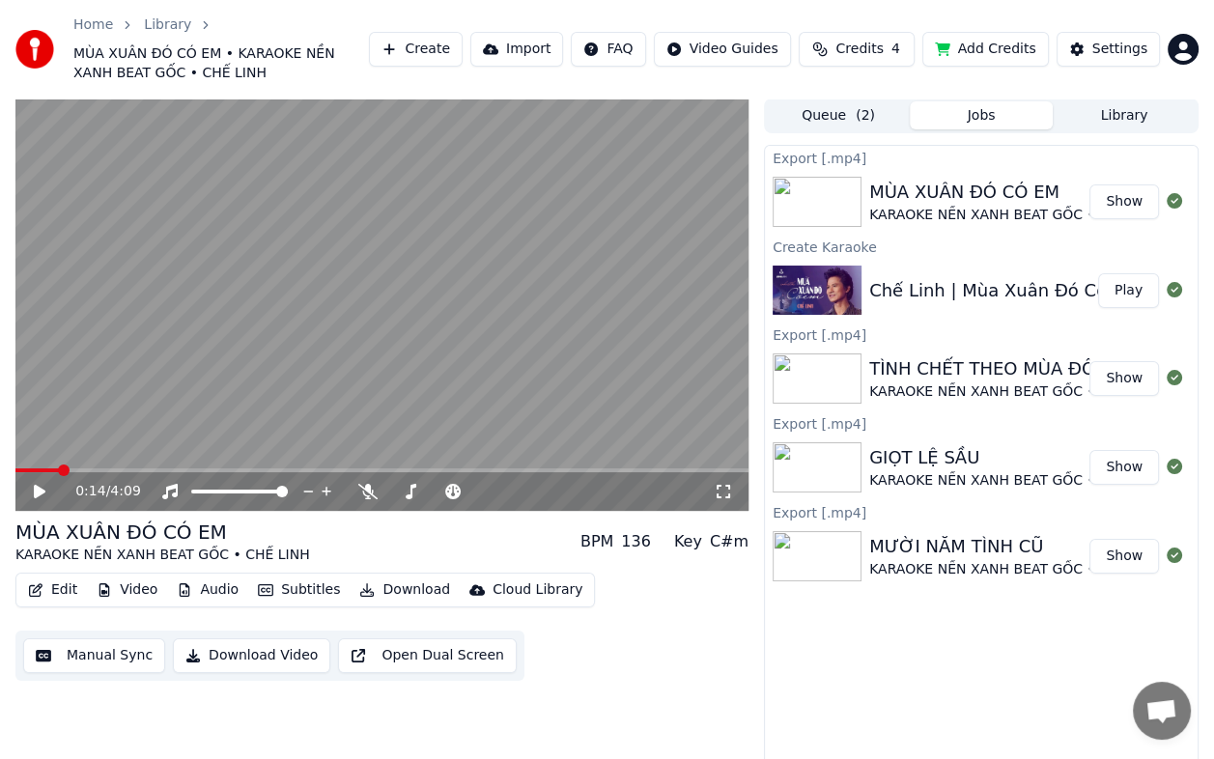
click at [373, 542] on div "MÙA XUÂN ĐÓ CÓ EM KARAOKE NỀN XANH BEAT GỐC • CHẾ LINH BPM 136 Key C#m" at bounding box center [381, 542] width 733 height 46
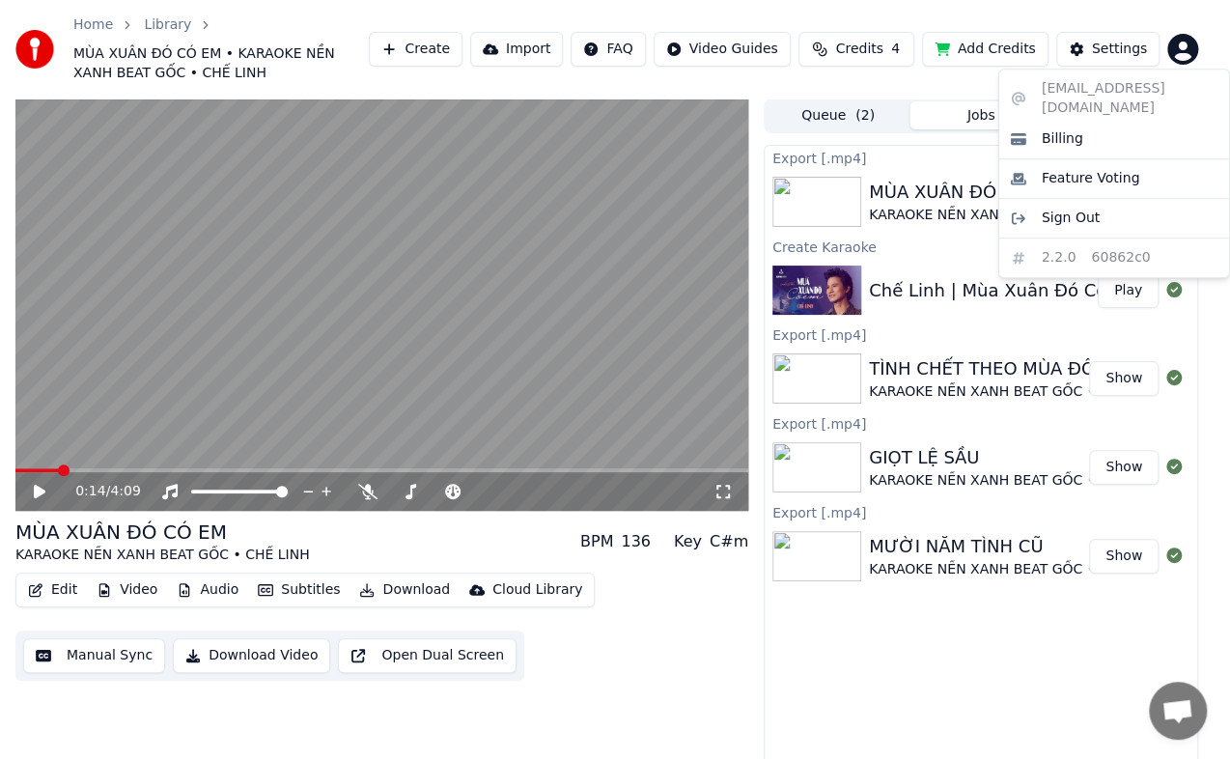
click at [1189, 41] on html "Home Library MÙA XUÂN ĐÓ CÓ EM • KARAOKE NỀN XANH BEAT GỐC • CHẾ LINH Create Im…" at bounding box center [615, 379] width 1230 height 759
click at [1071, 209] on span "Sign Out" at bounding box center [1071, 218] width 58 height 19
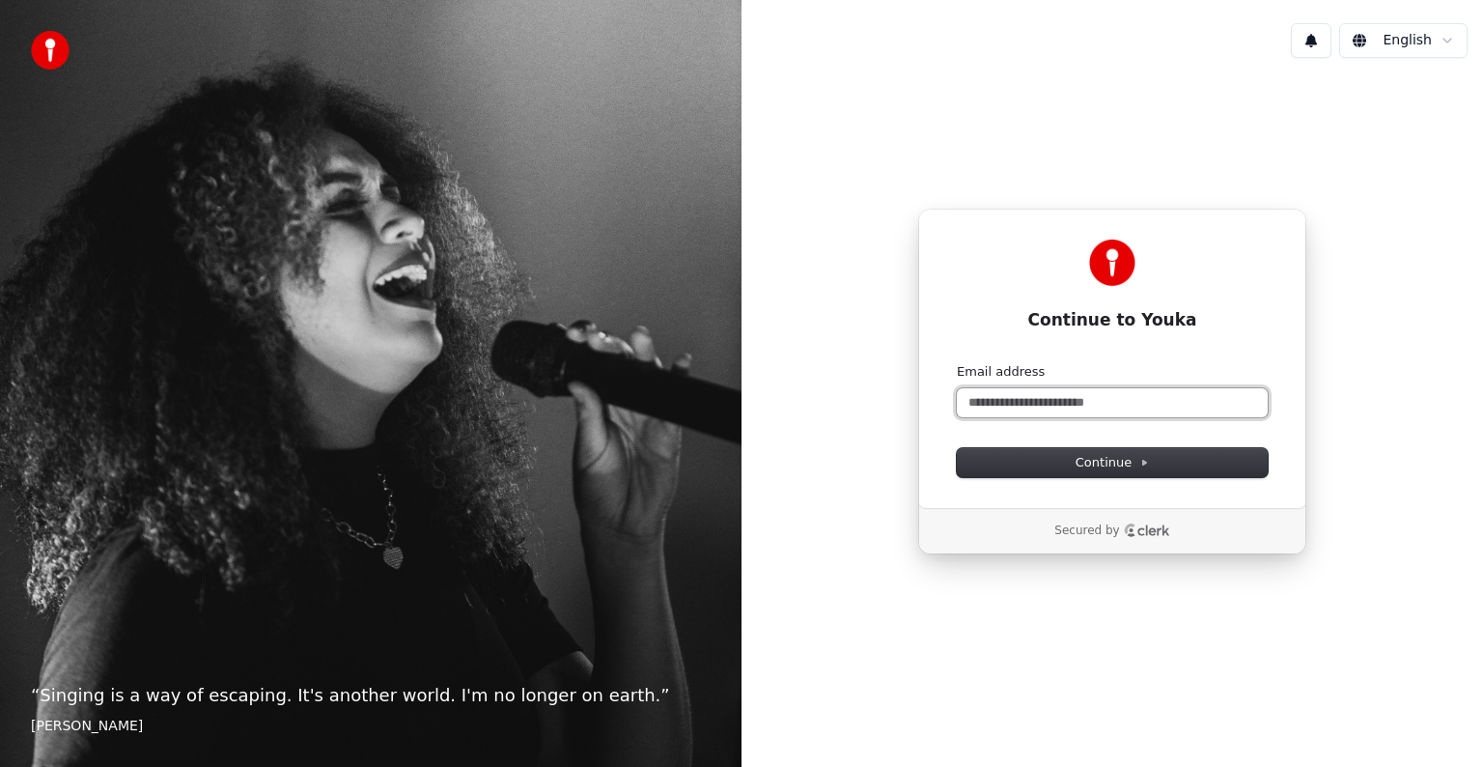
click at [1012, 397] on input "Email address" at bounding box center [1112, 402] width 311 height 29
paste input "**********"
drag, startPoint x: 973, startPoint y: 402, endPoint x: 975, endPoint y: 483, distance: 81.1
click at [972, 402] on input "**********" at bounding box center [1112, 402] width 311 height 29
click at [1113, 460] on span "Continue" at bounding box center [1112, 462] width 73 height 17
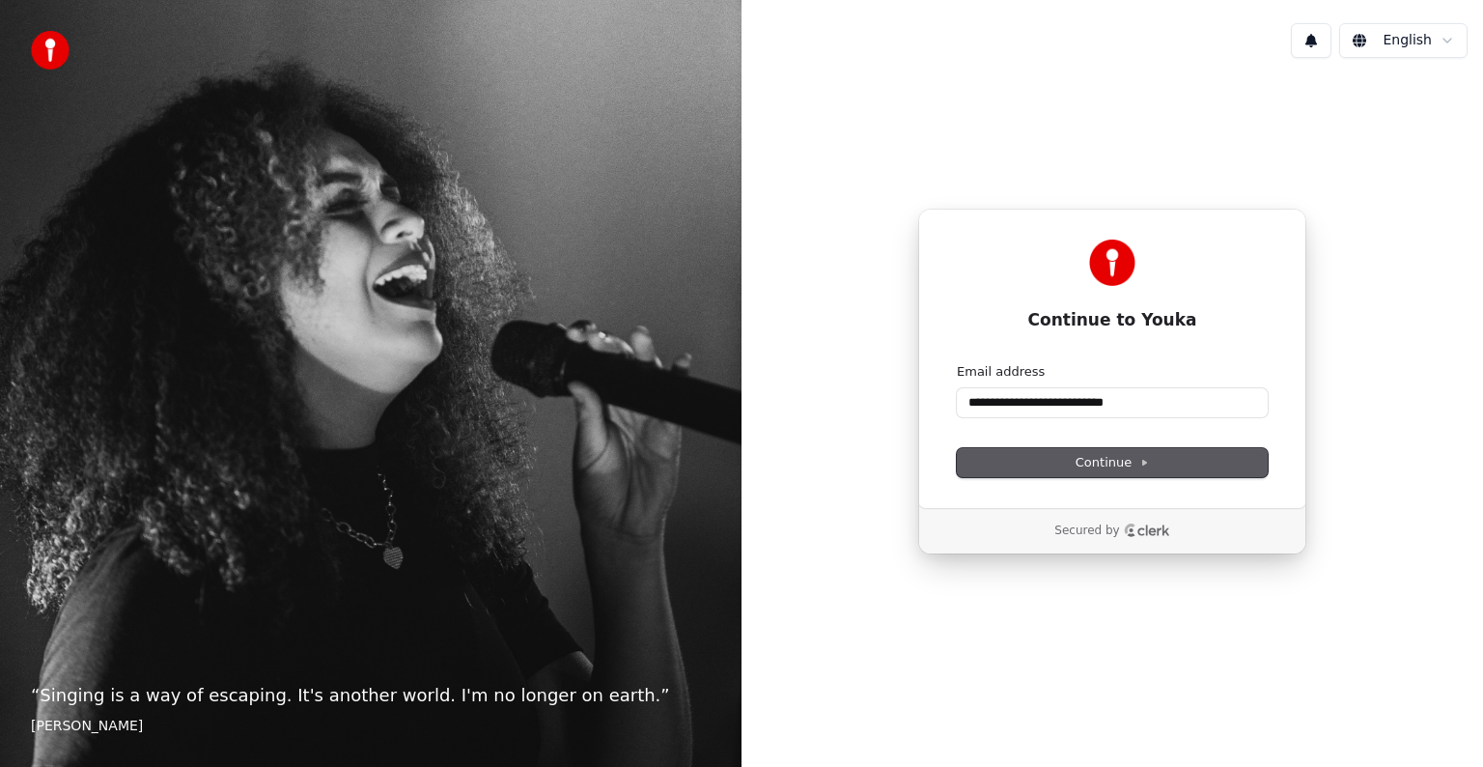
type input "**********"
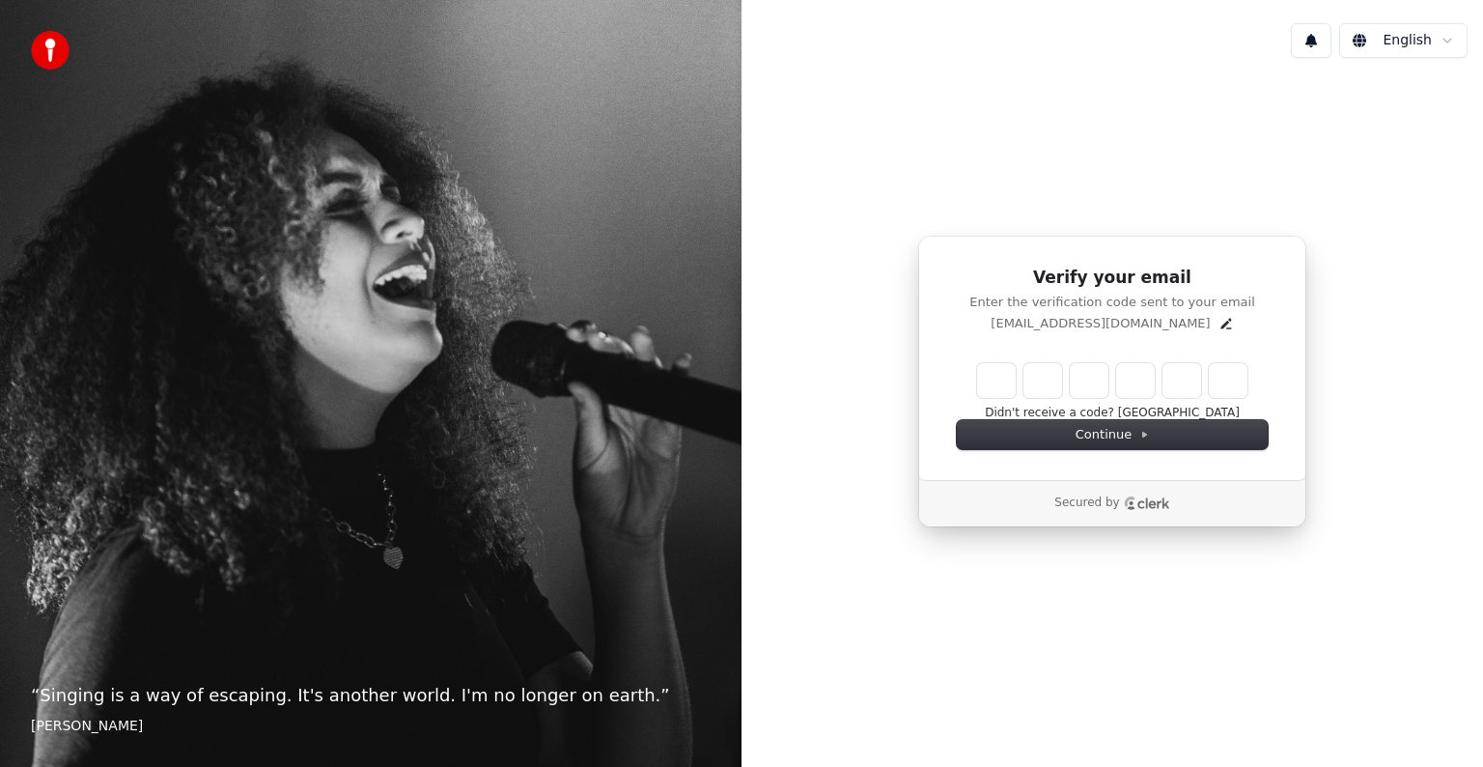
click at [999, 380] on input "Enter verification code" at bounding box center [1112, 380] width 270 height 35
paste input "******"
type input "******"
